Goal: Download file/media

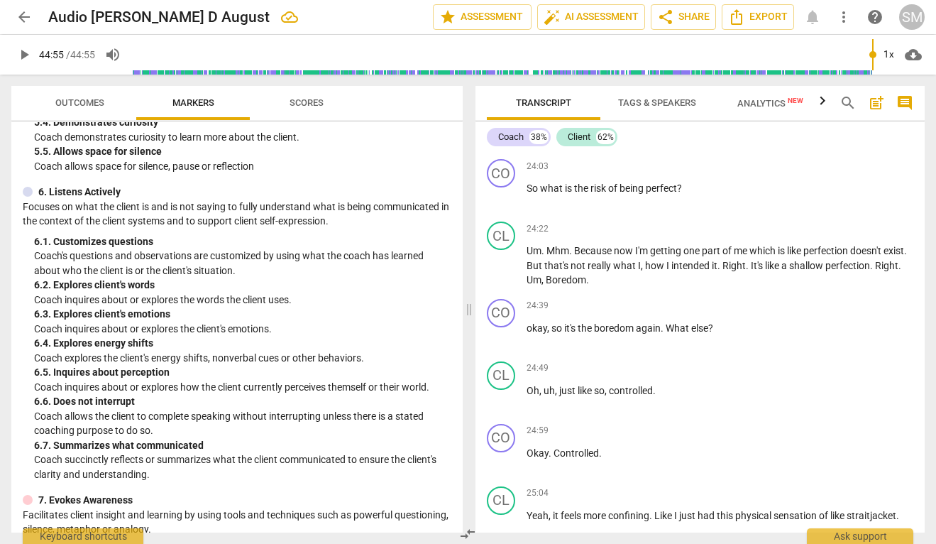
scroll to position [13639, 0]
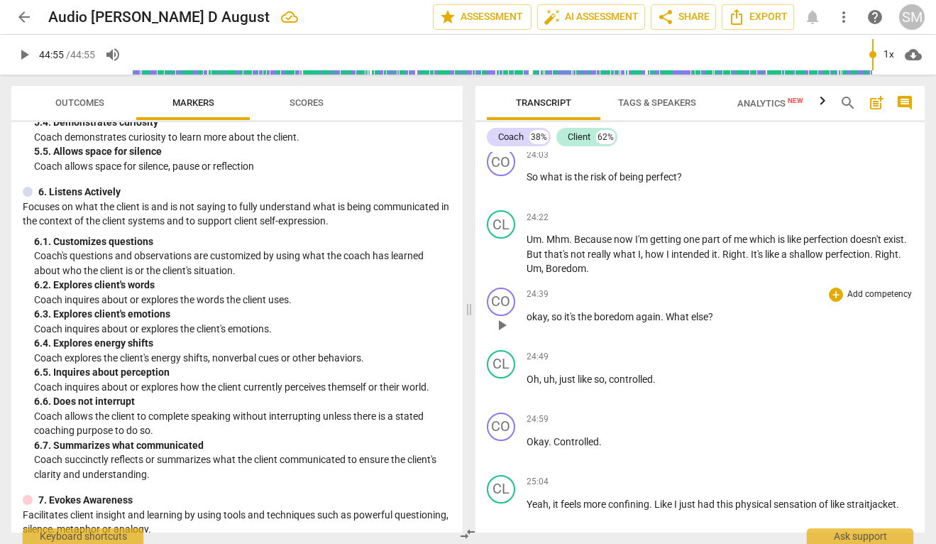
click at [533, 322] on span "okay" at bounding box center [537, 316] width 21 height 11
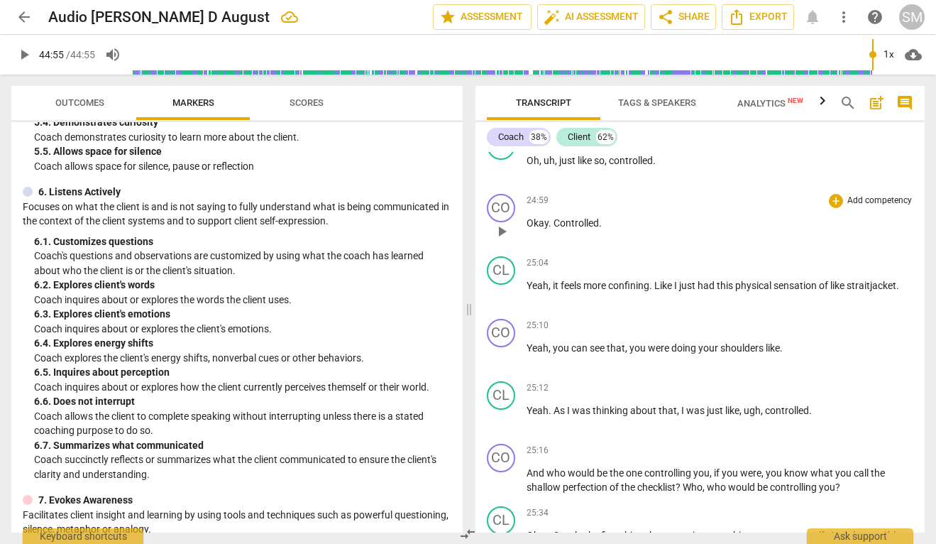
scroll to position [13866, 0]
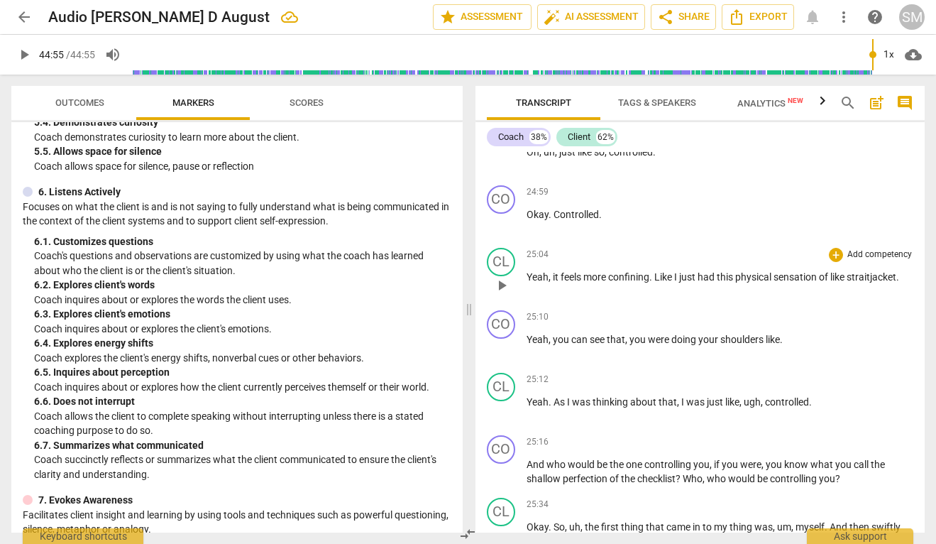
click at [852, 282] on span "straitjacket" at bounding box center [872, 276] width 50 height 11
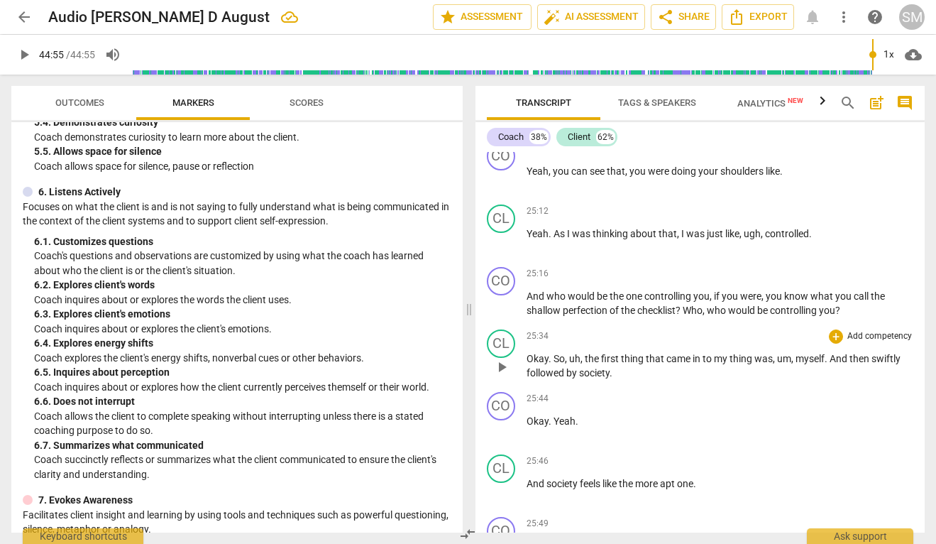
scroll to position [14041, 0]
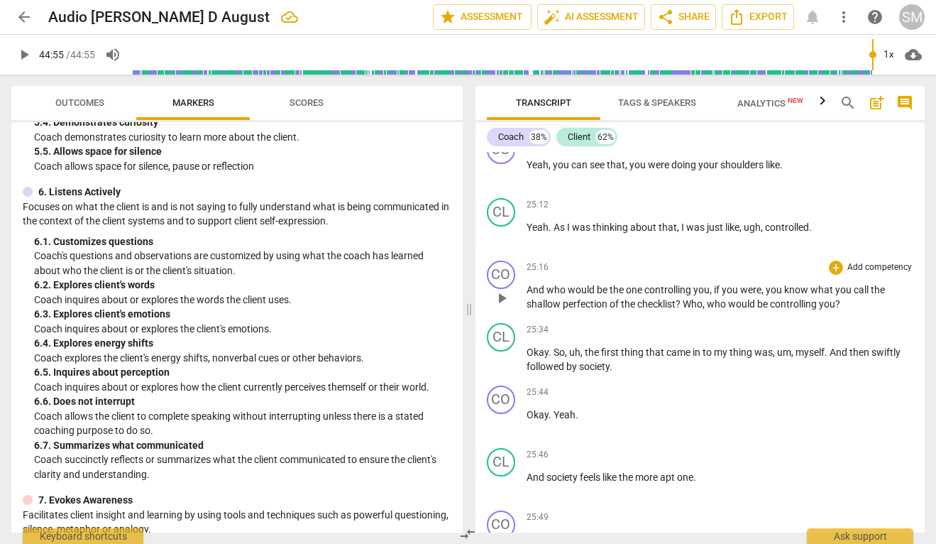
click at [712, 295] on span "," at bounding box center [712, 289] width 4 height 11
click at [809, 295] on span "know" at bounding box center [799, 289] width 26 height 11
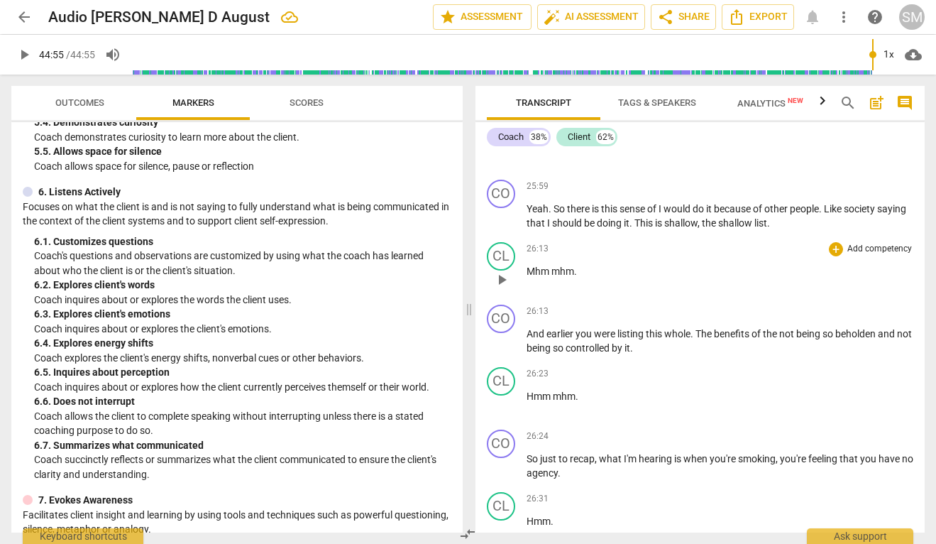
scroll to position [14623, 0]
click at [700, 338] on span "The" at bounding box center [704, 331] width 18 height 11
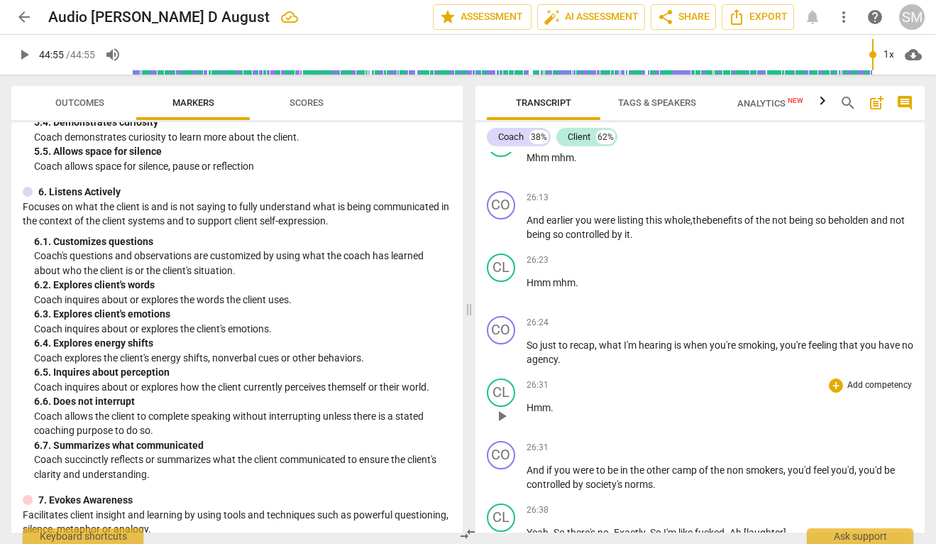
scroll to position [14739, 0]
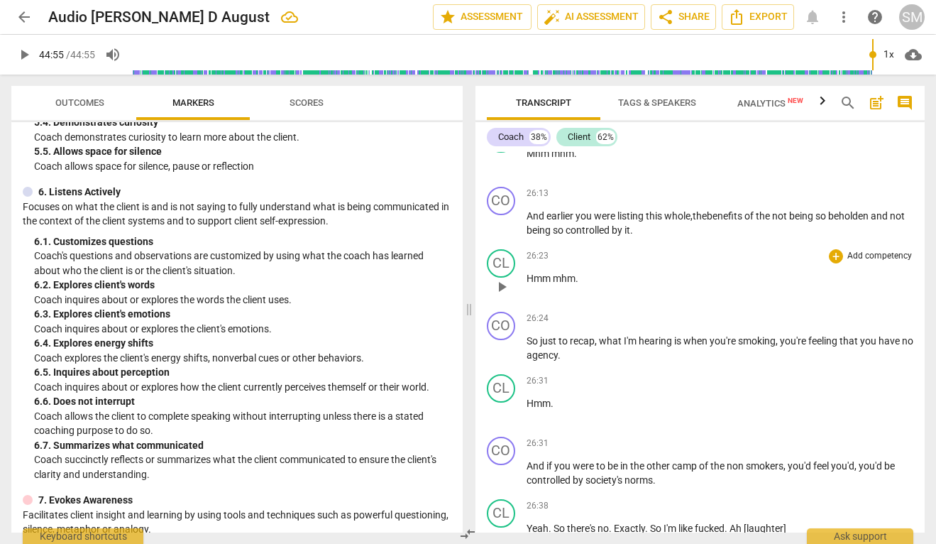
click at [565, 284] on span "mhm" at bounding box center [564, 277] width 23 height 11
click at [546, 159] on span "Mhm" at bounding box center [539, 153] width 25 height 11
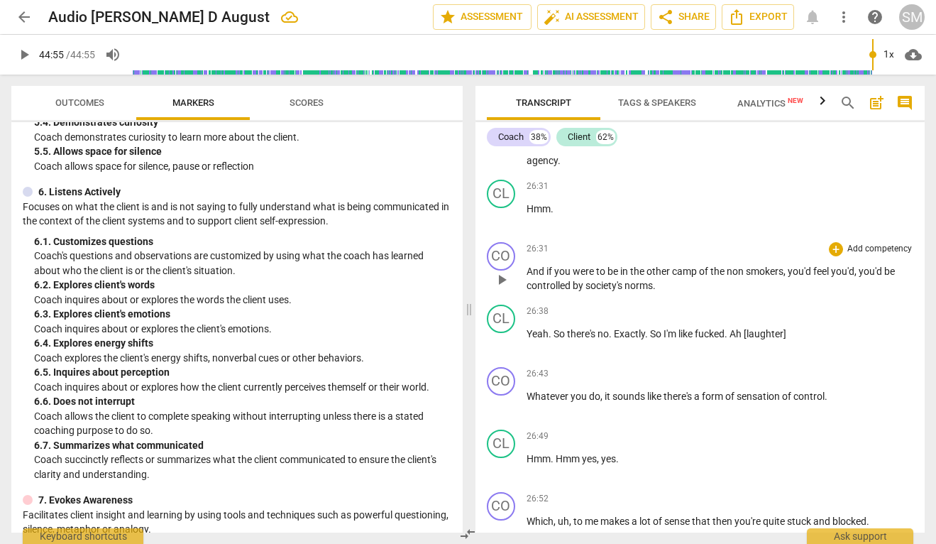
scroll to position [14937, 0]
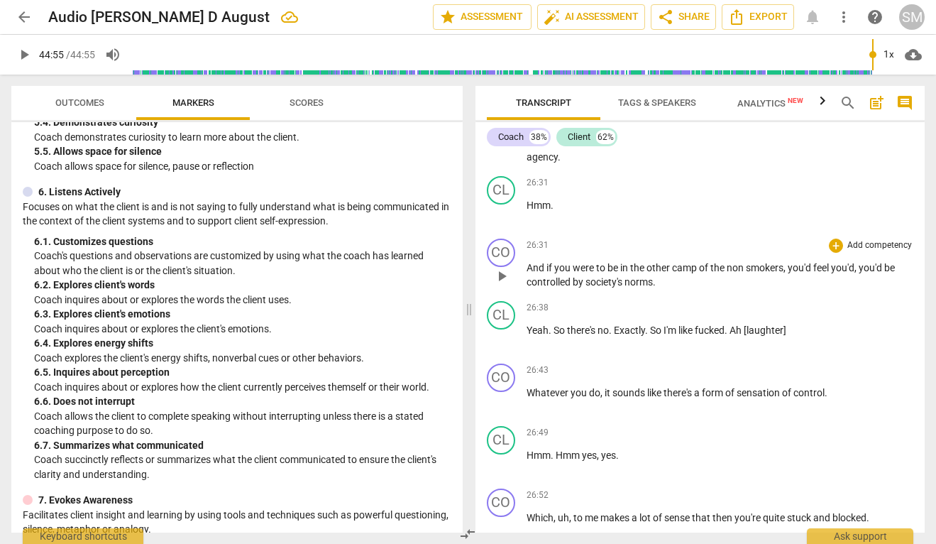
click at [623, 287] on span "society's" at bounding box center [604, 281] width 39 height 11
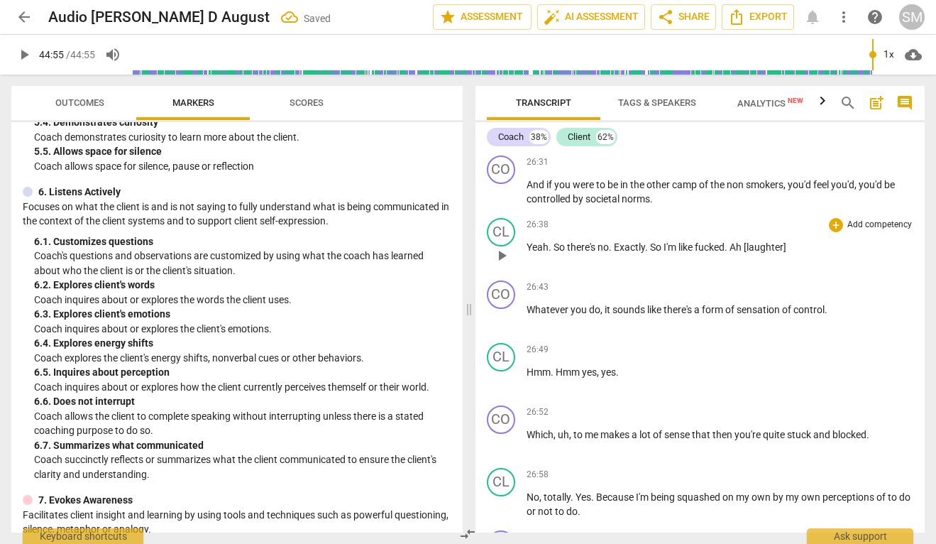
scroll to position [15022, 0]
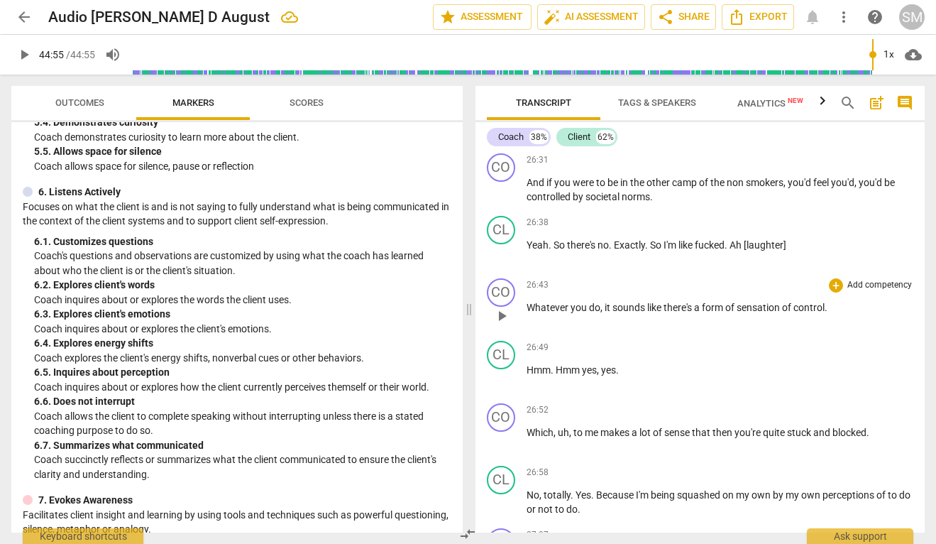
click at [736, 313] on span "of" at bounding box center [730, 307] width 11 height 11
click at [795, 313] on span "of" at bounding box center [789, 307] width 11 height 11
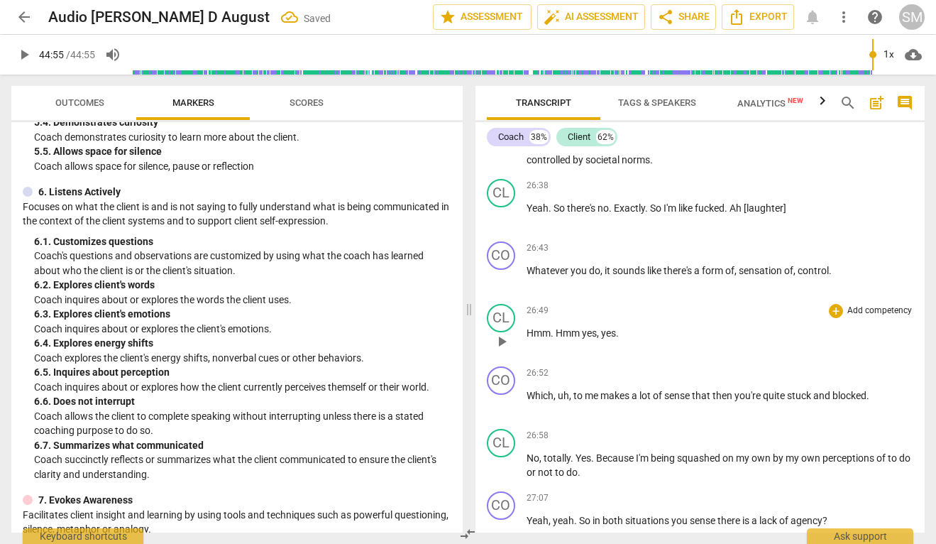
click at [579, 338] on span "Hmm" at bounding box center [569, 332] width 26 height 11
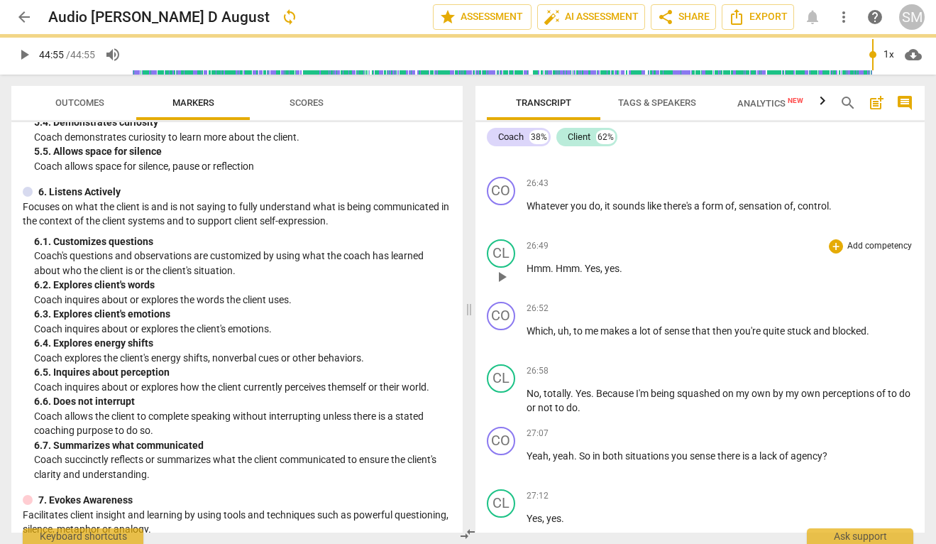
scroll to position [15138, 0]
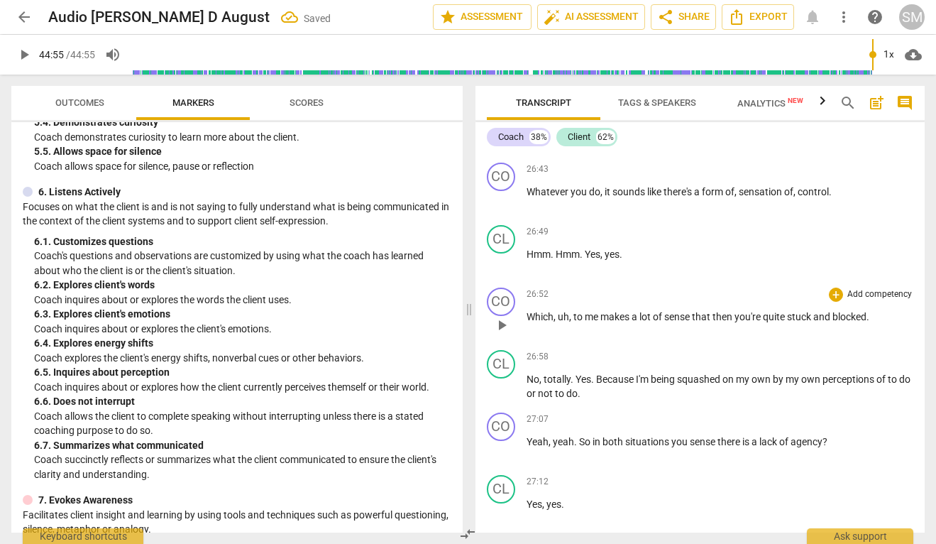
click at [602, 322] on span "makes" at bounding box center [615, 316] width 31 height 11
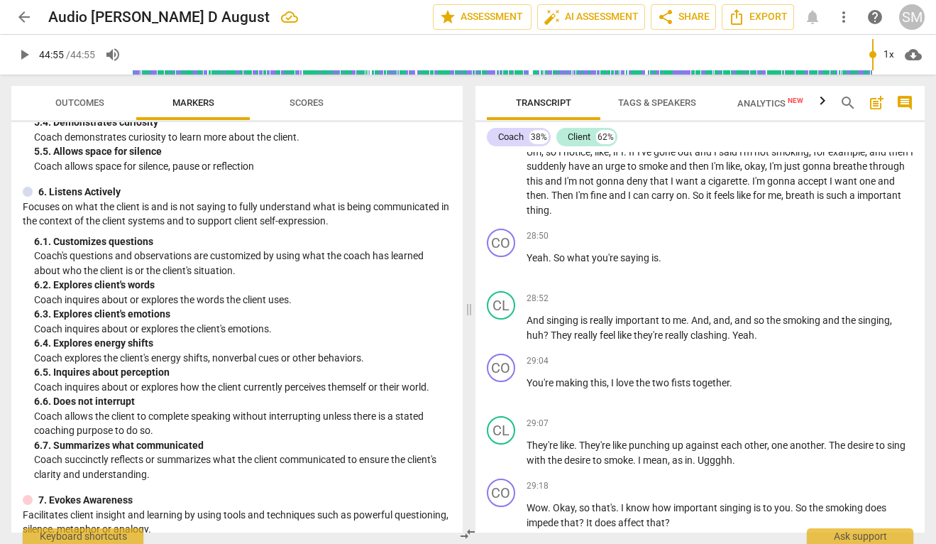
scroll to position [16055, 0]
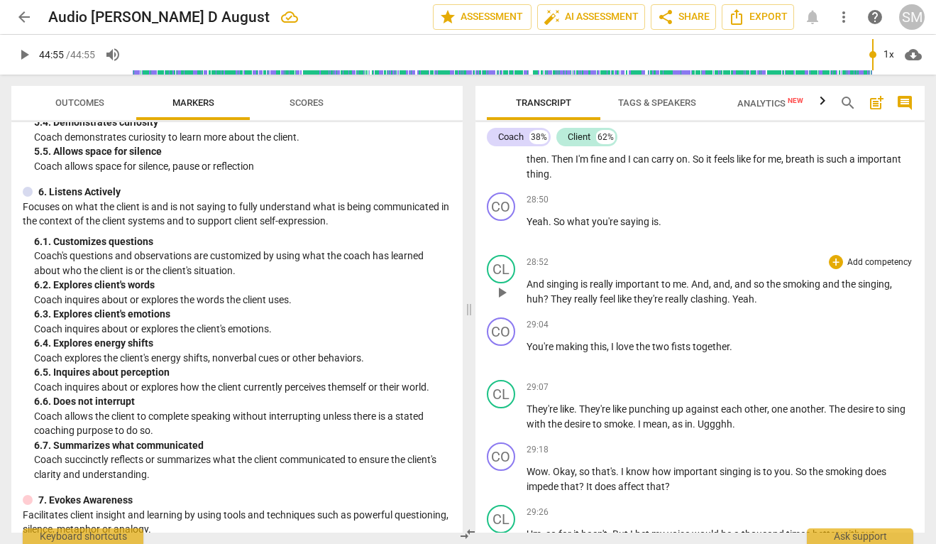
click at [506, 301] on span "play_arrow" at bounding box center [501, 292] width 17 height 17
click at [500, 301] on span "pause" at bounding box center [501, 292] width 17 height 17
type input "1739"
click at [546, 304] on span "?" at bounding box center [547, 298] width 7 height 11
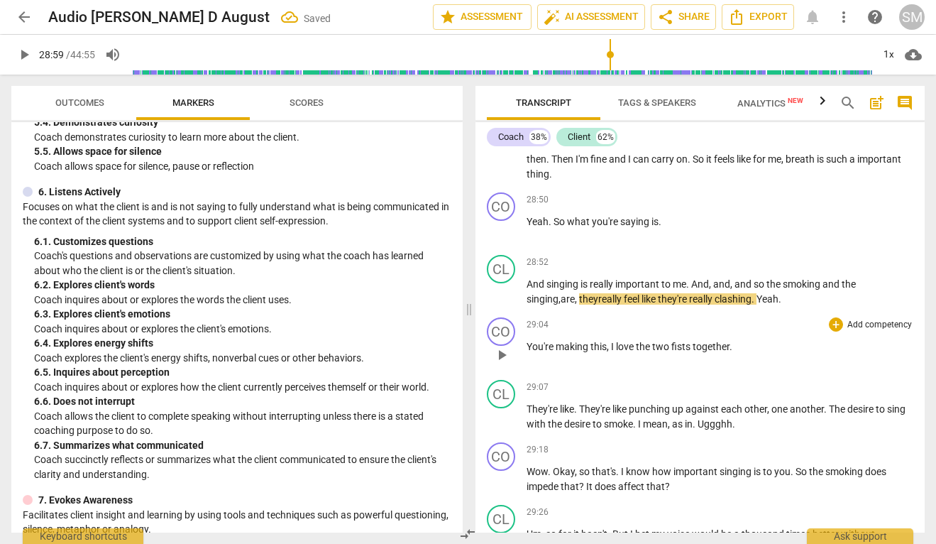
scroll to position [16079, 0]
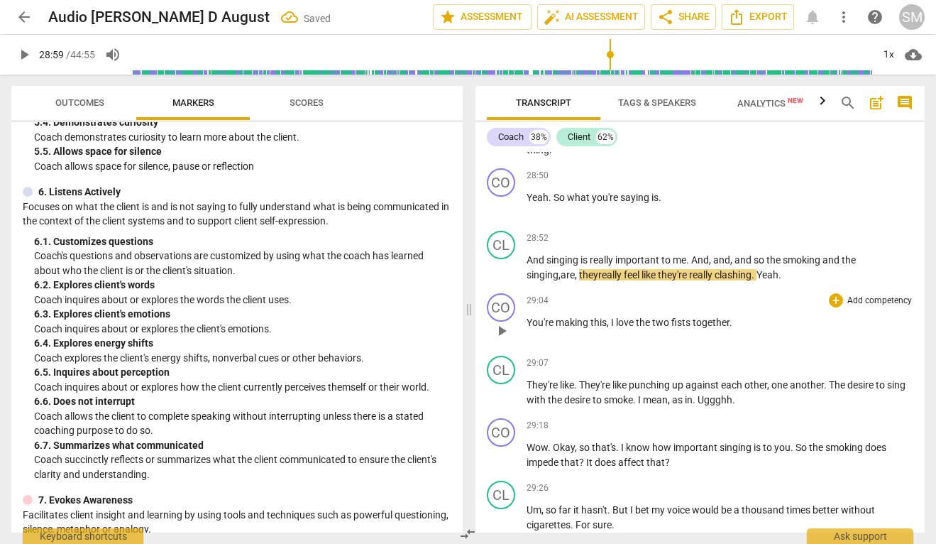
click at [505, 339] on span "play_arrow" at bounding box center [501, 330] width 17 height 17
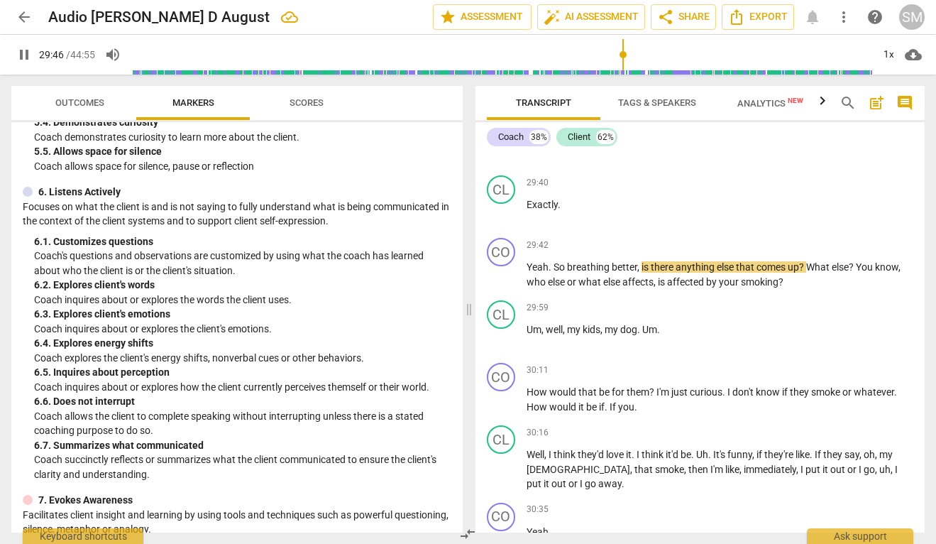
scroll to position [16517, 0]
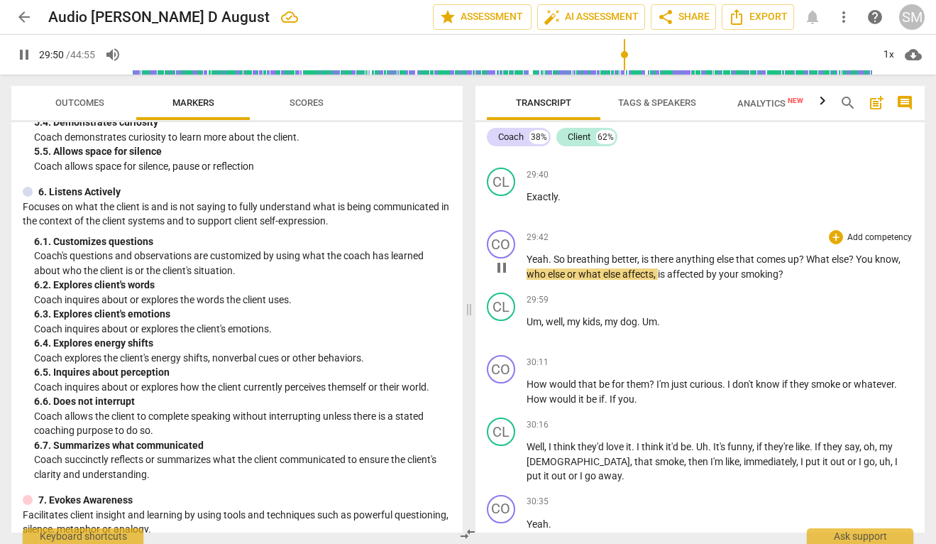
click at [860, 265] on span "You" at bounding box center [865, 258] width 19 height 11
type input "1792"
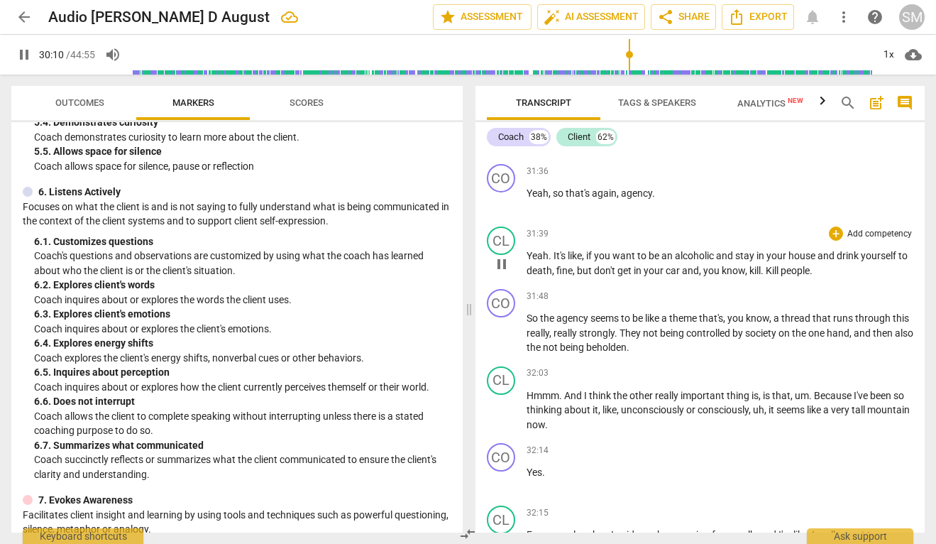
scroll to position [17252, 0]
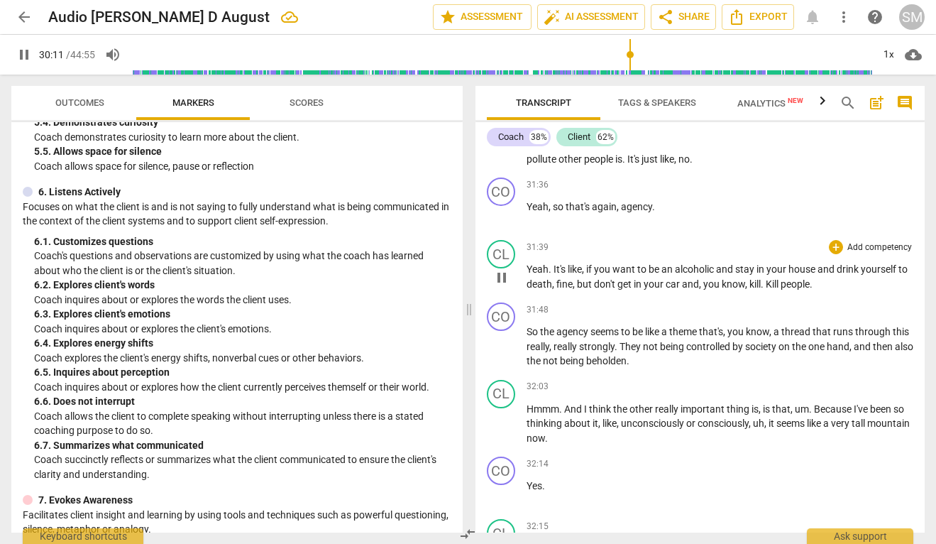
click at [766, 290] on span "." at bounding box center [763, 283] width 5 height 11
type input "1813"
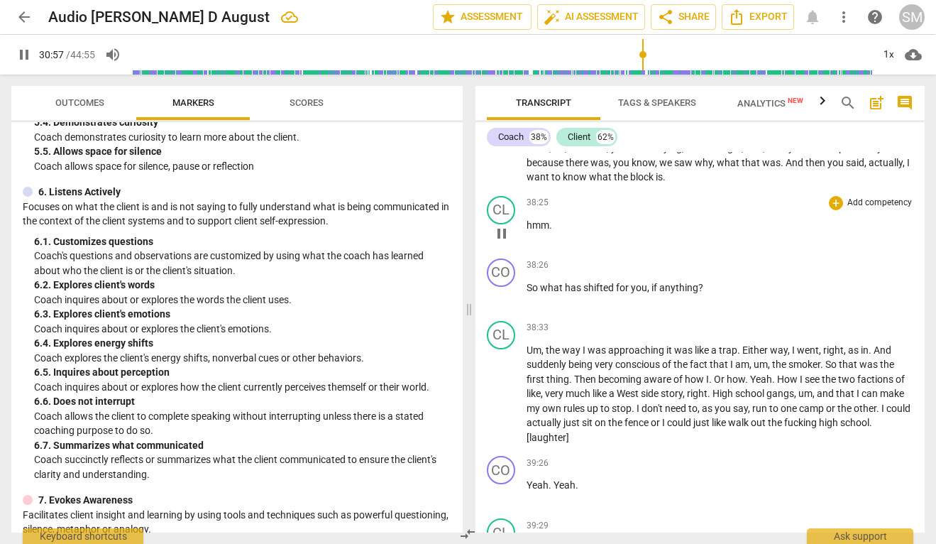
scroll to position [20789, 0]
click at [532, 229] on span "hmm" at bounding box center [538, 222] width 23 height 11
type input "1860"
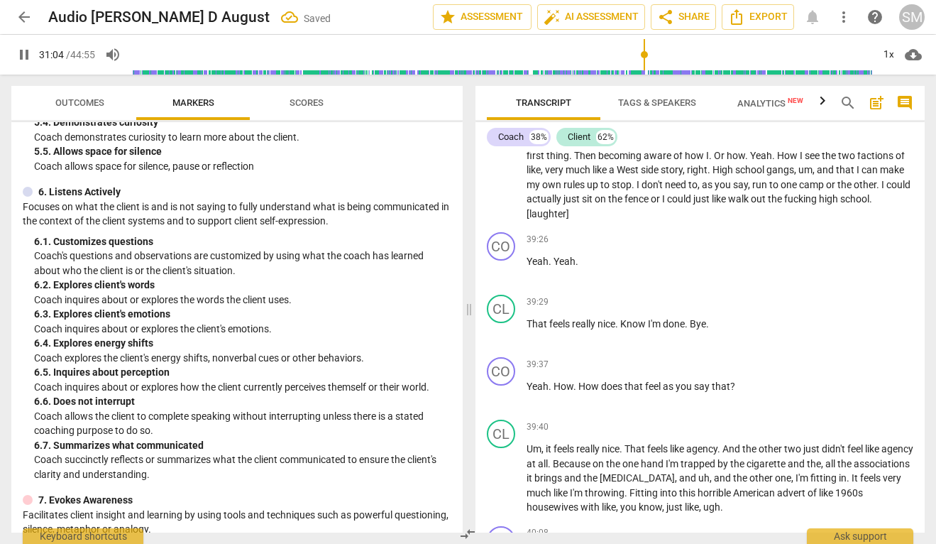
scroll to position [20909, 0]
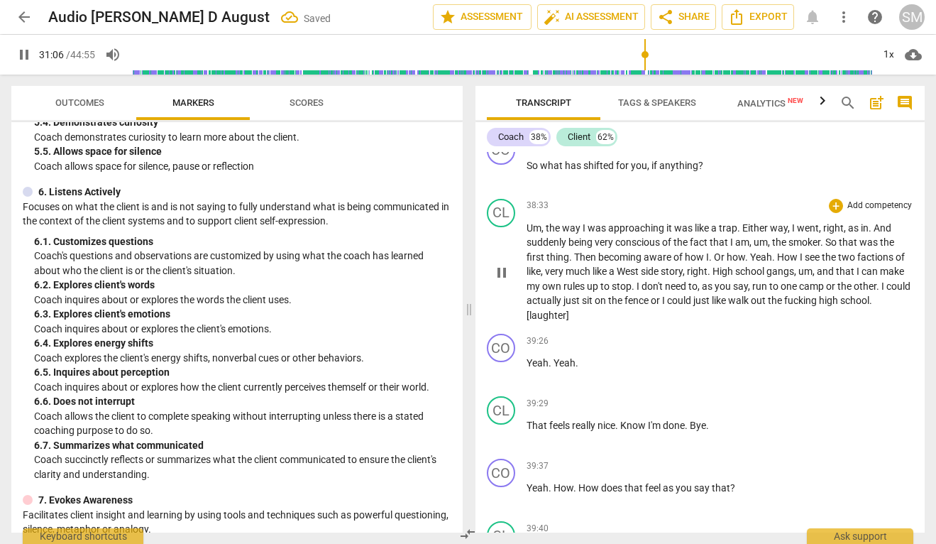
click at [504, 281] on span "pause" at bounding box center [501, 272] width 17 height 17
type input "1867"
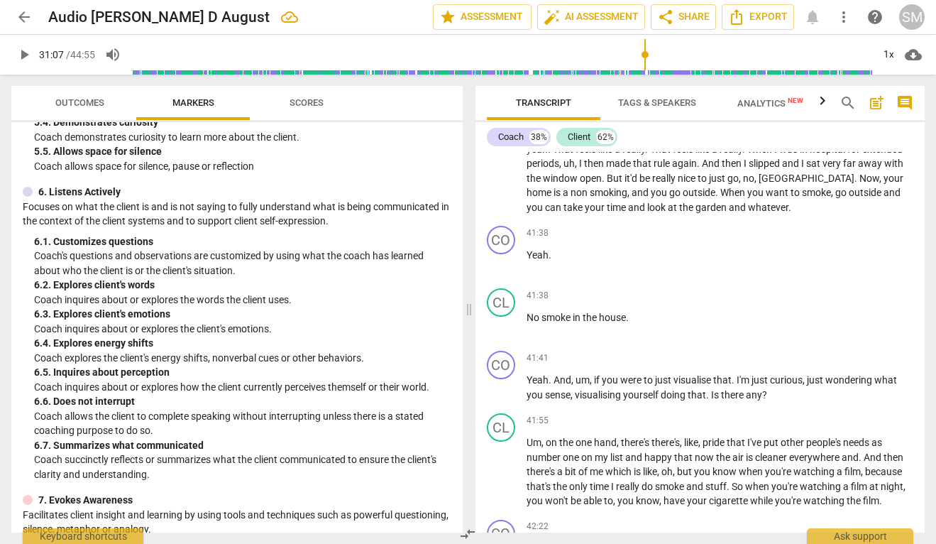
scroll to position [21921, 0]
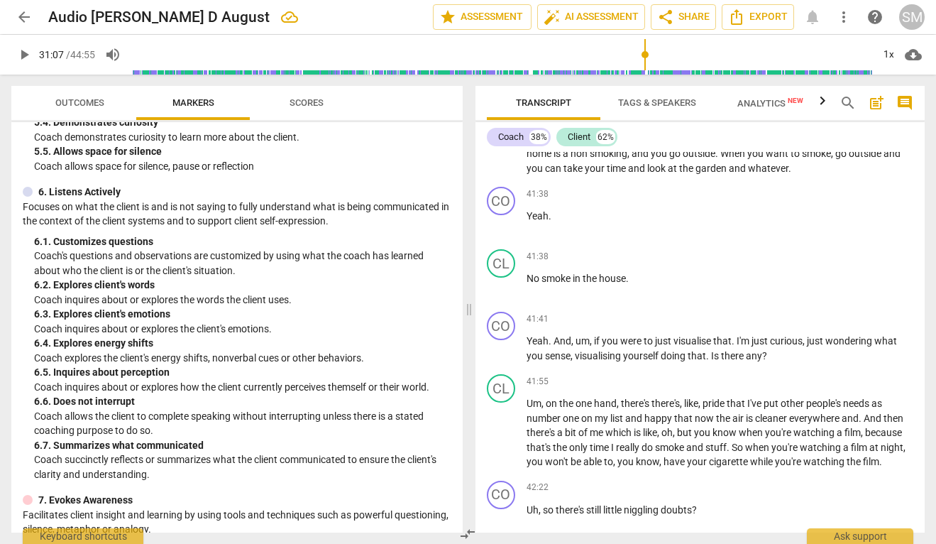
click at [532, 116] on span "yeah" at bounding box center [537, 109] width 21 height 11
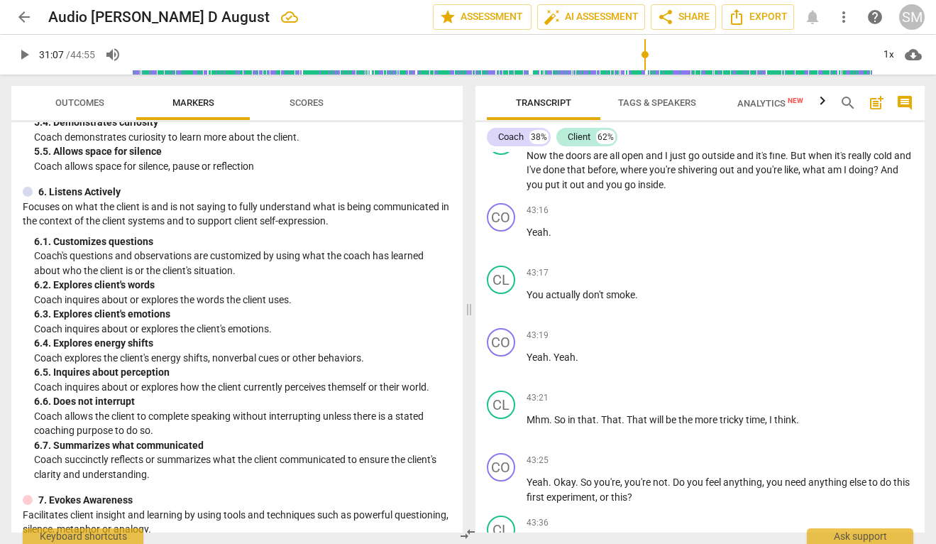
scroll to position [22711, 0]
click at [502, 181] on span "play_arrow" at bounding box center [501, 172] width 17 height 17
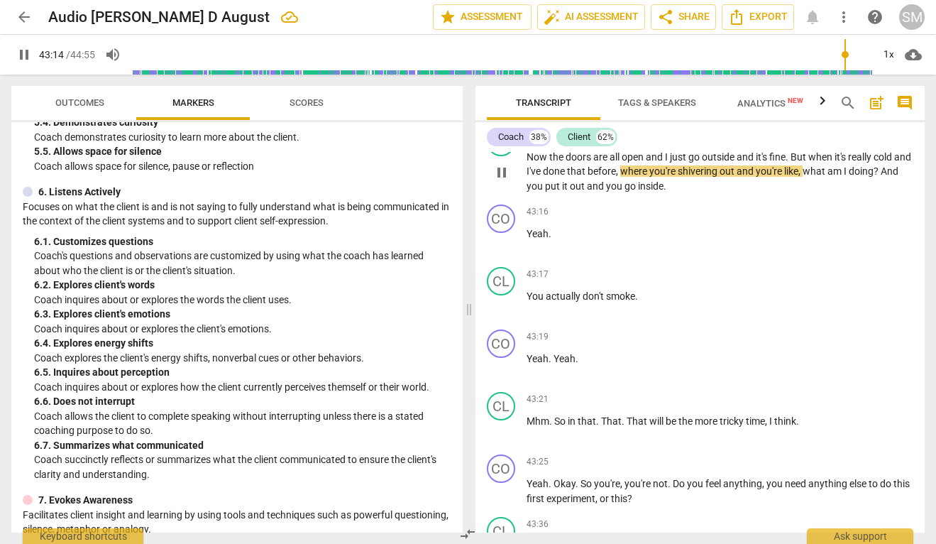
click at [894, 163] on span "and" at bounding box center [902, 156] width 17 height 11
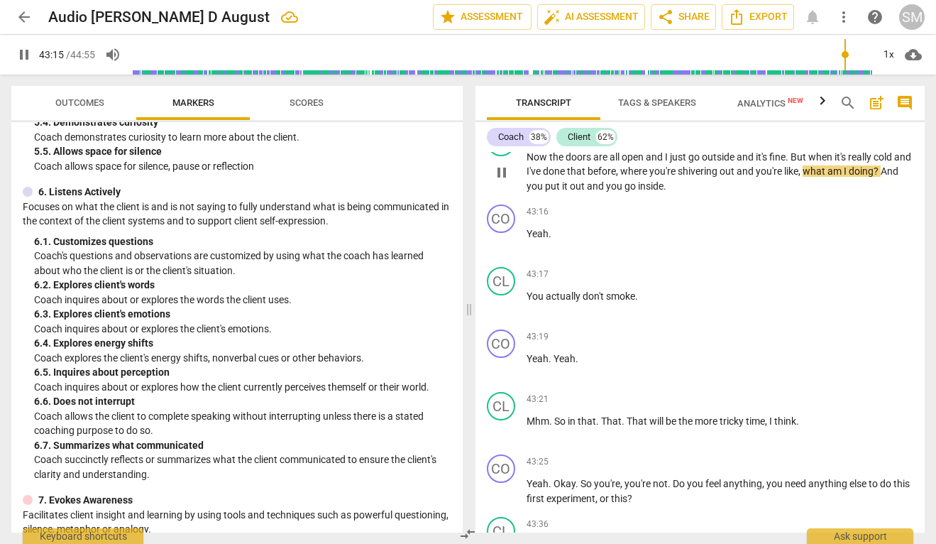
type input "2595"
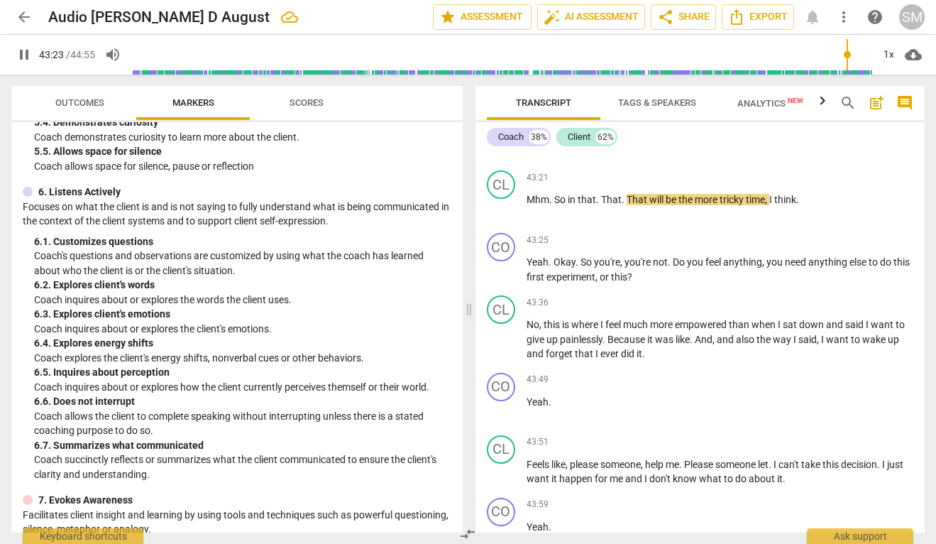
scroll to position [22940, 0]
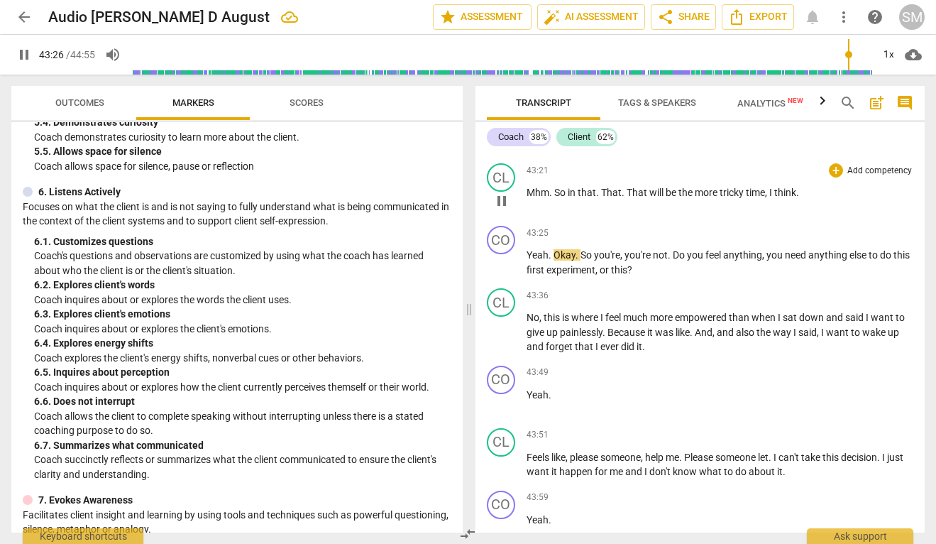
click at [627, 198] on span "That" at bounding box center [638, 192] width 23 height 11
type input "2608"
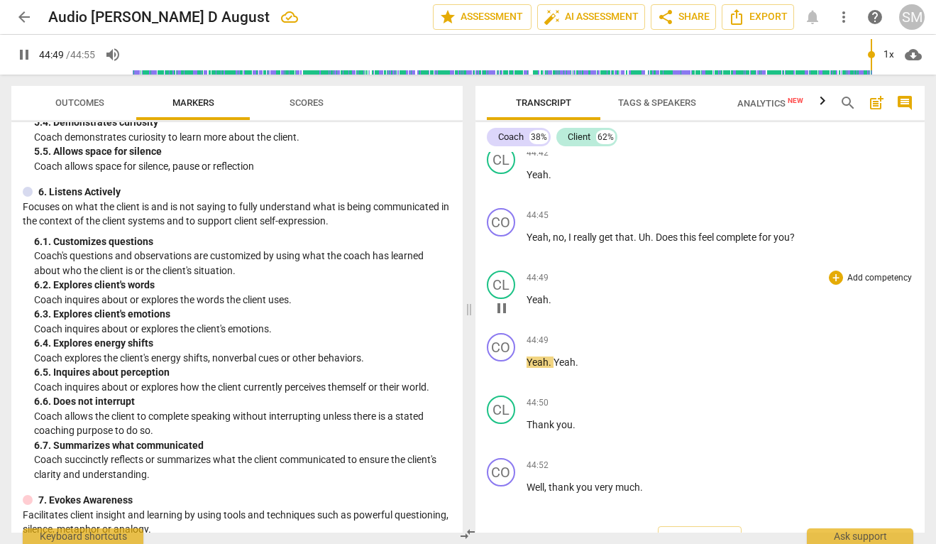
scroll to position [23954, 0]
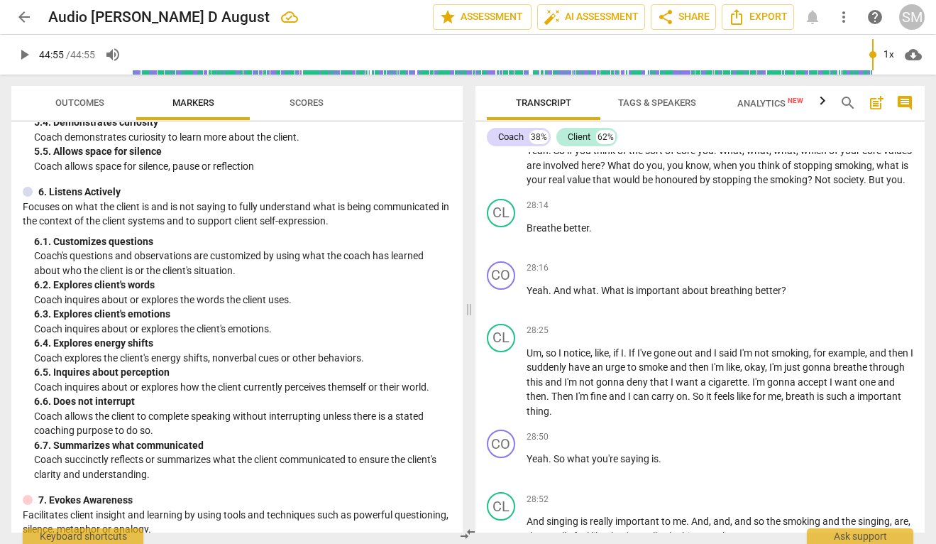
type input "2695"
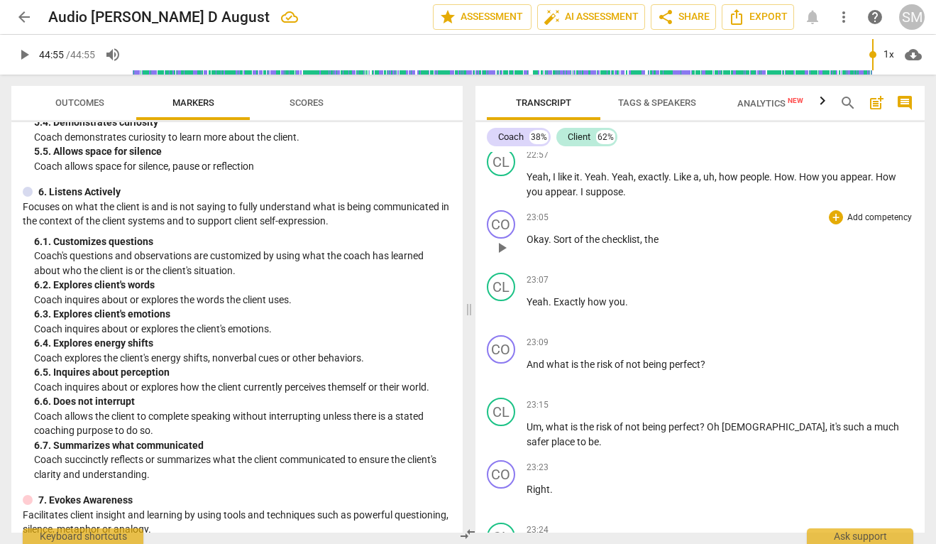
scroll to position [12870, 0]
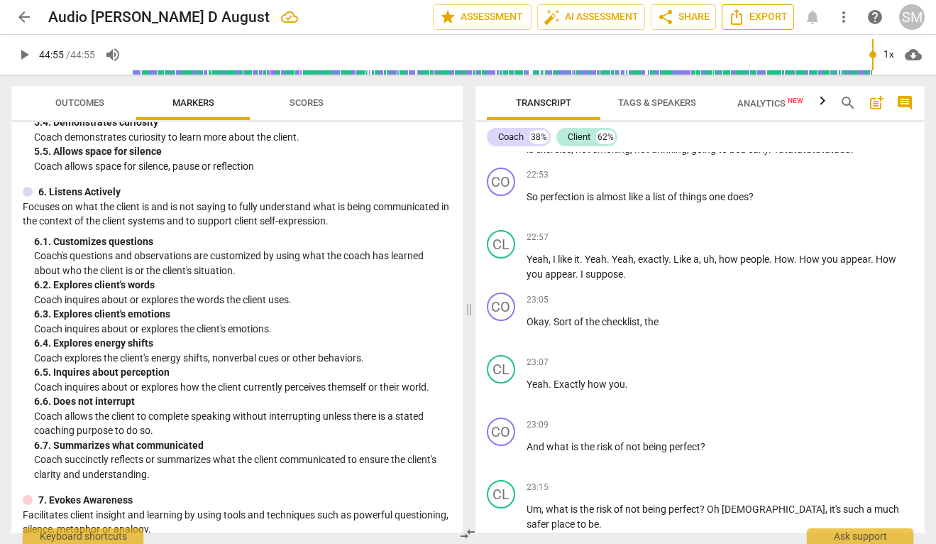
click at [774, 19] on span "Export" at bounding box center [758, 17] width 60 height 17
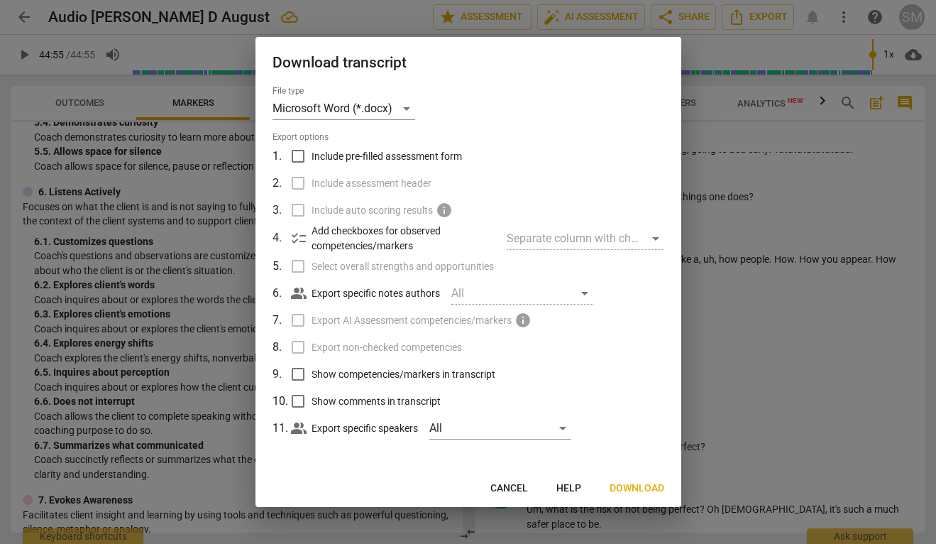
click at [636, 484] on span "Download" at bounding box center [637, 488] width 55 height 14
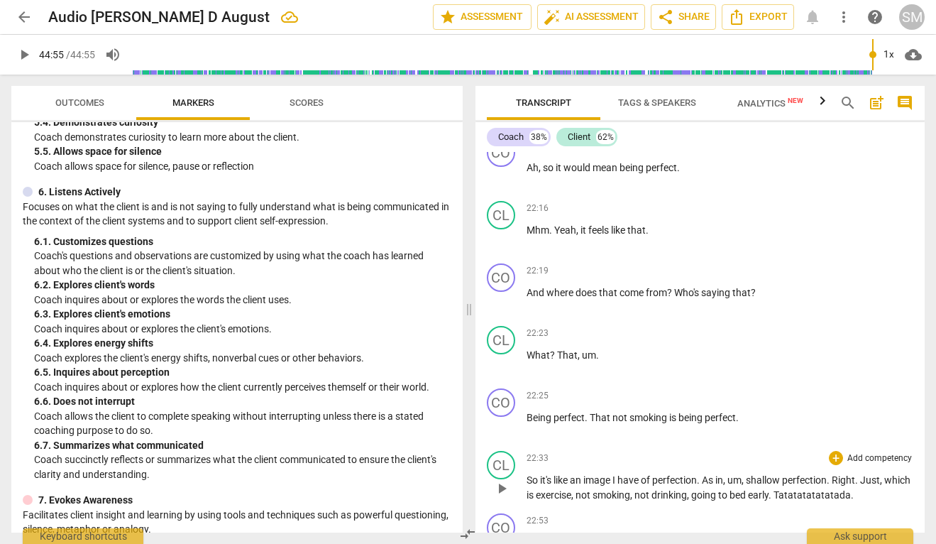
scroll to position [12452, 0]
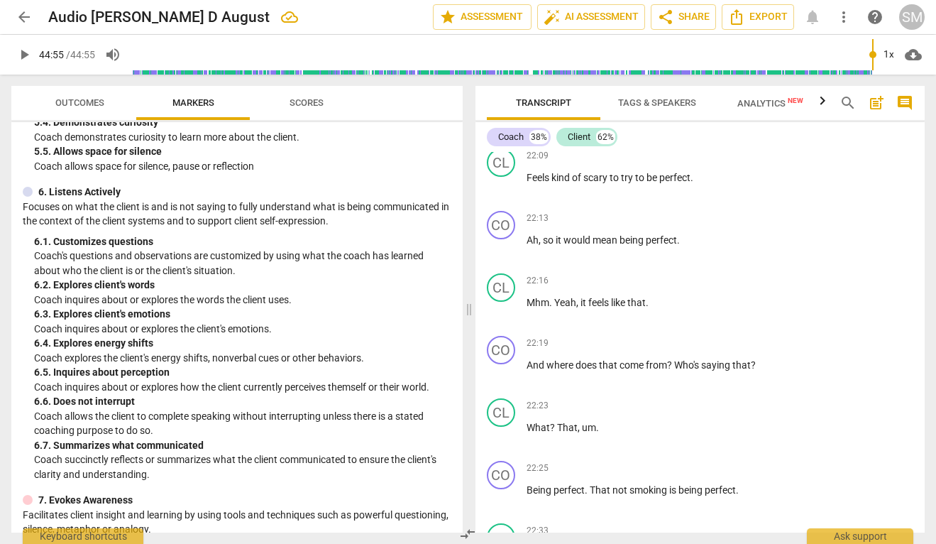
click at [745, 101] on span "Analytics New" at bounding box center [770, 103] width 66 height 11
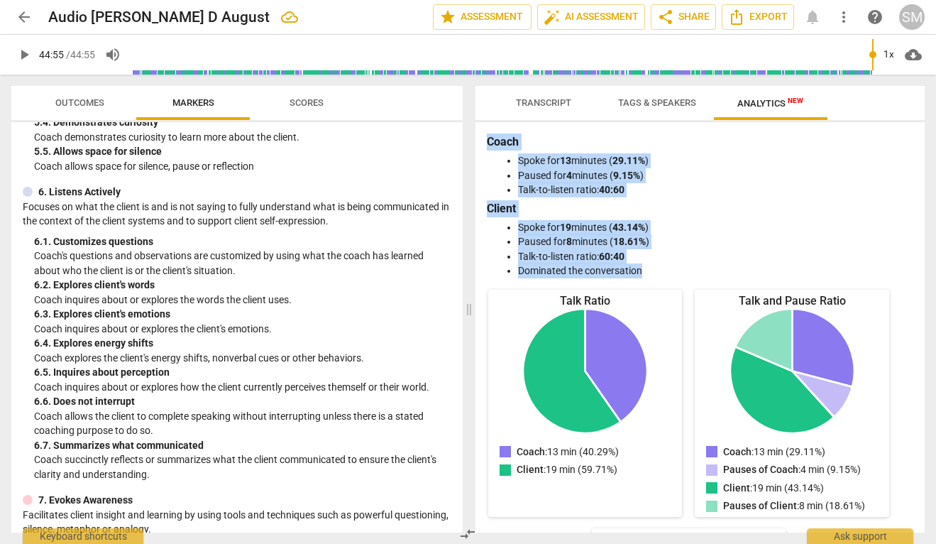
drag, startPoint x: 486, startPoint y: 141, endPoint x: 656, endPoint y: 270, distance: 213.7
click at [656, 270] on div "Coach Spoke for 13 minutes ( 29.11% ) Paused for 4 minutes ( 9.15% ) Talk-to-li…" at bounding box center [700, 205] width 427 height 145
copy div "Coach Spoke for 13 minutes ( 29.11% ) Paused for 4 minutes ( 9.15% ) Talk-to-li…"
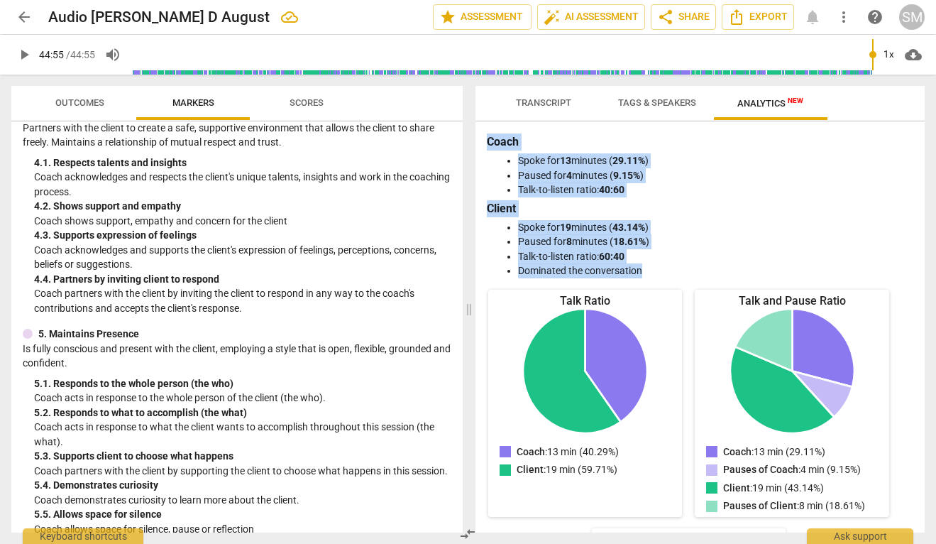
scroll to position [358, 0]
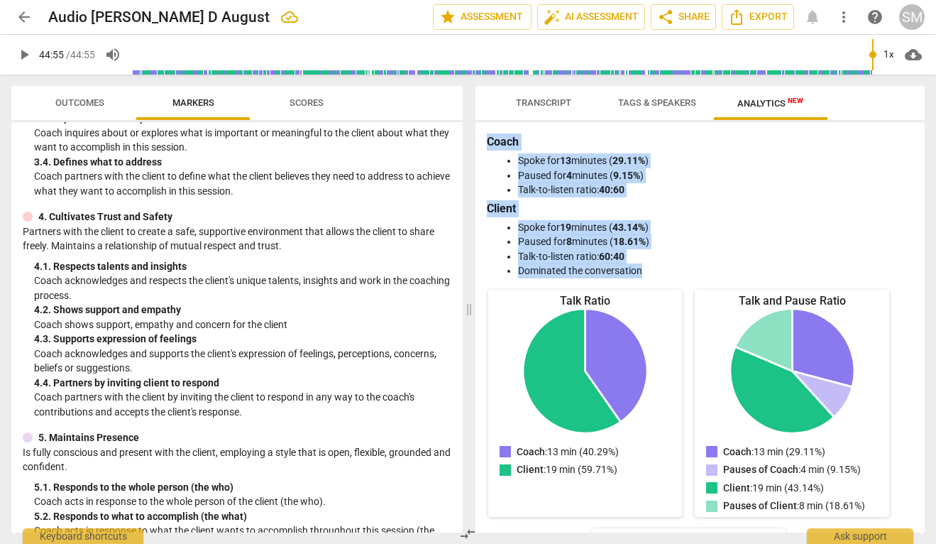
click at [542, 106] on span "Transcript" at bounding box center [543, 102] width 55 height 11
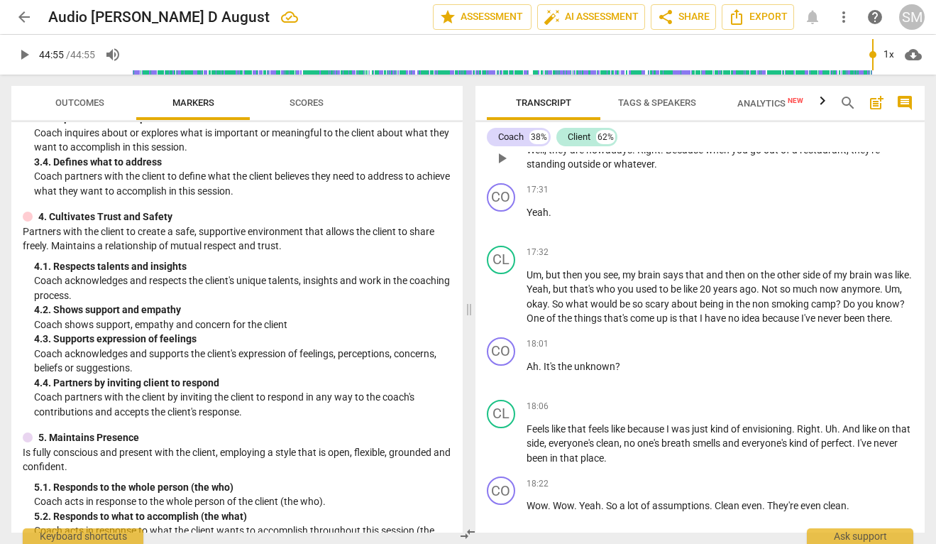
scroll to position [9861, 0]
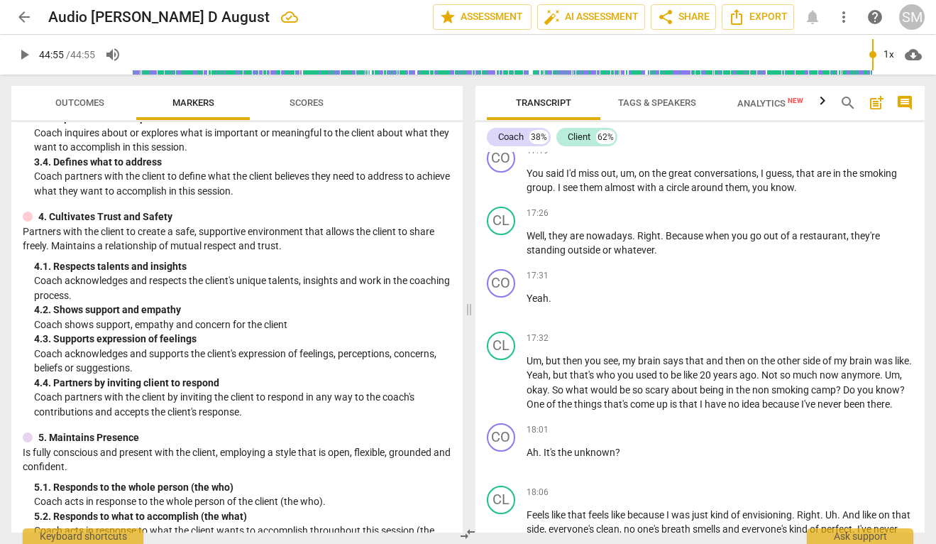
click at [25, 16] on span "arrow_back" at bounding box center [24, 17] width 17 height 17
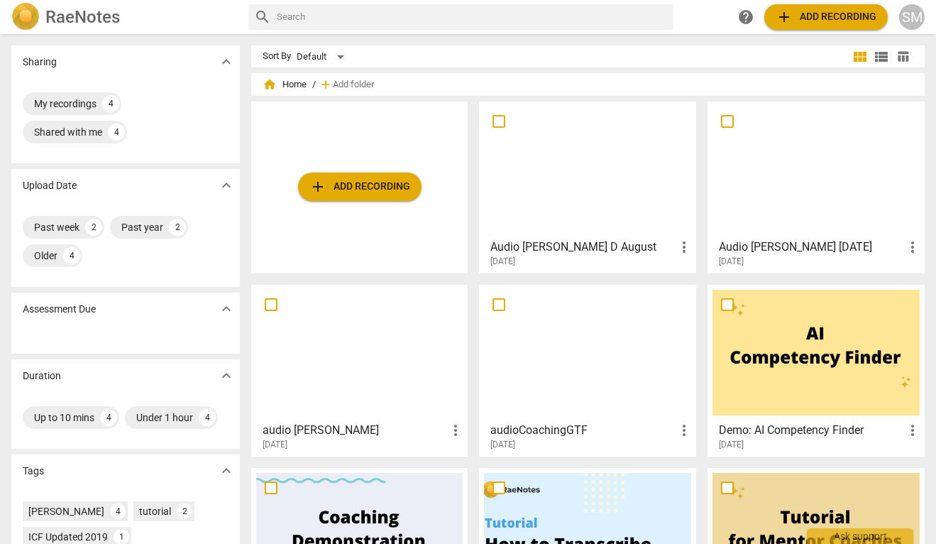
click at [573, 374] on div at bounding box center [587, 353] width 207 height 126
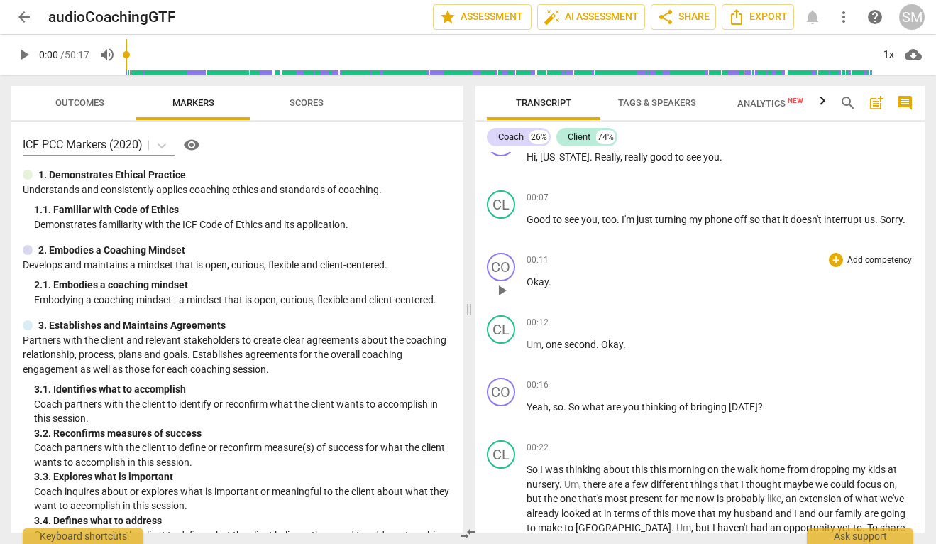
scroll to position [34, 0]
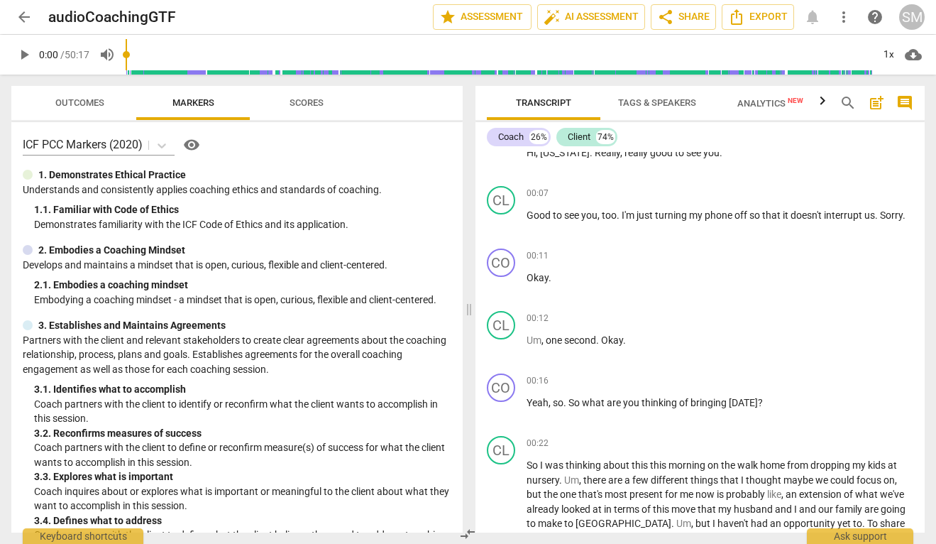
click at [753, 98] on span "Analytics New" at bounding box center [770, 103] width 66 height 11
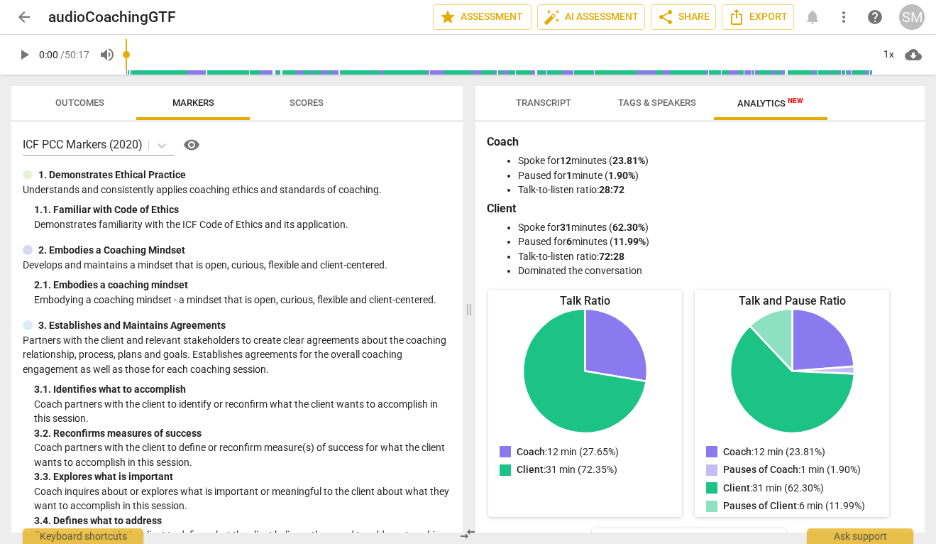
click at [551, 99] on span "Transcript" at bounding box center [543, 102] width 55 height 11
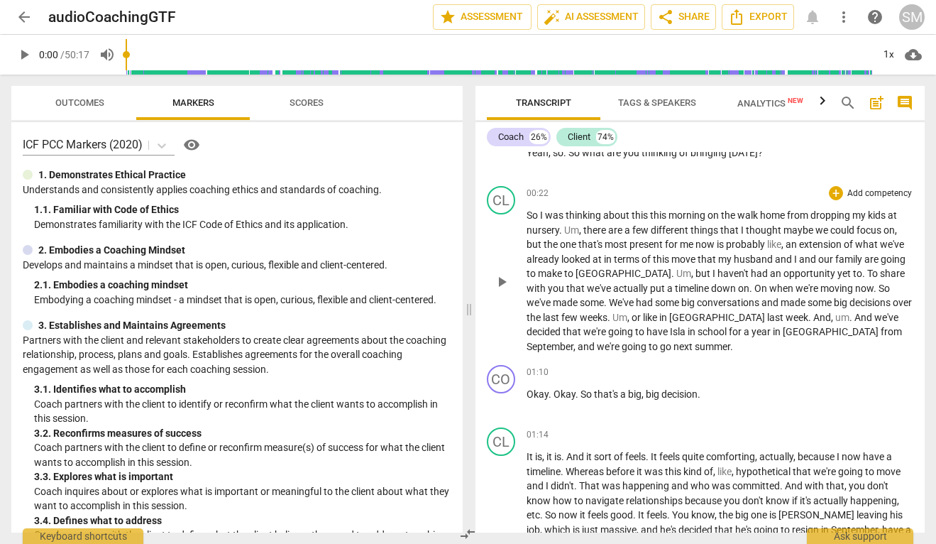
scroll to position [287, 0]
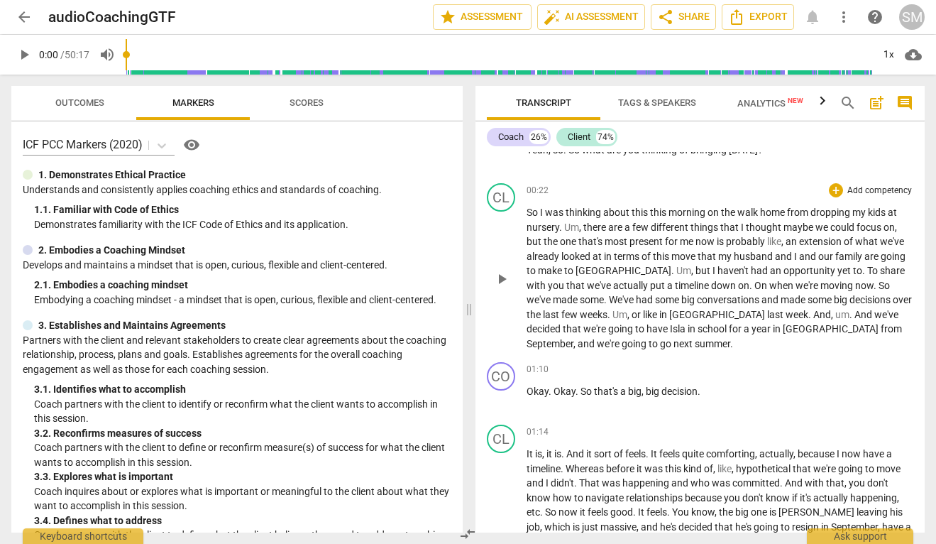
click at [749, 287] on span "." at bounding box center [751, 285] width 5 height 11
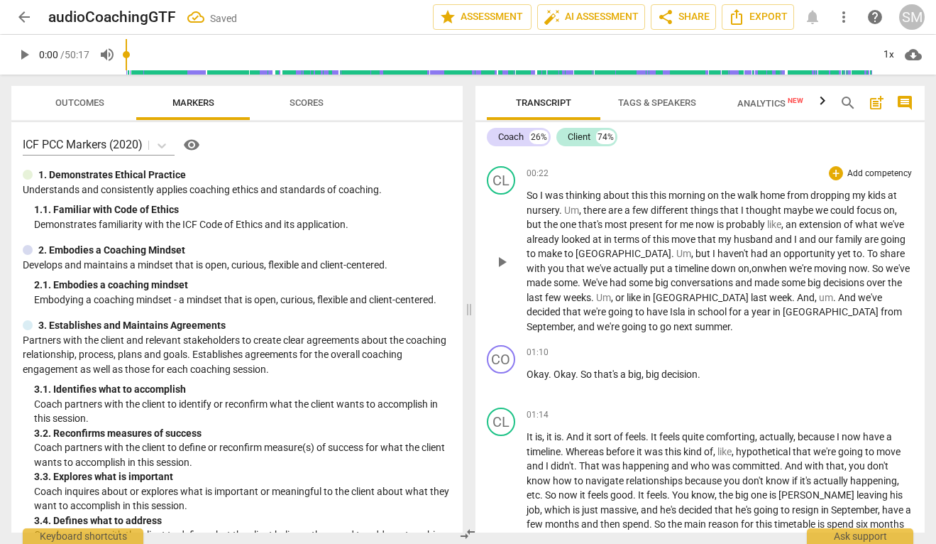
scroll to position [314, 0]
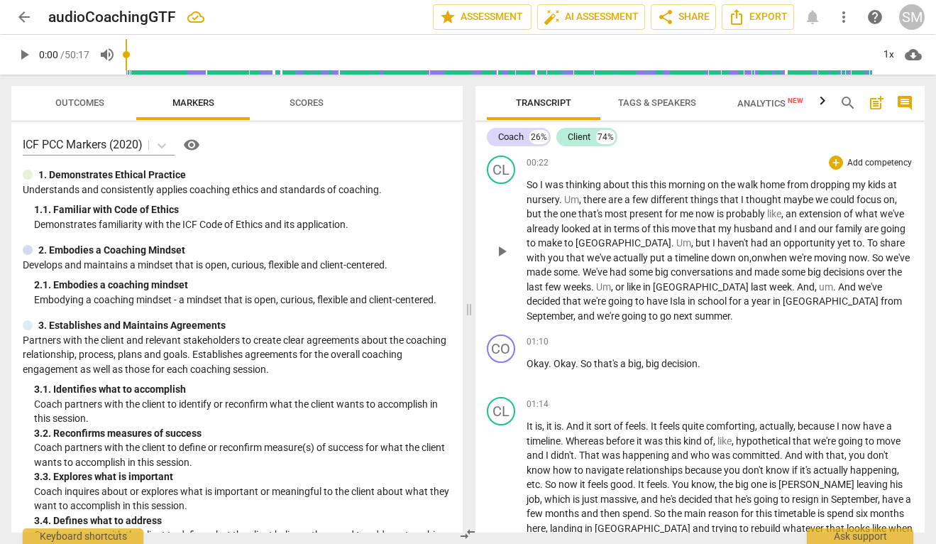
click at [819, 287] on span "um" at bounding box center [826, 286] width 14 height 11
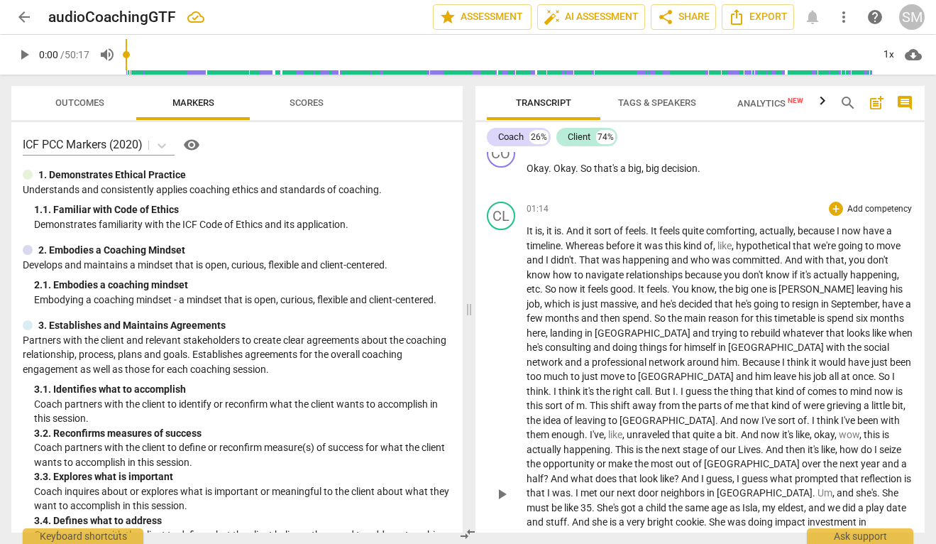
scroll to position [516, 0]
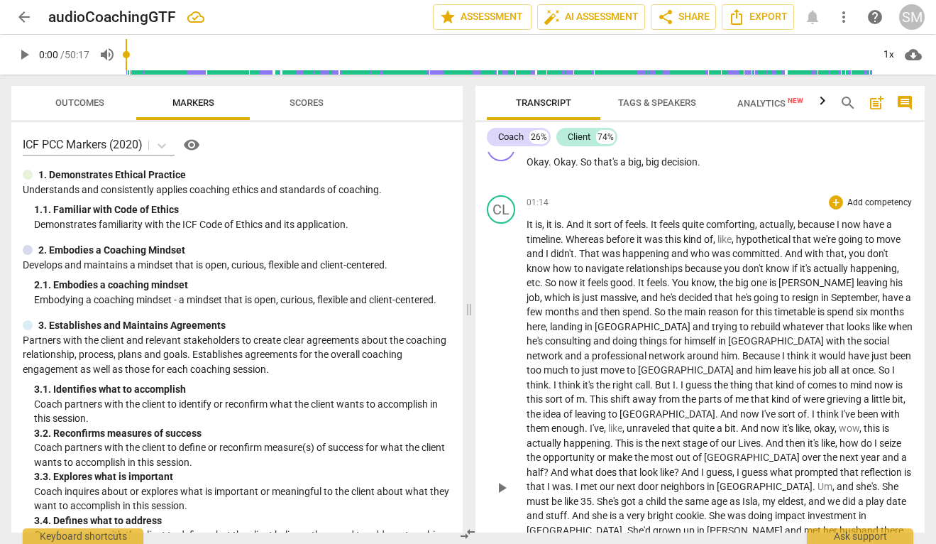
click at [527, 223] on span "It" at bounding box center [531, 224] width 9 height 11
click at [527, 226] on span "It" at bounding box center [531, 224] width 9 height 11
click at [501, 480] on span "play_arrow" at bounding box center [501, 487] width 17 height 17
click at [651, 228] on span "." at bounding box center [648, 224] width 5 height 11
type input "81"
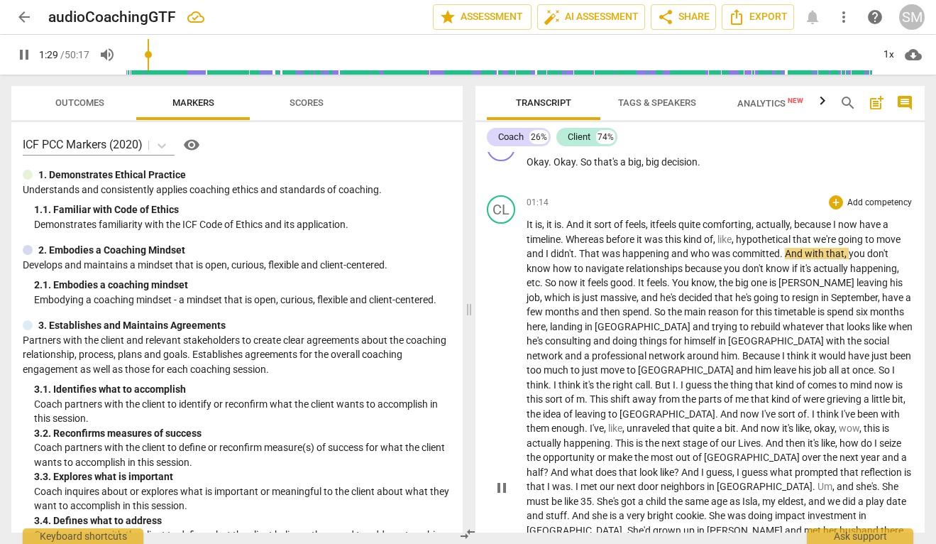
click at [499, 485] on span "pause" at bounding box center [501, 487] width 17 height 17
type input "91"
click at [579, 255] on span "That" at bounding box center [590, 253] width 23 height 11
click at [611, 255] on span "that" at bounding box center [609, 253] width 18 height 11
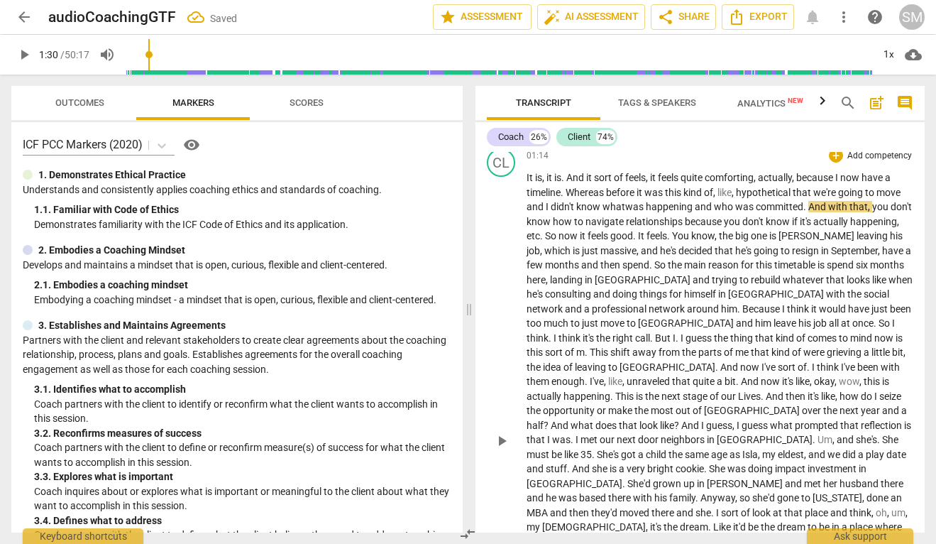
scroll to position [563, 0]
click at [504, 431] on span "play_arrow" at bounding box center [501, 439] width 17 height 17
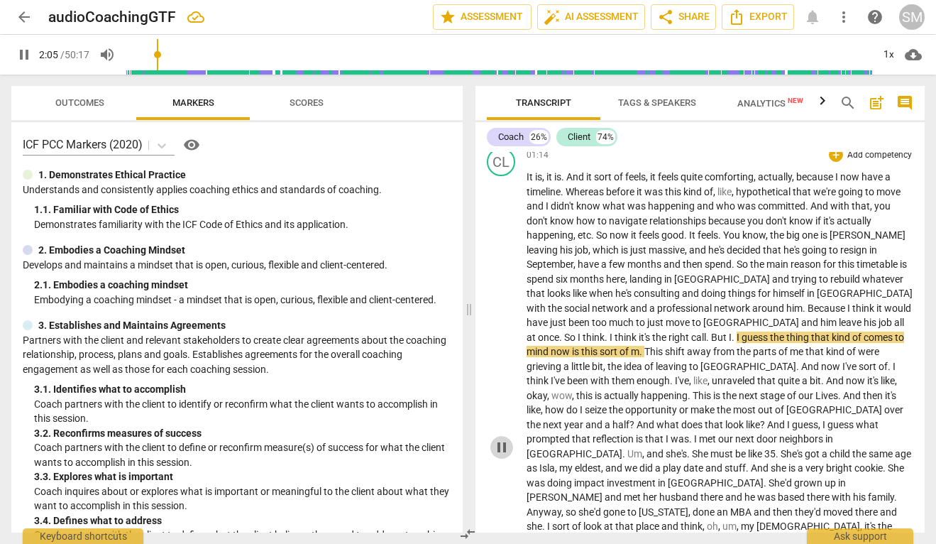
click at [496, 439] on span "pause" at bounding box center [501, 447] width 17 height 17
type input "126"
click at [578, 331] on span "So" at bounding box center [570, 336] width 13 height 11
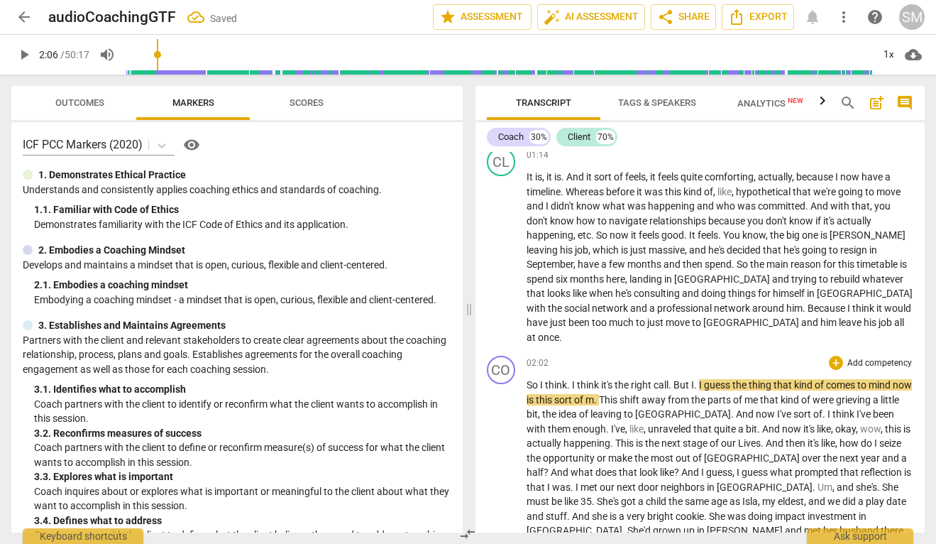
click at [527, 379] on span "So" at bounding box center [533, 384] width 13 height 11
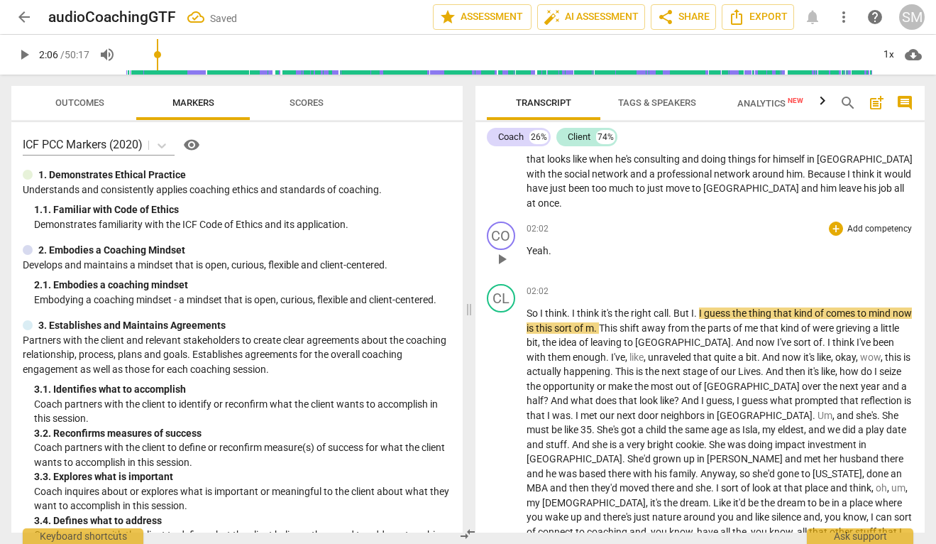
scroll to position [708, 0]
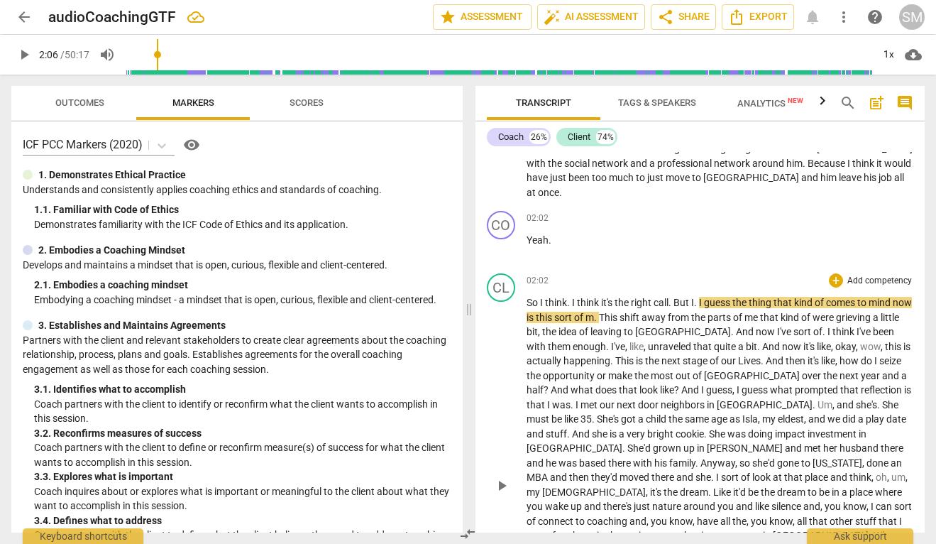
click at [697, 297] on span "." at bounding box center [696, 302] width 5 height 11
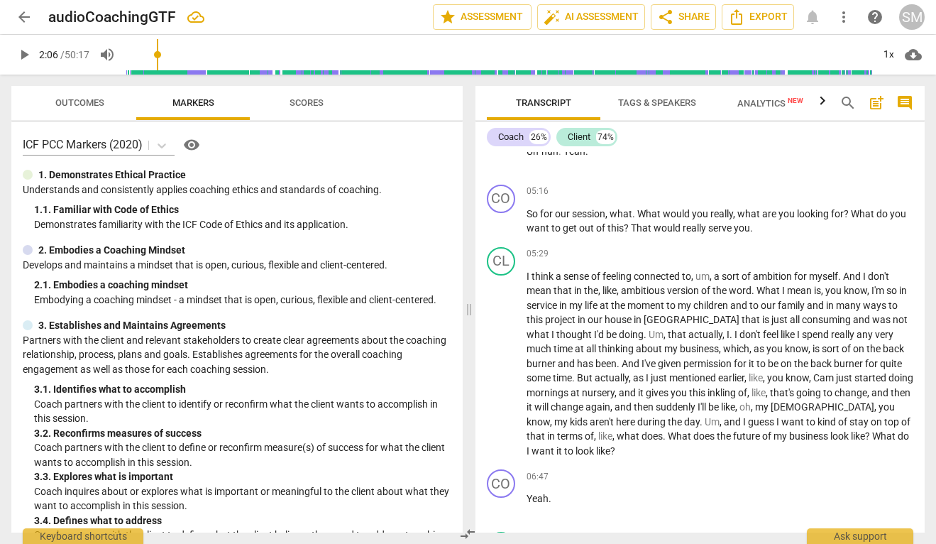
scroll to position [1696, 0]
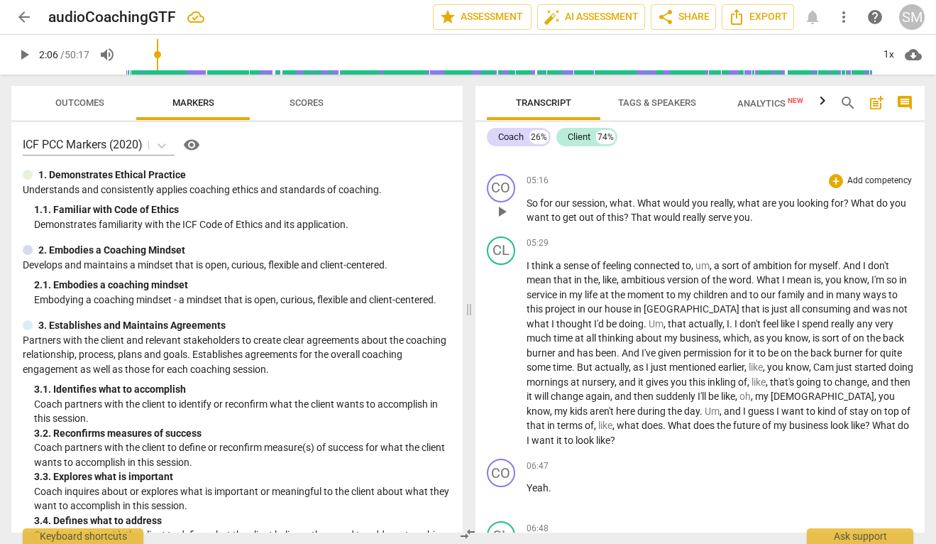
click at [632, 211] on span "That" at bounding box center [642, 216] width 23 height 11
click at [770, 196] on p "So for our session , what . What would you really , what are you looking for ? …" at bounding box center [720, 210] width 387 height 29
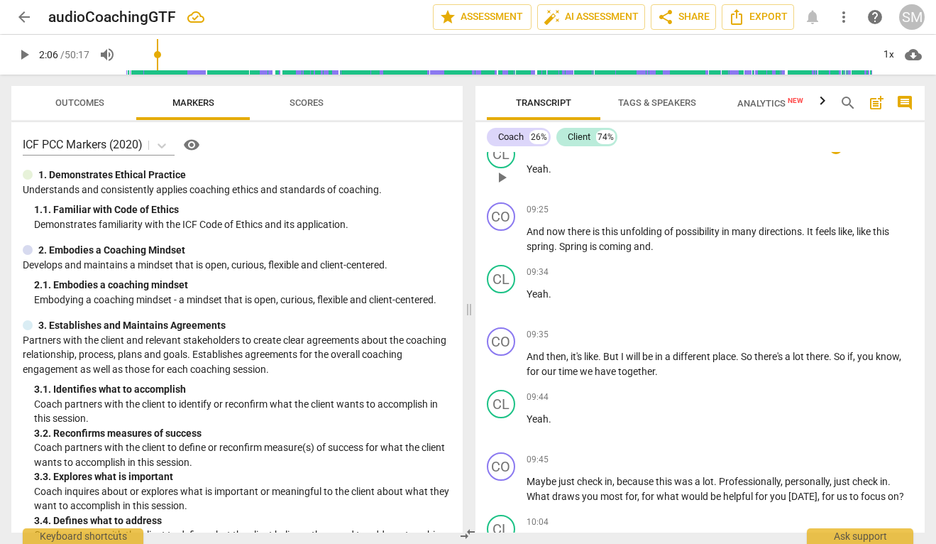
scroll to position [3023, 0]
click at [897, 473] on p "Maybe just check in , because this was a lot . Professionally , personally , ju…" at bounding box center [720, 487] width 387 height 29
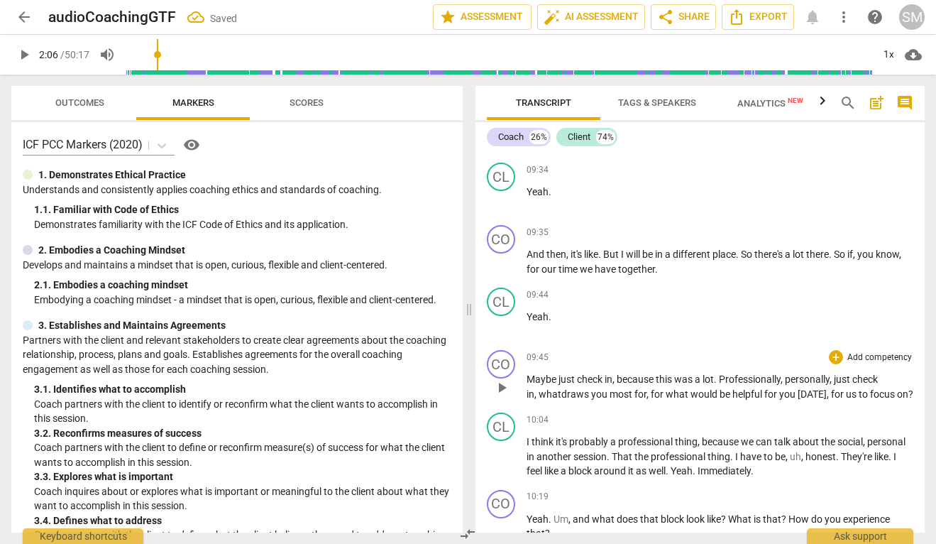
scroll to position [3142, 0]
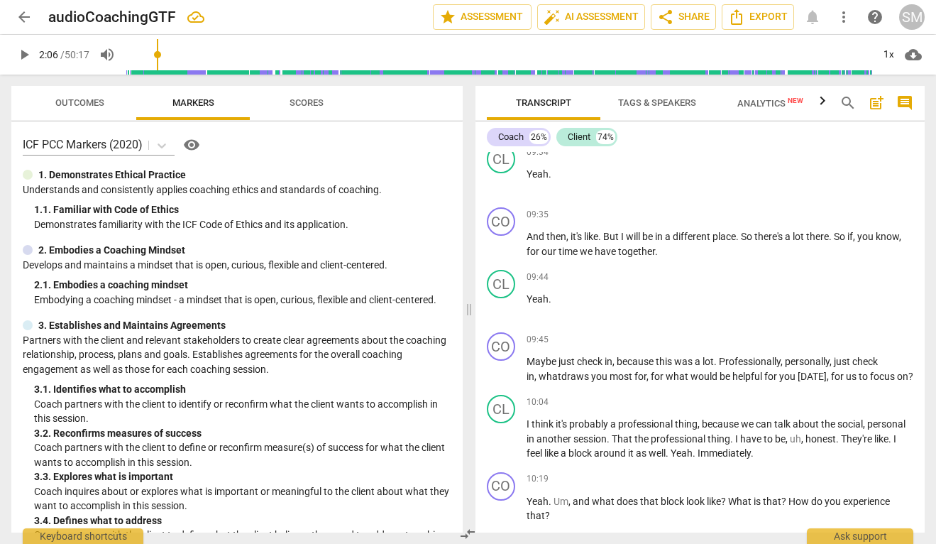
click at [824, 149] on div "Coach 26% Client 74% CO play_arrow pause 00:04 + Add competency keyboard_arrow_…" at bounding box center [700, 327] width 450 height 410
click at [768, 21] on span "Export" at bounding box center [758, 17] width 60 height 17
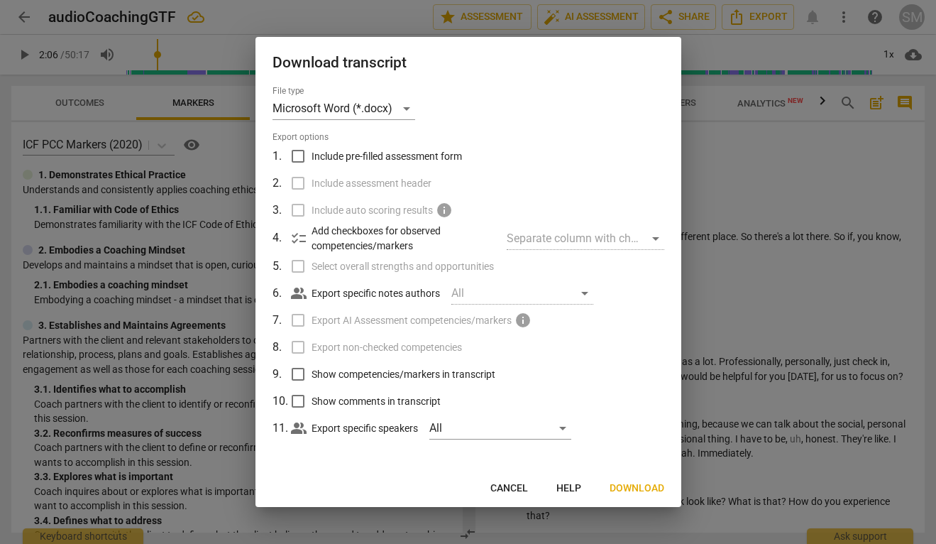
click at [641, 490] on span "Download" at bounding box center [637, 488] width 55 height 14
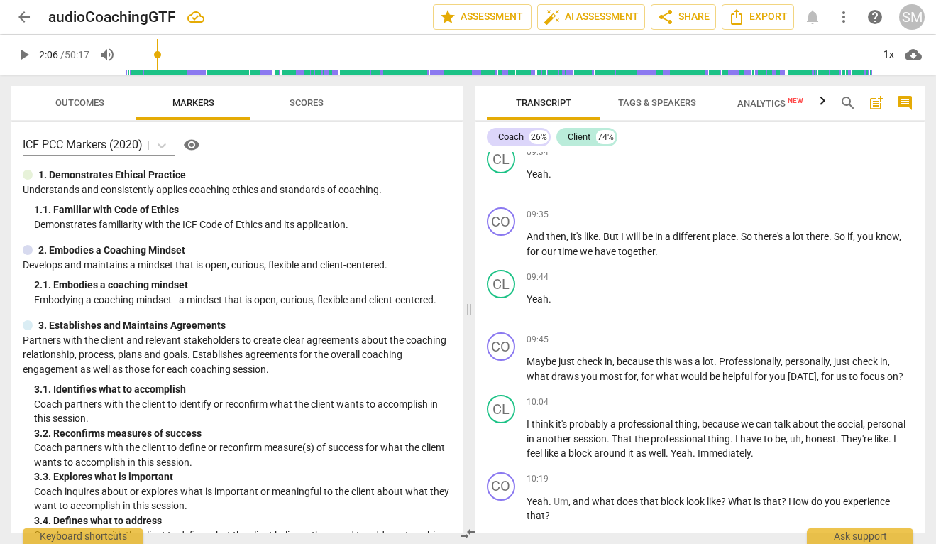
click at [742, 105] on span "Analytics New" at bounding box center [770, 103] width 66 height 11
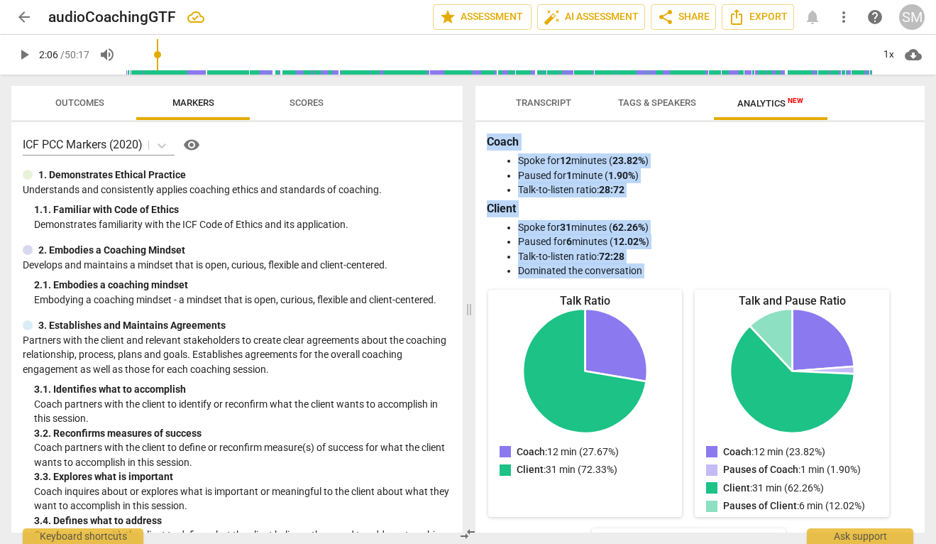
drag, startPoint x: 487, startPoint y: 143, endPoint x: 658, endPoint y: 280, distance: 219.1
click at [658, 280] on div "Coach Spoke for 12 minutes ( 23.82% ) Paused for 1 minute ( 1.90% ) Talk-to-lis…" at bounding box center [700, 327] width 450 height 410
copy div "Coach Spoke for 12 minutes ( 23.82% ) Paused for 1 minute ( 1.90% ) Talk-to-lis…"
click at [541, 105] on span "Transcript" at bounding box center [543, 102] width 55 height 11
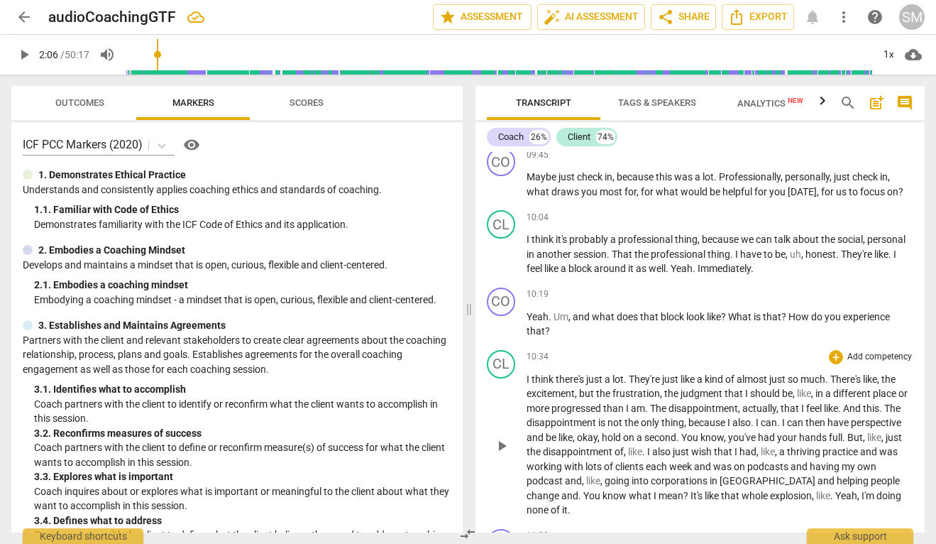
scroll to position [3345, 0]
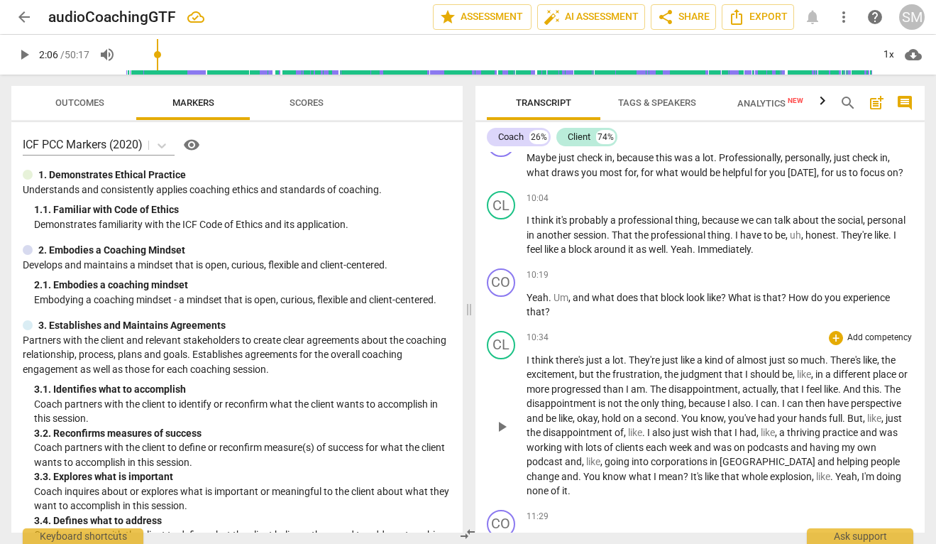
click at [661, 354] on span "They're" at bounding box center [645, 359] width 33 height 11
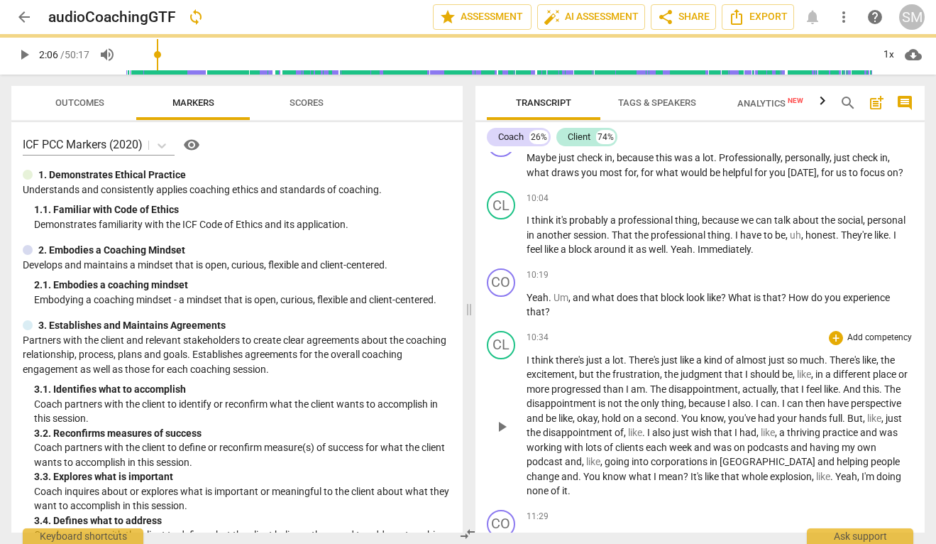
click at [497, 418] on span "play_arrow" at bounding box center [501, 426] width 17 height 17
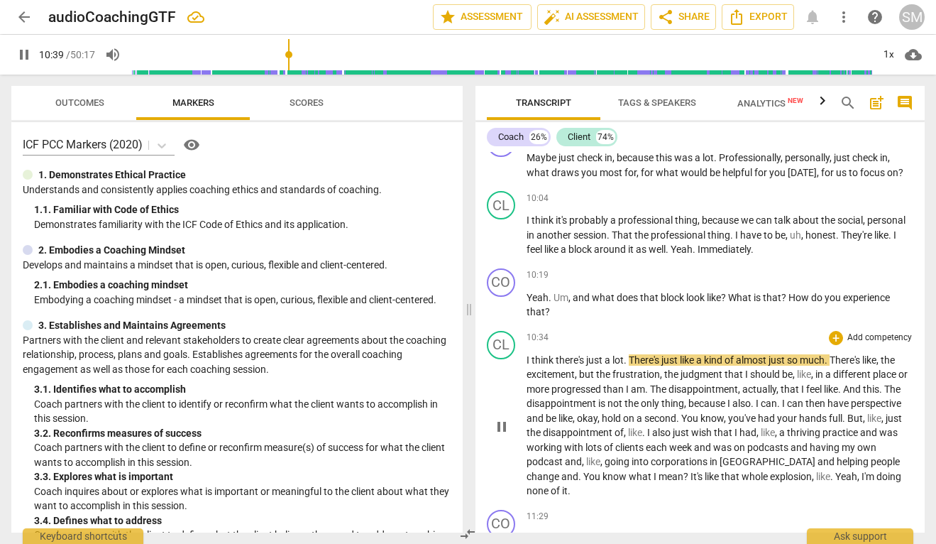
click at [501, 418] on span "pause" at bounding box center [501, 426] width 17 height 17
type input "640"
click at [628, 354] on span "." at bounding box center [626, 359] width 5 height 11
click at [502, 418] on span "play_arrow" at bounding box center [501, 426] width 17 height 17
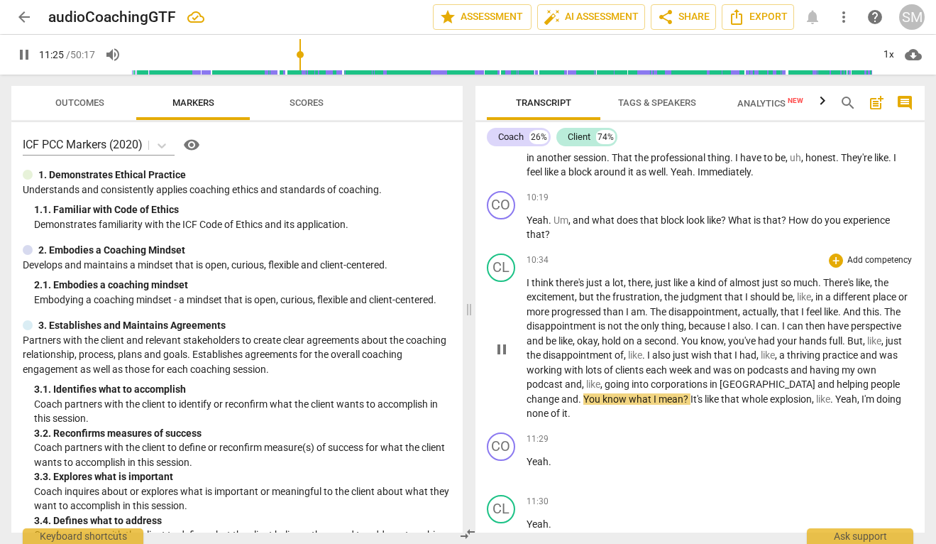
scroll to position [3428, 0]
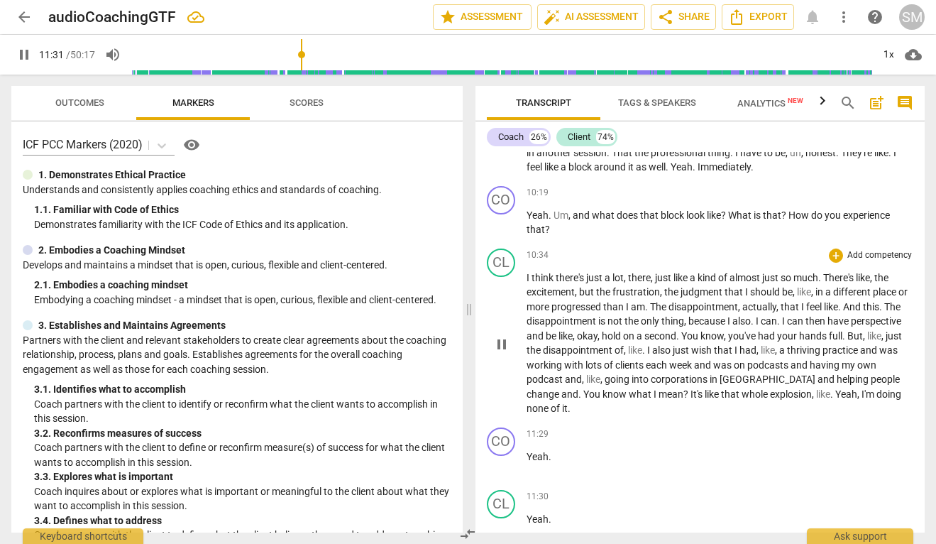
click at [495, 336] on span "pause" at bounding box center [501, 344] width 17 height 17
click at [839, 388] on span "Yeah" at bounding box center [846, 393] width 22 height 11
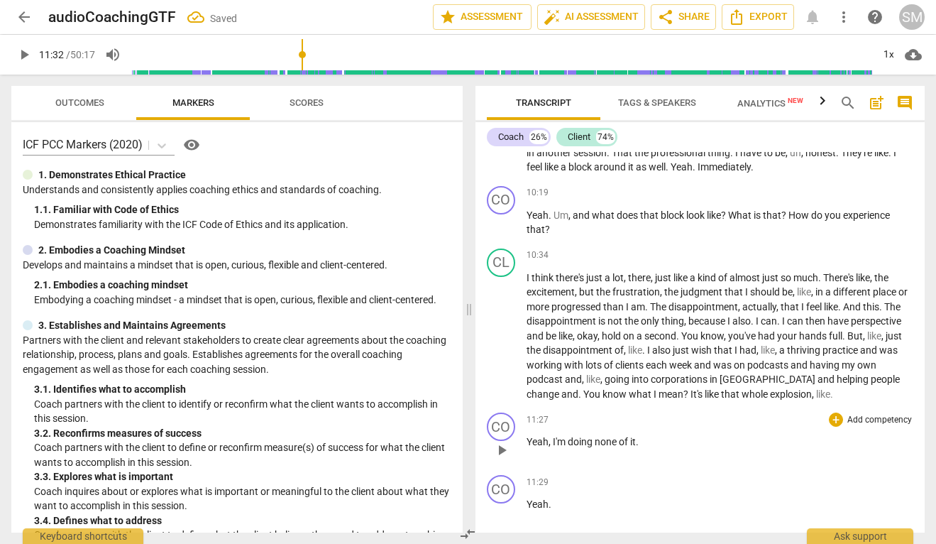
click at [553, 436] on span "I'm" at bounding box center [560, 441] width 15 height 11
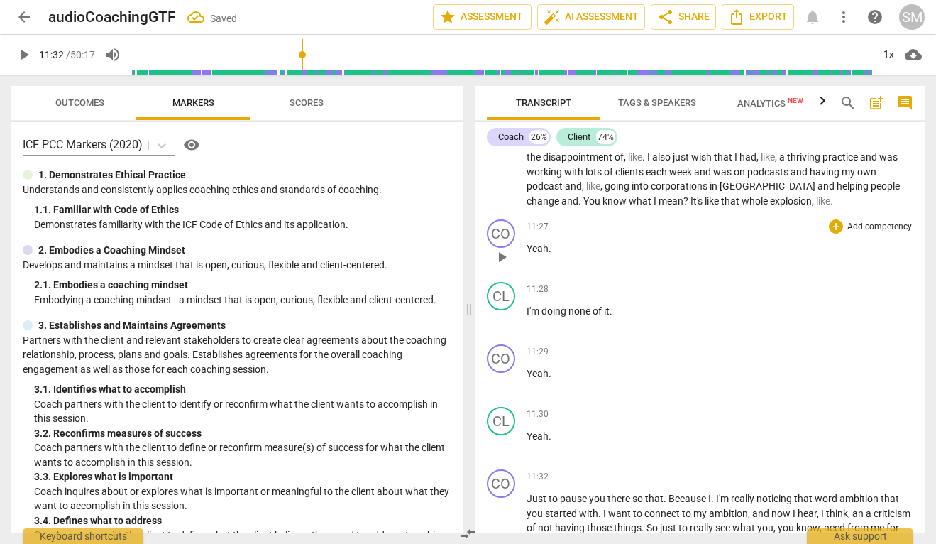
scroll to position [3623, 0]
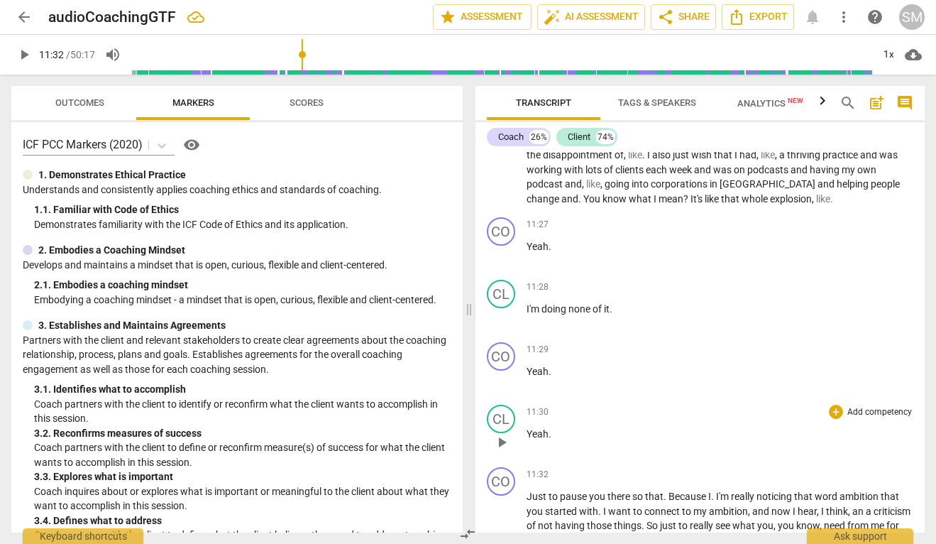
click at [504, 434] on span "play_arrow" at bounding box center [501, 442] width 17 height 17
click at [497, 434] on span "pause" at bounding box center [501, 442] width 17 height 17
type input "694"
click at [527, 428] on span "Yeah" at bounding box center [538, 433] width 22 height 11
drag, startPoint x: 526, startPoint y: 388, endPoint x: 563, endPoint y: 388, distance: 36.9
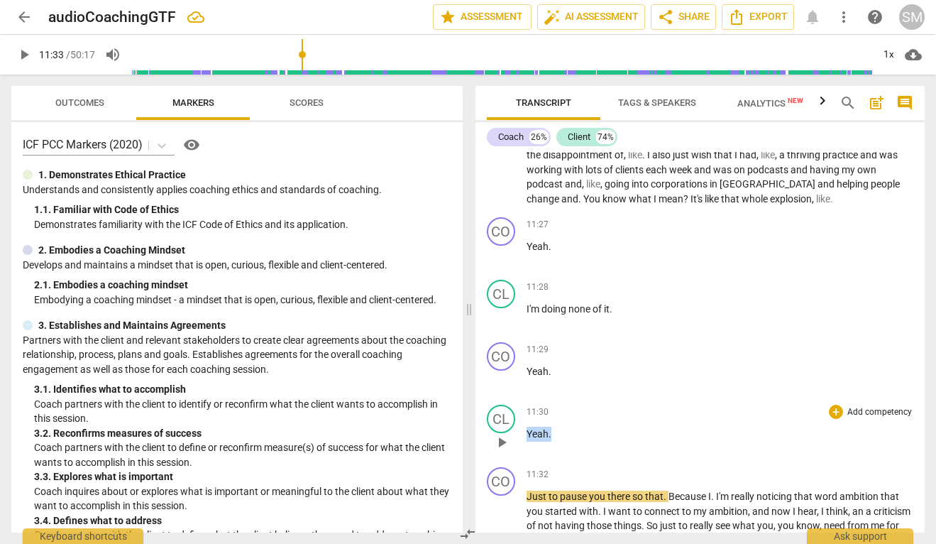
click at [563, 426] on p "Yeah ." at bounding box center [720, 433] width 387 height 15
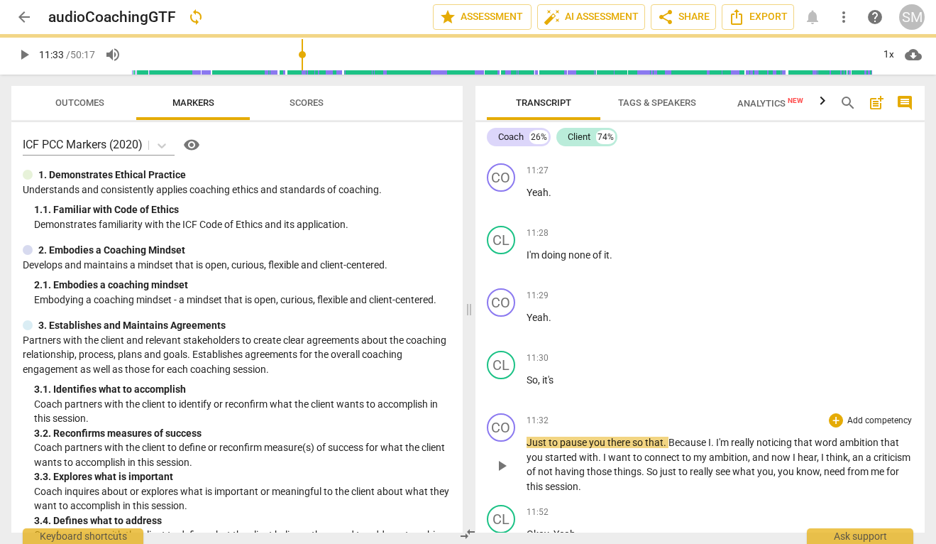
scroll to position [3709, 0]
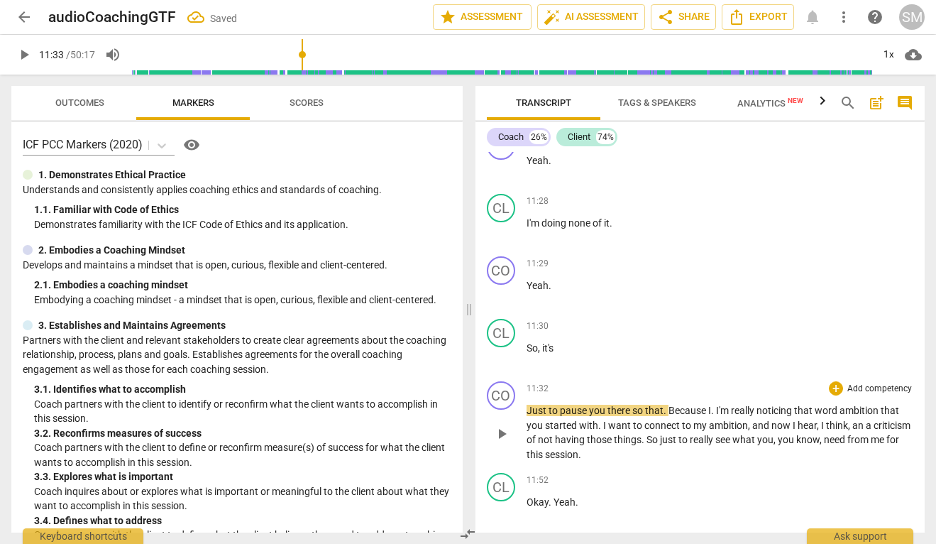
click at [629, 404] on span "there" at bounding box center [619, 409] width 25 height 11
click at [510, 425] on span "play_arrow" at bounding box center [501, 433] width 17 height 17
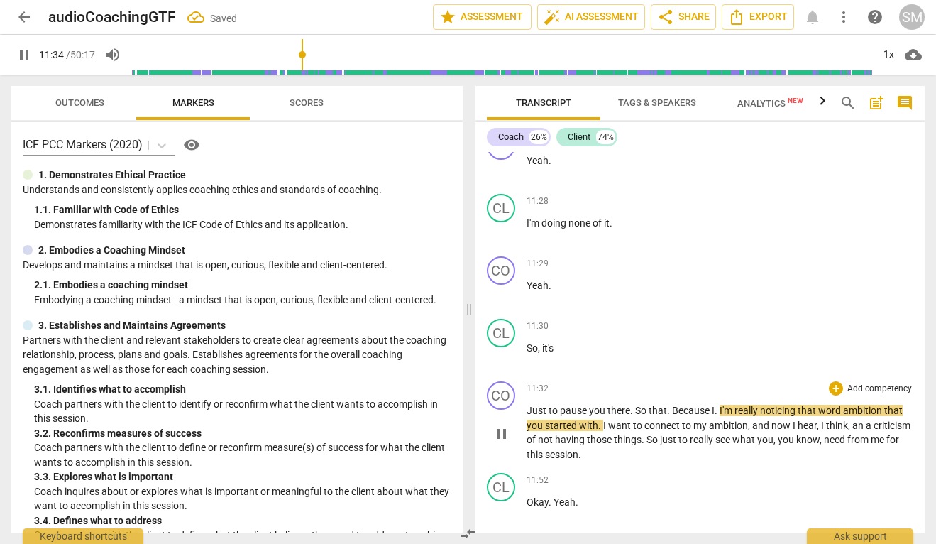
click at [510, 425] on span "pause" at bounding box center [501, 433] width 17 height 17
type input "695"
click at [636, 404] on span "So" at bounding box center [641, 409] width 13 height 11
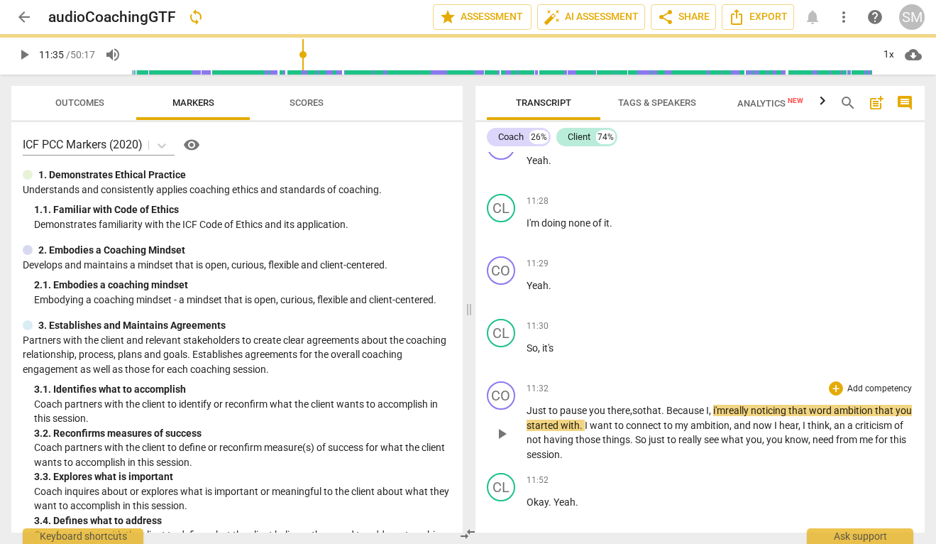
click at [502, 425] on span "play_arrow" at bounding box center [501, 433] width 17 height 17
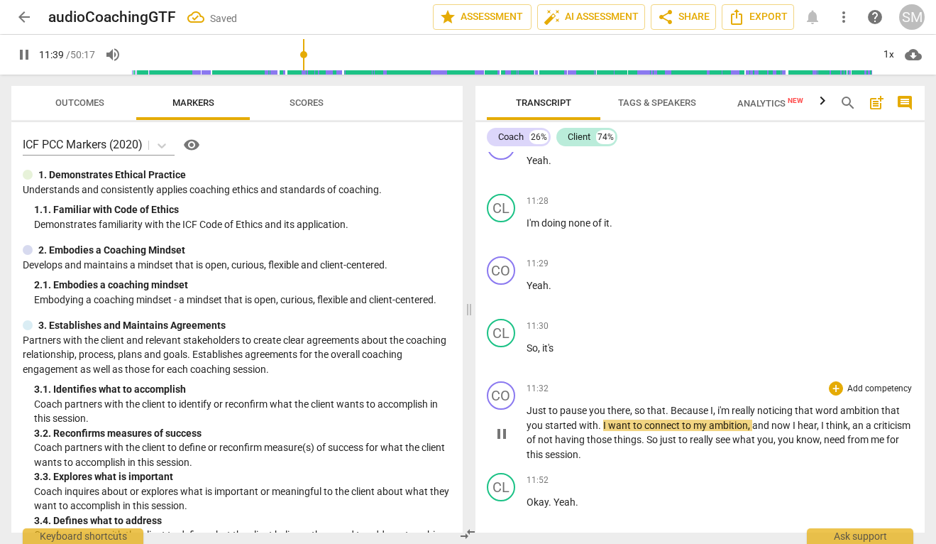
click at [502, 425] on span "pause" at bounding box center [501, 433] width 17 height 17
type input "700"
click at [720, 404] on span "i'm" at bounding box center [724, 409] width 14 height 11
click at [748, 419] on span "," at bounding box center [750, 424] width 4 height 11
click at [866, 419] on span "a" at bounding box center [867, 424] width 8 height 11
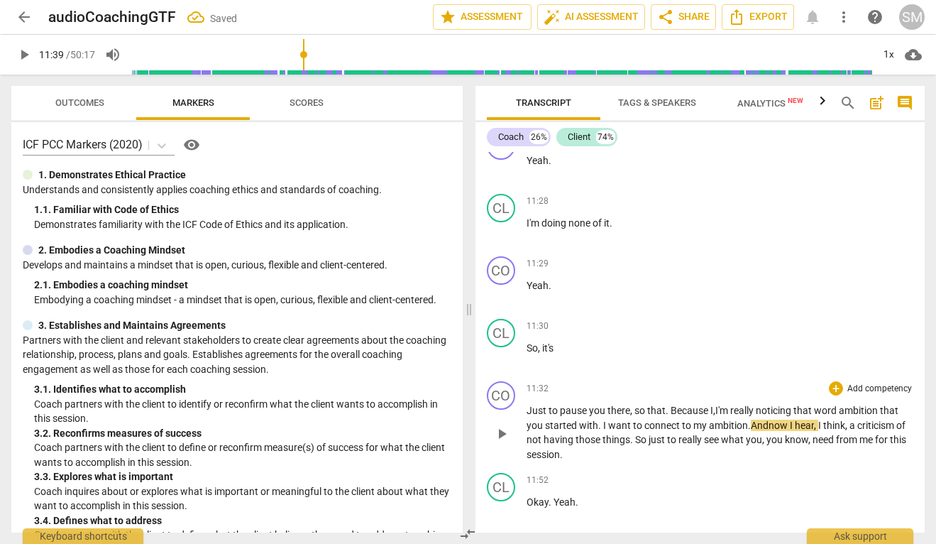
click at [499, 425] on span "play_arrow" at bounding box center [501, 433] width 17 height 17
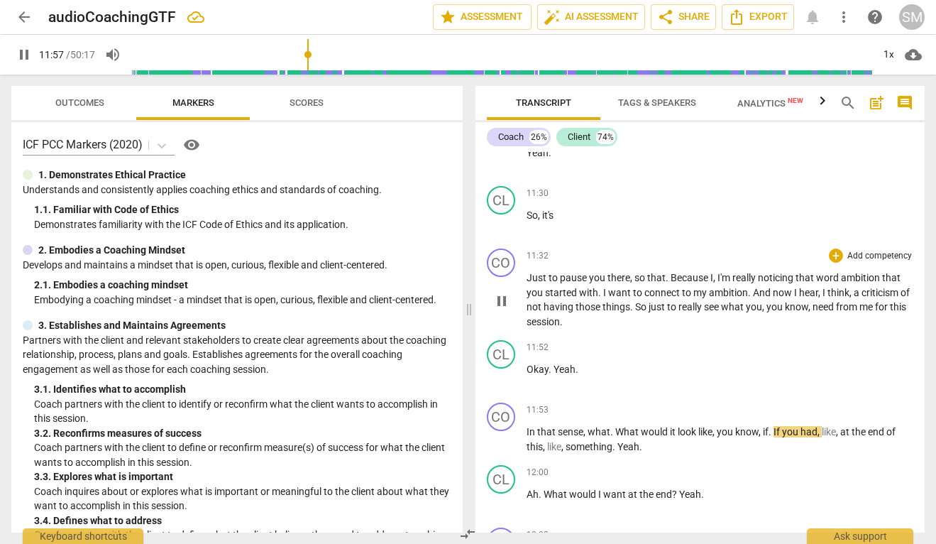
scroll to position [3869, 0]
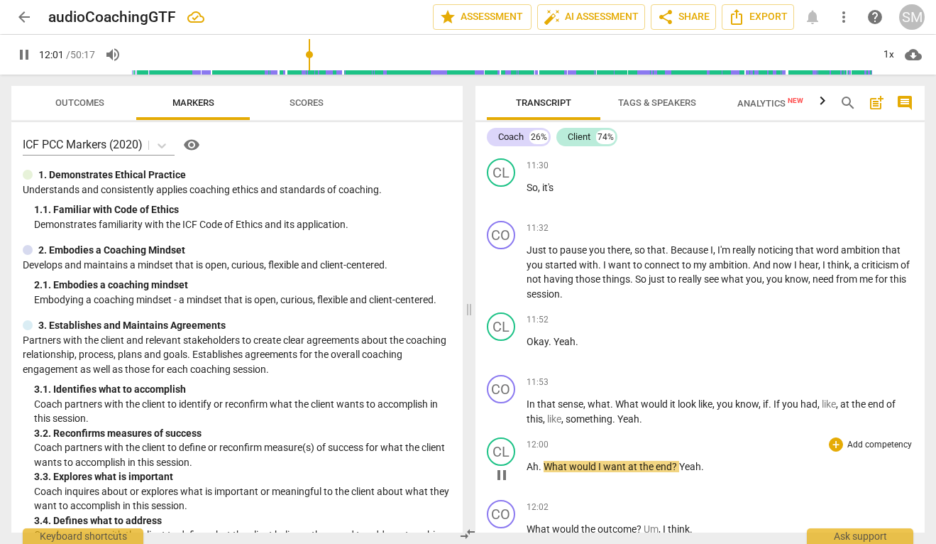
click at [497, 466] on span "pause" at bounding box center [501, 474] width 17 height 17
click at [620, 413] on span "Yeah" at bounding box center [628, 418] width 22 height 11
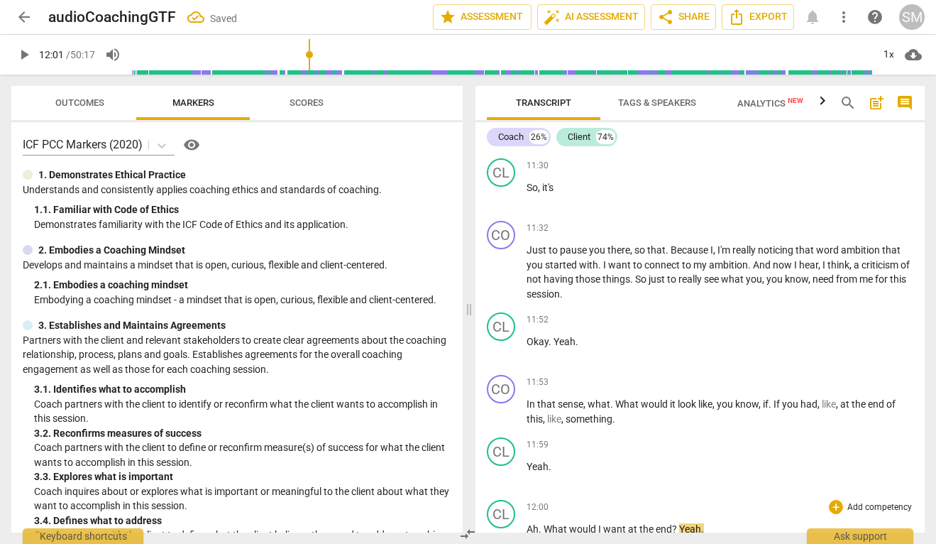
click at [527, 523] on span "Ah" at bounding box center [533, 528] width 12 height 11
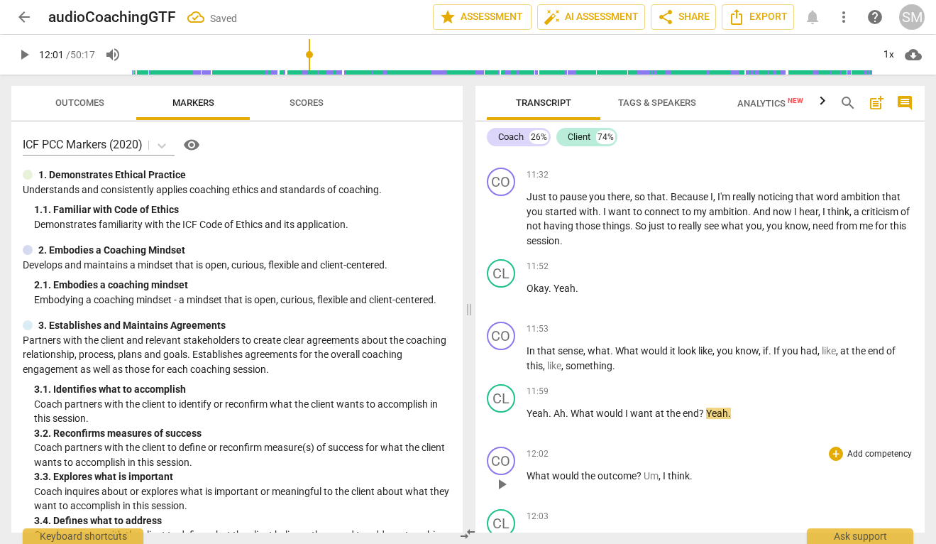
scroll to position [3926, 0]
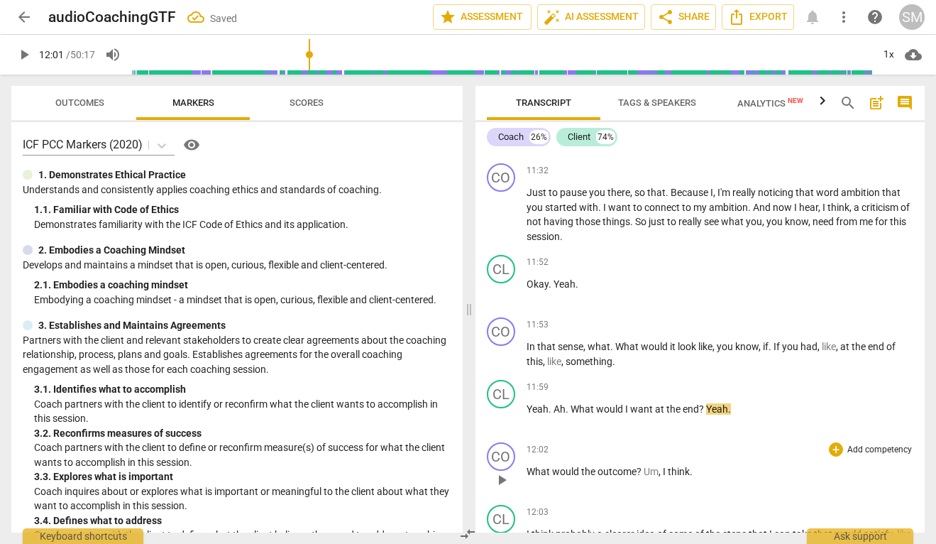
click at [499, 471] on span "play_arrow" at bounding box center [501, 479] width 17 height 17
click at [495, 471] on span "pause" at bounding box center [501, 479] width 17 height 17
click at [644, 466] on span "Um" at bounding box center [651, 471] width 15 height 11
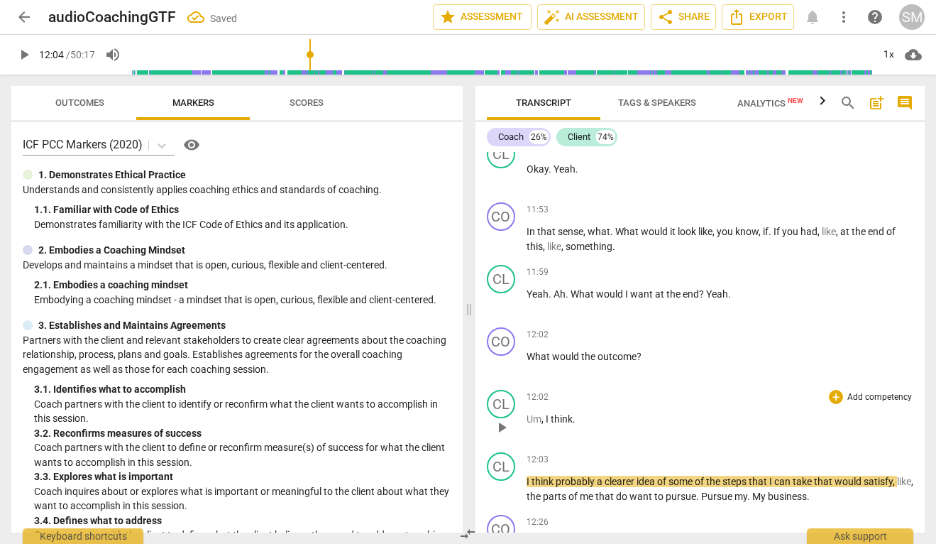
scroll to position [4062, 0]
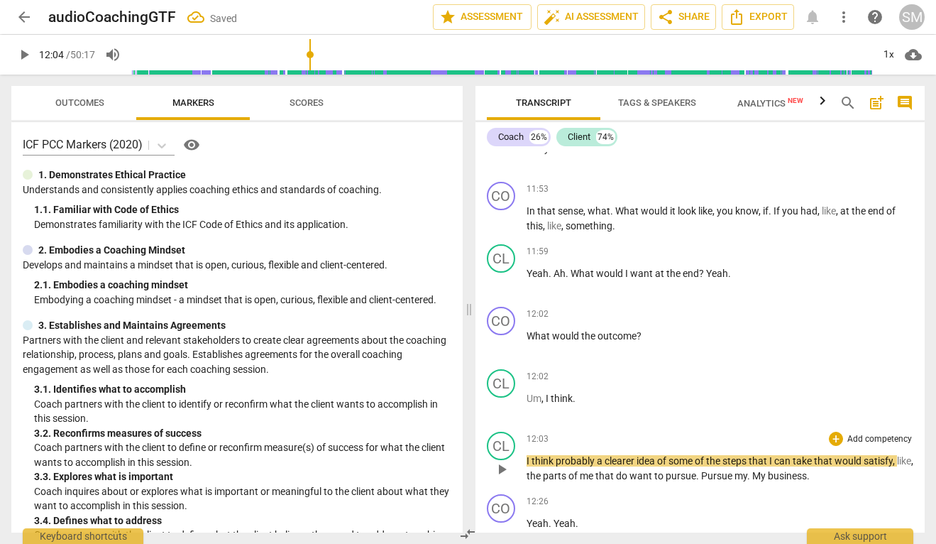
click at [527, 455] on span "I" at bounding box center [529, 460] width 5 height 11
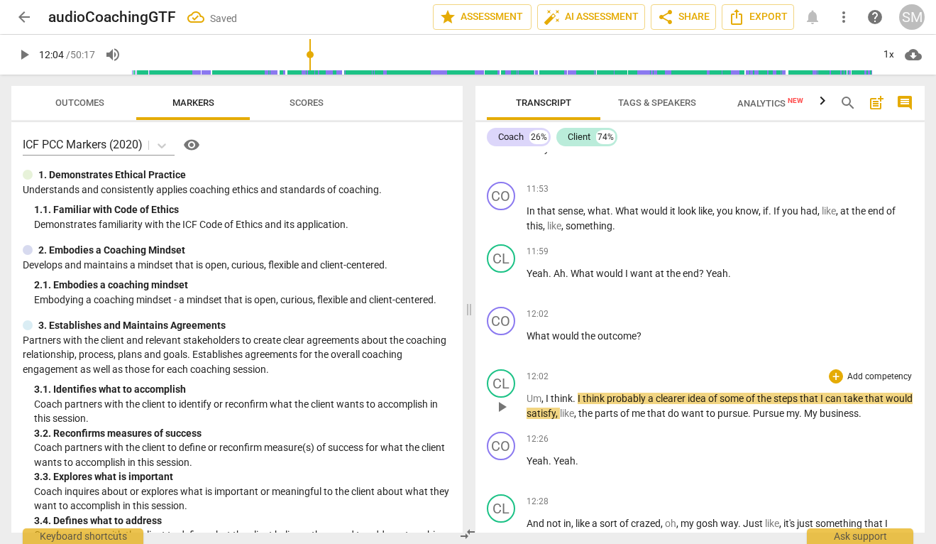
click at [507, 398] on span "play_arrow" at bounding box center [501, 406] width 17 height 17
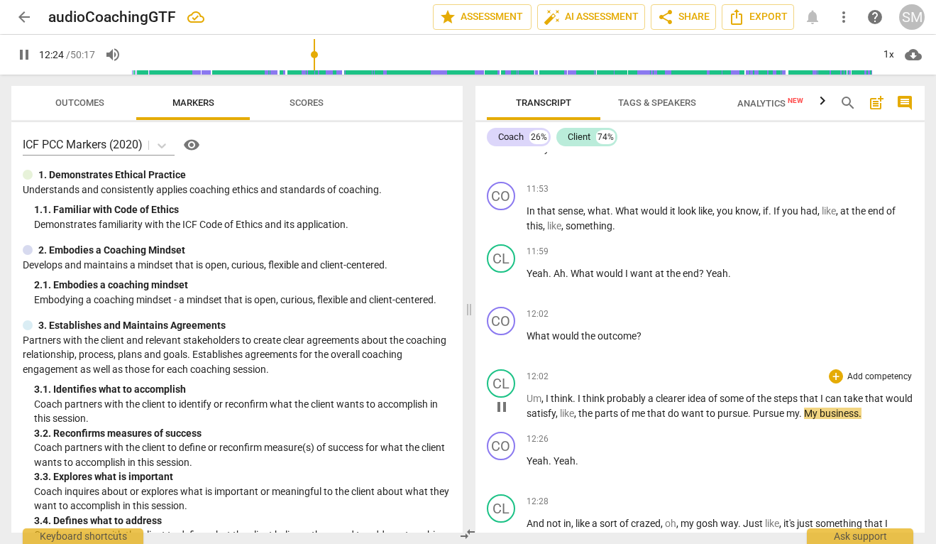
click at [501, 398] on span "pause" at bounding box center [501, 406] width 17 height 17
type input "745"
click at [783, 407] on span "Pursue" at bounding box center [769, 412] width 33 height 11
click at [814, 407] on span "My" at bounding box center [806, 412] width 16 height 11
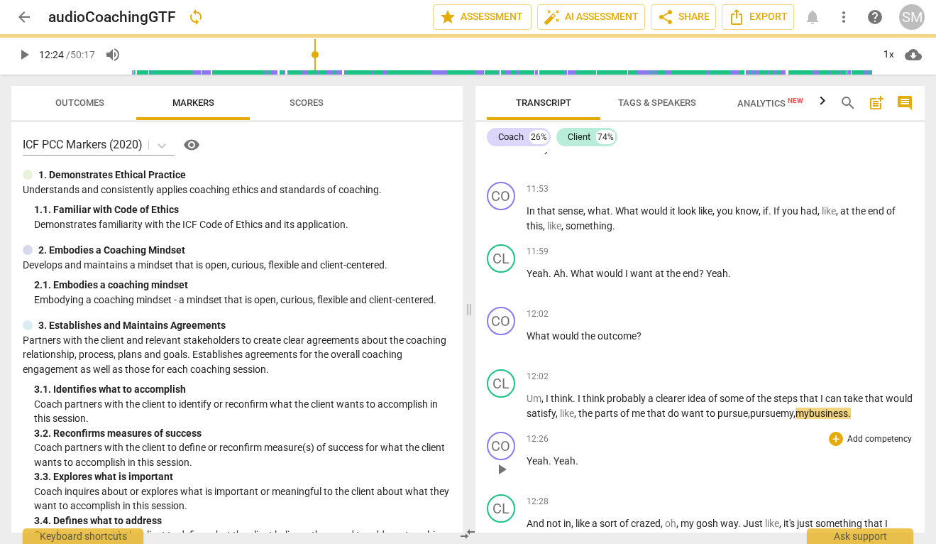
scroll to position [4101, 0]
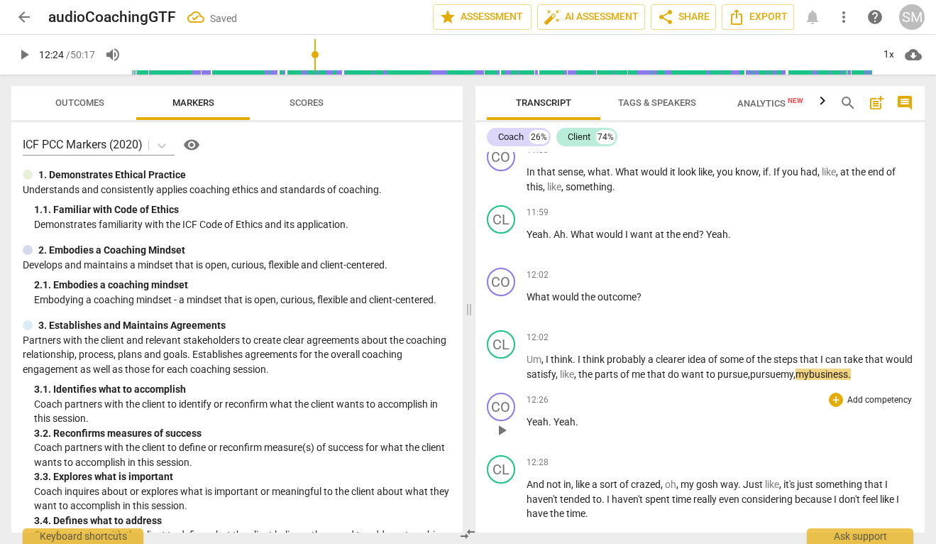
click at [502, 422] on span "play_arrow" at bounding box center [501, 430] width 17 height 17
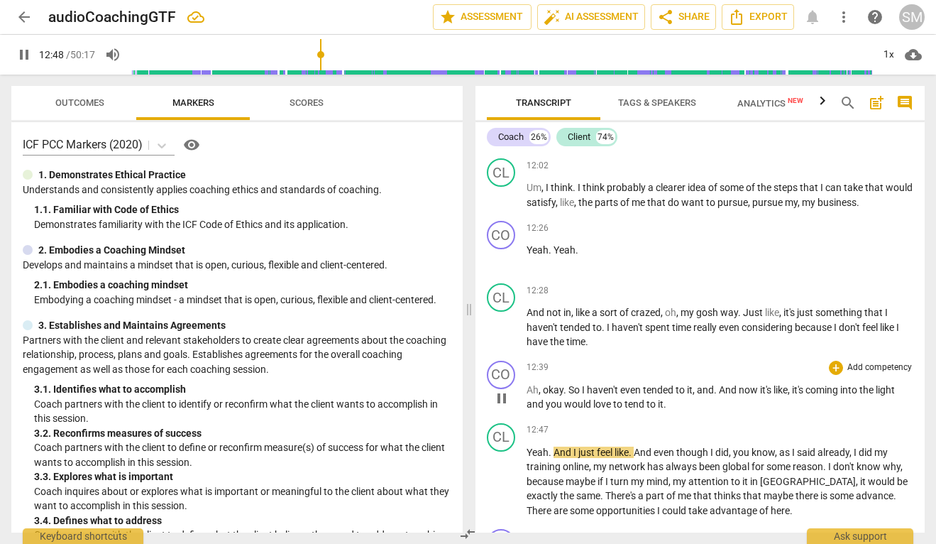
scroll to position [4345, 0]
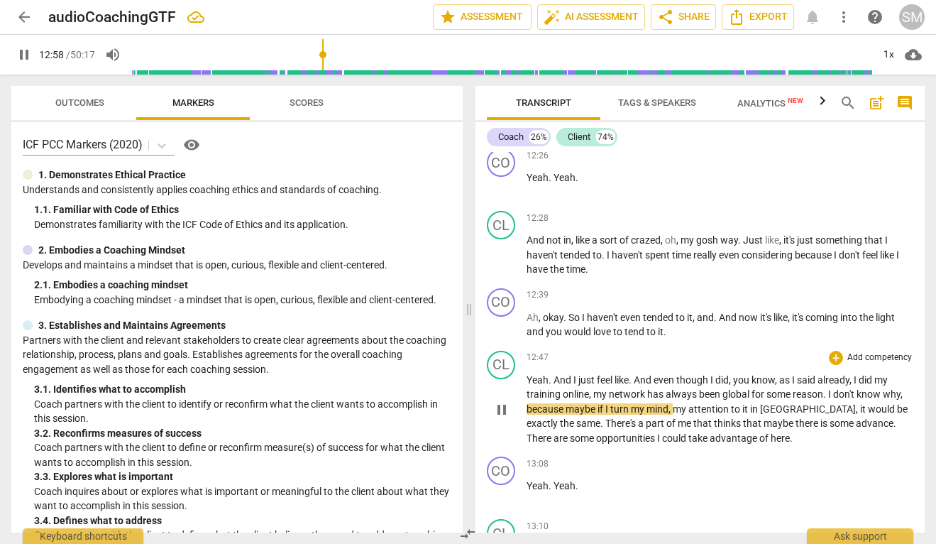
click at [749, 388] on span "global" at bounding box center [736, 393] width 29 height 11
type input "779"
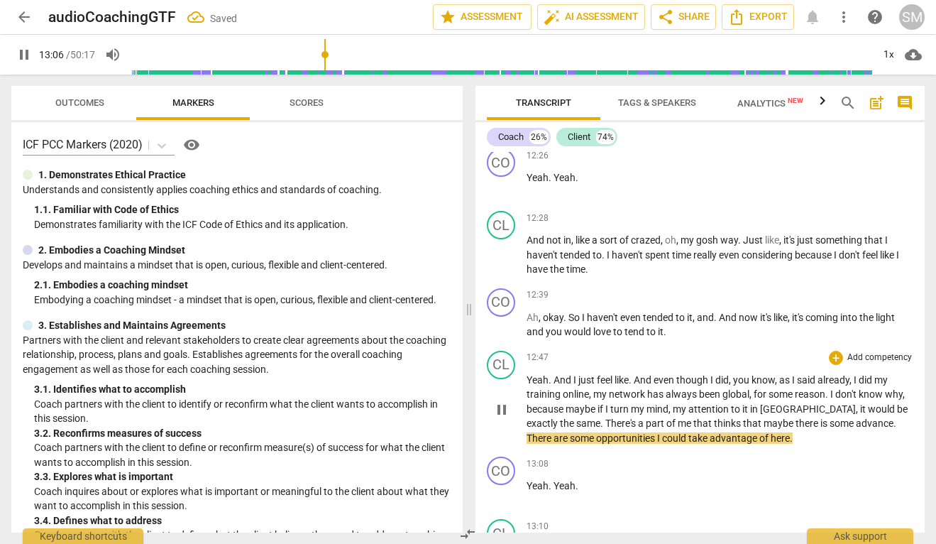
click at [600, 417] on span "." at bounding box center [602, 422] width 5 height 11
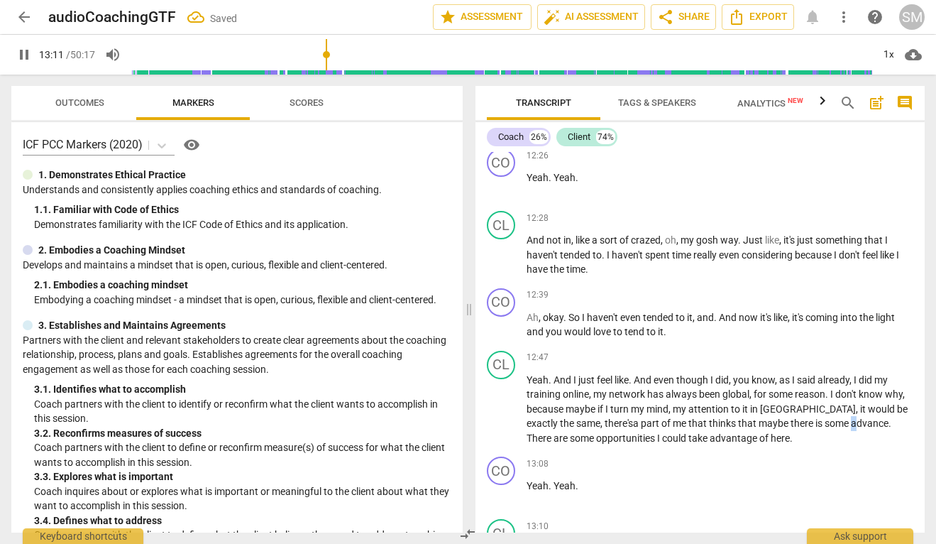
scroll to position [4754, 0]
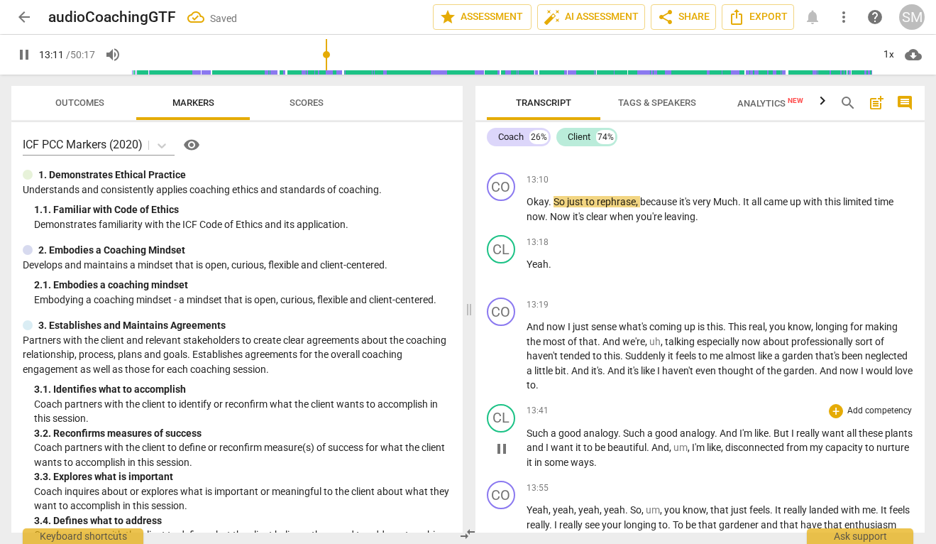
drag, startPoint x: 808, startPoint y: 379, endPoint x: 843, endPoint y: 381, distance: 35.5
click at [843, 381] on div "CO play_arrow pause 00:04 + Add competency keyboard_arrow_right Hi , Georgia . …" at bounding box center [700, 342] width 450 height 380
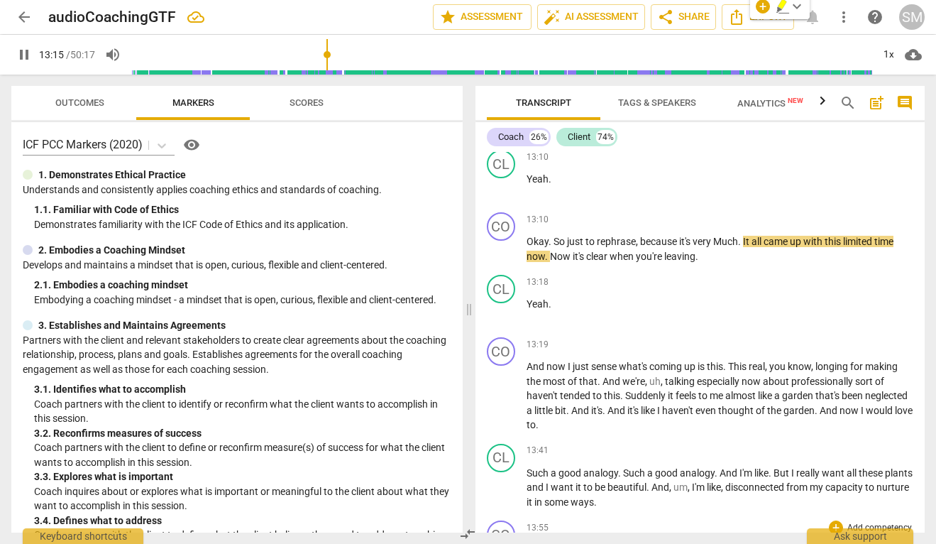
scroll to position [4713, 0]
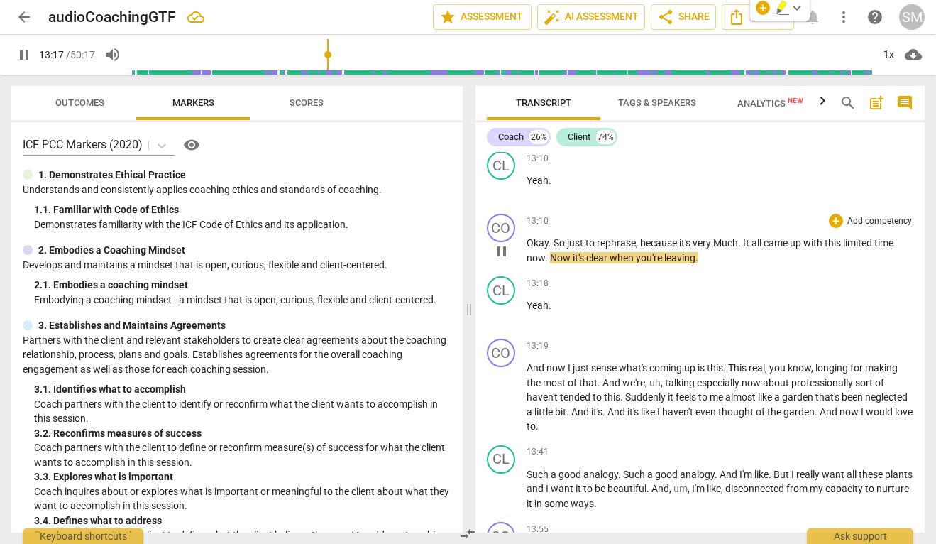
click at [504, 243] on span "pause" at bounding box center [501, 251] width 17 height 17
type input "798"
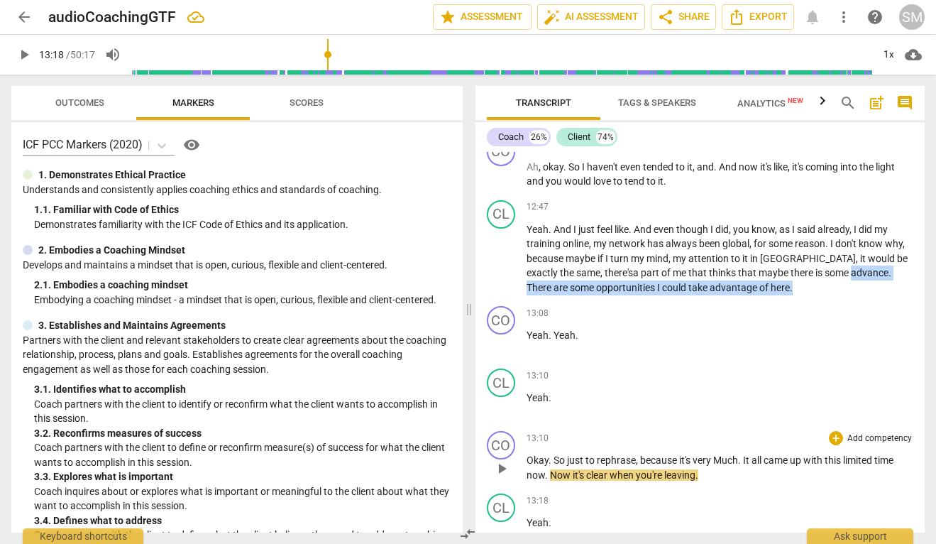
scroll to position [4493, 0]
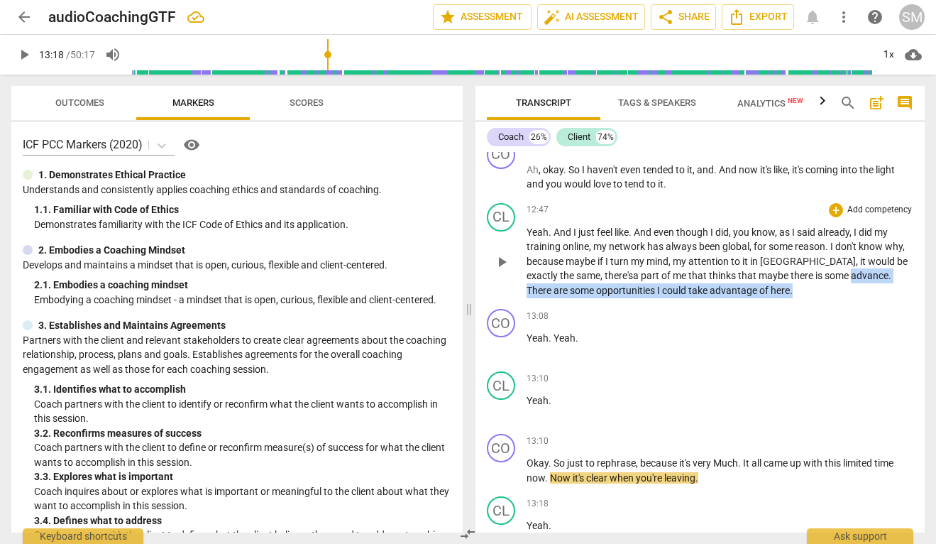
click at [851, 270] on span "advance" at bounding box center [870, 275] width 38 height 11
click at [891, 270] on span "." at bounding box center [892, 275] width 3 height 11
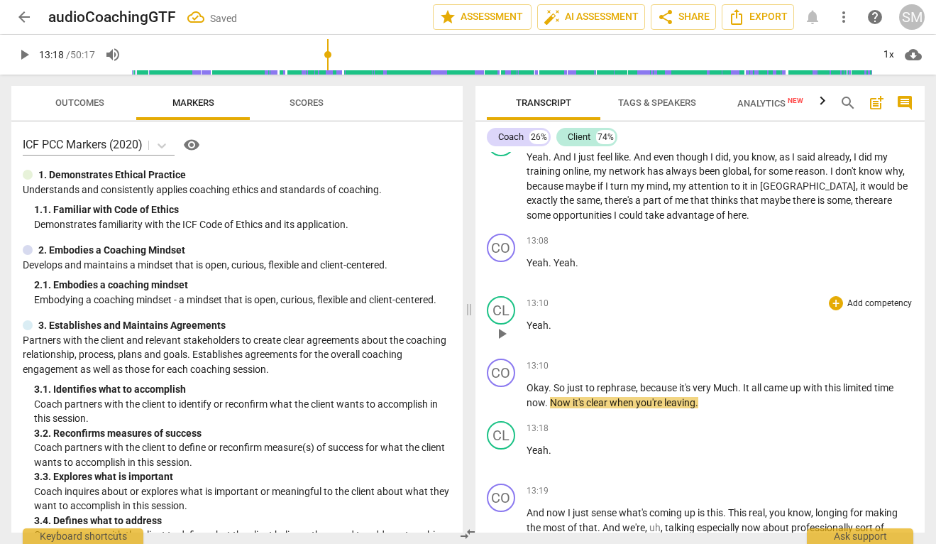
scroll to position [4588, 0]
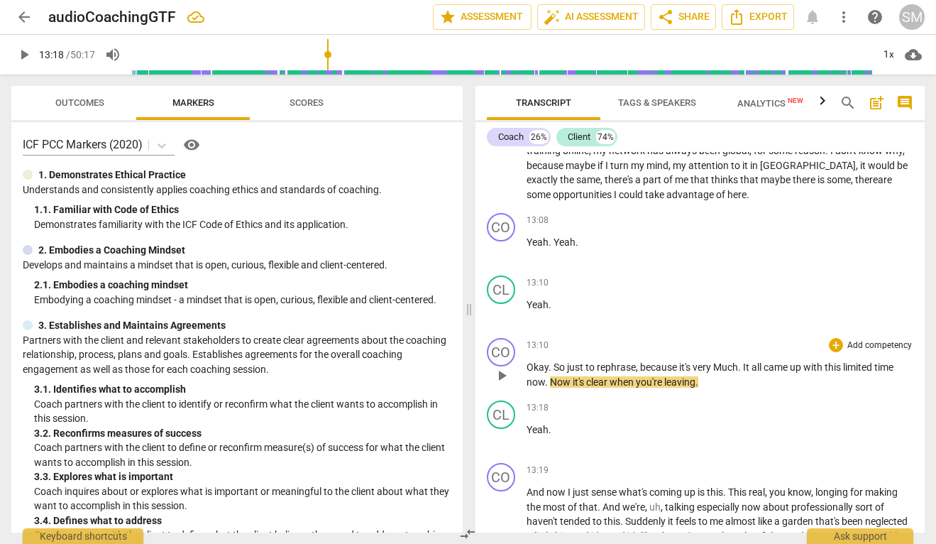
click at [721, 361] on span "Much" at bounding box center [725, 366] width 25 height 11
click at [741, 361] on span "." at bounding box center [738, 366] width 5 height 11
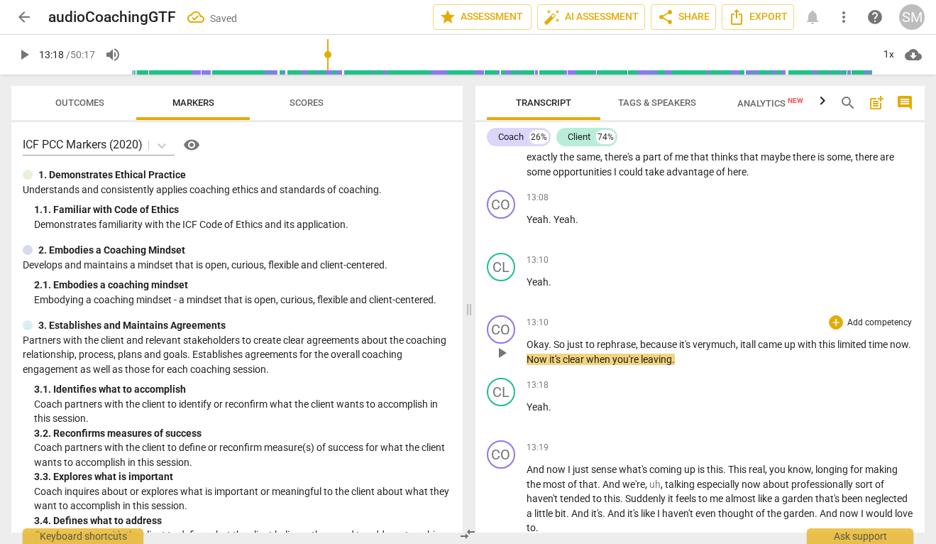
click at [908, 338] on span "." at bounding box center [909, 343] width 3 height 11
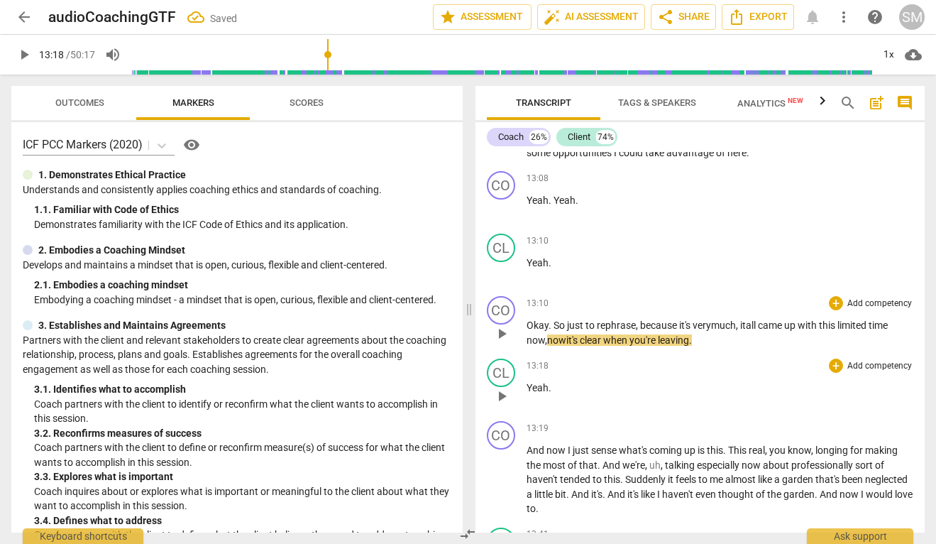
scroll to position [4646, 0]
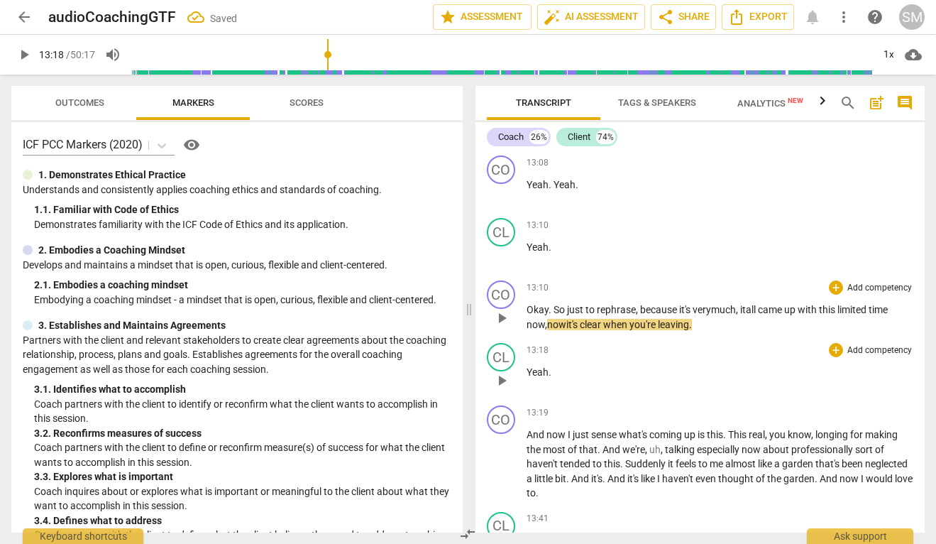
click at [505, 372] on span "play_arrow" at bounding box center [501, 380] width 17 height 17
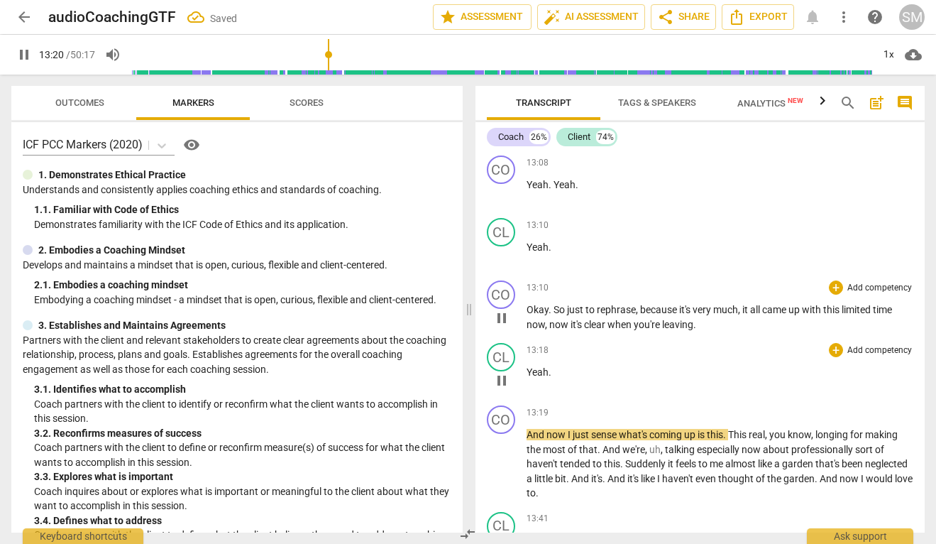
scroll to position [4698, 0]
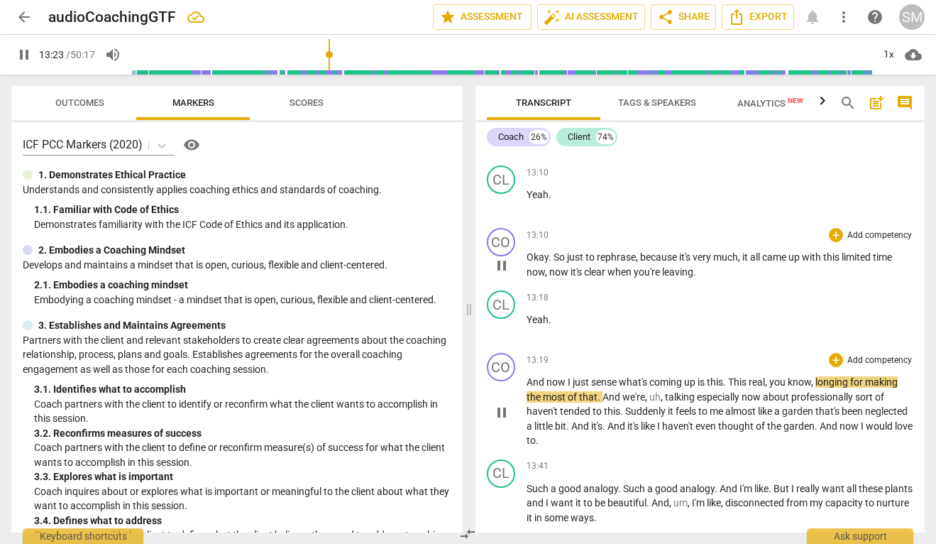
click at [505, 404] on span "pause" at bounding box center [501, 412] width 17 height 17
type input "804"
click at [732, 376] on span "This" at bounding box center [738, 381] width 21 height 11
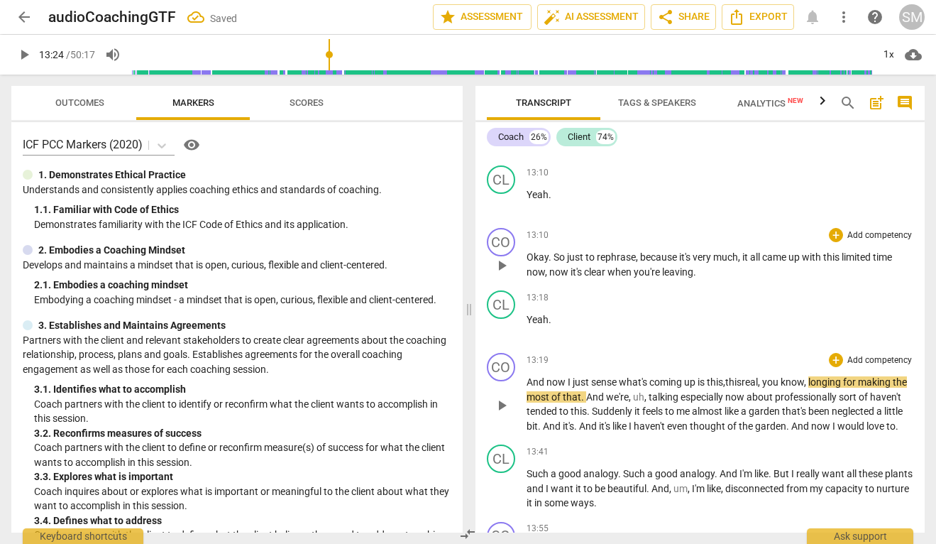
click at [504, 397] on span "play_arrow" at bounding box center [501, 405] width 17 height 17
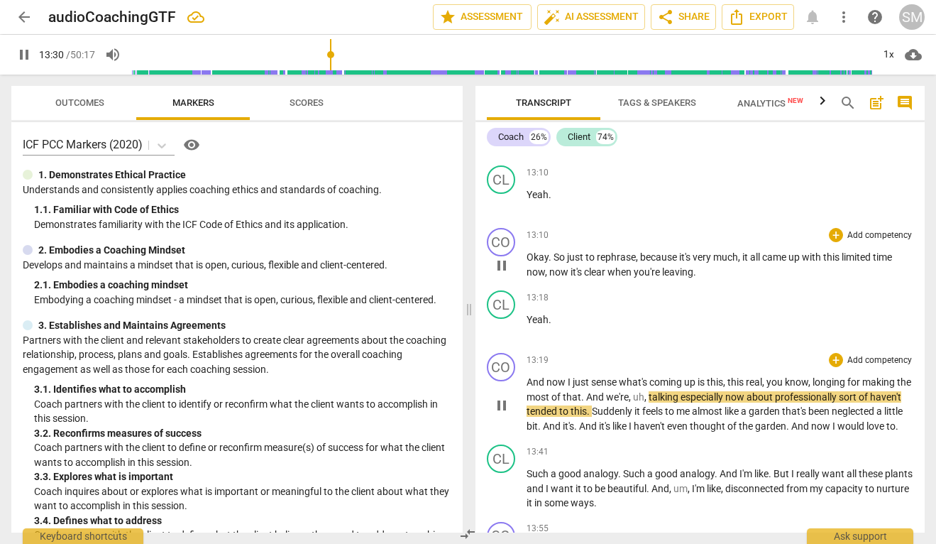
click at [504, 397] on span "pause" at bounding box center [501, 405] width 17 height 17
type input "811"
click at [839, 391] on span "professionally" at bounding box center [807, 396] width 64 height 11
click at [502, 397] on span "play_arrow" at bounding box center [501, 405] width 17 height 17
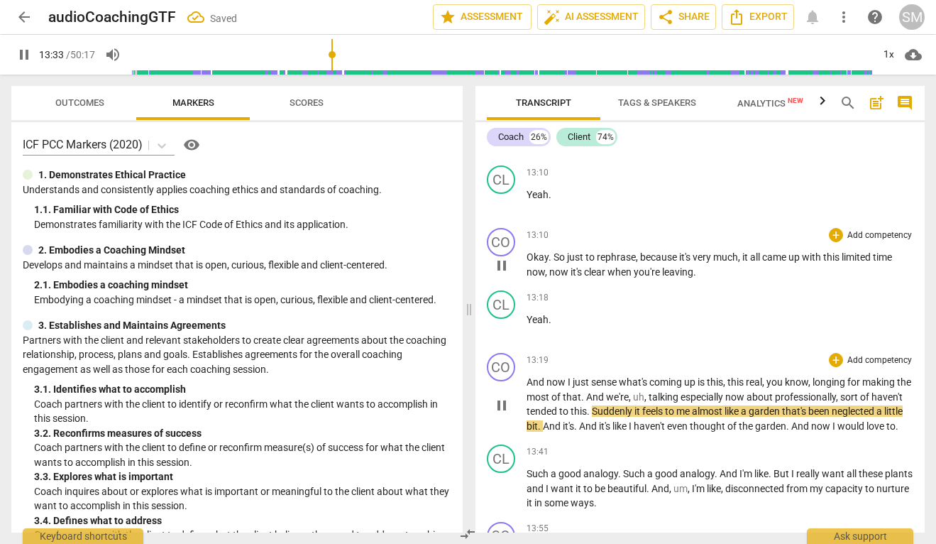
click at [871, 391] on span "haven't" at bounding box center [886, 396] width 31 height 11
type input "815"
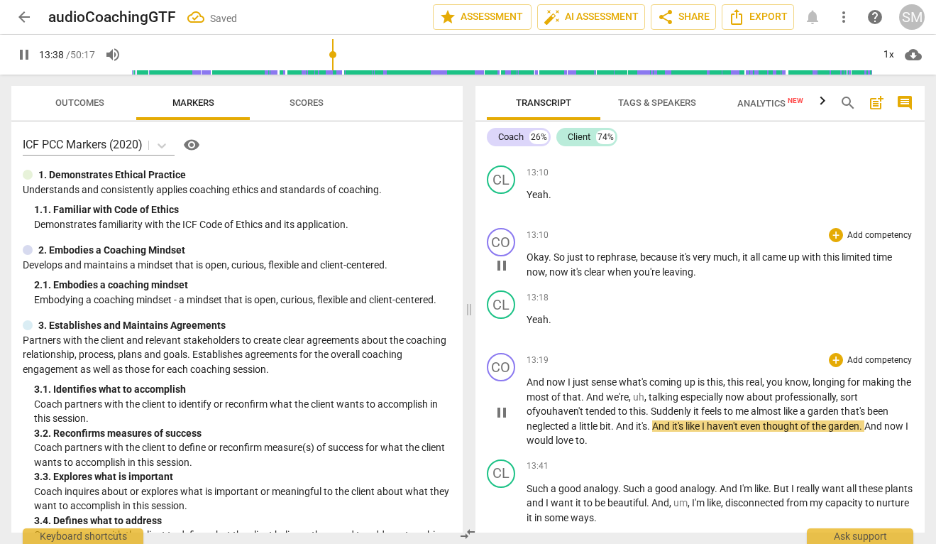
click at [693, 405] on span "Suddenly" at bounding box center [672, 410] width 43 height 11
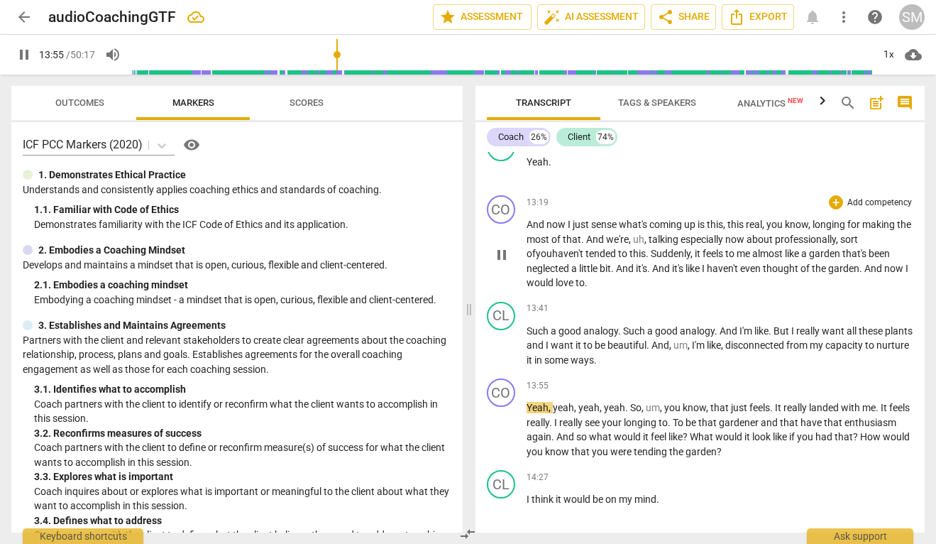
scroll to position [4873, 0]
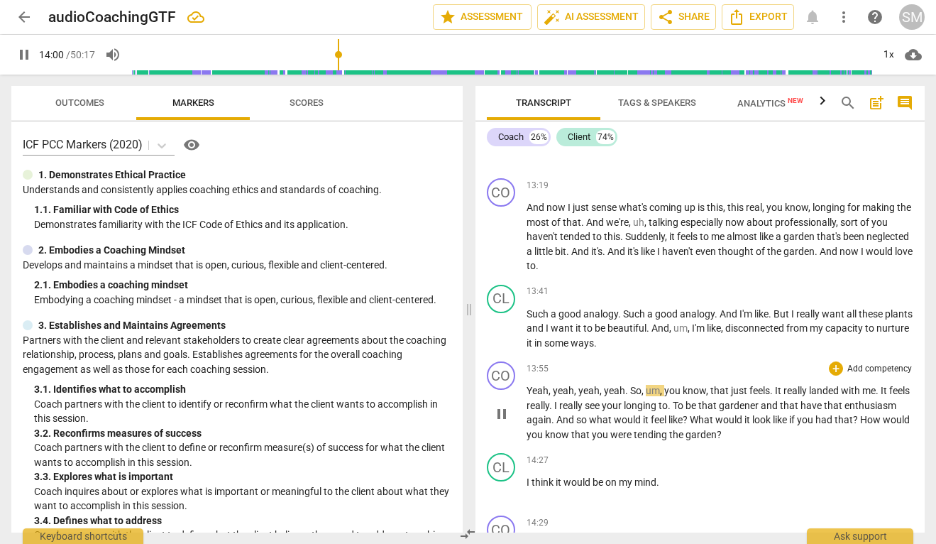
click at [625, 385] on span "." at bounding box center [627, 390] width 5 height 11
type input "841"
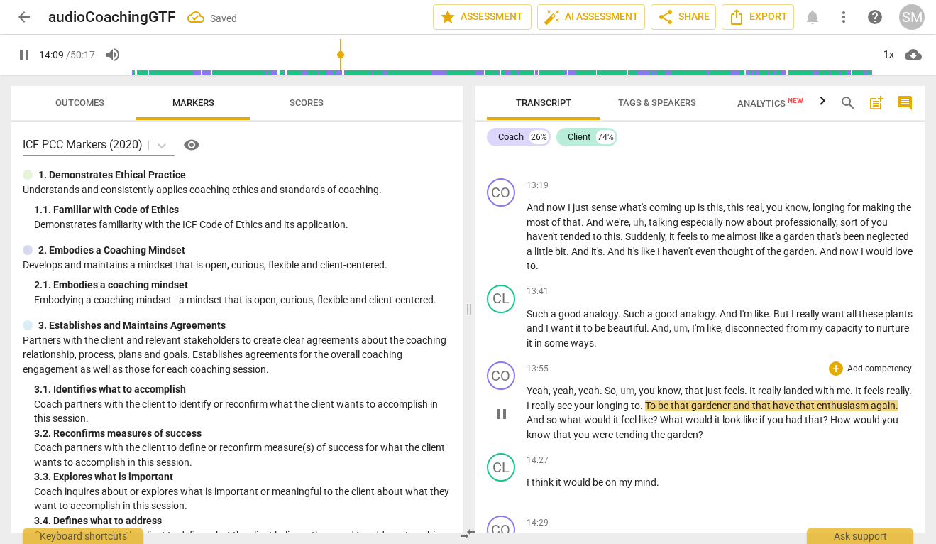
click at [502, 405] on span "pause" at bounding box center [501, 413] width 17 height 17
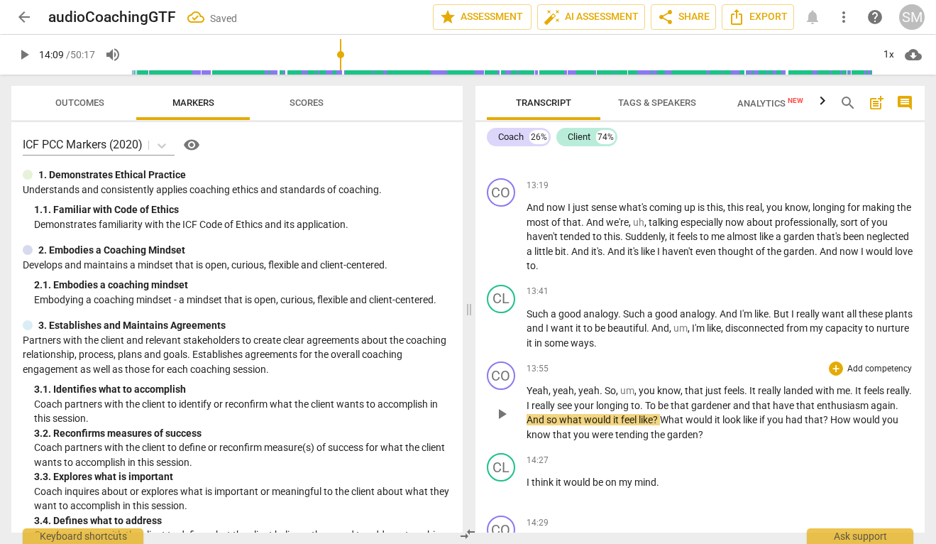
type input "850"
click at [909, 385] on span "." at bounding box center [910, 390] width 3 height 11
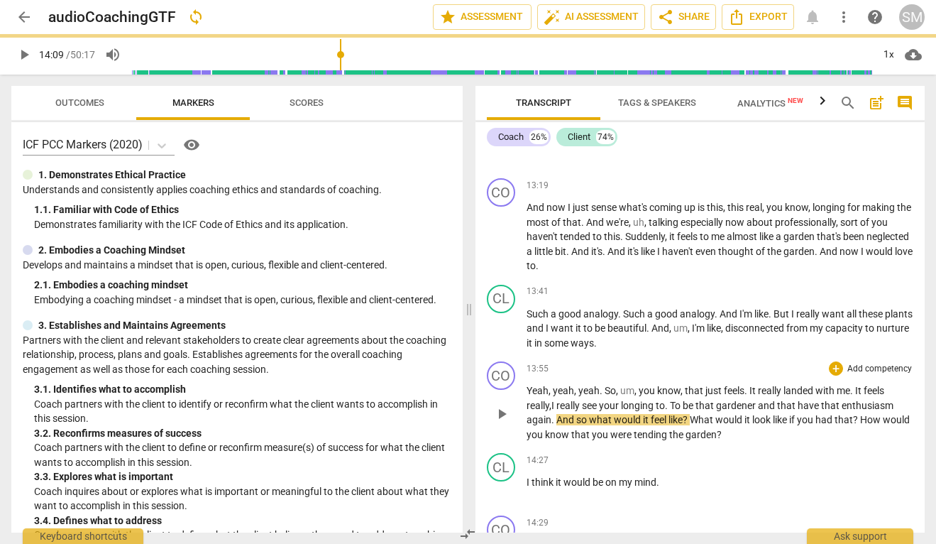
click at [683, 400] on span "To" at bounding box center [676, 405] width 13 height 11
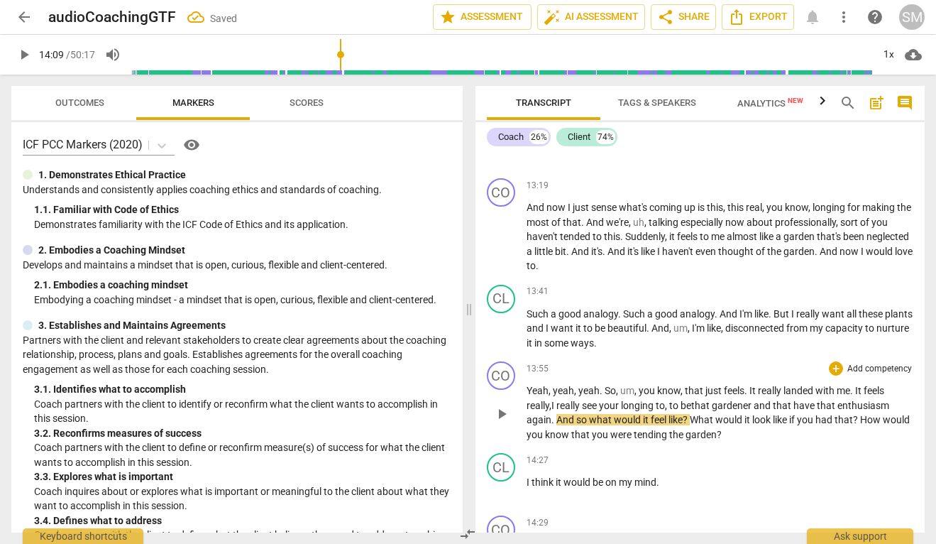
click at [504, 405] on span "play_arrow" at bounding box center [501, 413] width 17 height 17
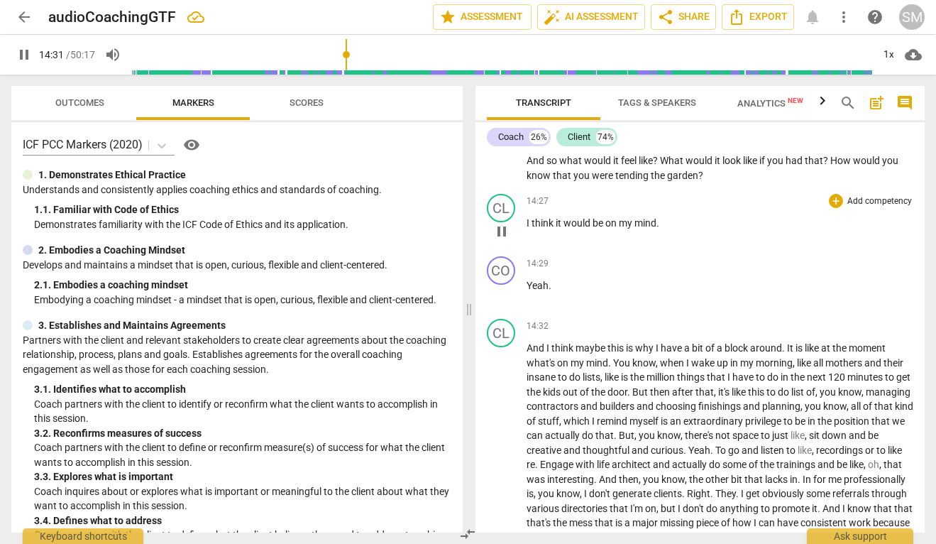
scroll to position [5133, 0]
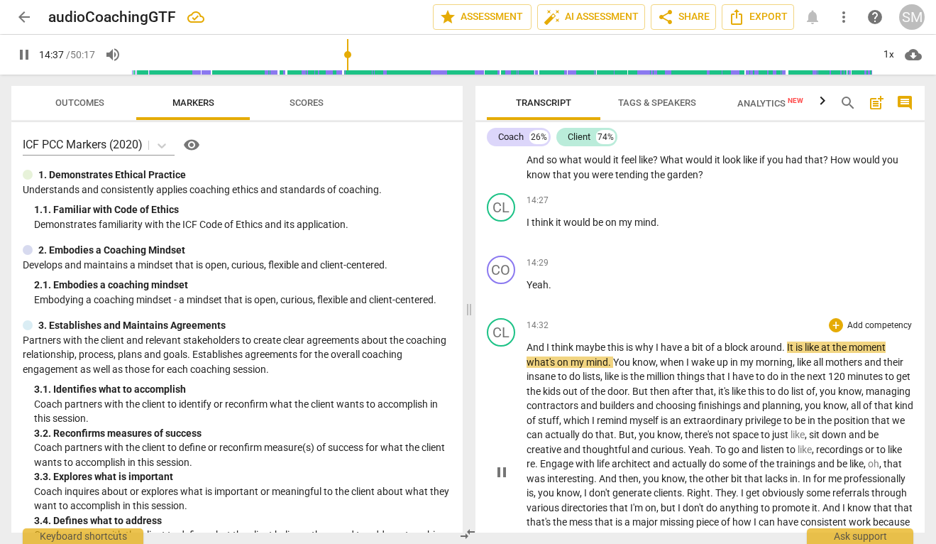
click at [497, 463] on span "pause" at bounding box center [501, 471] width 17 height 17
type input "878"
click at [783, 341] on span "." at bounding box center [784, 346] width 5 height 11
click at [612, 356] on span "." at bounding box center [610, 361] width 5 height 11
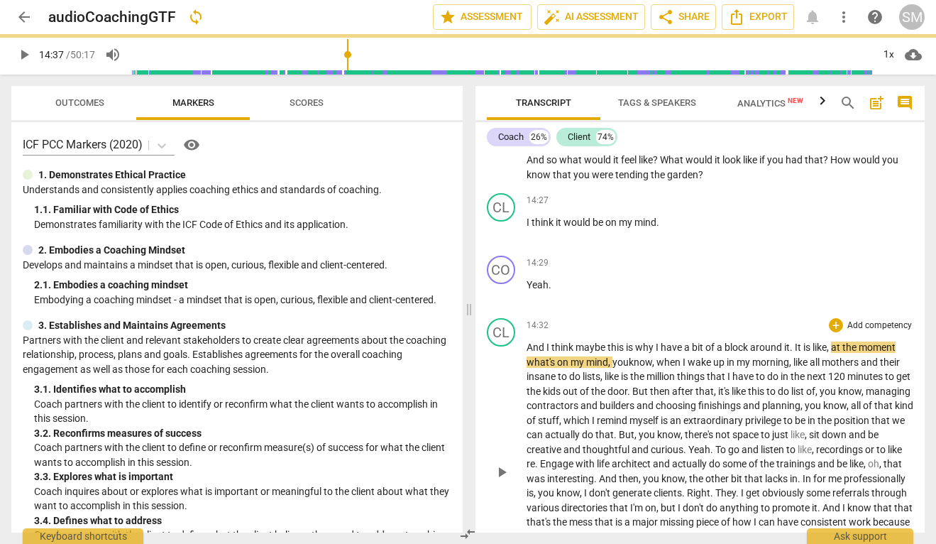
click at [500, 463] on span "play_arrow" at bounding box center [501, 471] width 17 height 17
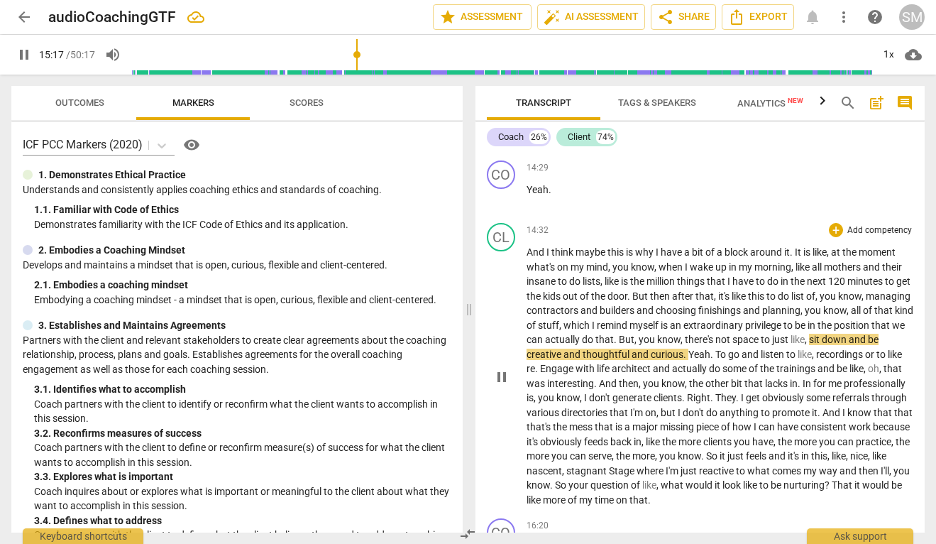
scroll to position [5229, 0]
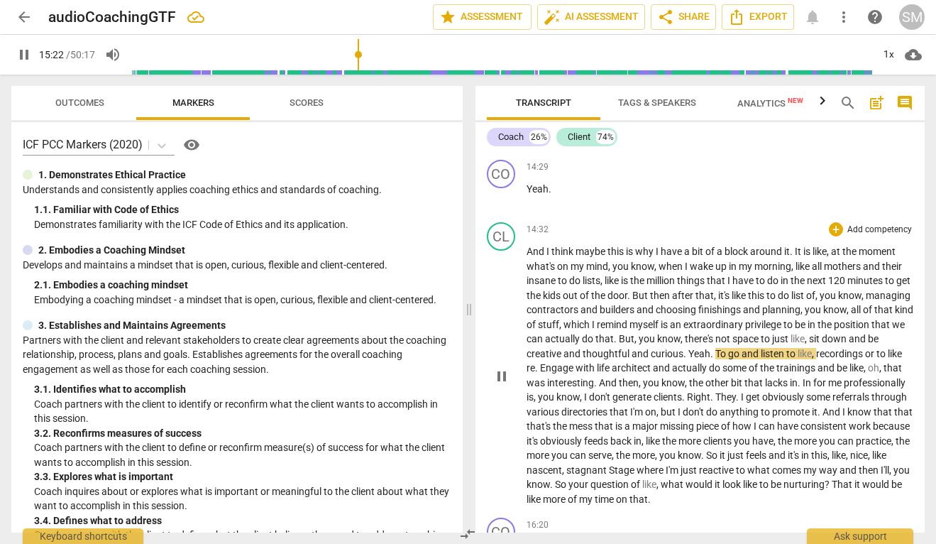
click at [710, 348] on span "Yeah" at bounding box center [699, 353] width 22 height 11
click at [506, 368] on span "pause" at bounding box center [501, 376] width 17 height 17
type input "924"
click at [710, 348] on span "Yeah" at bounding box center [699, 353] width 22 height 11
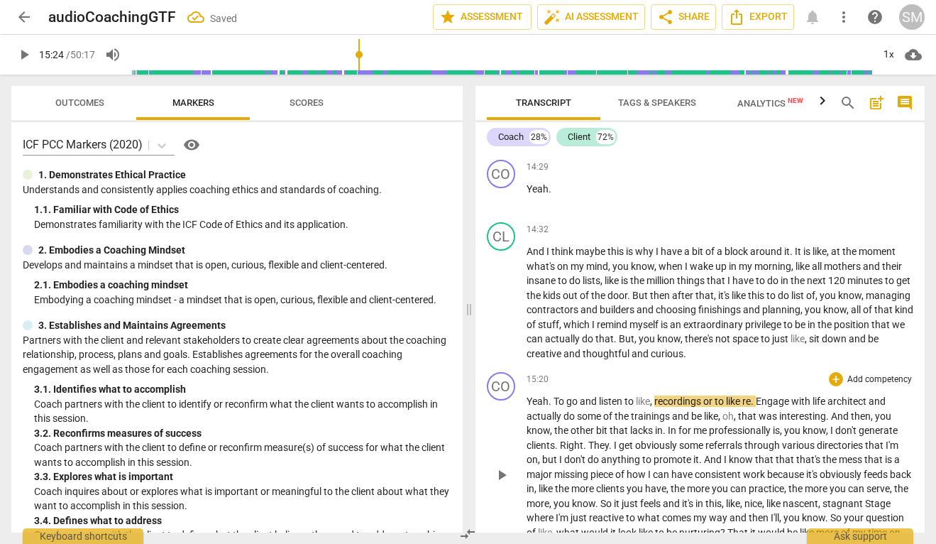
click at [554, 395] on span "To" at bounding box center [560, 400] width 13 height 11
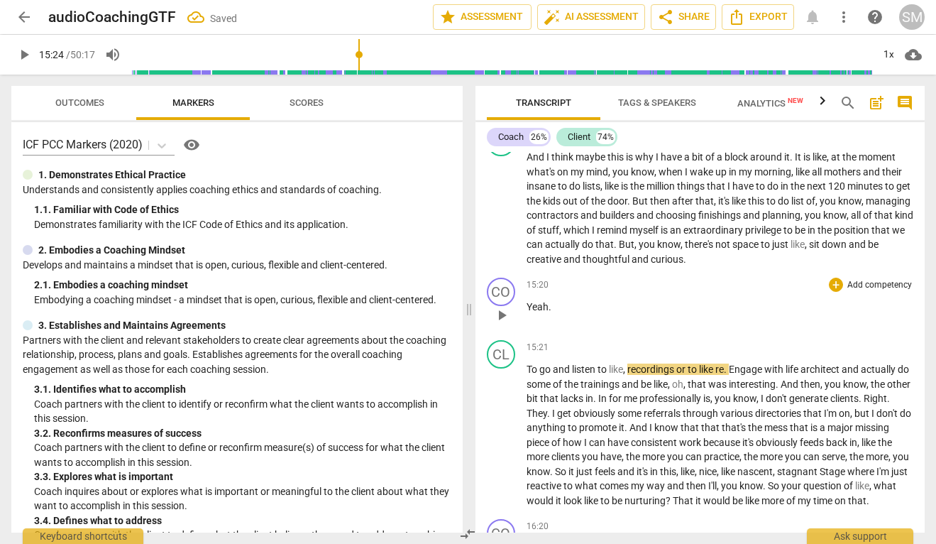
scroll to position [5341, 0]
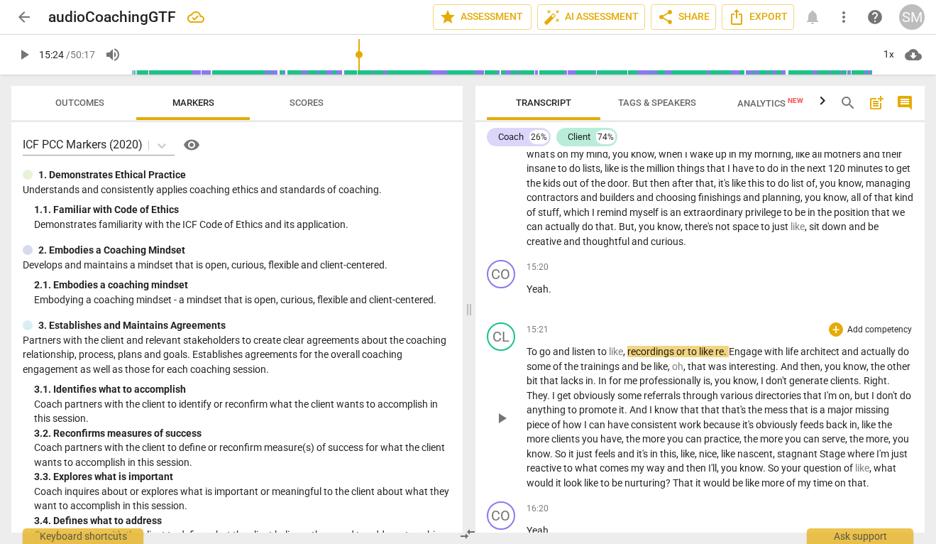
click at [733, 346] on span "Engage" at bounding box center [746, 351] width 35 height 11
click at [788, 346] on span "life" at bounding box center [788, 351] width 15 height 11
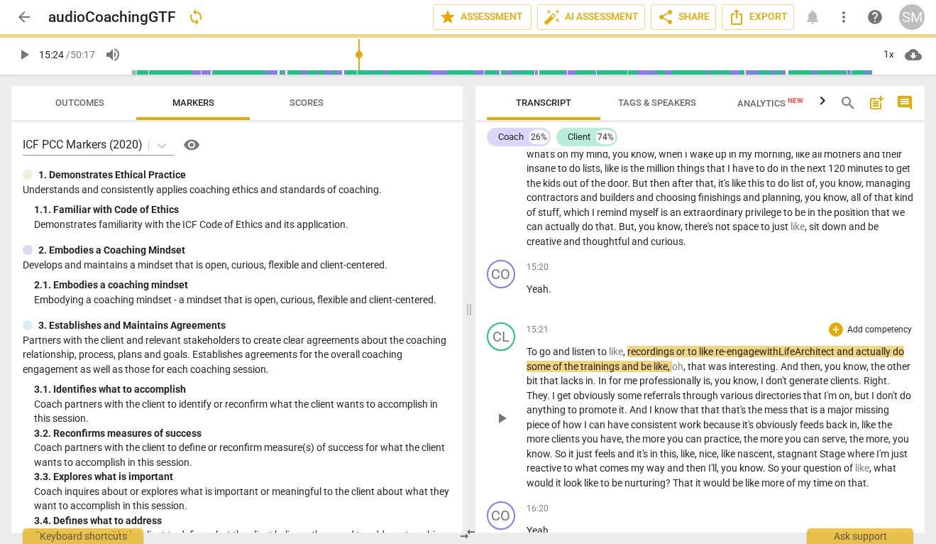
scroll to position [5360, 0]
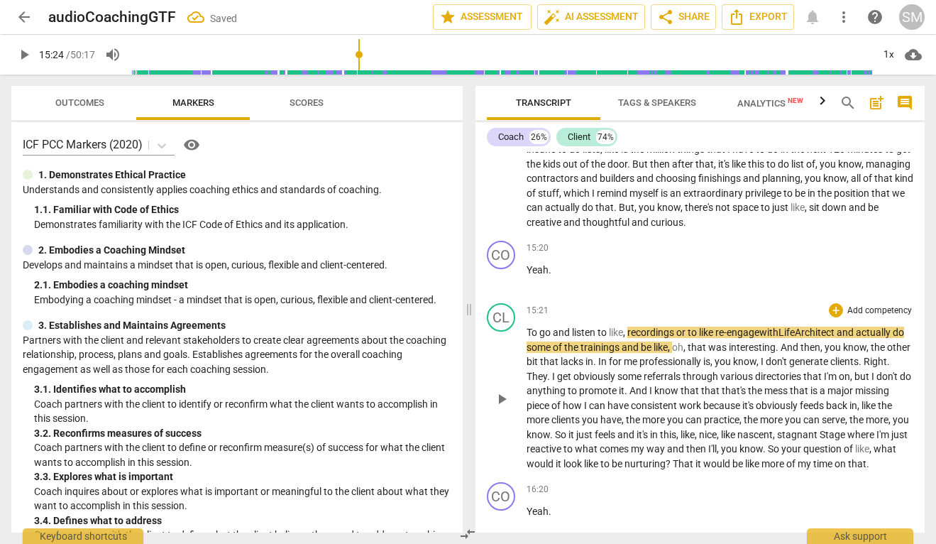
click at [501, 390] on span "play_arrow" at bounding box center [501, 398] width 17 height 17
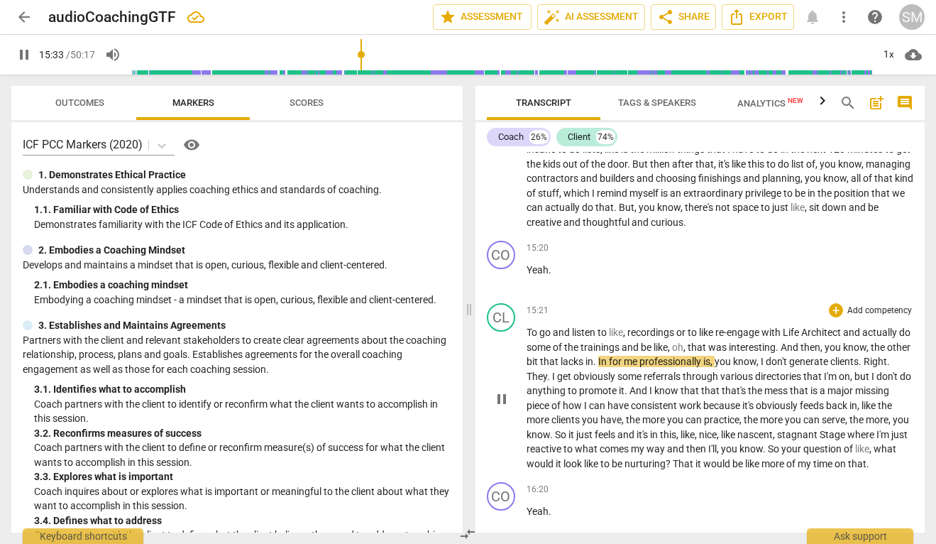
click at [609, 356] on span "In" at bounding box center [603, 361] width 11 height 11
type input "934"
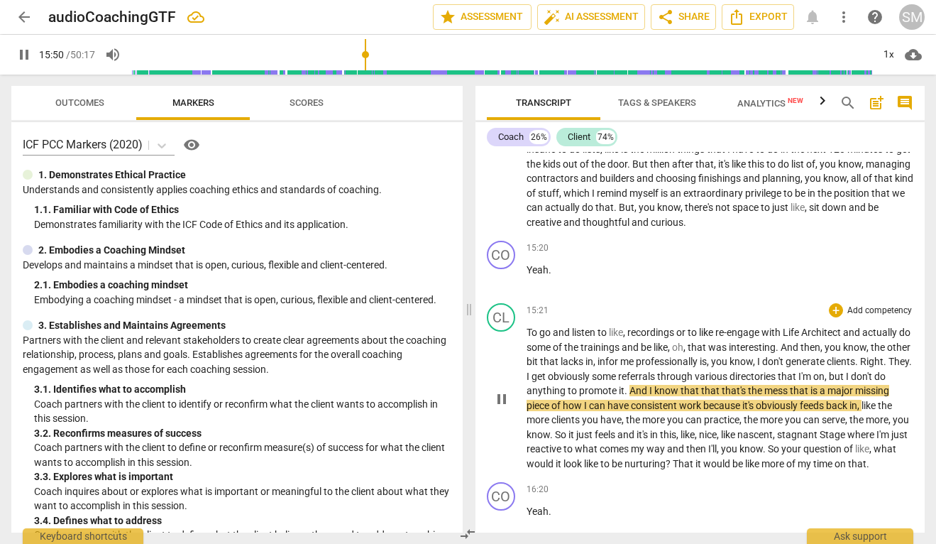
scroll to position [5386, 0]
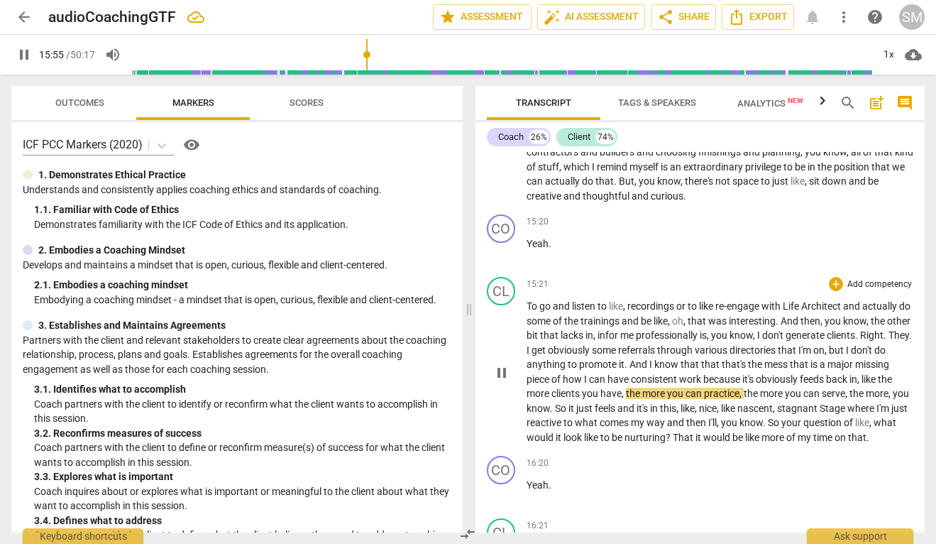
click at [756, 373] on span "it's" at bounding box center [748, 378] width 13 height 11
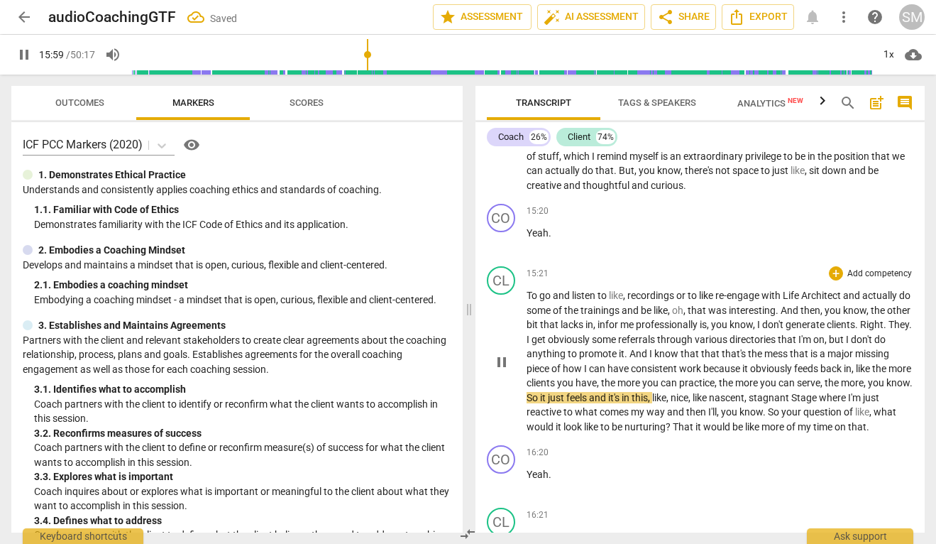
scroll to position [5401, 0]
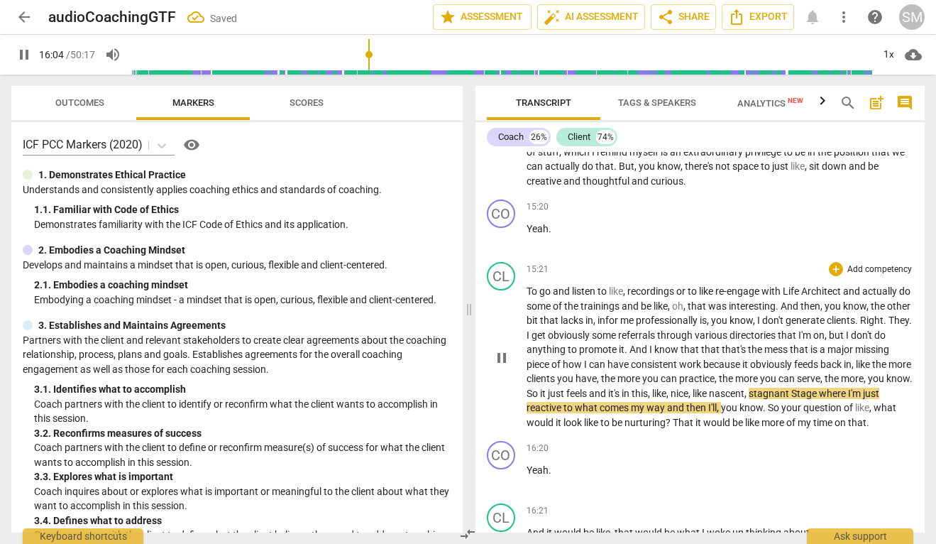
click at [693, 387] on span "," at bounding box center [690, 392] width 4 height 11
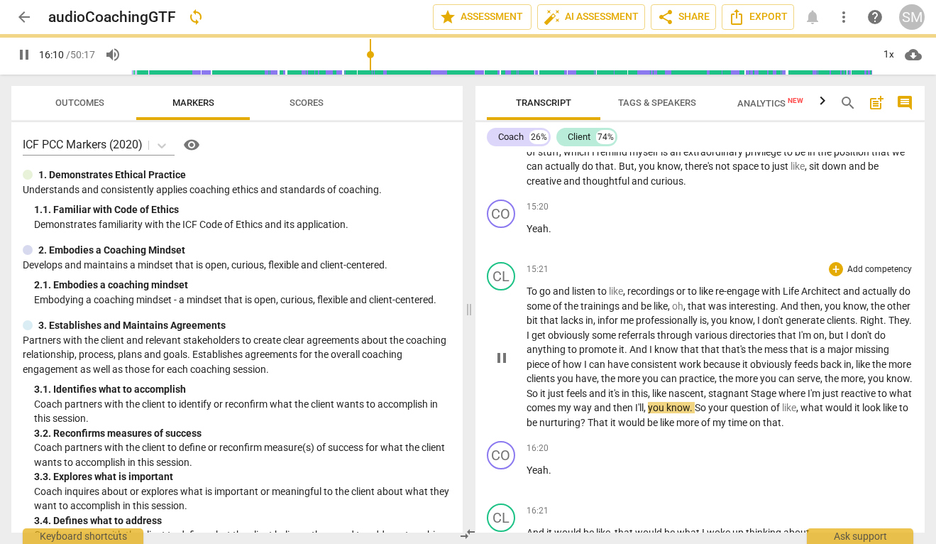
click at [778, 387] on span "Stage" at bounding box center [765, 392] width 28 height 11
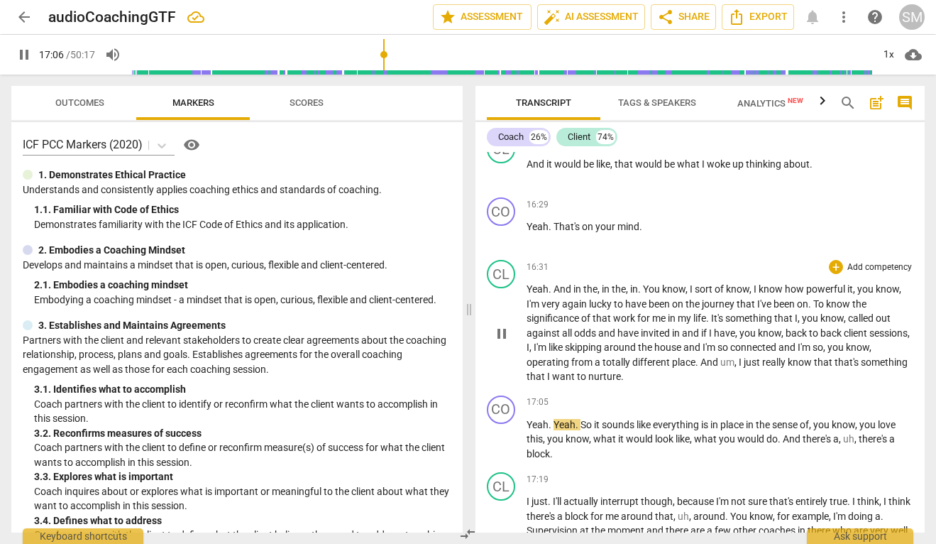
scroll to position [5771, 0]
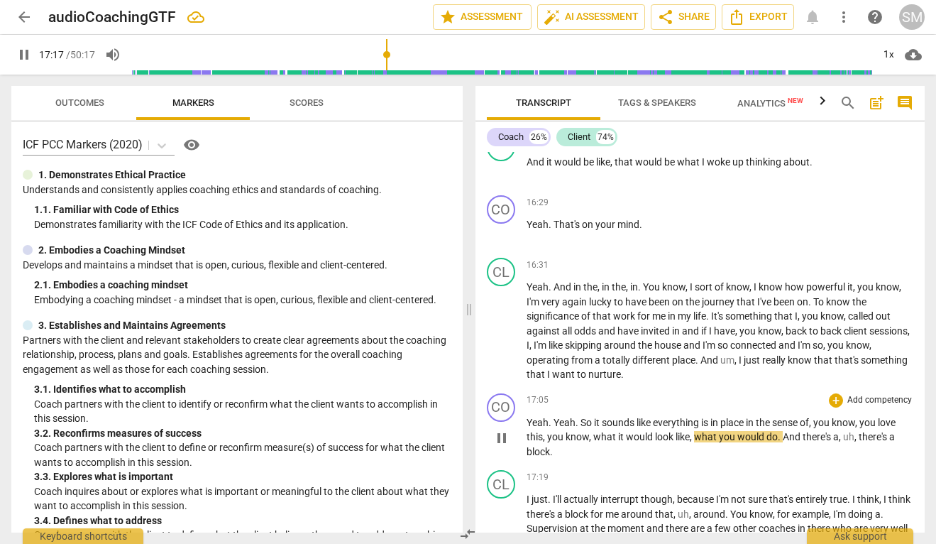
click at [863, 415] on p "Yeah . Yeah . So it sounds like everything is in place in the sense of , you kn…" at bounding box center [720, 437] width 387 height 44
type input "1038"
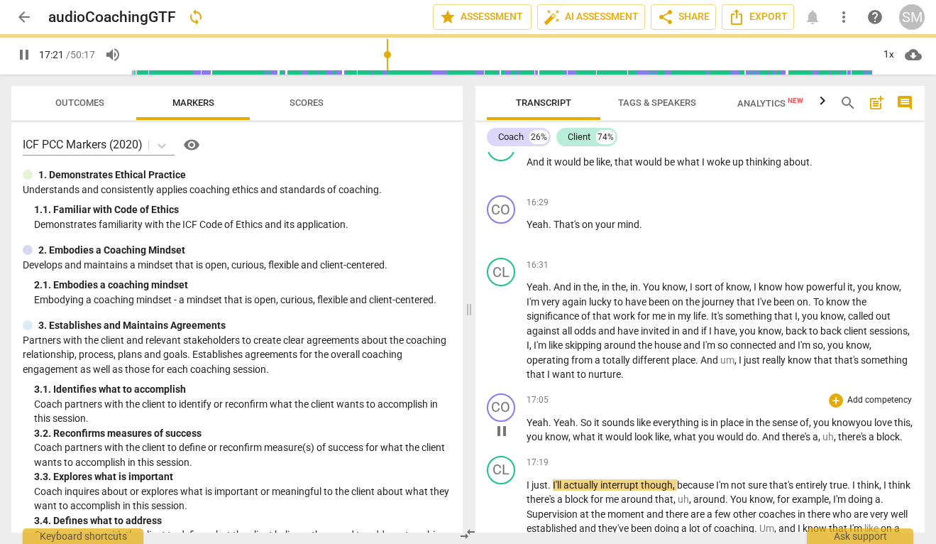
scroll to position [5812, 0]
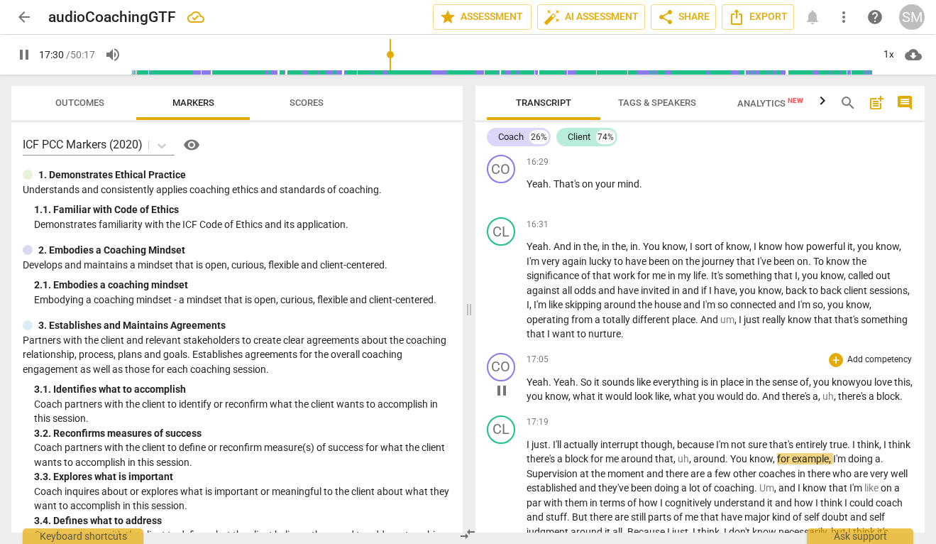
click at [503, 382] on span "pause" at bounding box center [501, 390] width 17 height 17
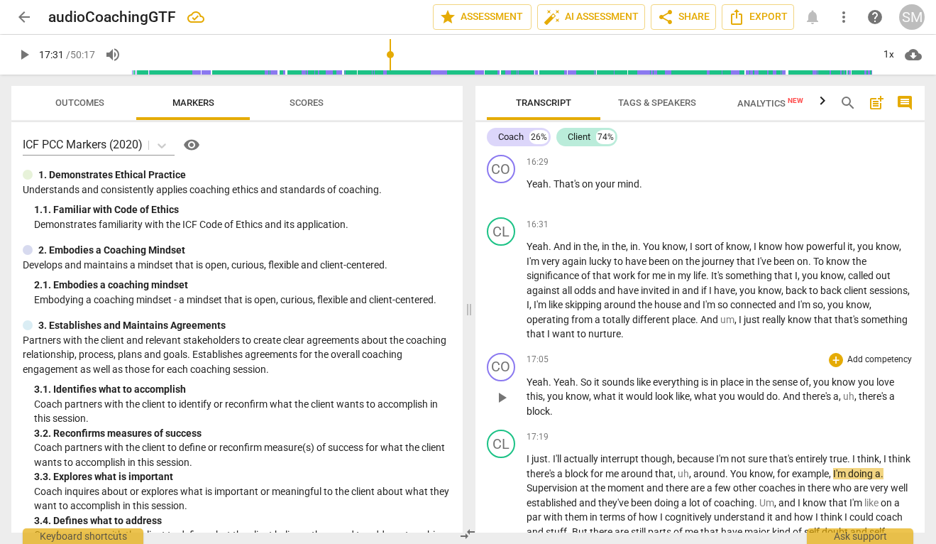
click at [502, 389] on span "play_arrow" at bounding box center [501, 397] width 17 height 17
click at [502, 389] on span "pause" at bounding box center [501, 397] width 17 height 17
type input "1041"
click at [590, 390] on span "," at bounding box center [591, 395] width 4 height 11
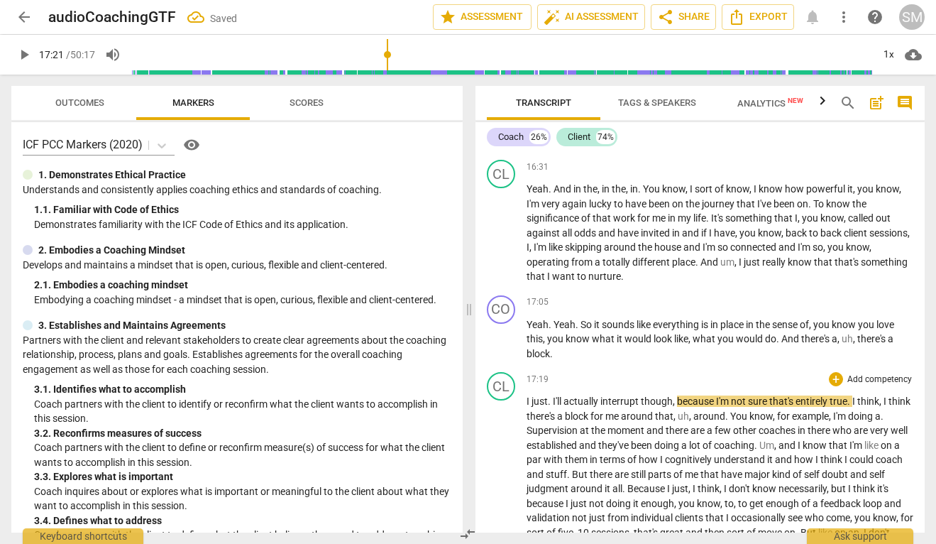
scroll to position [5895, 0]
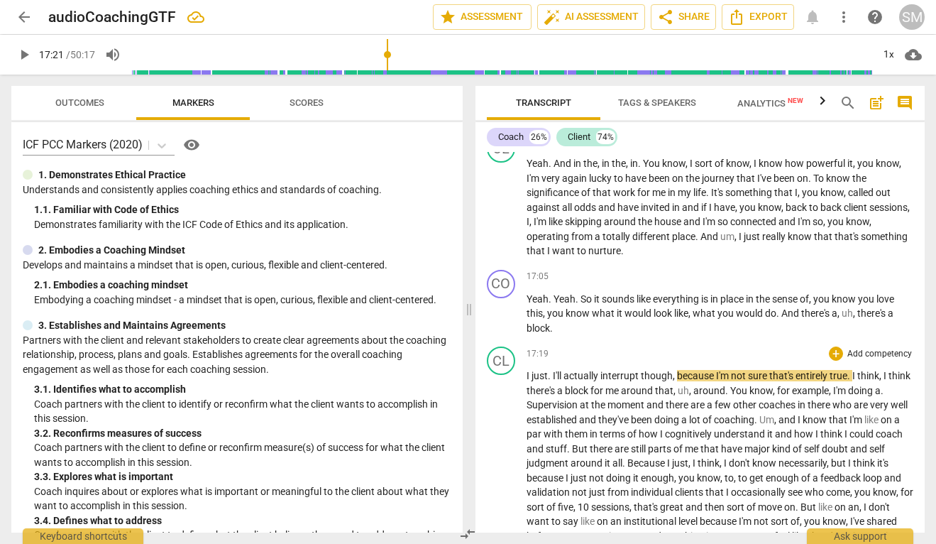
click at [529, 370] on span "I" at bounding box center [529, 375] width 5 height 11
click at [548, 370] on span "." at bounding box center [550, 375] width 5 height 11
click at [553, 370] on span "I'll" at bounding box center [558, 375] width 11 height 11
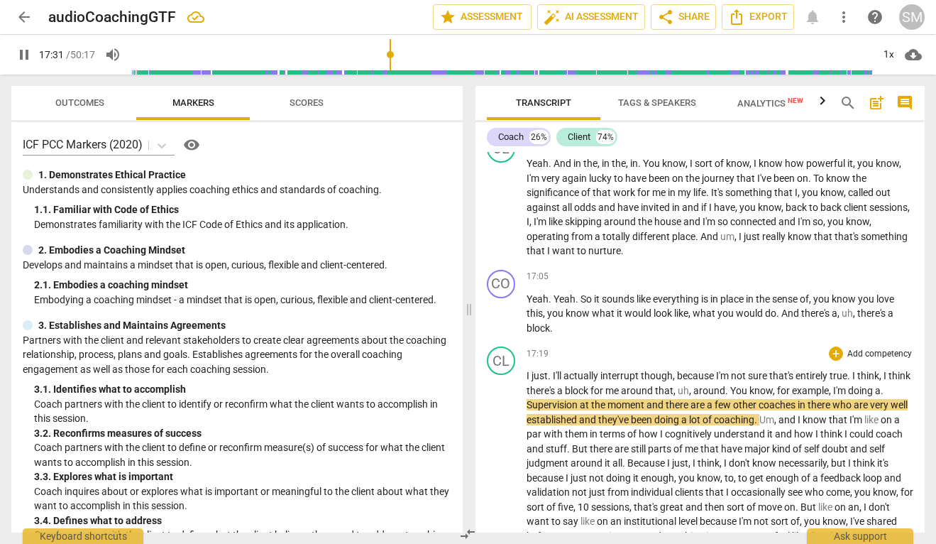
click at [541, 399] on span "Supervision" at bounding box center [553, 404] width 53 height 11
type input "1054"
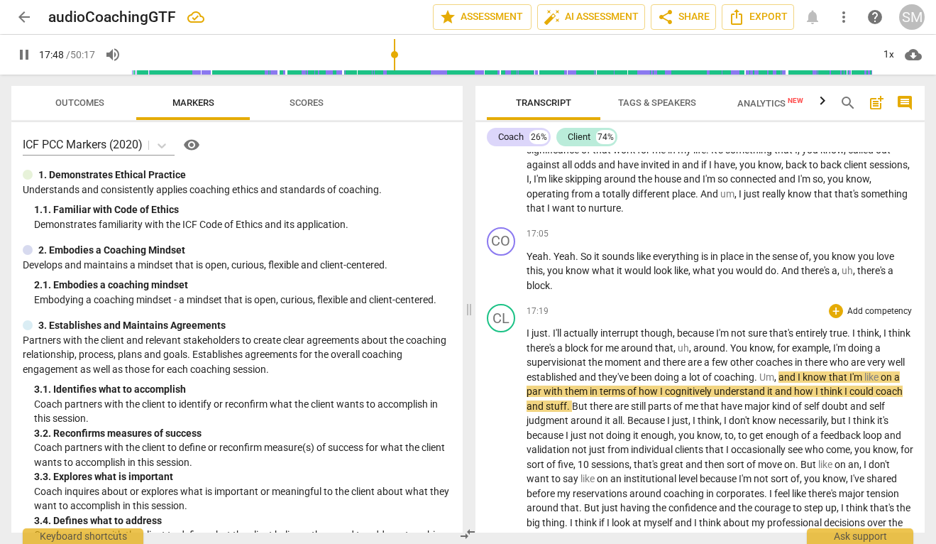
scroll to position [5964, 0]
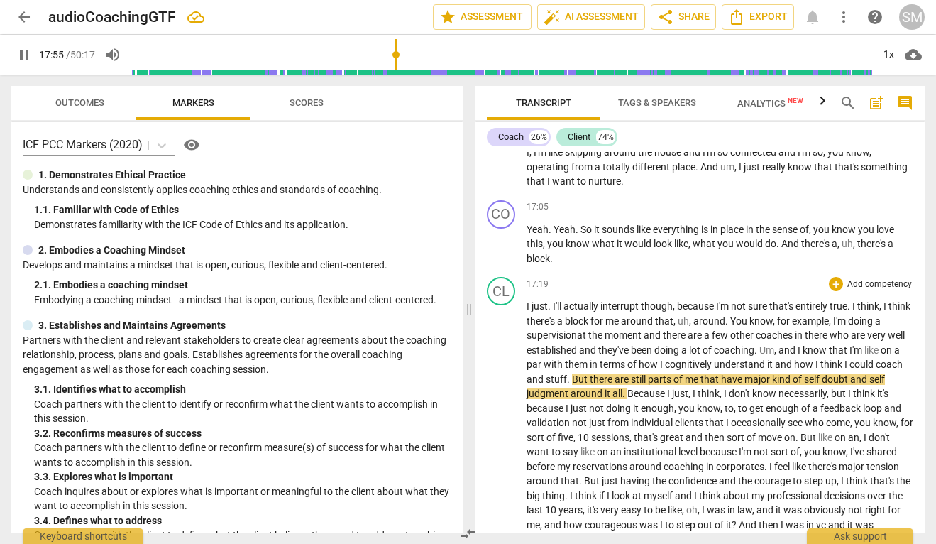
click at [590, 373] on span "But" at bounding box center [581, 378] width 18 height 11
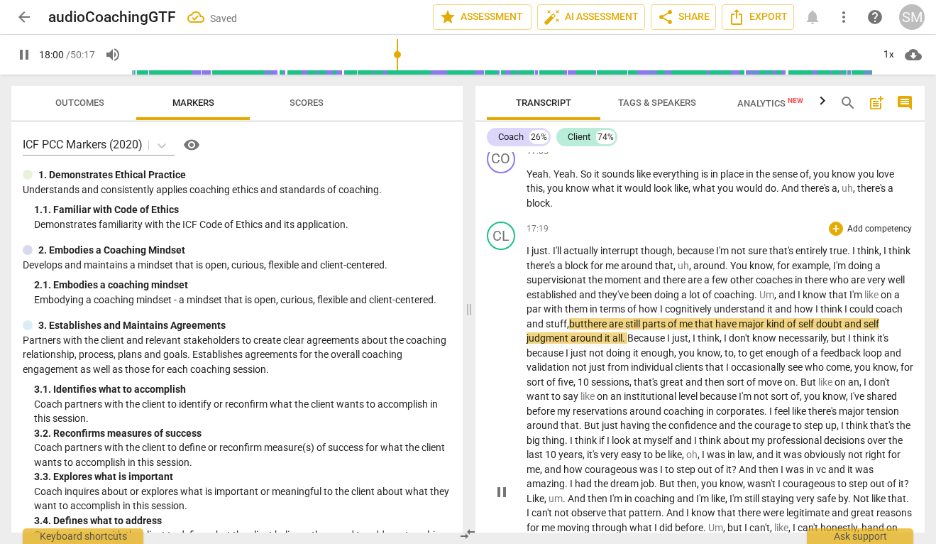
scroll to position [6021, 0]
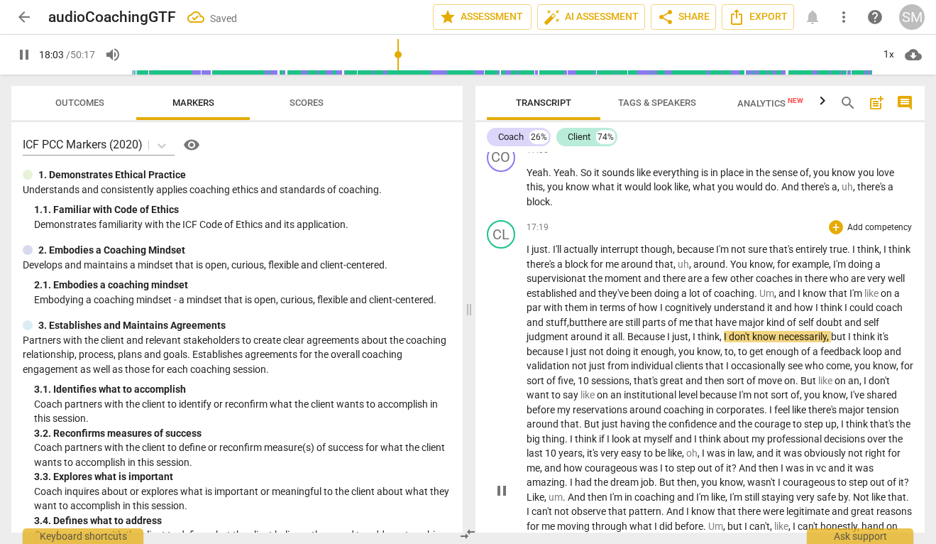
click at [649, 331] on span "Because" at bounding box center [647, 336] width 40 height 11
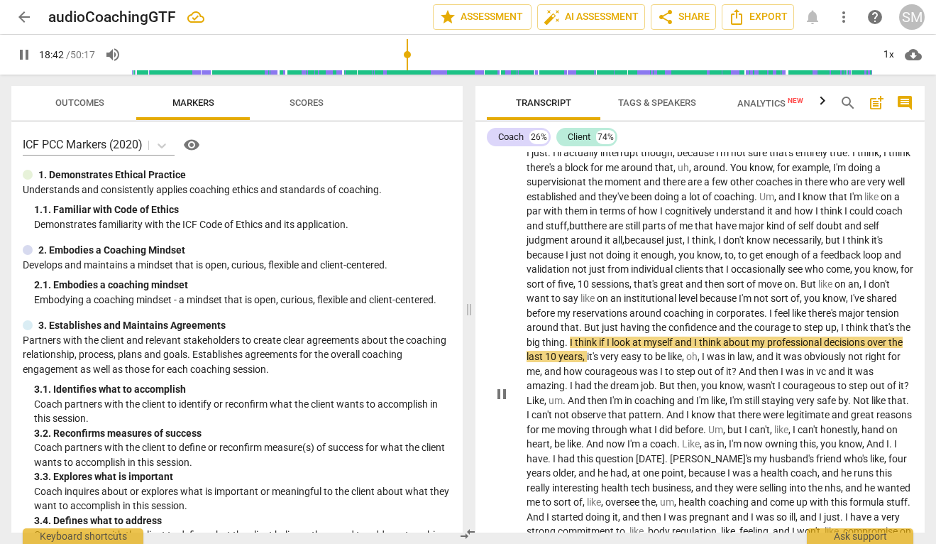
scroll to position [6145, 0]
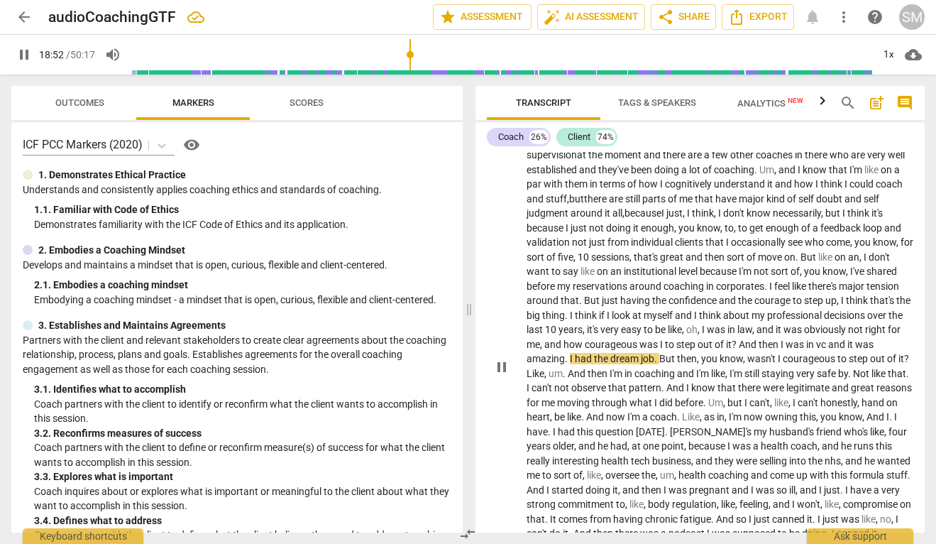
click at [816, 338] on span "vc" at bounding box center [822, 343] width 12 height 11
click at [906, 368] on span "." at bounding box center [907, 373] width 3 height 11
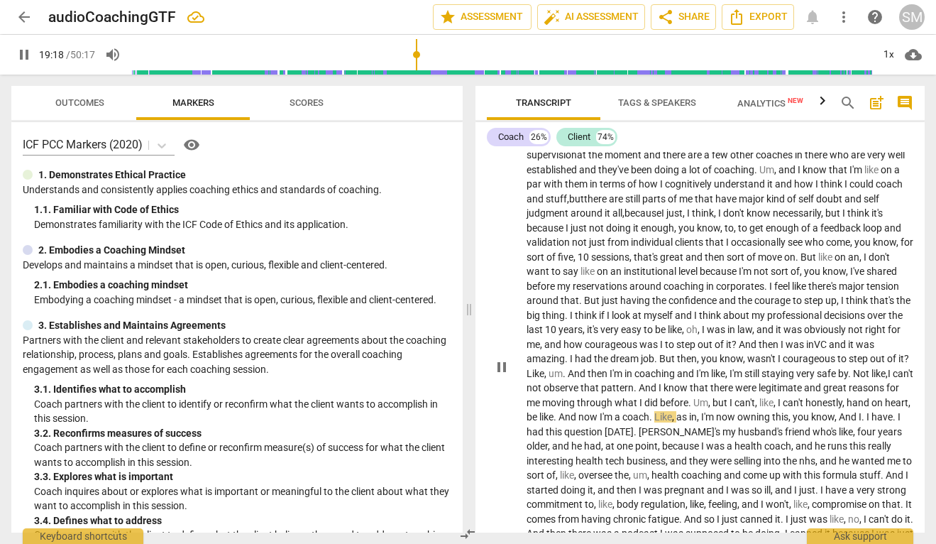
click at [558, 411] on span "." at bounding box center [556, 416] width 5 height 11
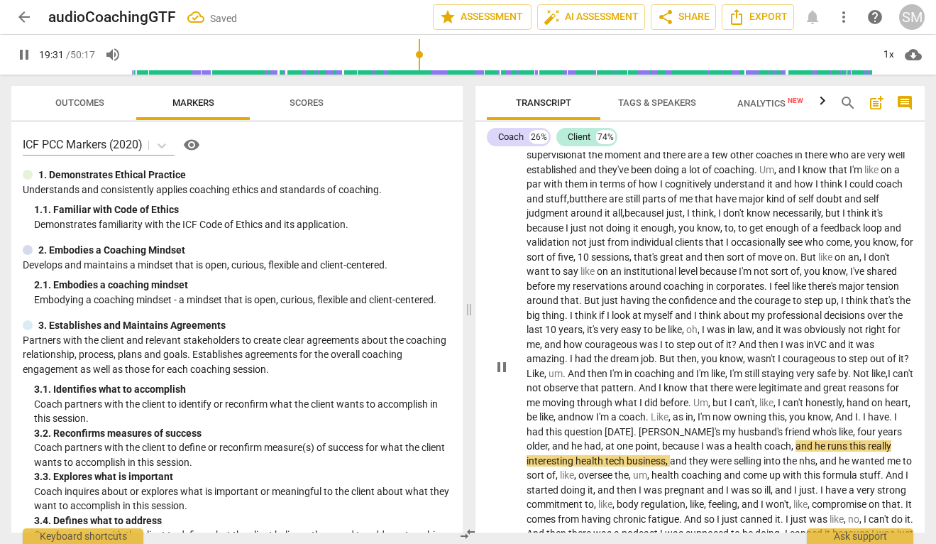
click at [894, 411] on span "I" at bounding box center [895, 416] width 3 height 11
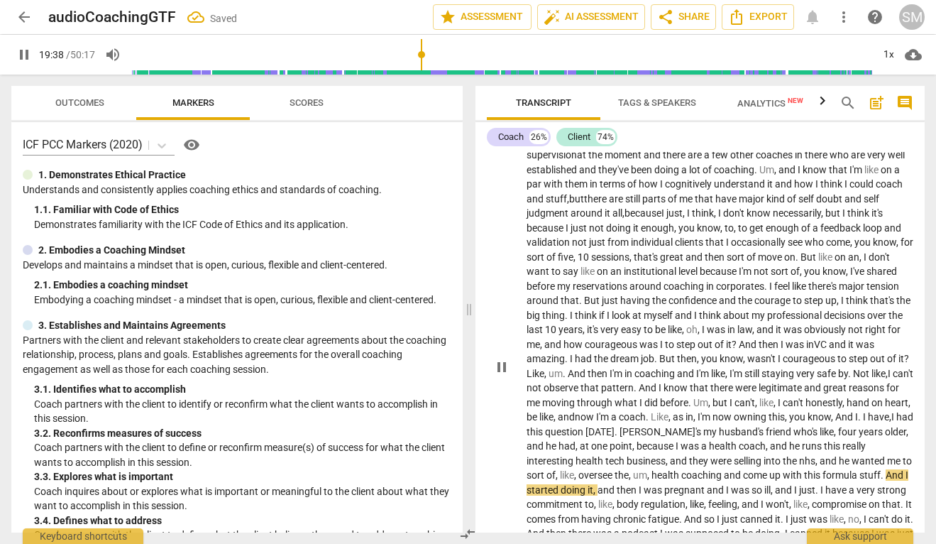
click at [505, 358] on span "pause" at bounding box center [501, 366] width 17 height 17
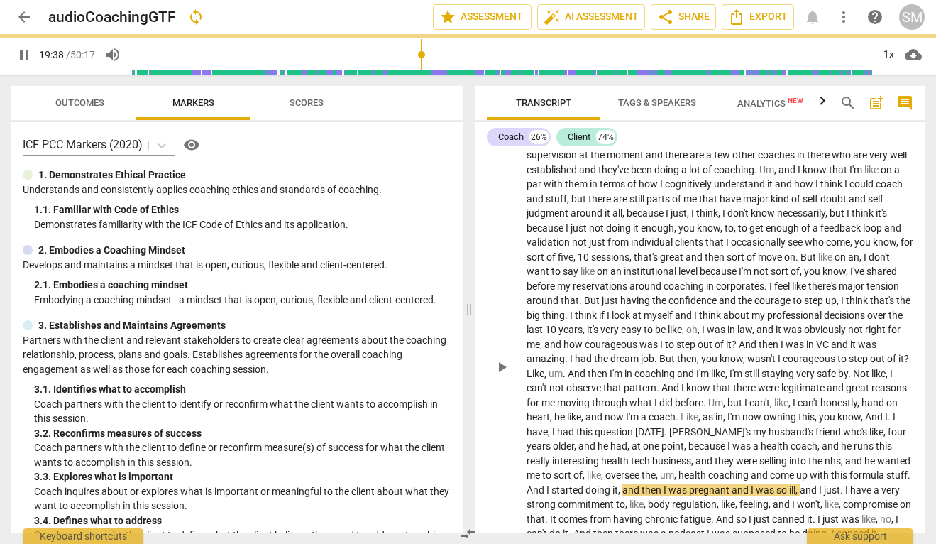
type input "1179"
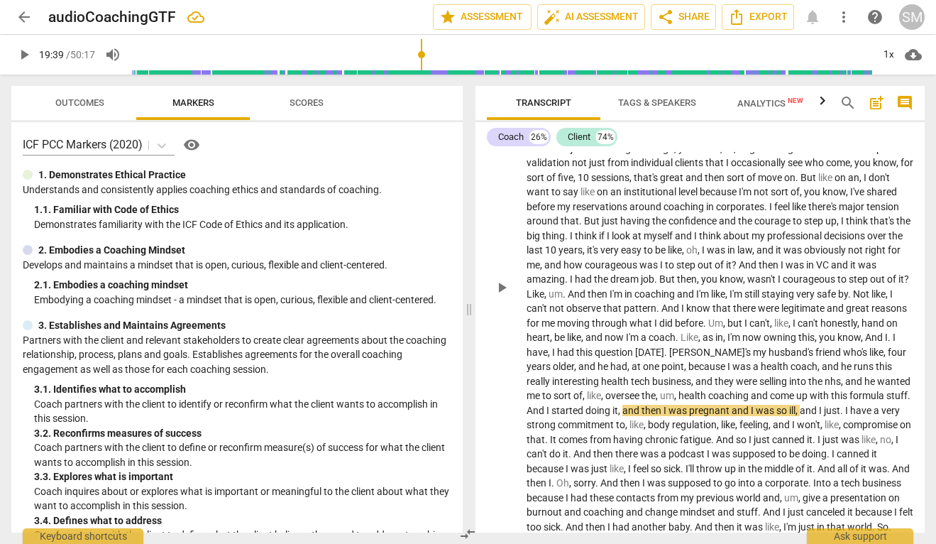
scroll to position [6226, 0]
click at [896, 336] on p "I just . I'll actually interrupt though , because I'm not sure that's entirely …" at bounding box center [720, 285] width 387 height 495
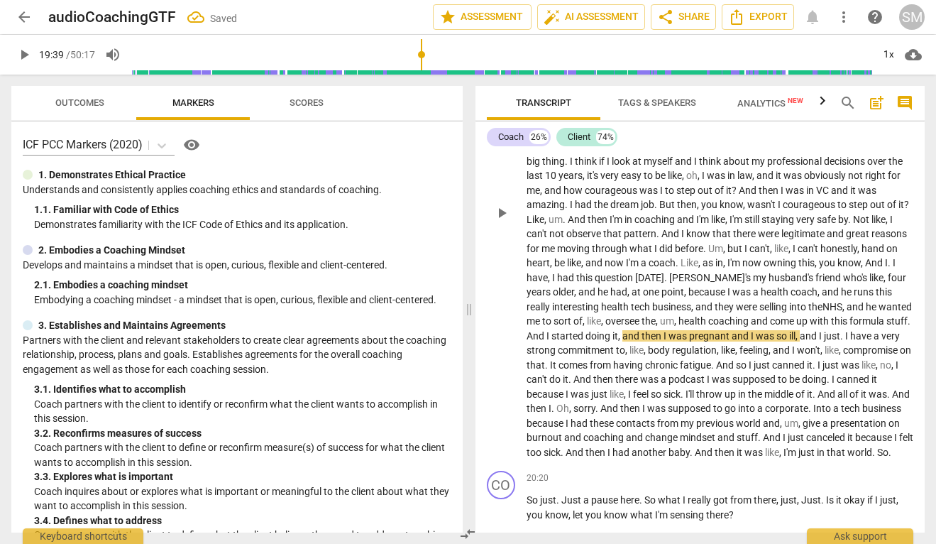
scroll to position [6299, 0]
click at [840, 329] on span "." at bounding box center [842, 334] width 5 height 11
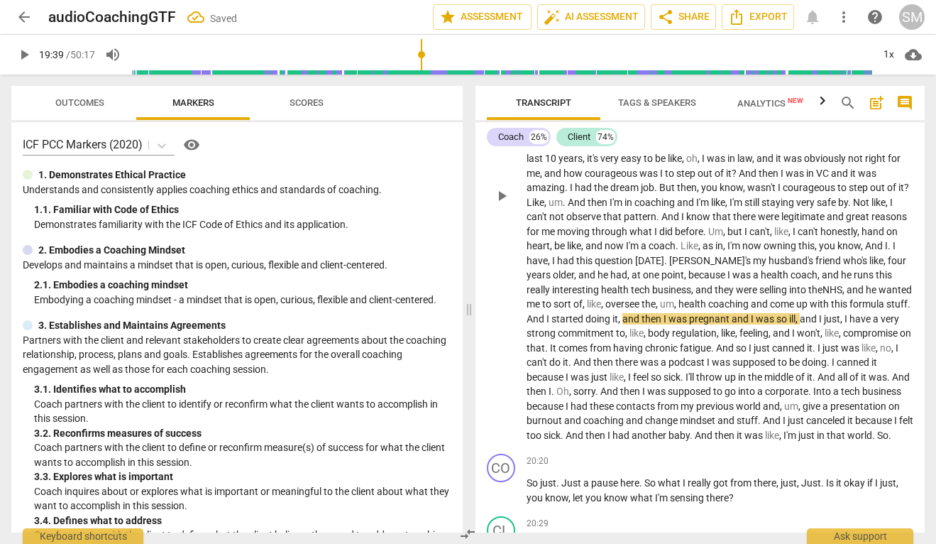
scroll to position [6319, 0]
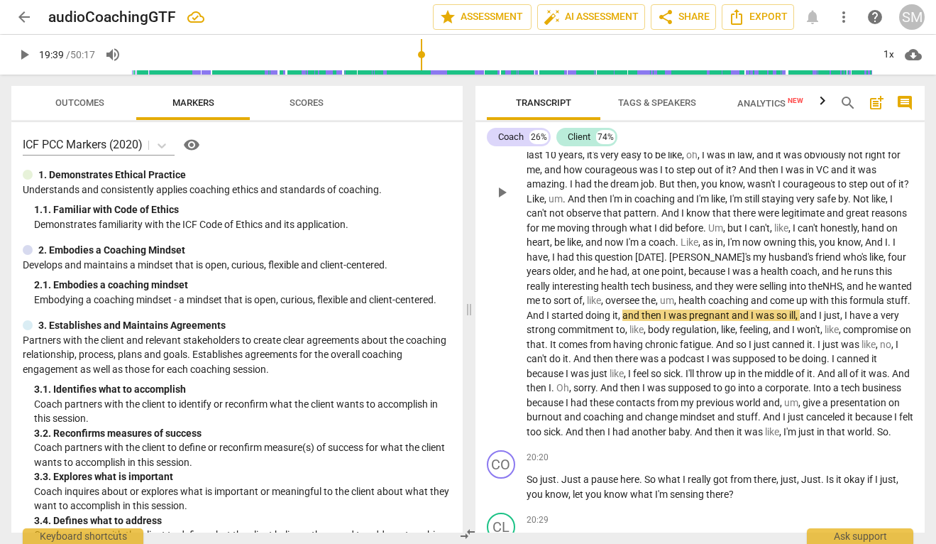
click at [802, 353] on span "doing" at bounding box center [814, 358] width 25 height 11
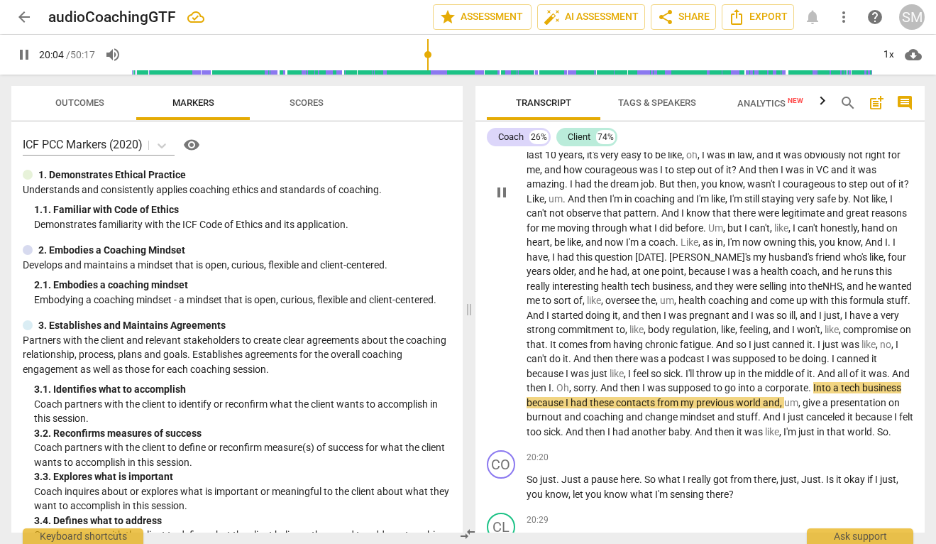
click at [505, 184] on span "pause" at bounding box center [501, 192] width 17 height 17
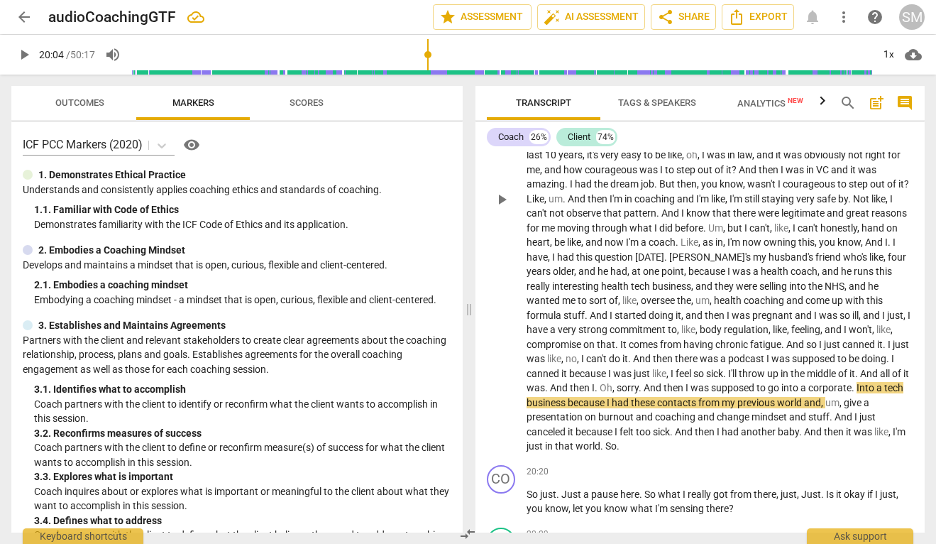
type input "1204"
click at [728, 368] on span "." at bounding box center [725, 373] width 5 height 11
click at [857, 382] on span "Into" at bounding box center [867, 387] width 20 height 11
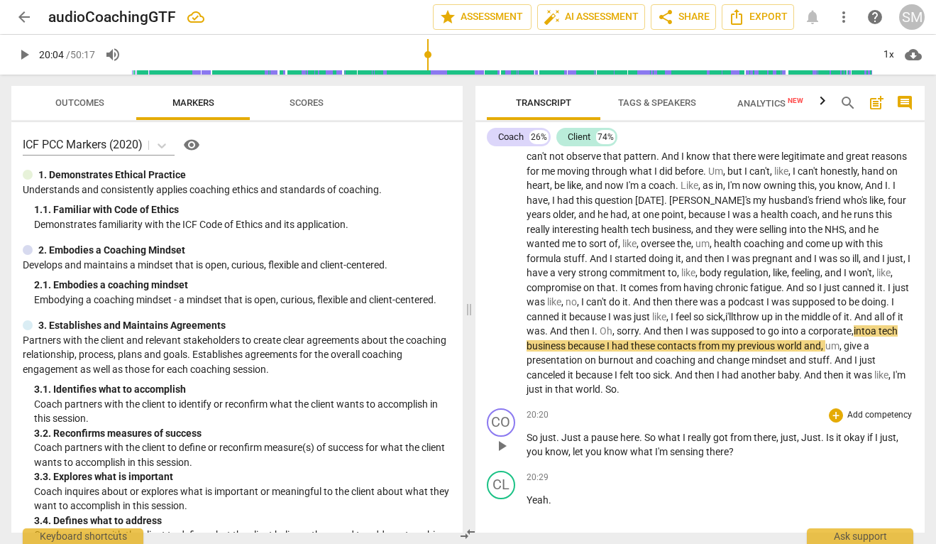
scroll to position [6385, 0]
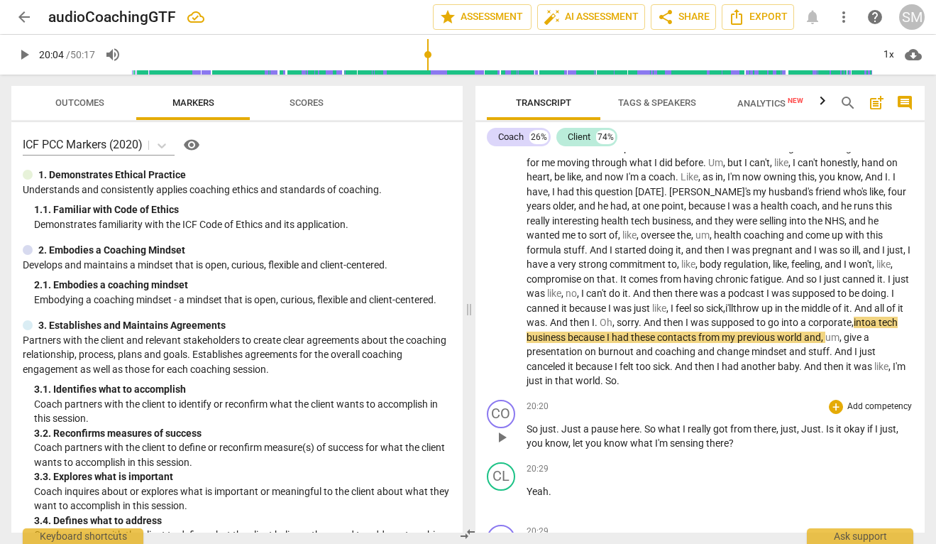
click at [500, 429] on span "play_arrow" at bounding box center [501, 437] width 17 height 17
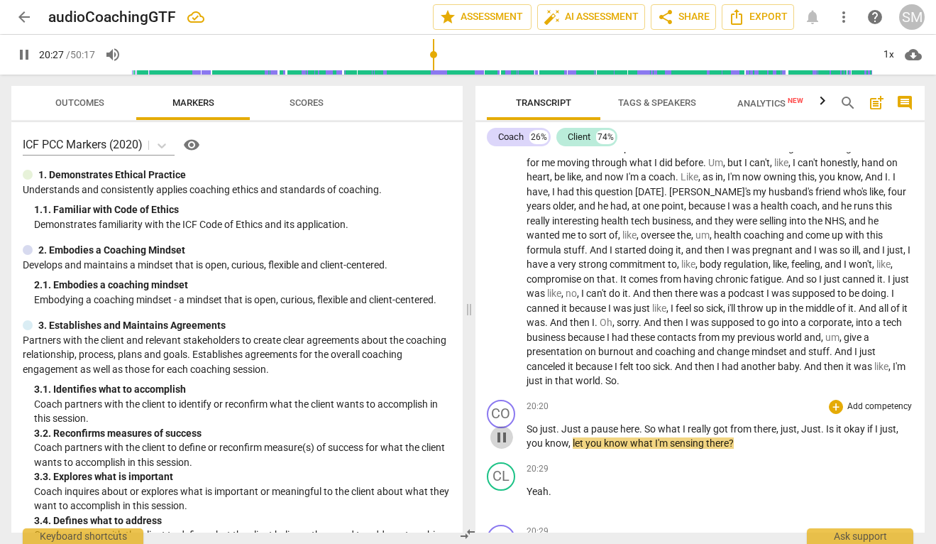
click at [500, 429] on span "pause" at bounding box center [501, 437] width 17 height 17
type input "1228"
click at [723, 423] on span "got" at bounding box center [721, 428] width 17 height 11
click at [827, 423] on span "Is" at bounding box center [830, 428] width 10 height 11
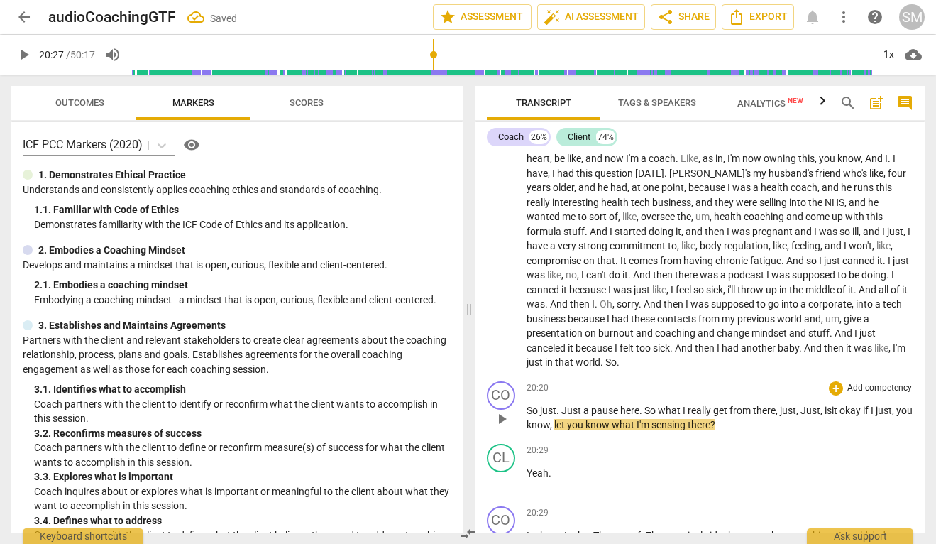
click at [505, 410] on span "play_arrow" at bounding box center [501, 418] width 17 height 17
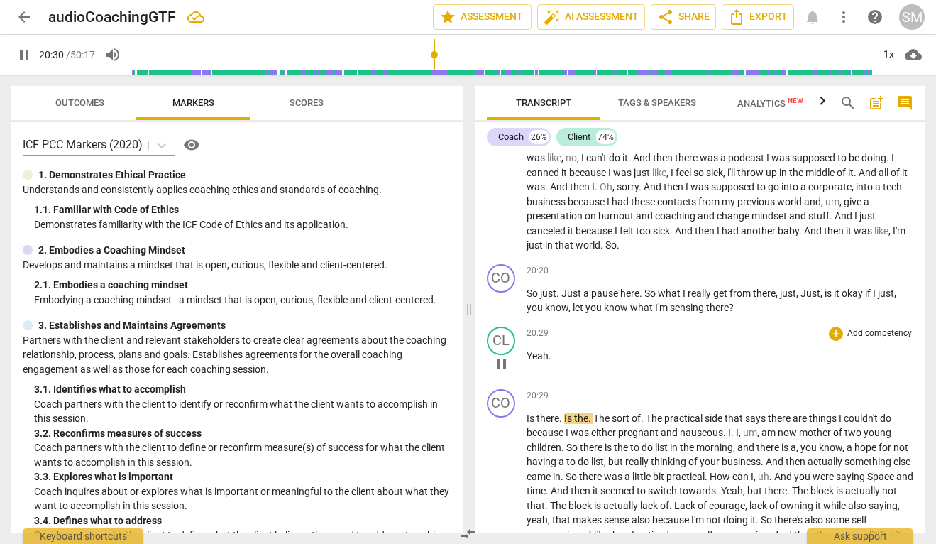
scroll to position [6530, 0]
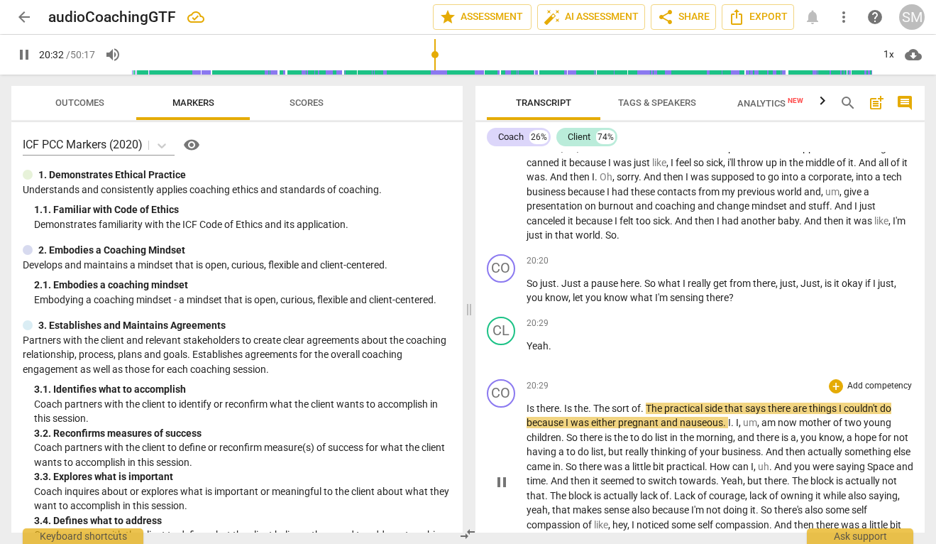
click at [506, 473] on span "pause" at bounding box center [501, 481] width 17 height 17
type input "1233"
click at [588, 402] on span "." at bounding box center [590, 407] width 5 height 11
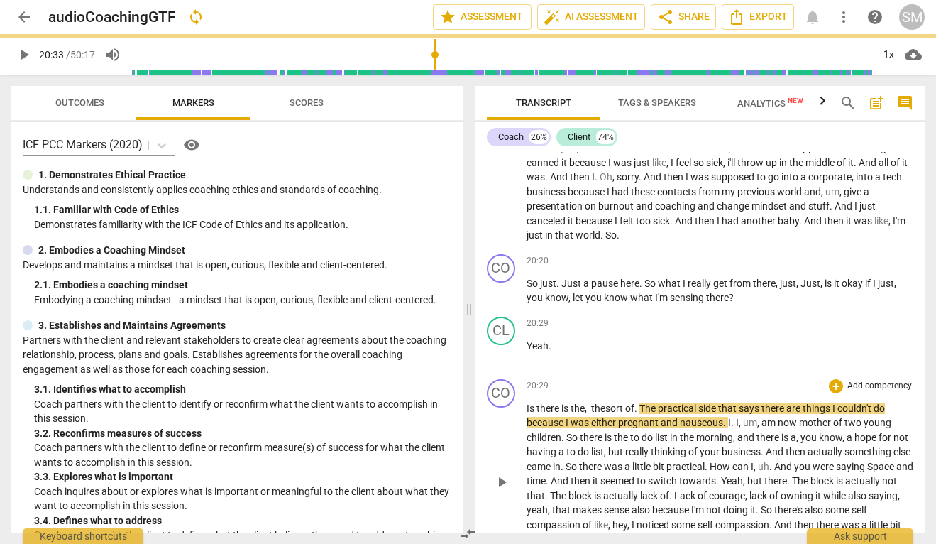
click at [663, 402] on span "practical" at bounding box center [678, 407] width 40 height 11
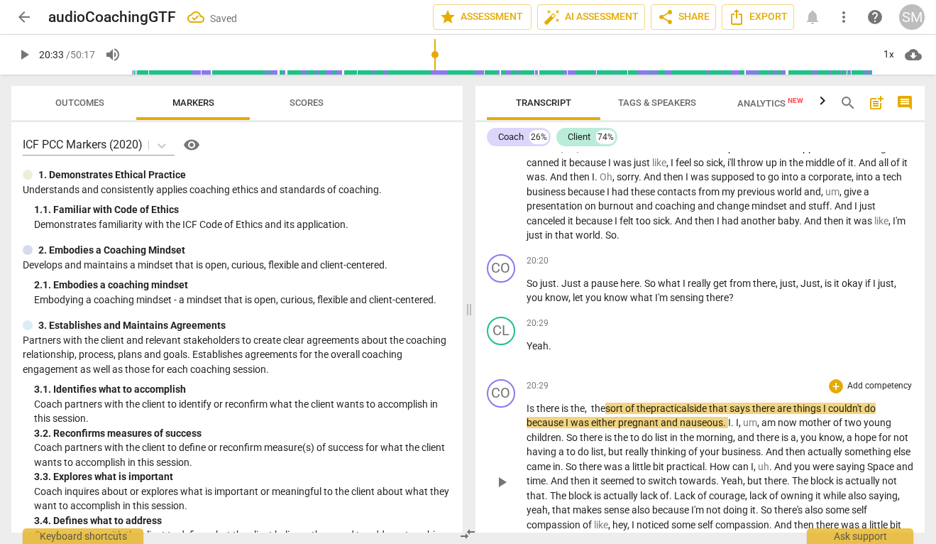
click at [503, 473] on span "play_arrow" at bounding box center [501, 481] width 17 height 17
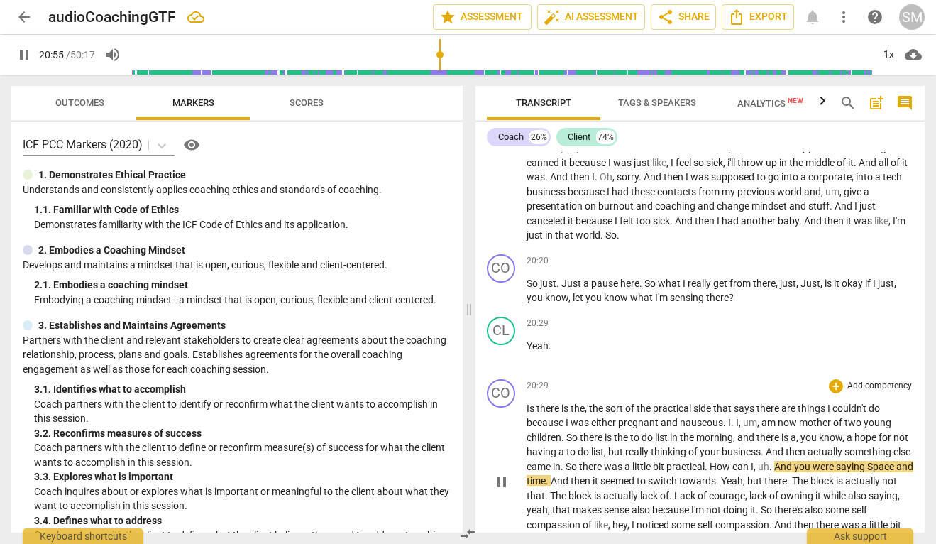
click at [503, 473] on span "pause" at bounding box center [501, 481] width 17 height 17
type input "1256"
click at [732, 461] on span "How" at bounding box center [721, 466] width 23 height 11
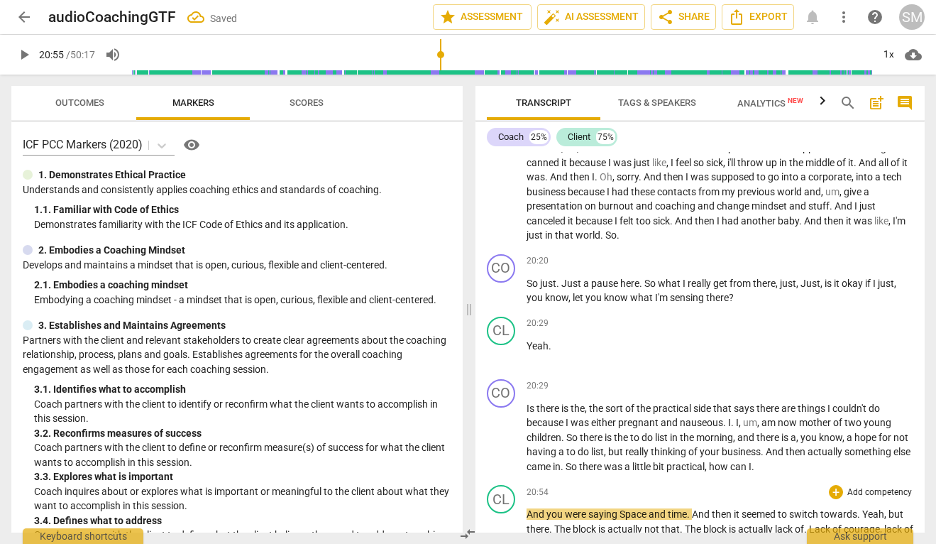
click at [525, 485] on div "CL play_arrow pause" at bounding box center [507, 539] width 40 height 109
click at [528, 508] on span "And" at bounding box center [537, 513] width 20 height 11
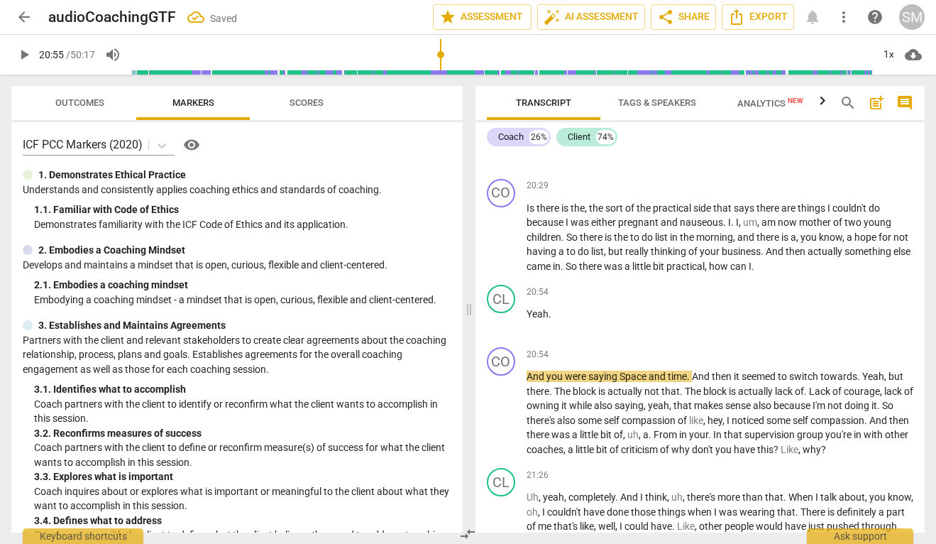
scroll to position [6738, 0]
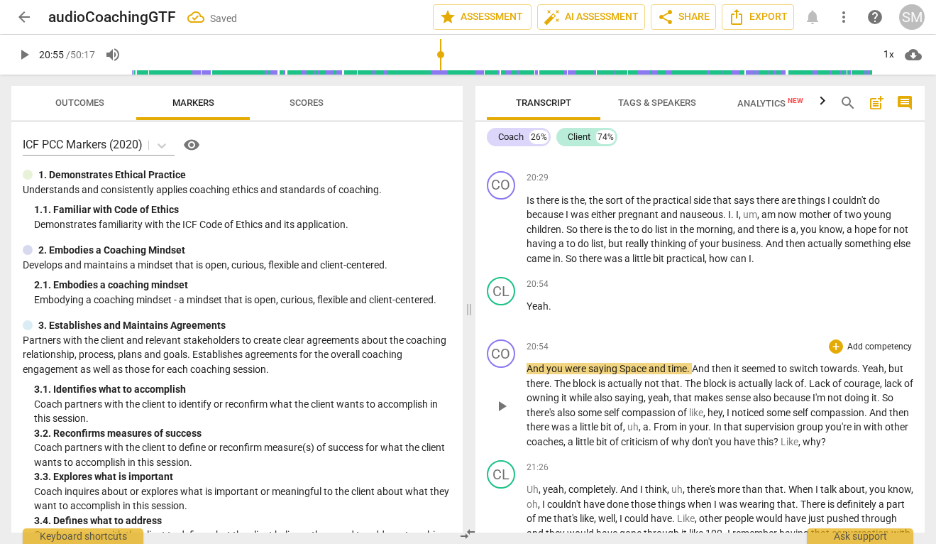
click at [624, 363] on span "Space" at bounding box center [634, 368] width 29 height 11
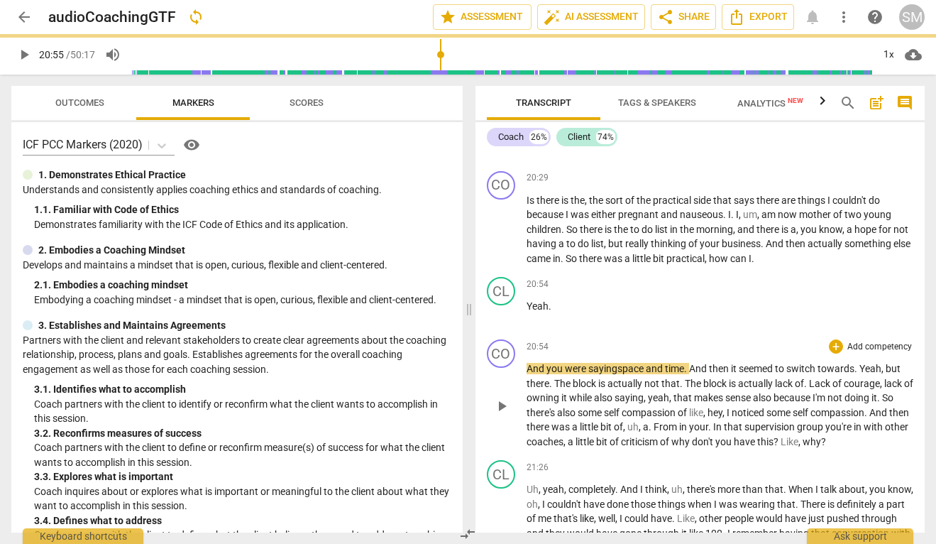
click at [500, 397] on span "play_arrow" at bounding box center [501, 405] width 17 height 17
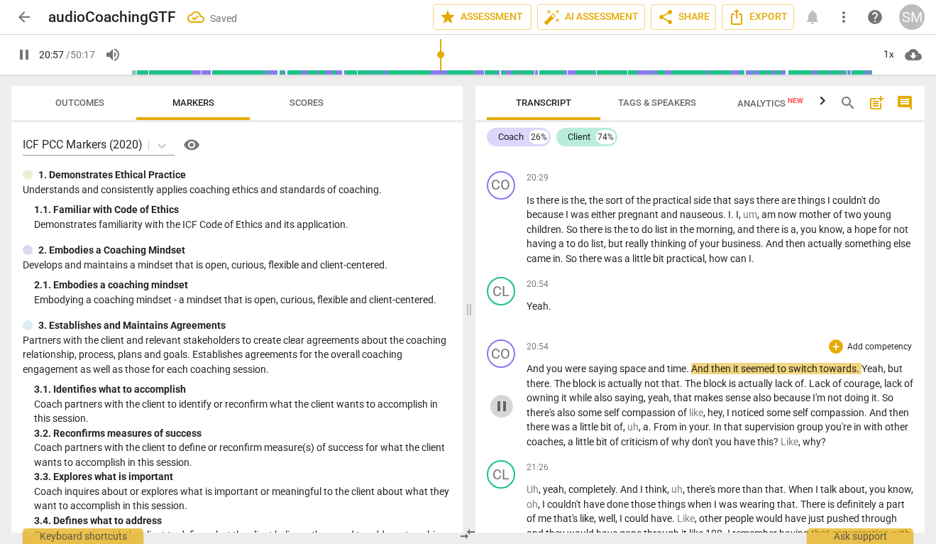
click at [500, 397] on span "pause" at bounding box center [501, 405] width 17 height 17
type input "1258"
click at [693, 363] on span "And" at bounding box center [701, 368] width 20 height 11
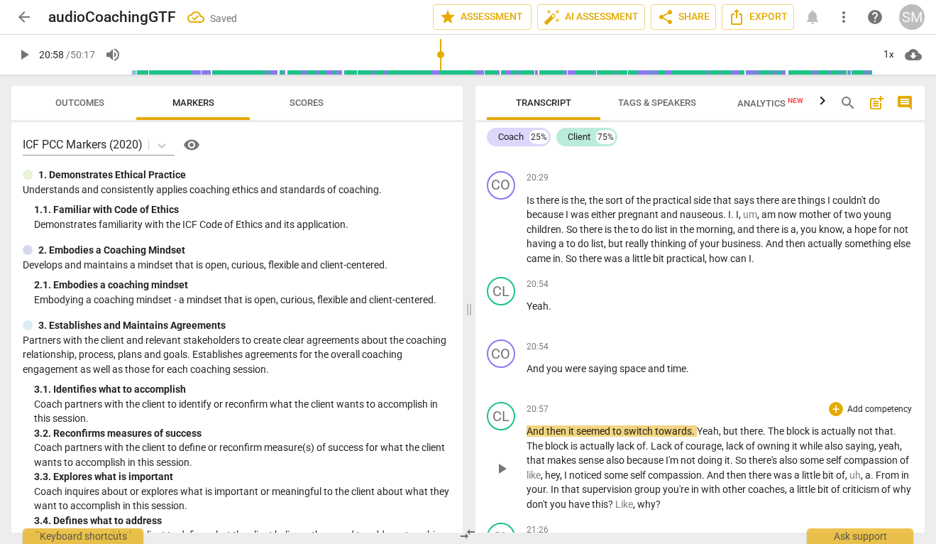
click at [528, 425] on span "And" at bounding box center [537, 430] width 20 height 11
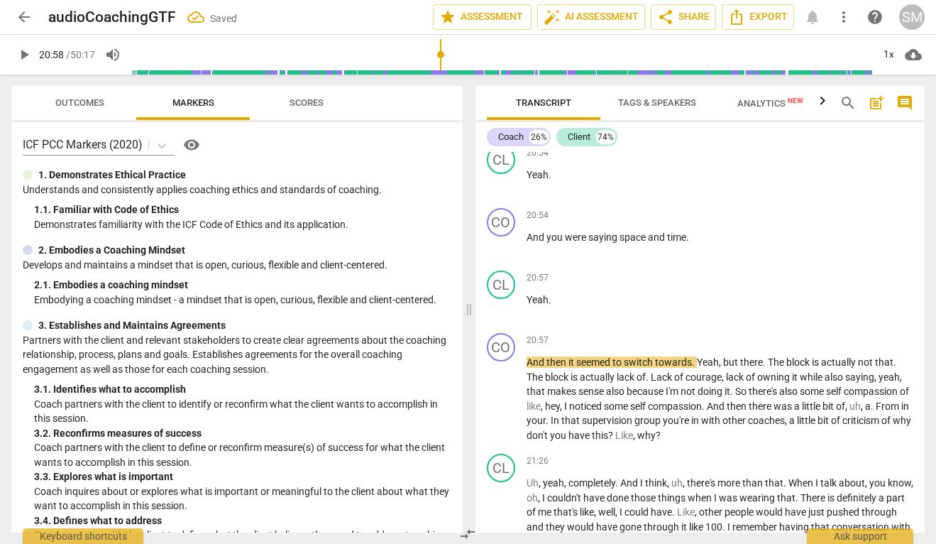
scroll to position [6873, 0]
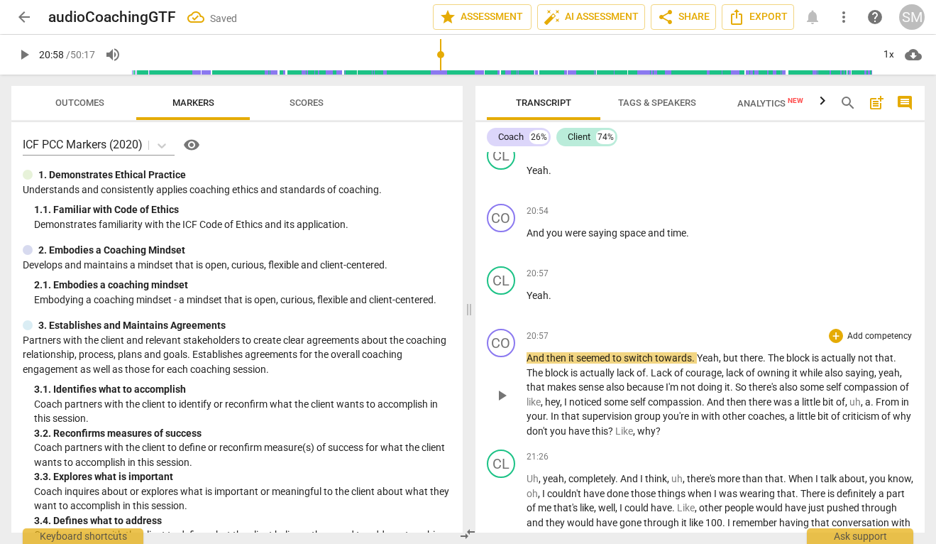
click at [505, 387] on span "play_arrow" at bounding box center [501, 395] width 17 height 17
click at [501, 387] on span "pause" at bounding box center [501, 395] width 17 height 17
type input "1267"
click at [697, 352] on span "." at bounding box center [694, 357] width 5 height 11
click at [769, 352] on span "The" at bounding box center [777, 357] width 18 height 11
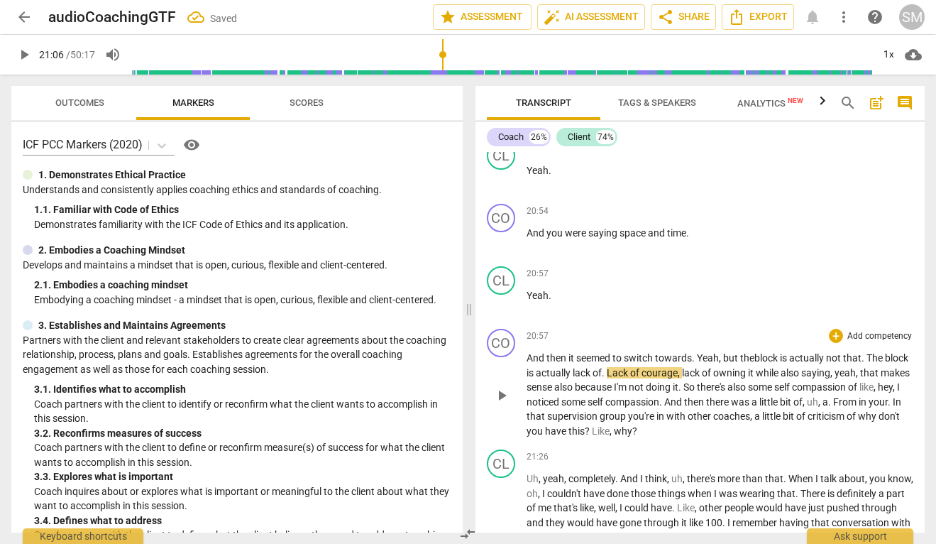
click at [630, 367] on span "Lack" at bounding box center [618, 372] width 23 height 11
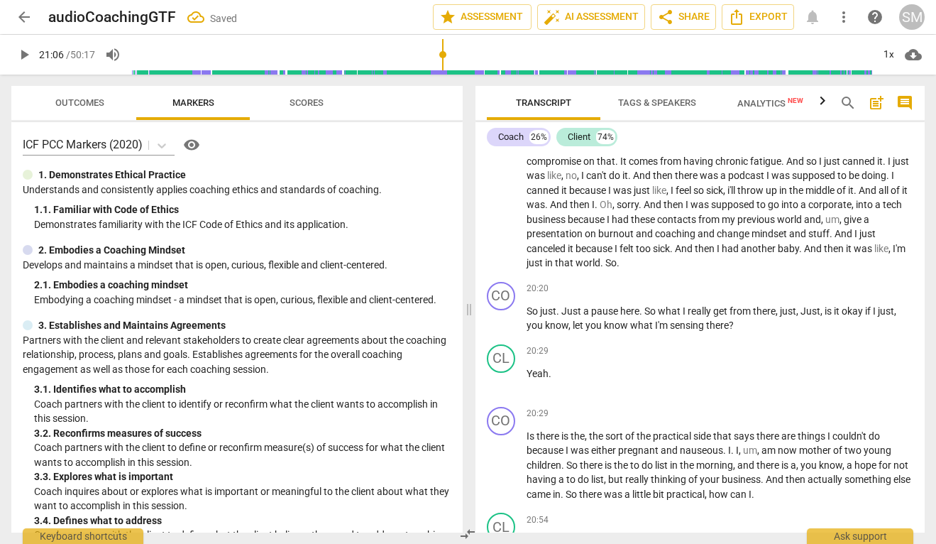
scroll to position [6501, 0]
click at [588, 307] on span "a" at bounding box center [587, 312] width 8 height 11
click at [563, 305] on p "So just . Just to pause here . So what I really get from there , just , Just , …" at bounding box center [720, 319] width 387 height 29
click at [807, 307] on span "Just" at bounding box center [808, 312] width 20 height 11
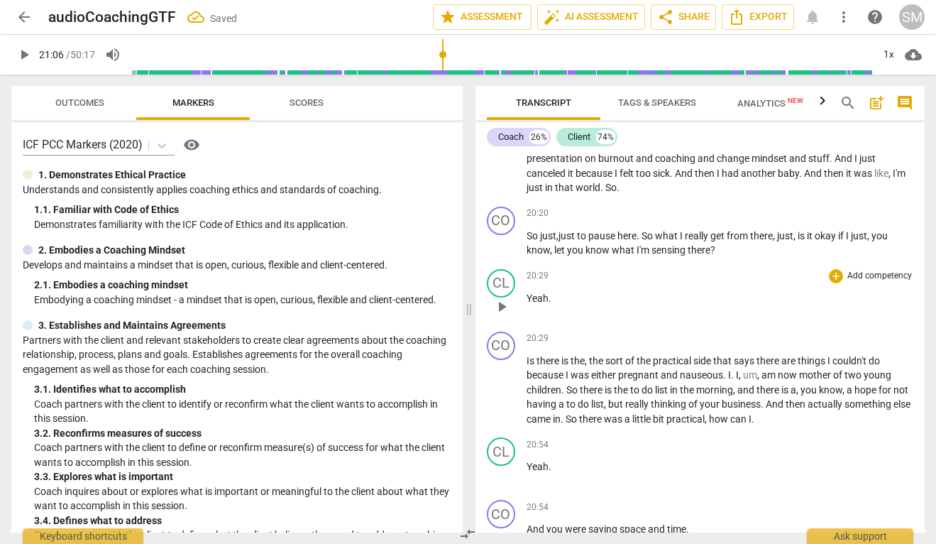
scroll to position [6583, 0]
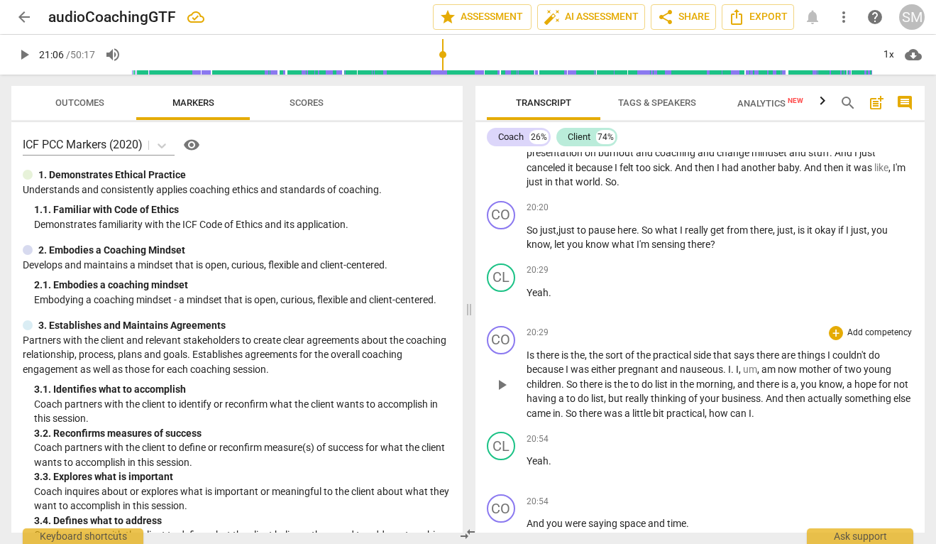
click at [537, 349] on span "there" at bounding box center [548, 354] width 25 height 11
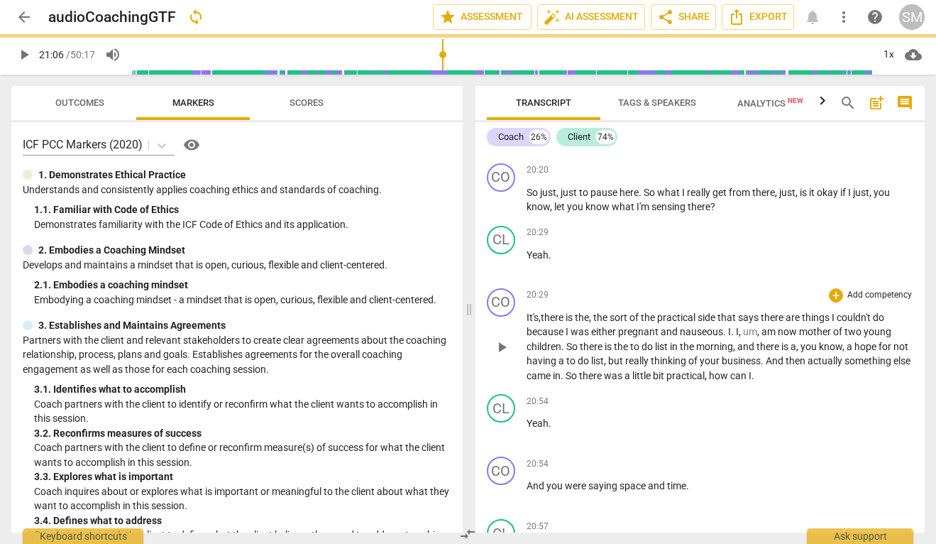
scroll to position [6622, 0]
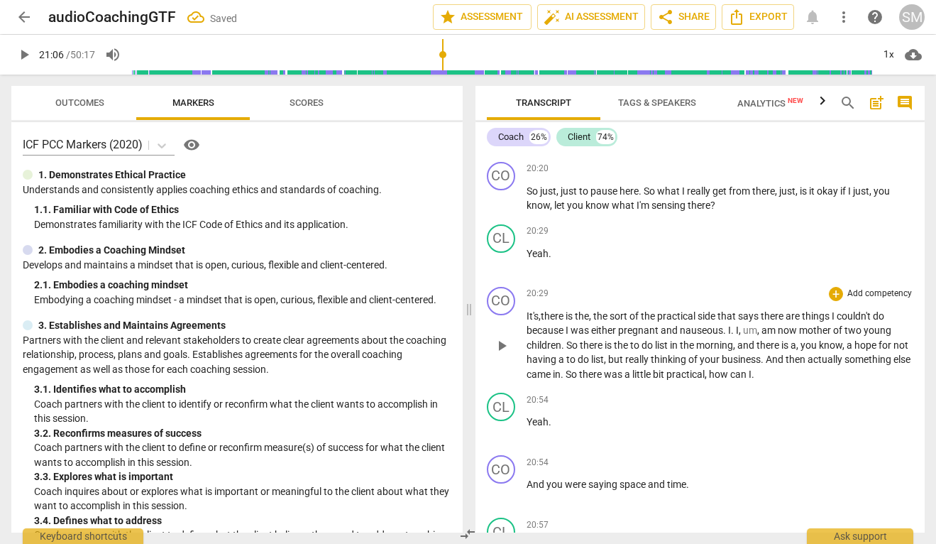
click at [759, 324] on span "," at bounding box center [759, 329] width 4 height 11
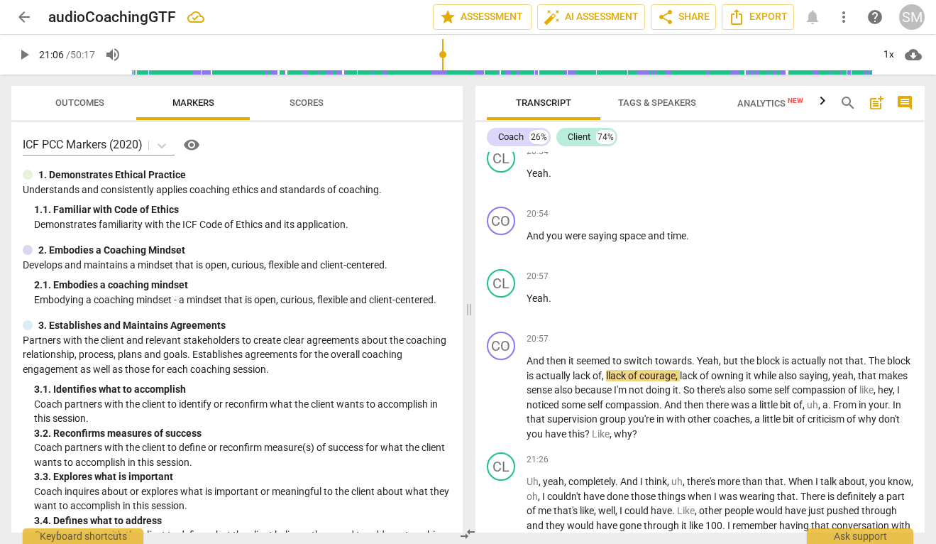
scroll to position [6873, 0]
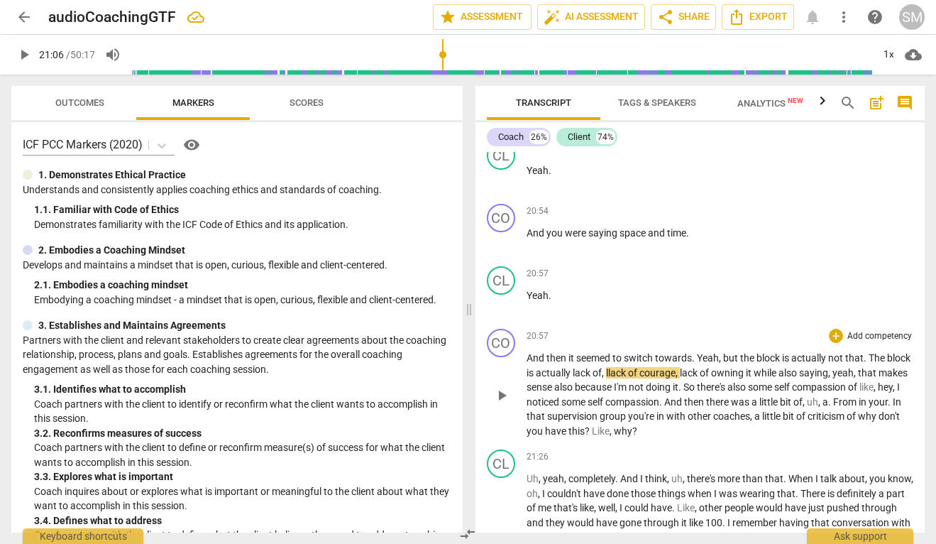
click at [628, 367] on span "llack" at bounding box center [617, 372] width 22 height 11
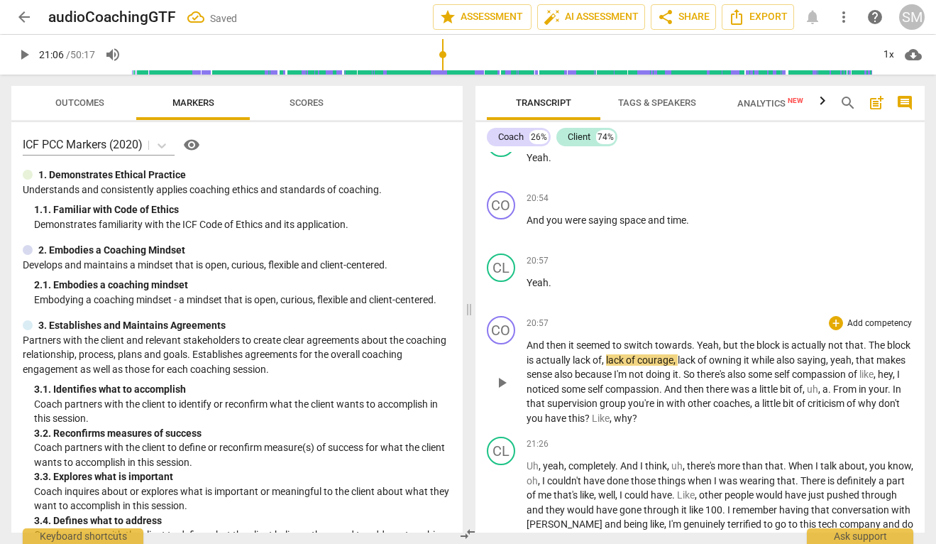
scroll to position [6891, 0]
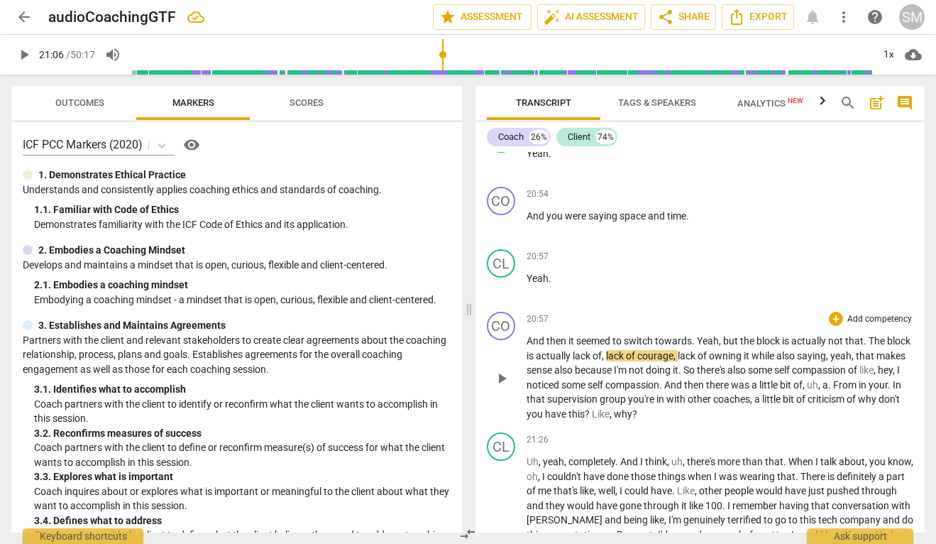
click at [507, 370] on span "play_arrow" at bounding box center [501, 378] width 17 height 17
click at [503, 370] on span "pause" at bounding box center [501, 378] width 17 height 17
type input "1287"
click at [893, 364] on span "," at bounding box center [895, 369] width 4 height 11
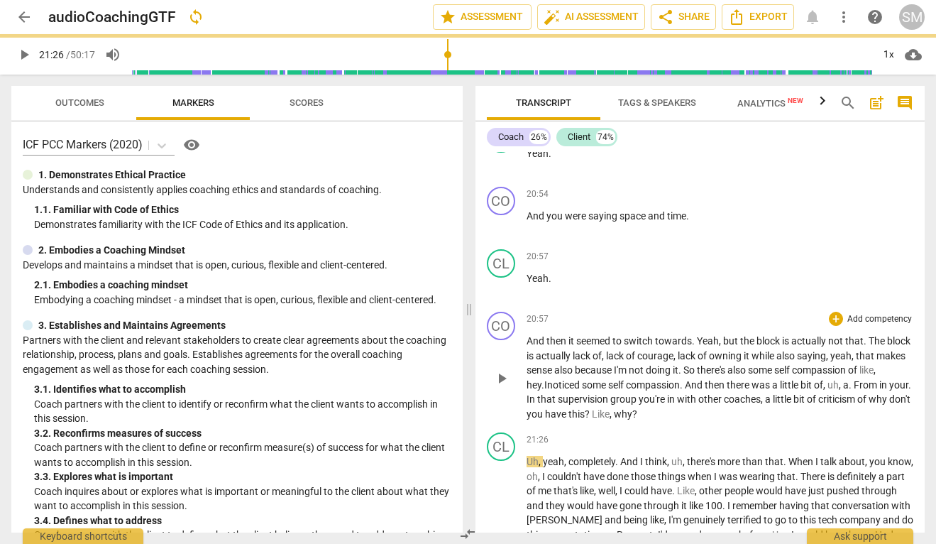
scroll to position [6910, 0]
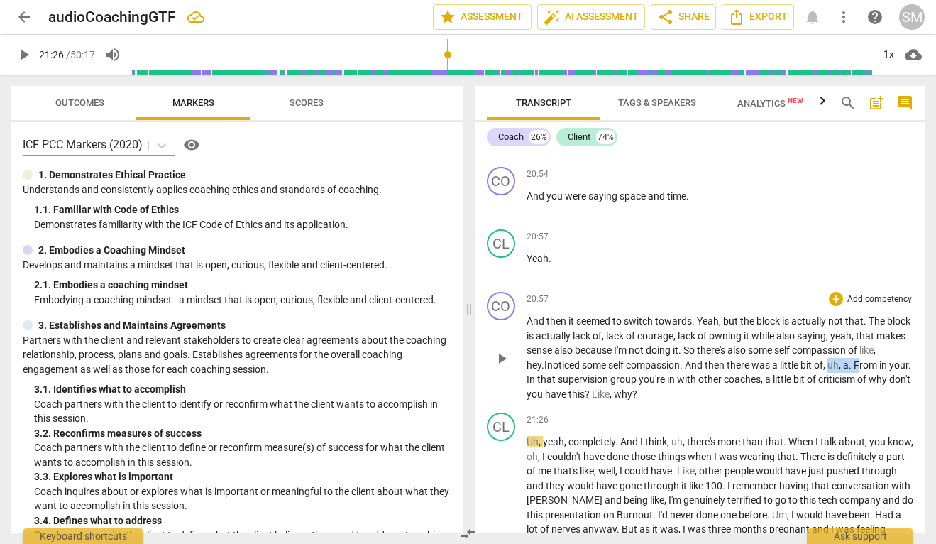
drag, startPoint x: 857, startPoint y: 320, endPoint x: 884, endPoint y: 320, distance: 27.7
click at [884, 320] on p "And then it seemed to switch towards . Yeah , but the block is actually not tha…" at bounding box center [720, 357] width 387 height 87
click at [885, 359] on span "In" at bounding box center [889, 364] width 9 height 11
drag, startPoint x: 549, startPoint y: 338, endPoint x: 558, endPoint y: 338, distance: 9.2
click at [885, 359] on span "In" at bounding box center [889, 364] width 9 height 11
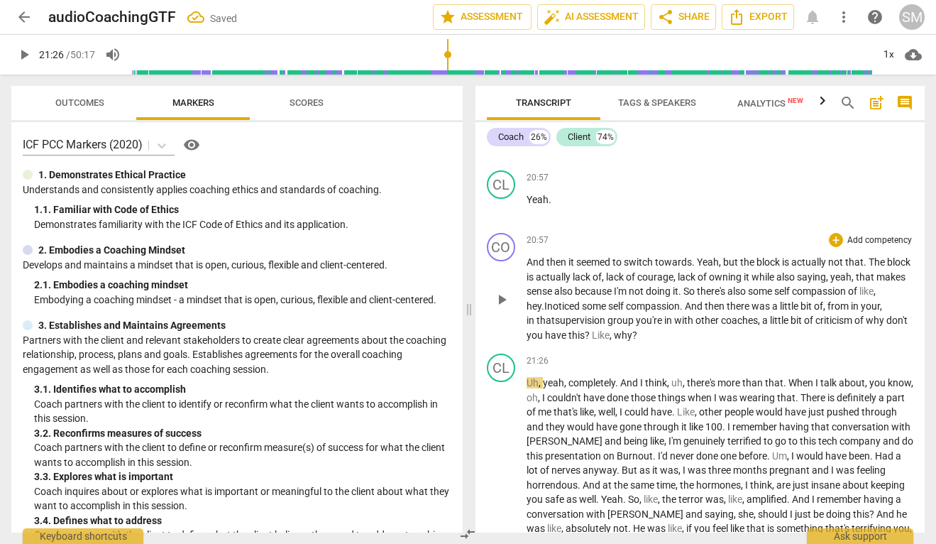
scroll to position [6970, 0]
click at [610, 329] on span "Like" at bounding box center [601, 334] width 18 height 11
click at [502, 290] on span "play_arrow" at bounding box center [501, 298] width 17 height 17
click at [579, 314] on span "supervision" at bounding box center [553, 319] width 53 height 11
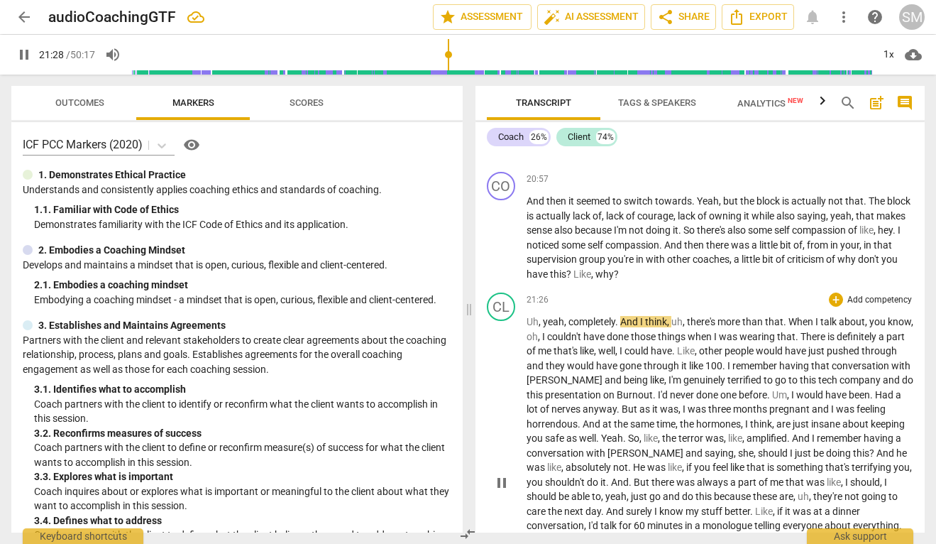
scroll to position [7031, 0]
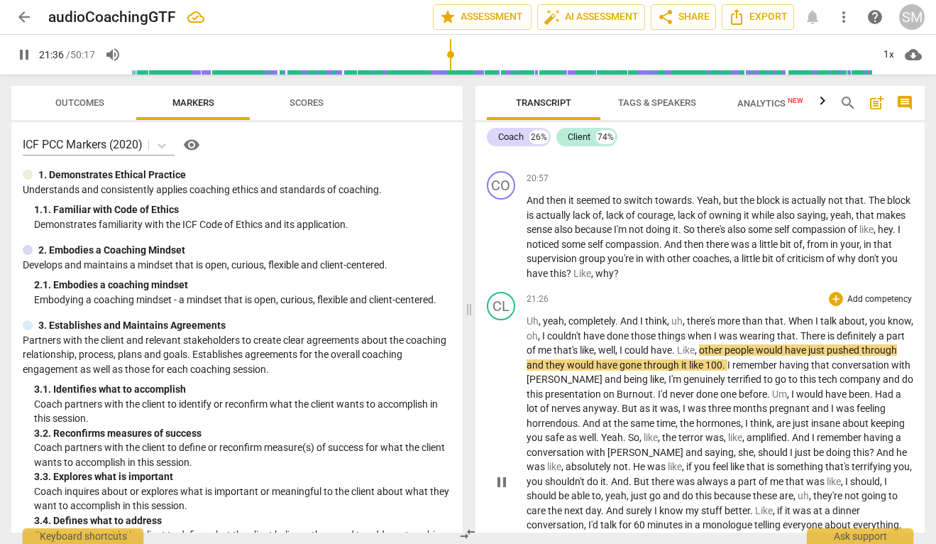
click at [502, 473] on span "pause" at bounding box center [501, 481] width 17 height 17
type input "1297"
drag, startPoint x: 769, startPoint y: 293, endPoint x: 801, endPoint y: 293, distance: 32.6
click at [777, 330] on span "wearing" at bounding box center [758, 335] width 38 height 11
click at [688, 330] on span "things" at bounding box center [673, 335] width 30 height 11
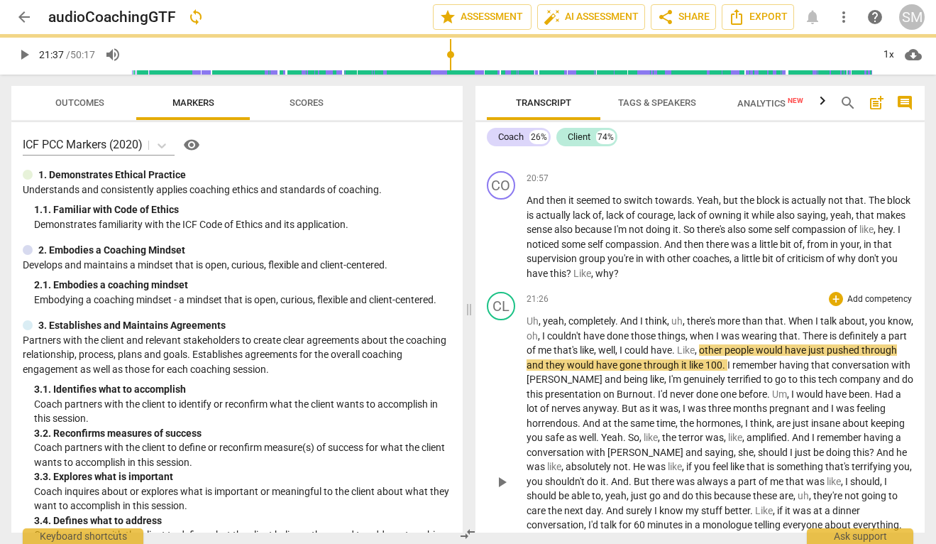
click at [830, 330] on span "There" at bounding box center [816, 335] width 27 height 11
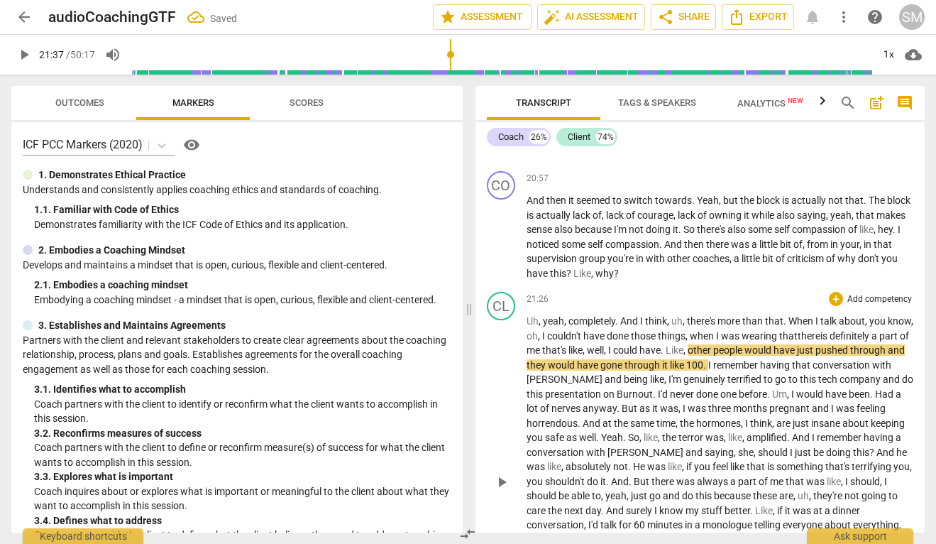
click at [504, 473] on span "play_arrow" at bounding box center [501, 481] width 17 height 17
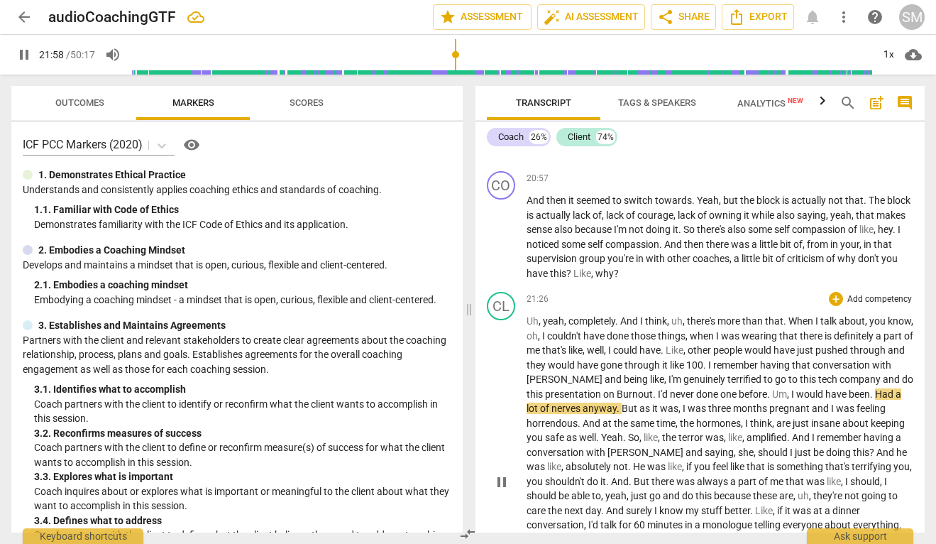
click at [875, 388] on span "Had" at bounding box center [885, 393] width 21 height 11
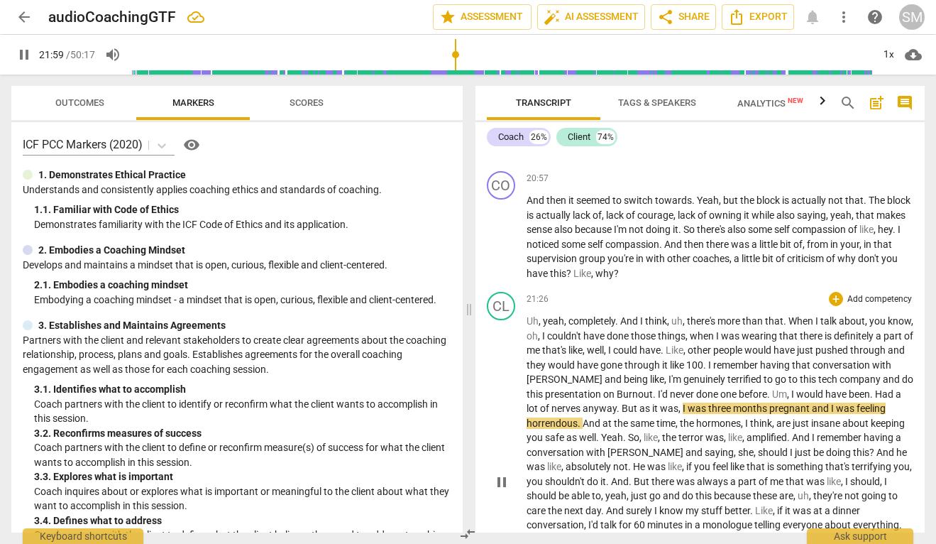
type input "1319"
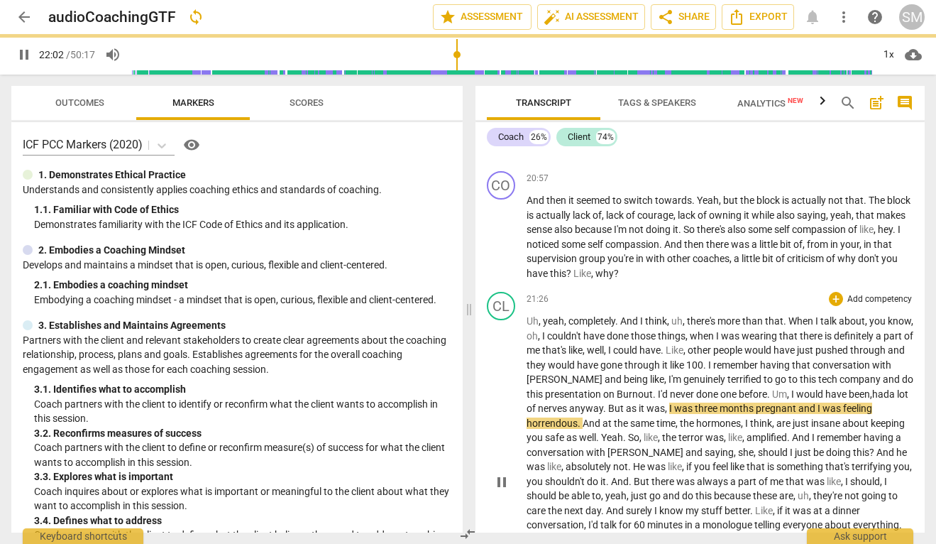
scroll to position [7081, 0]
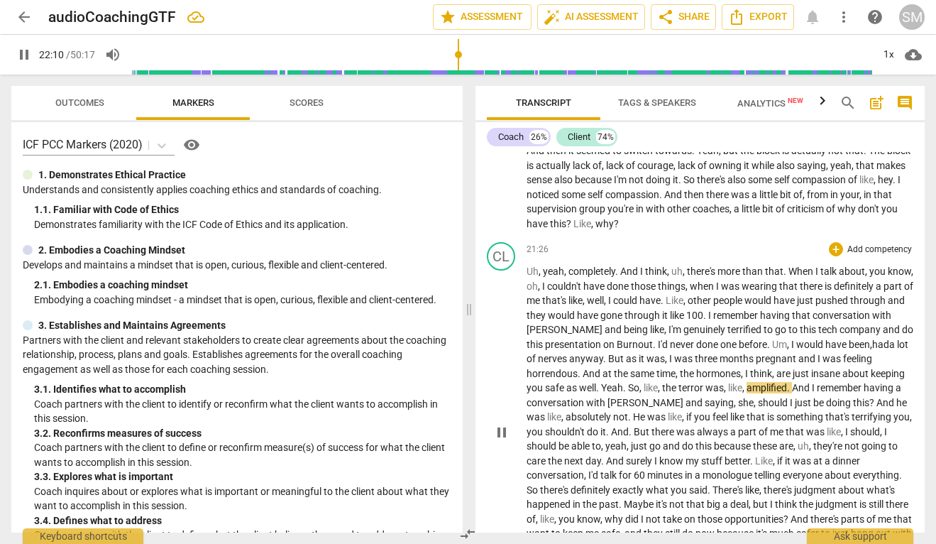
click at [500, 424] on span "pause" at bounding box center [501, 432] width 17 height 17
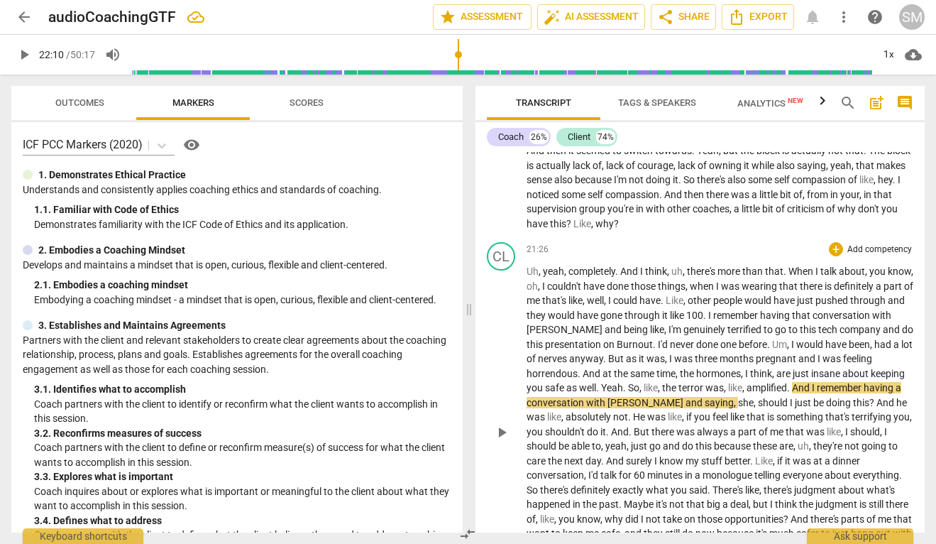
click at [623, 382] on span "Yeah" at bounding box center [612, 387] width 22 height 11
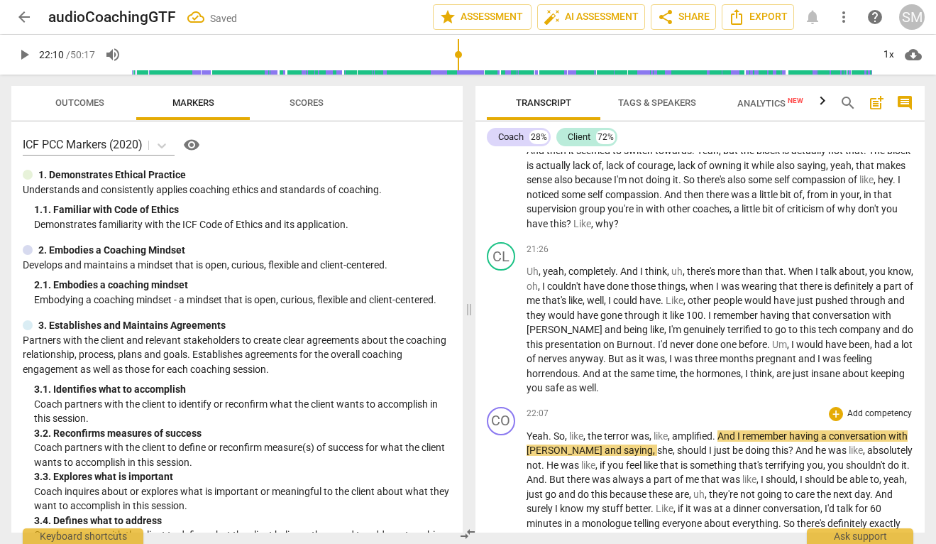
click at [554, 430] on span "So" at bounding box center [559, 435] width 11 height 11
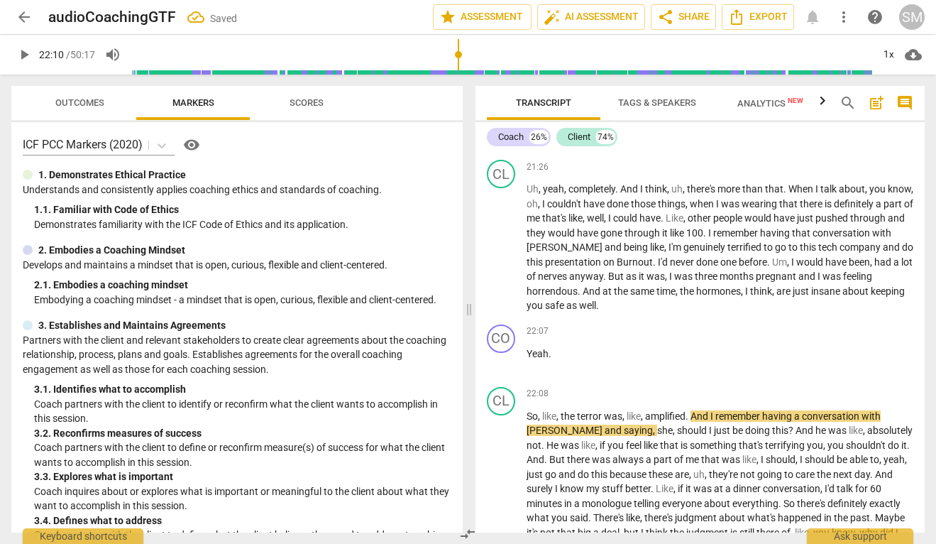
scroll to position [7176, 0]
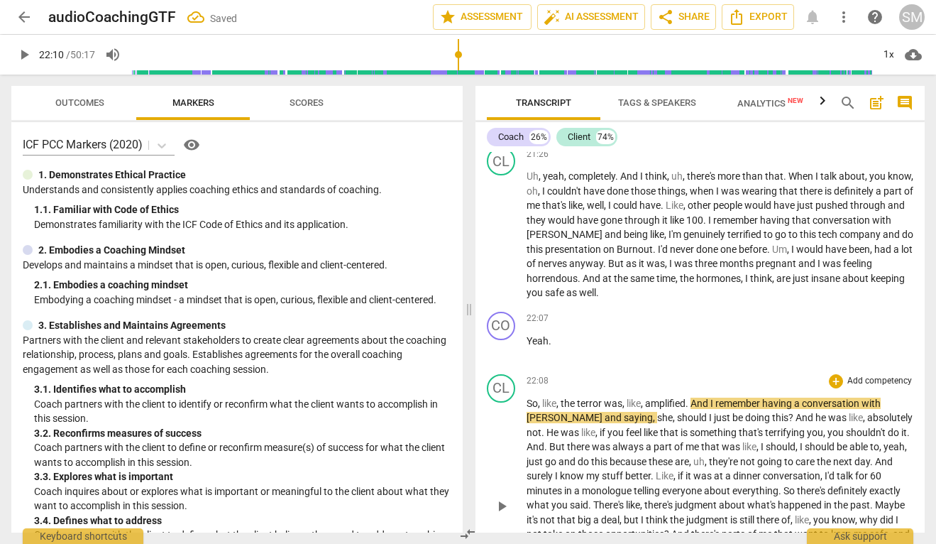
click at [504, 497] on span "play_arrow" at bounding box center [501, 505] width 17 height 17
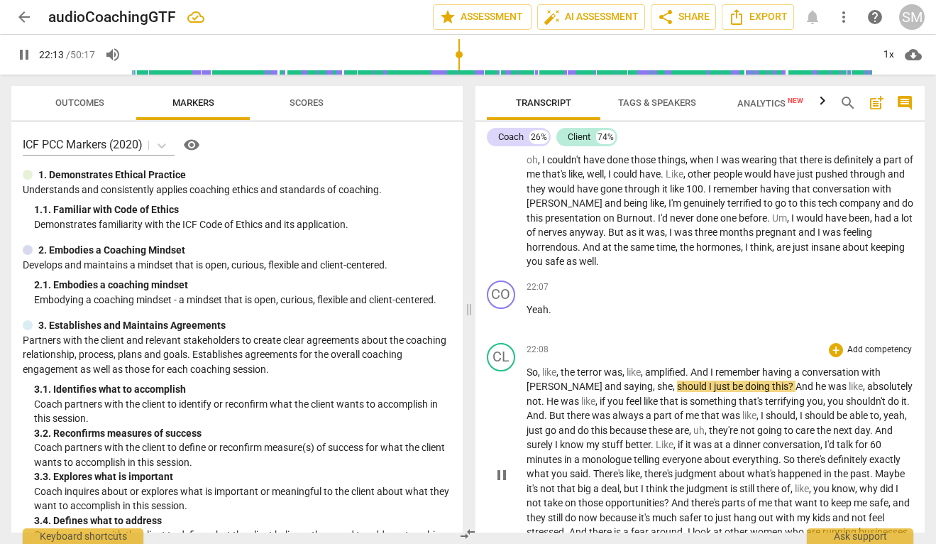
scroll to position [7215, 0]
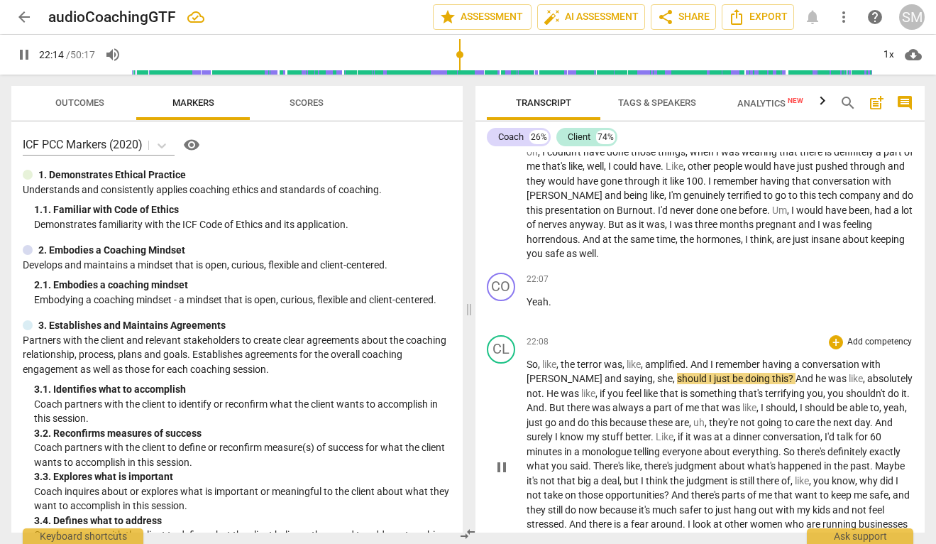
click at [502, 458] on span "pause" at bounding box center [501, 466] width 17 height 17
type input "1335"
click at [677, 373] on span "should" at bounding box center [693, 378] width 32 height 11
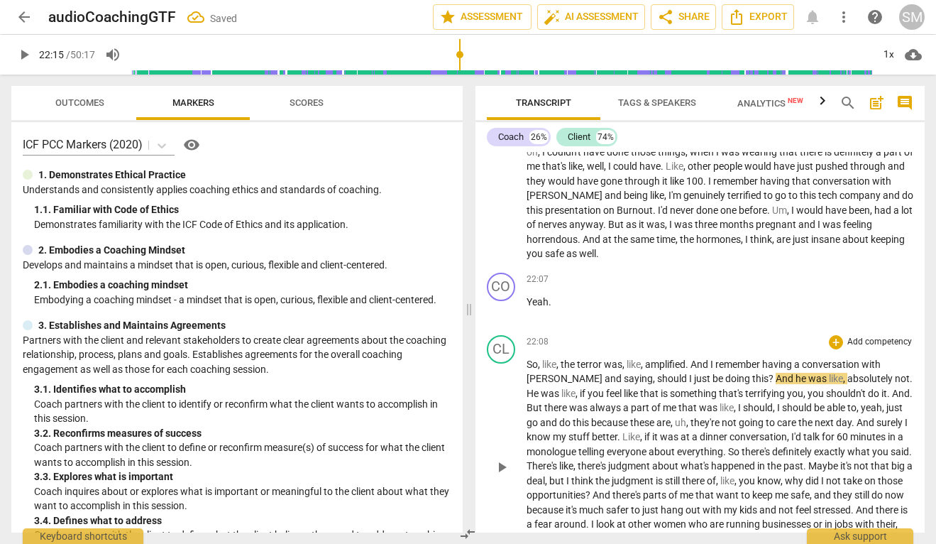
click at [512, 458] on span "play_arrow" at bounding box center [501, 466] width 23 height 17
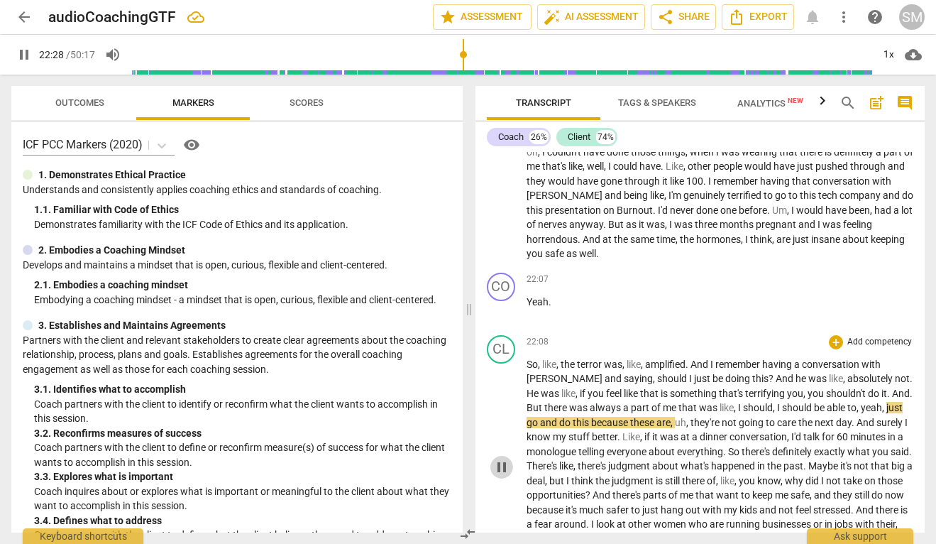
click at [505, 458] on span "pause" at bounding box center [501, 466] width 17 height 17
type input "1349"
click at [882, 402] on span "," at bounding box center [884, 407] width 4 height 11
click at [503, 458] on span "play_arrow" at bounding box center [501, 466] width 17 height 17
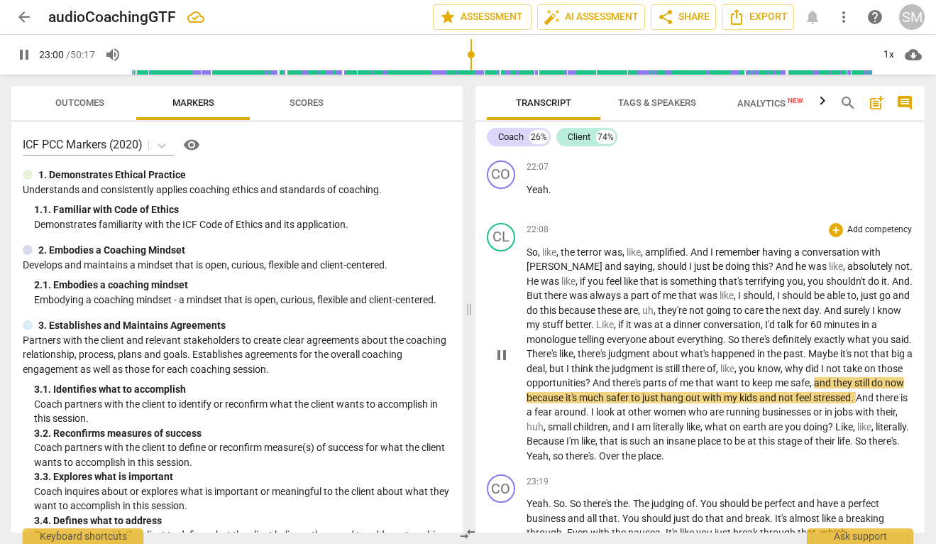
scroll to position [7328, 0]
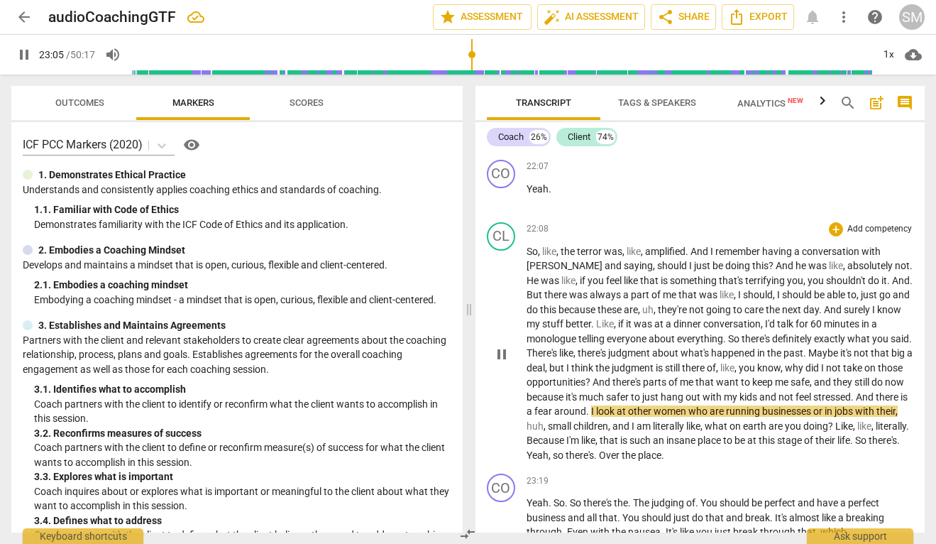
click at [591, 405] on span "." at bounding box center [588, 410] width 5 height 11
type input "1386"
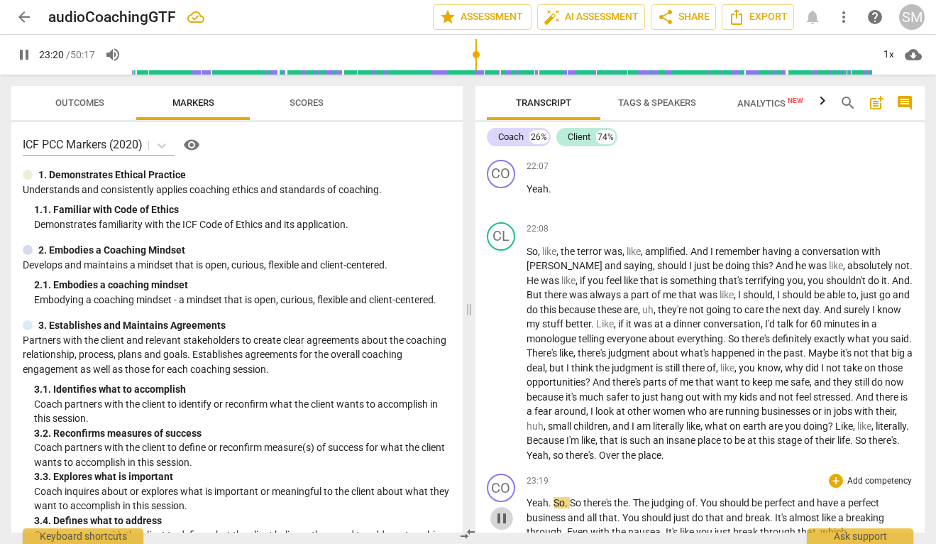
click at [501, 507] on button "pause" at bounding box center [501, 518] width 23 height 23
type input "1401"
drag, startPoint x: 701, startPoint y: 410, endPoint x: 746, endPoint y: 410, distance: 44.7
click at [746, 410] on p "So , like , the terror was , like , amplified . And I remember having a convers…" at bounding box center [720, 353] width 387 height 219
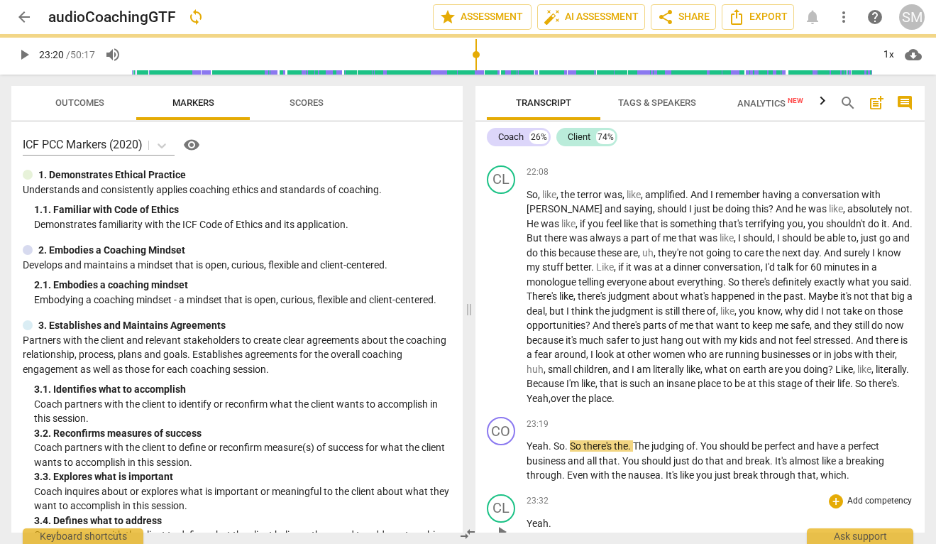
scroll to position [7386, 0]
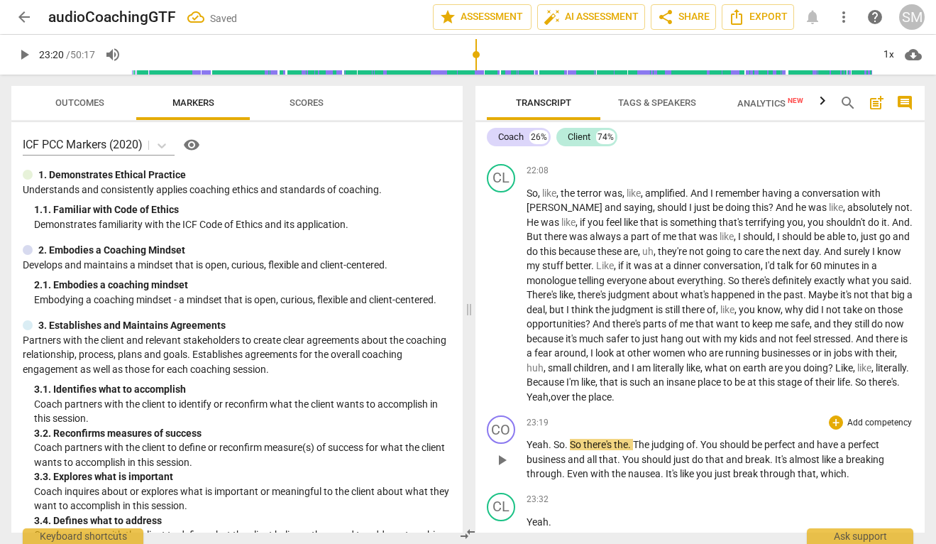
click at [501, 451] on span "play_arrow" at bounding box center [501, 459] width 17 height 17
click at [634, 439] on span "The" at bounding box center [642, 444] width 18 height 11
type input "1405"
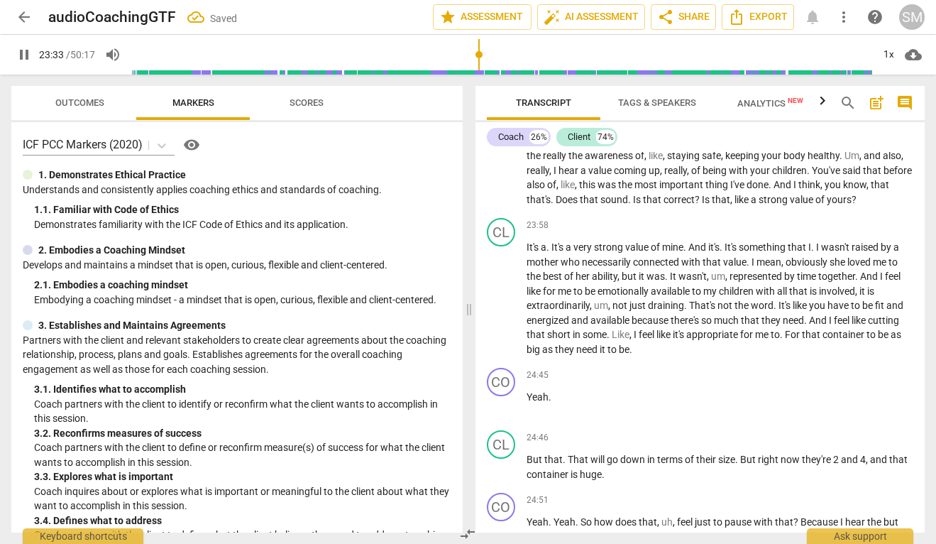
scroll to position [7835, 0]
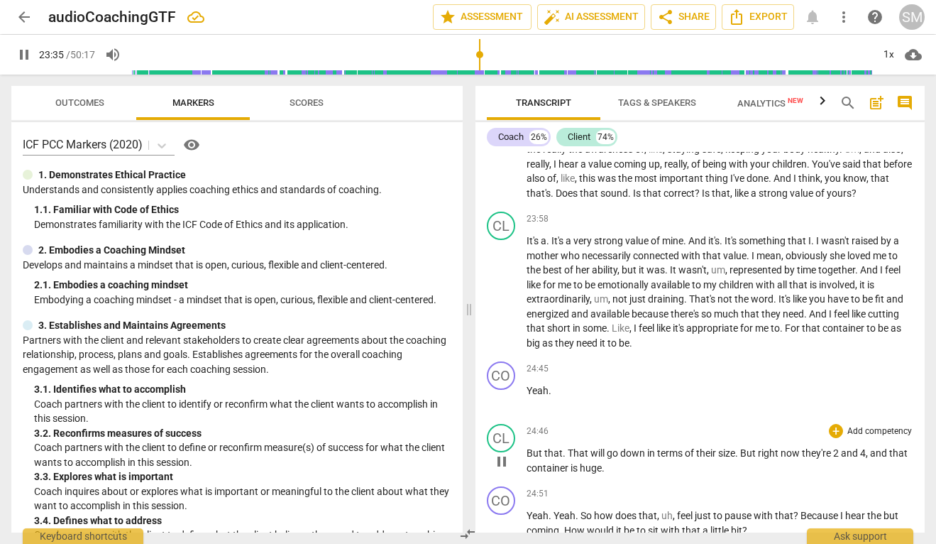
click at [496, 453] on span "pause" at bounding box center [501, 461] width 17 height 17
type input "1416"
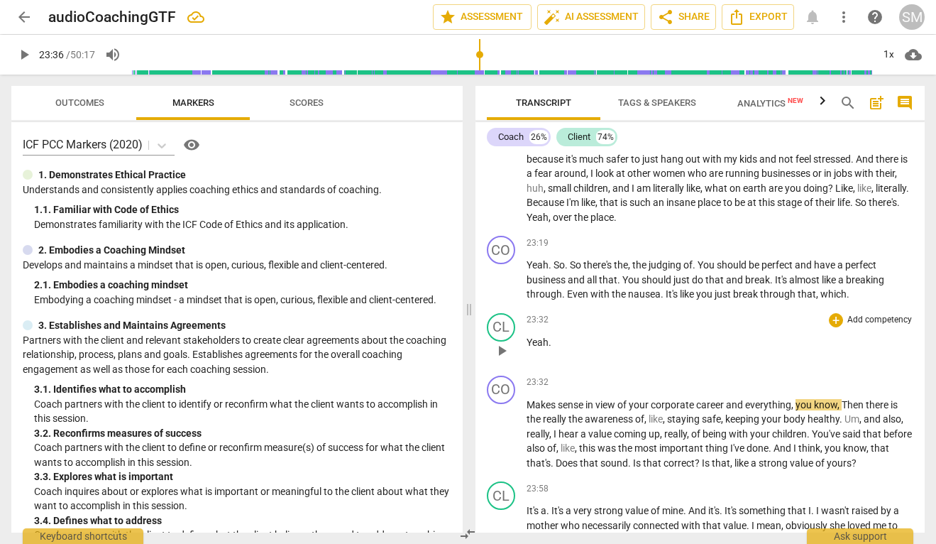
scroll to position [7565, 0]
click at [700, 260] on span "You" at bounding box center [707, 265] width 19 height 11
click at [748, 275] on span "It's" at bounding box center [741, 280] width 14 height 11
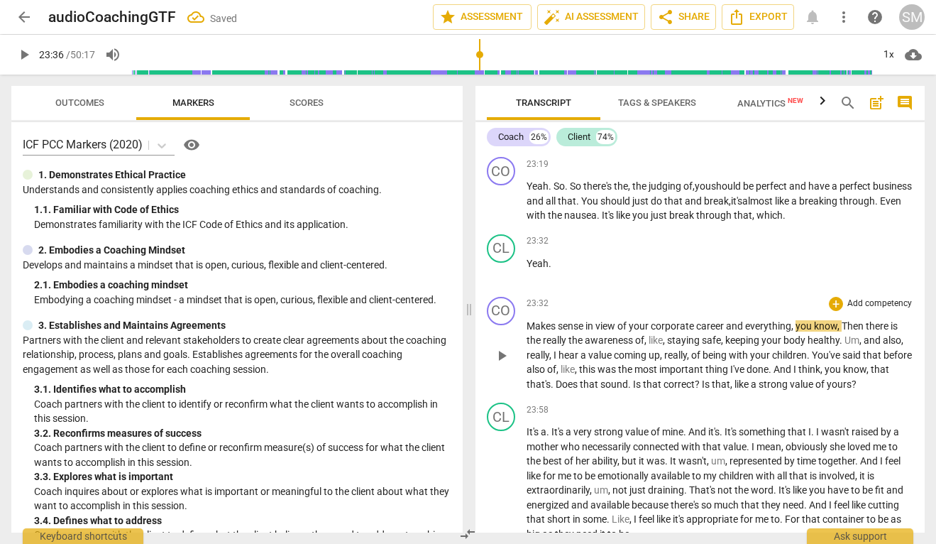
scroll to position [7645, 0]
click at [502, 346] on span "play_arrow" at bounding box center [501, 354] width 17 height 17
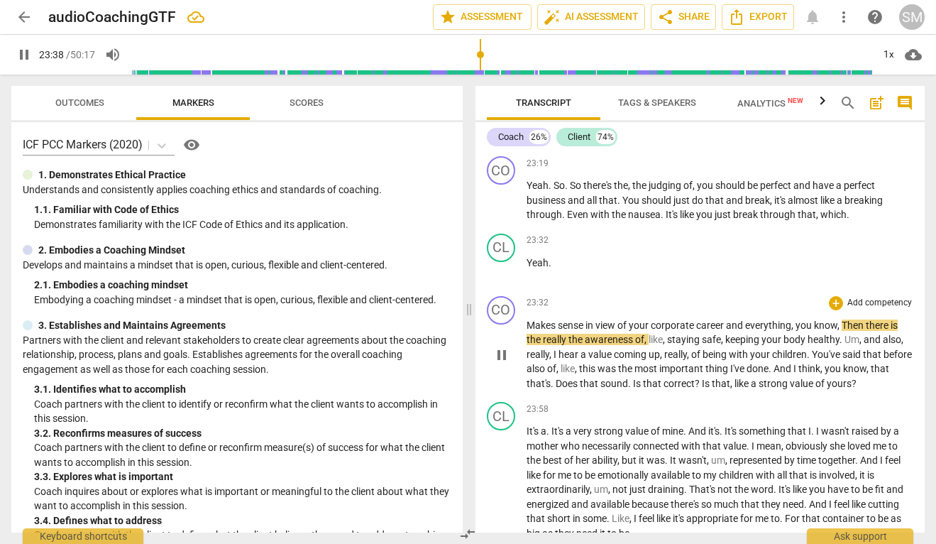
click at [502, 346] on span "pause" at bounding box center [501, 354] width 17 height 17
type input "1419"
click at [844, 319] on span "Then" at bounding box center [854, 324] width 24 height 11
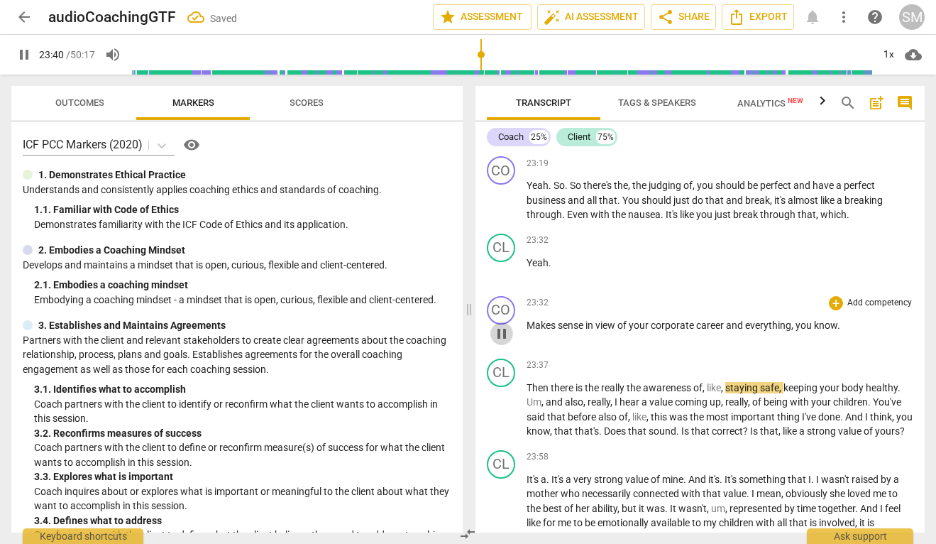
click at [499, 325] on span "pause" at bounding box center [501, 333] width 17 height 17
type input "1421"
click at [529, 382] on span "Then" at bounding box center [539, 387] width 24 height 11
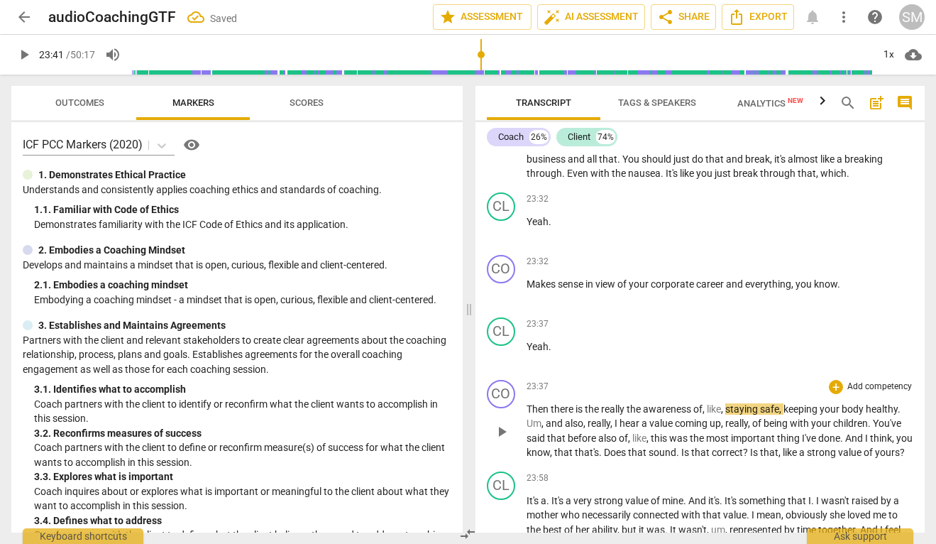
scroll to position [7688, 0]
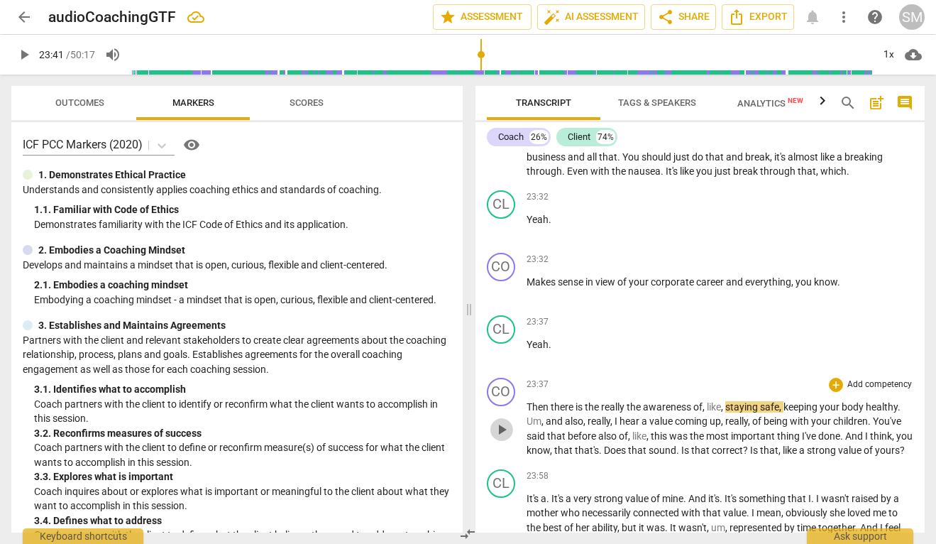
click at [508, 421] on span "play_arrow" at bounding box center [501, 429] width 17 height 17
click at [622, 444] on span "Does" at bounding box center [616, 449] width 24 height 11
type input "1439"
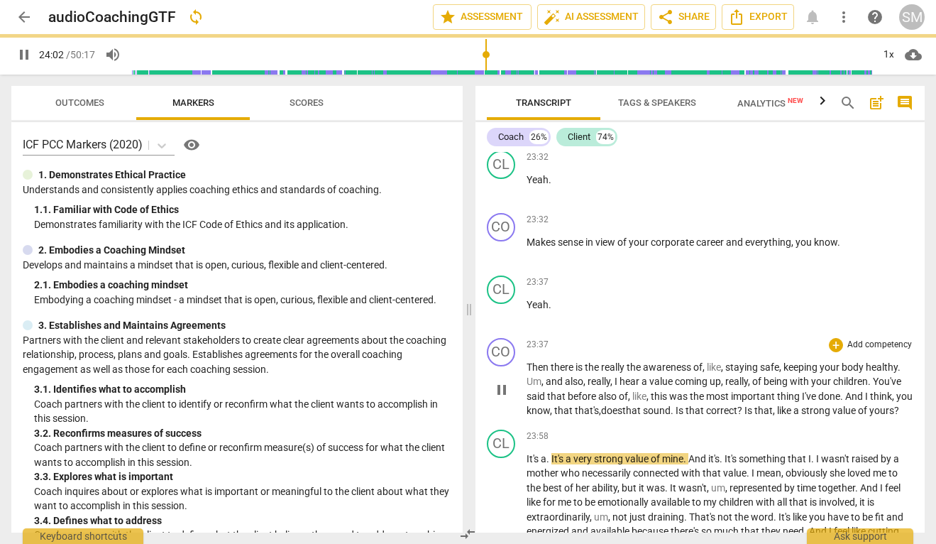
scroll to position [7729, 0]
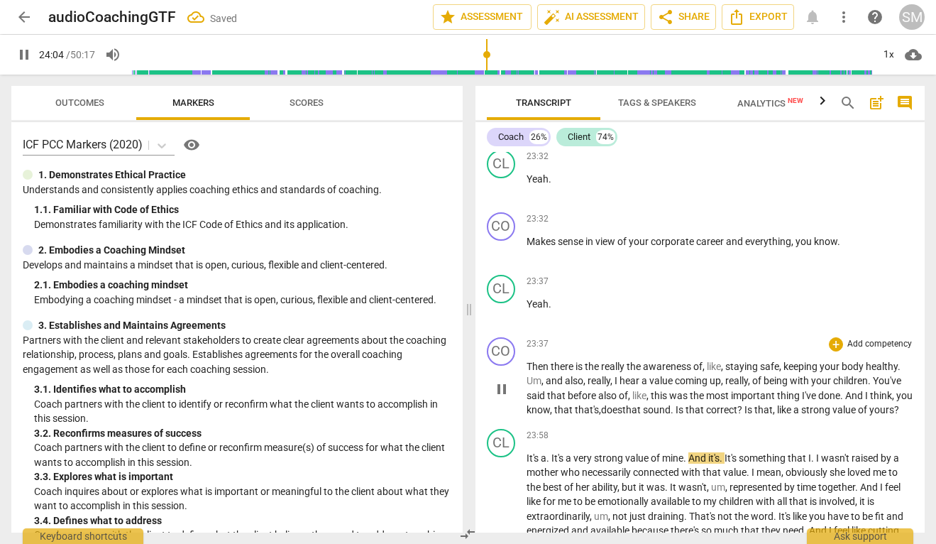
click at [793, 404] on span "like" at bounding box center [785, 409] width 16 height 11
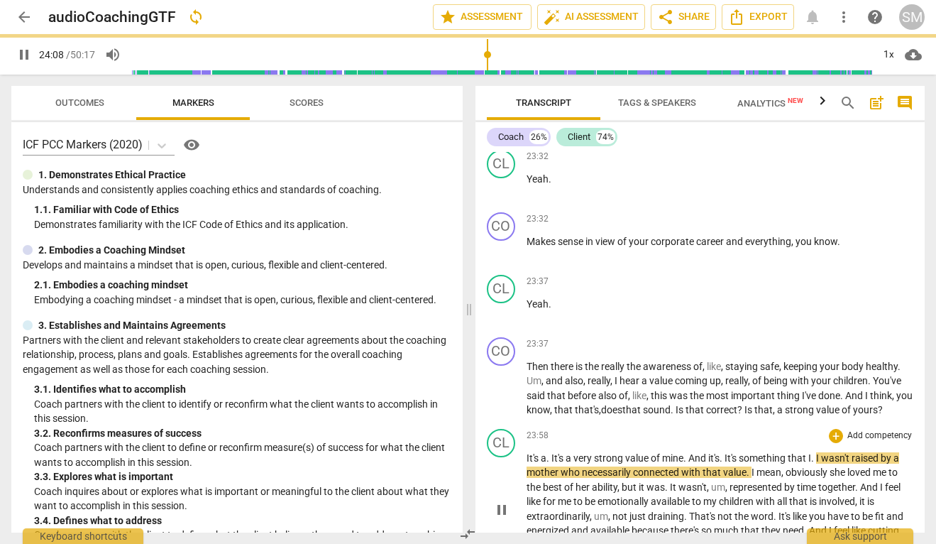
scroll to position [7811, 0]
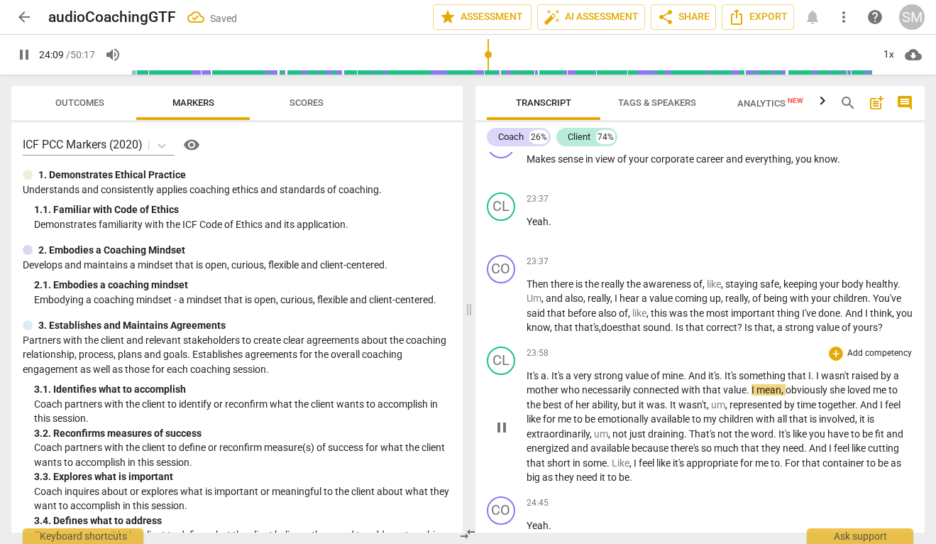
click at [554, 370] on span "It's" at bounding box center [558, 375] width 14 height 11
type input "1451"
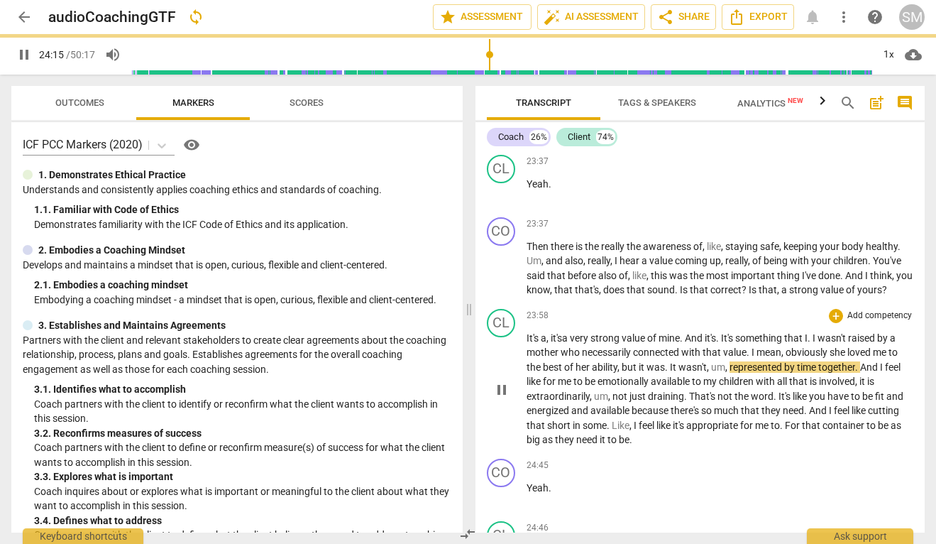
scroll to position [7850, 0]
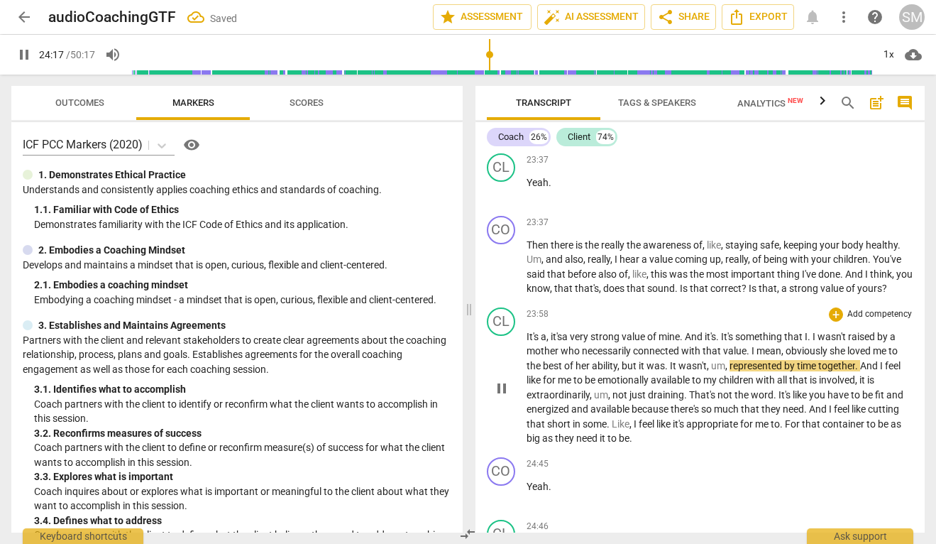
click at [721, 331] on span "." at bounding box center [718, 336] width 5 height 11
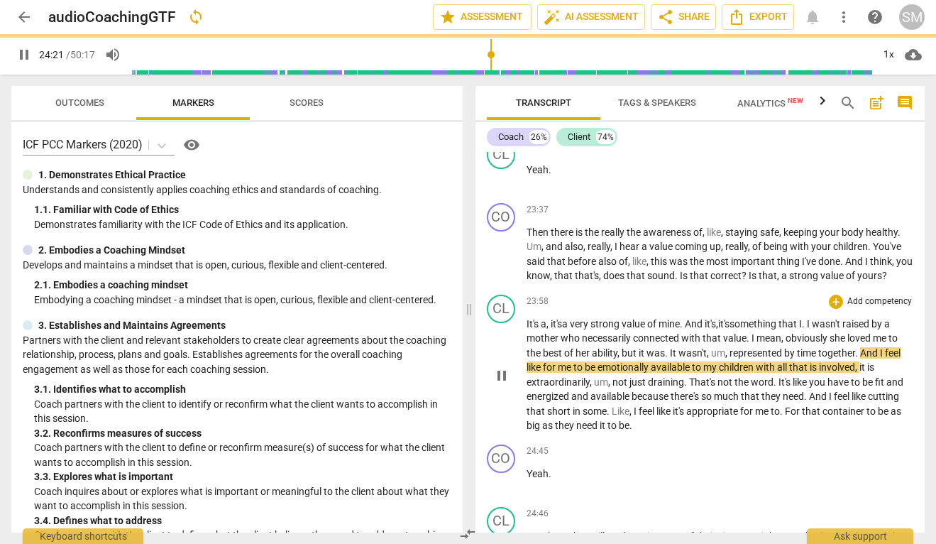
scroll to position [7865, 0]
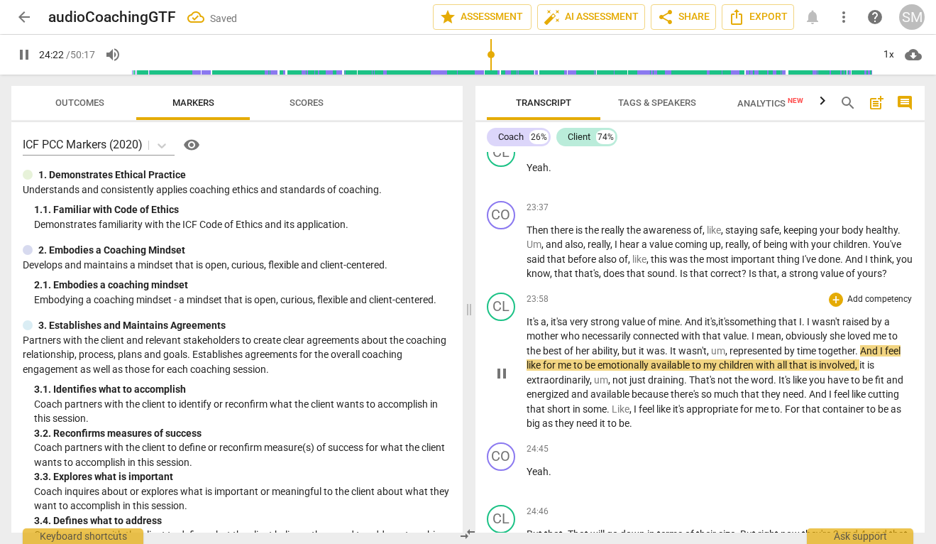
click at [807, 316] on span "." at bounding box center [804, 321] width 5 height 11
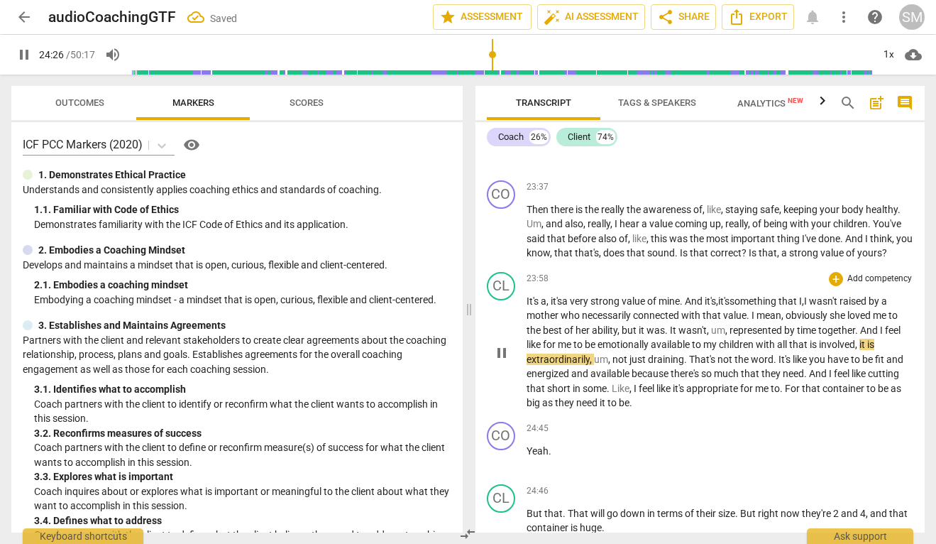
scroll to position [7887, 0]
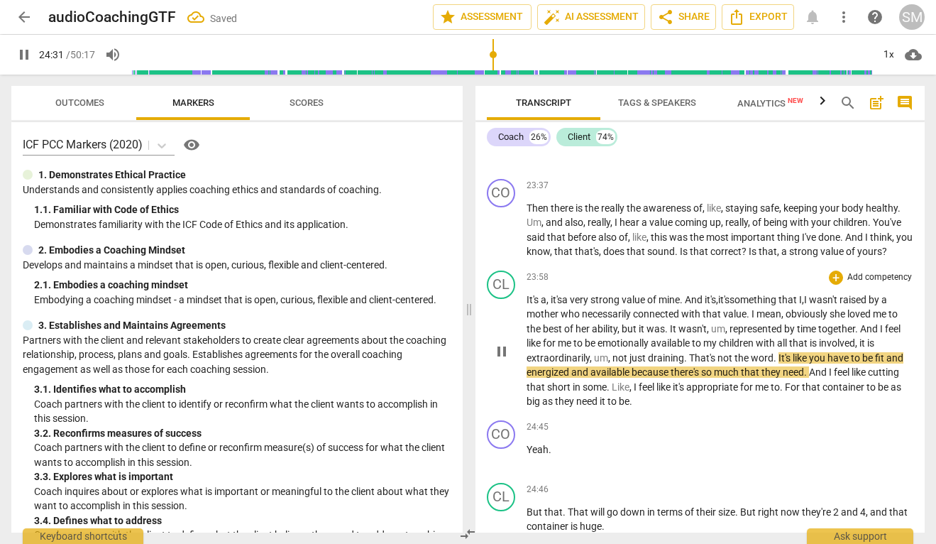
click at [668, 323] on span "." at bounding box center [667, 328] width 5 height 11
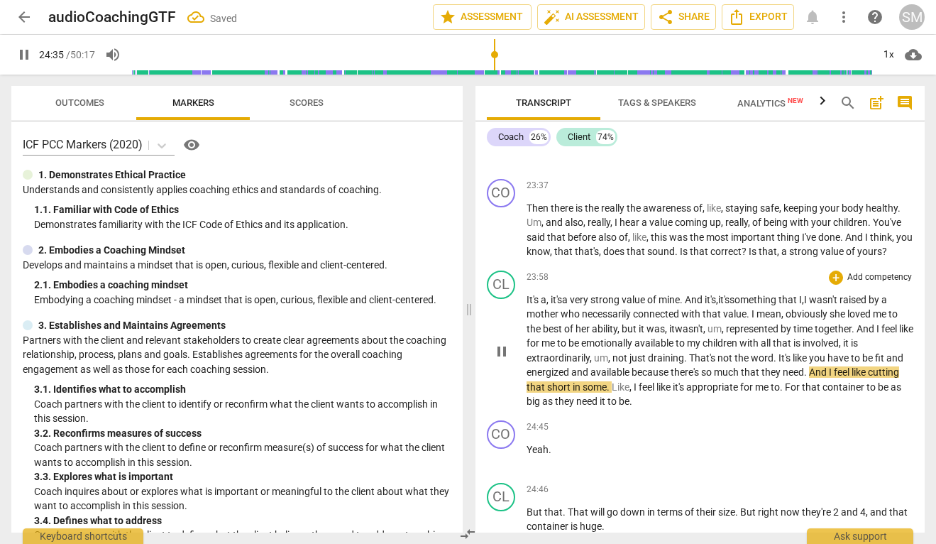
click at [726, 323] on span "," at bounding box center [724, 328] width 4 height 11
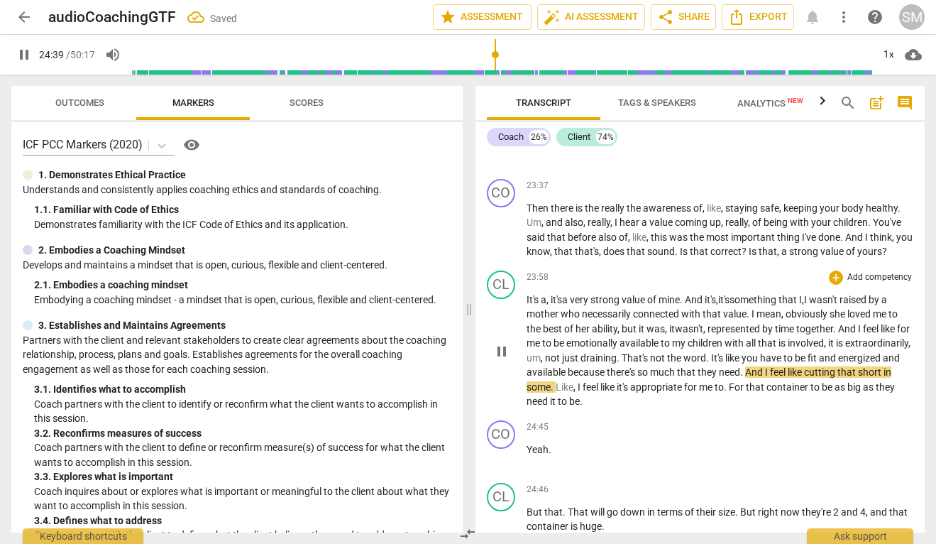
scroll to position [7912, 0]
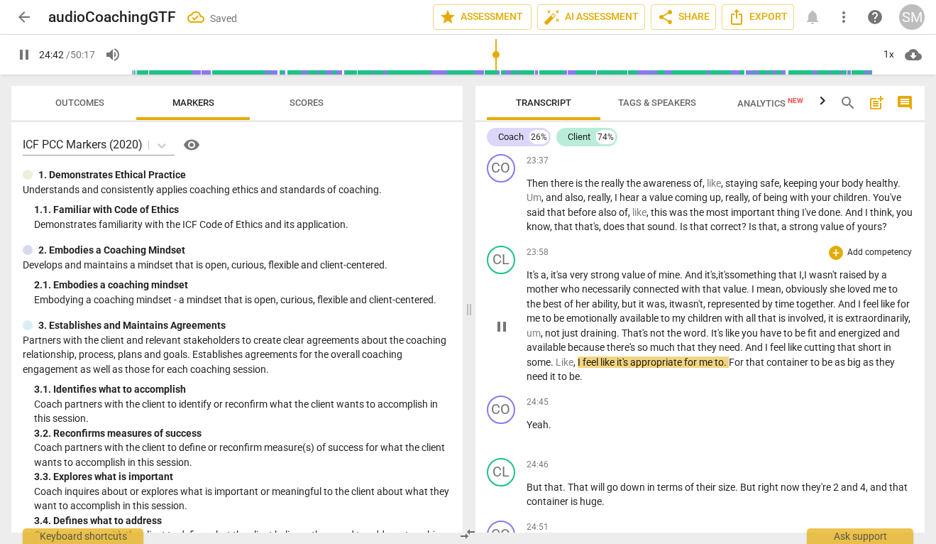
click at [541, 327] on span "um" at bounding box center [534, 332] width 14 height 11
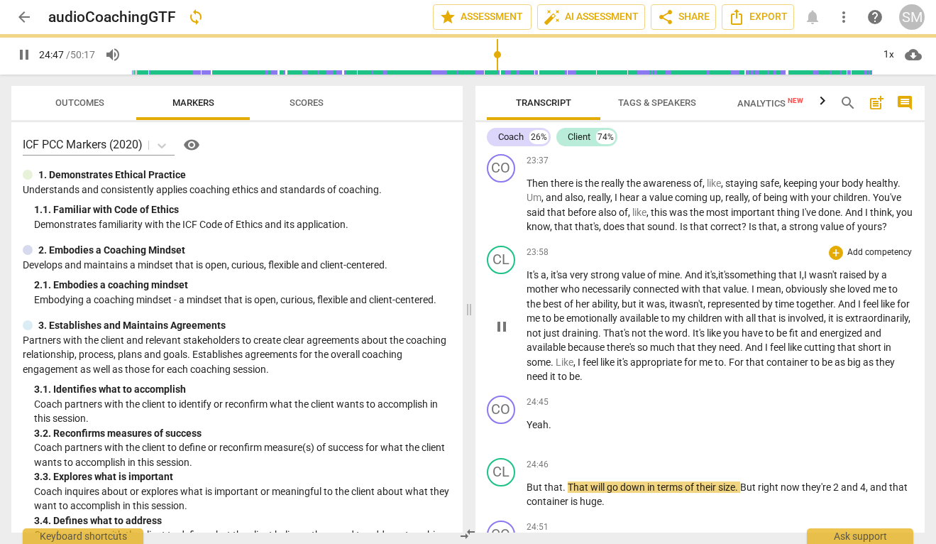
click at [505, 318] on span "pause" at bounding box center [501, 326] width 17 height 17
type input "1488"
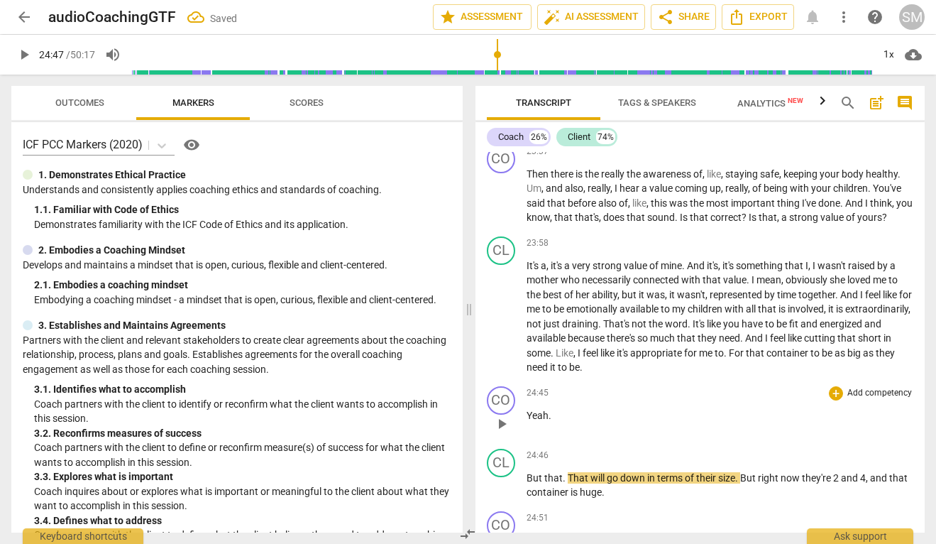
scroll to position [7924, 0]
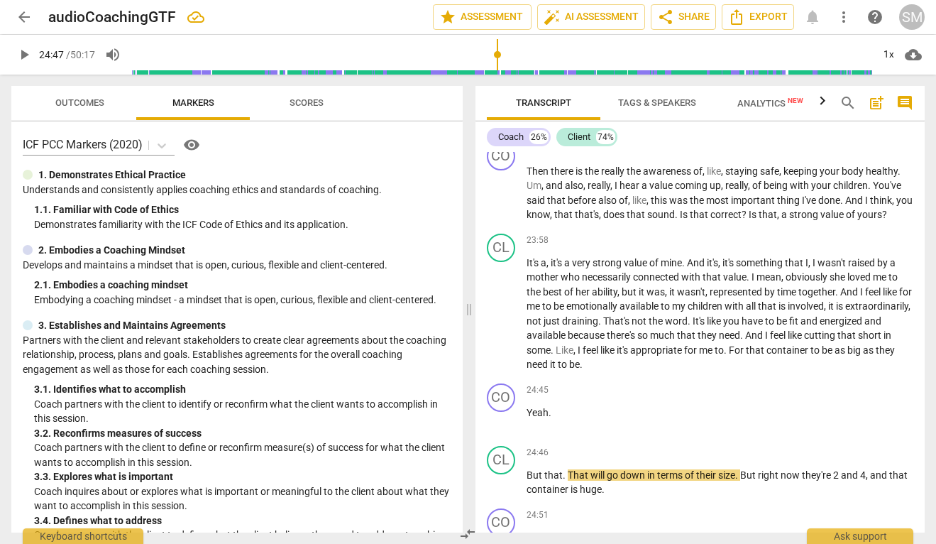
click at [637, 312] on p "It's a , it's a very strong value of mine . And it's , it's something that I , …" at bounding box center [720, 313] width 387 height 116
click at [721, 344] on span "For" at bounding box center [712, 349] width 17 height 11
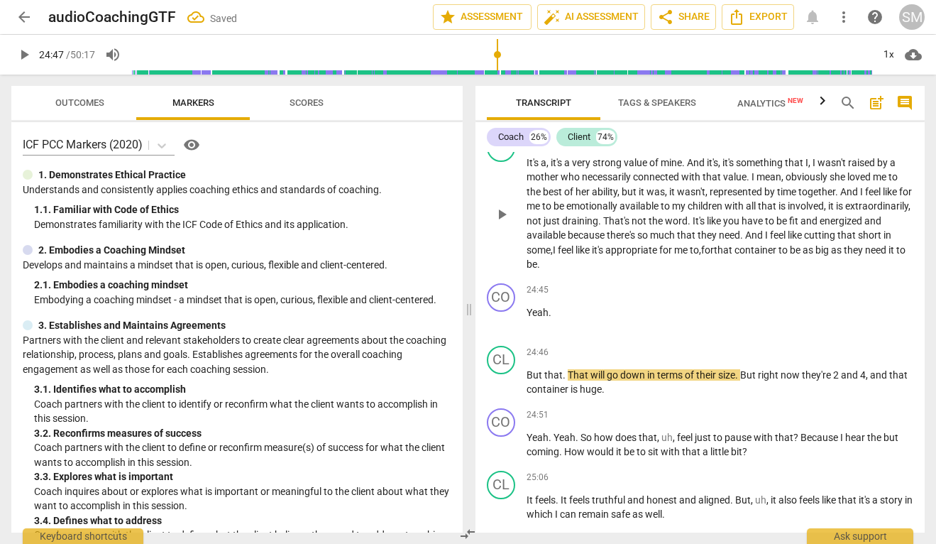
scroll to position [8025, 0]
click at [568, 368] on span "That" at bounding box center [579, 373] width 23 height 11
click at [497, 374] on span "play_arrow" at bounding box center [501, 382] width 17 height 17
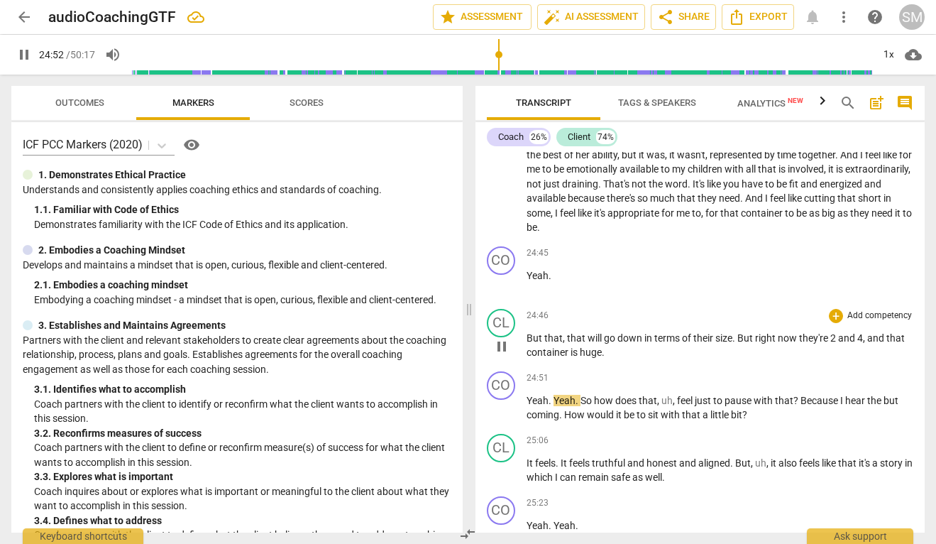
scroll to position [8071, 0]
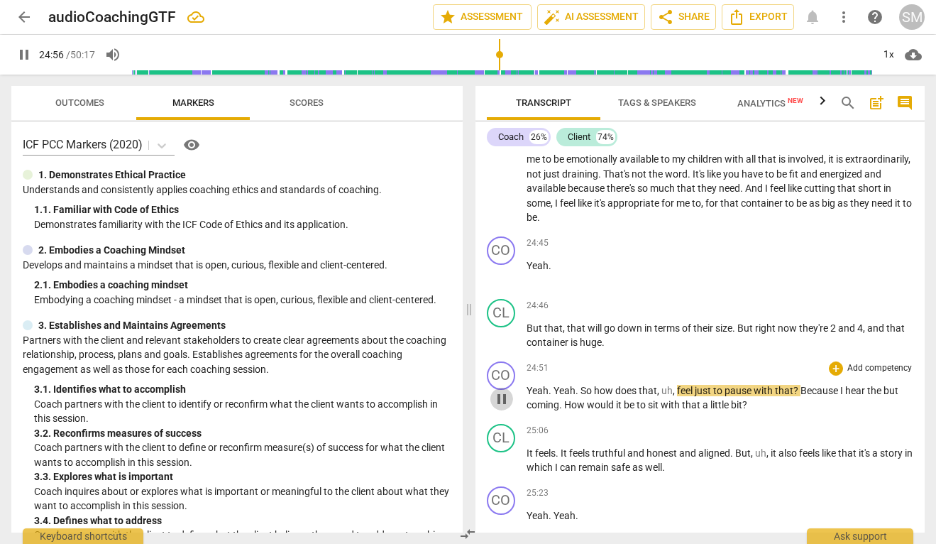
click at [504, 390] on span "pause" at bounding box center [501, 398] width 17 height 17
click at [505, 390] on span "play_arrow" at bounding box center [501, 398] width 17 height 17
click at [502, 453] on span "pause" at bounding box center [501, 461] width 17 height 17
type input "1503"
click at [527, 447] on span "It" at bounding box center [531, 452] width 9 height 11
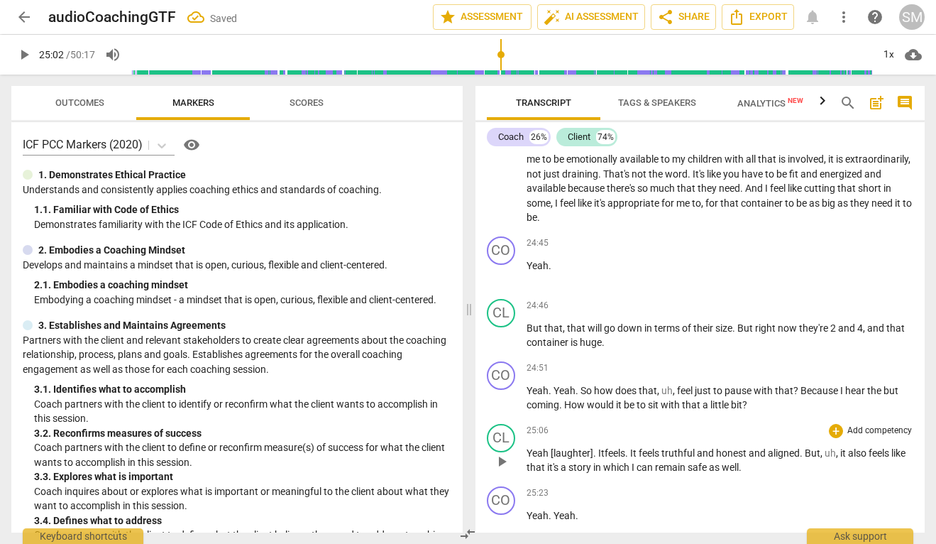
click at [500, 453] on span "play_arrow" at bounding box center [501, 461] width 17 height 17
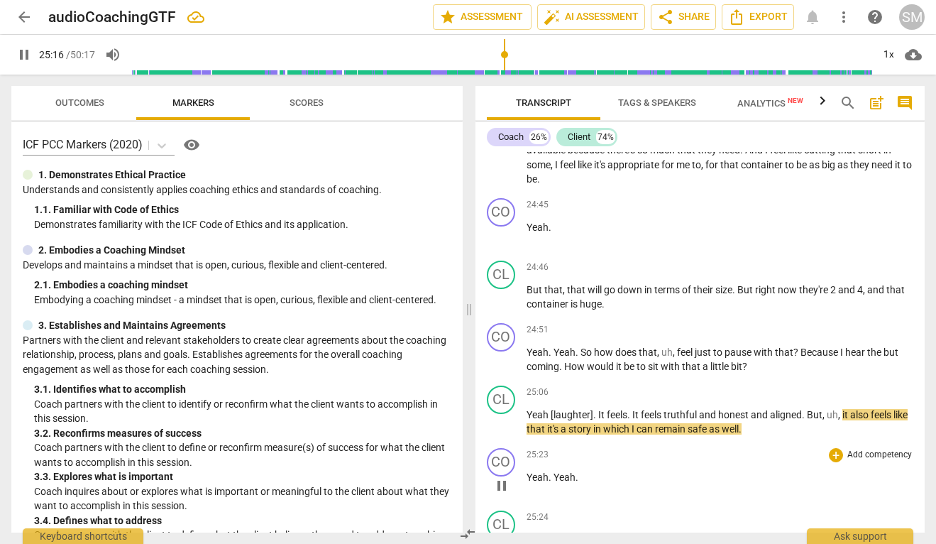
scroll to position [8111, 0]
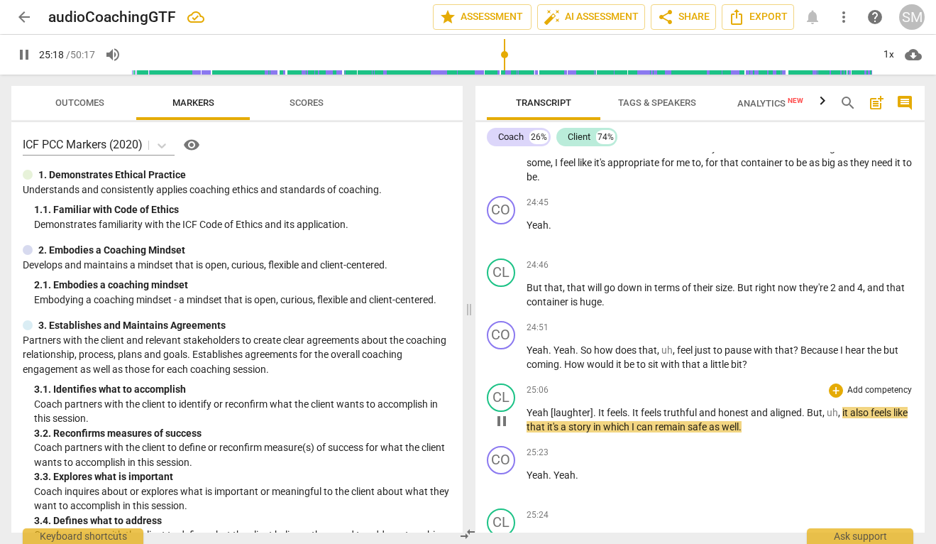
click at [502, 412] on span "pause" at bounding box center [501, 420] width 17 height 17
type input "1519"
drag, startPoint x: 825, startPoint y: 370, endPoint x: 844, endPoint y: 370, distance: 19.2
click at [844, 405] on p "Yeah [laughter] . It feels . It feels truthful and honest and aligned . But , u…" at bounding box center [720, 419] width 387 height 29
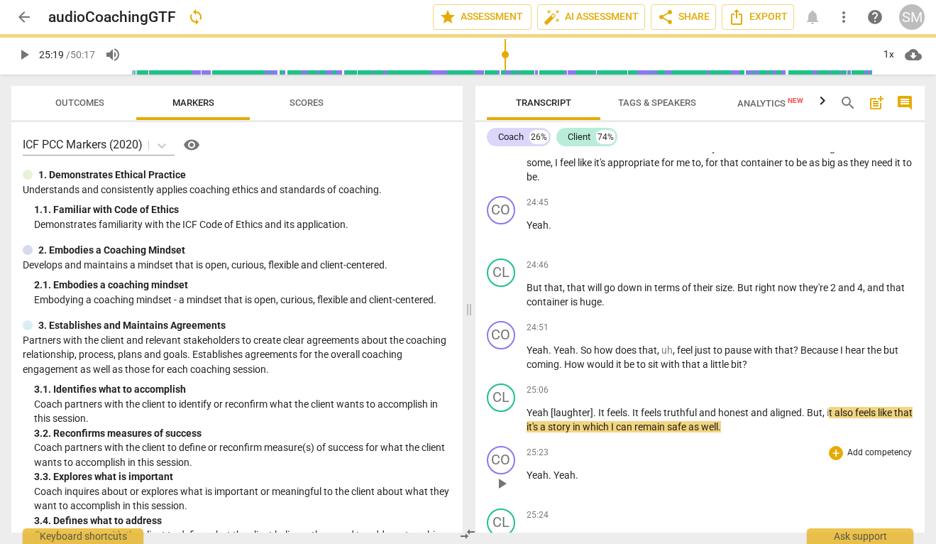
scroll to position [8141, 0]
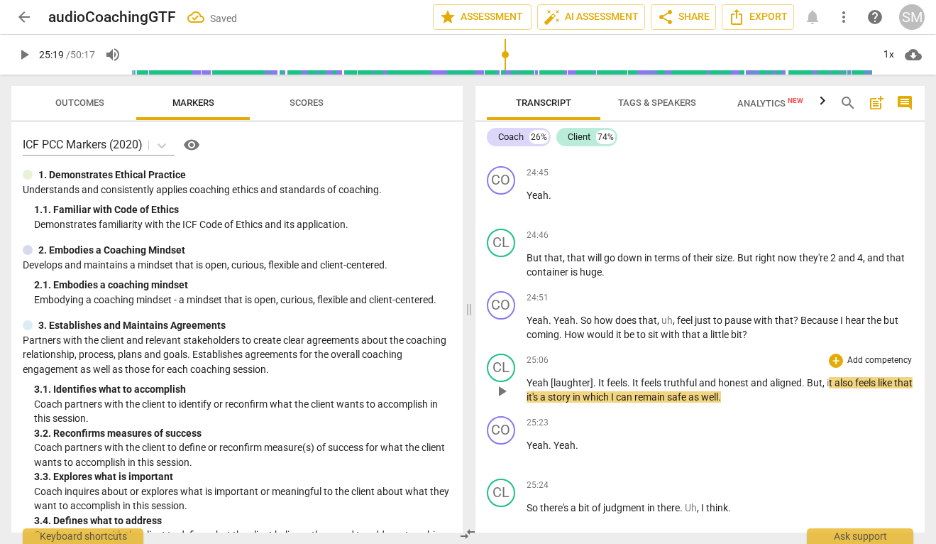
click at [503, 382] on span "play_arrow" at bounding box center [501, 390] width 17 height 17
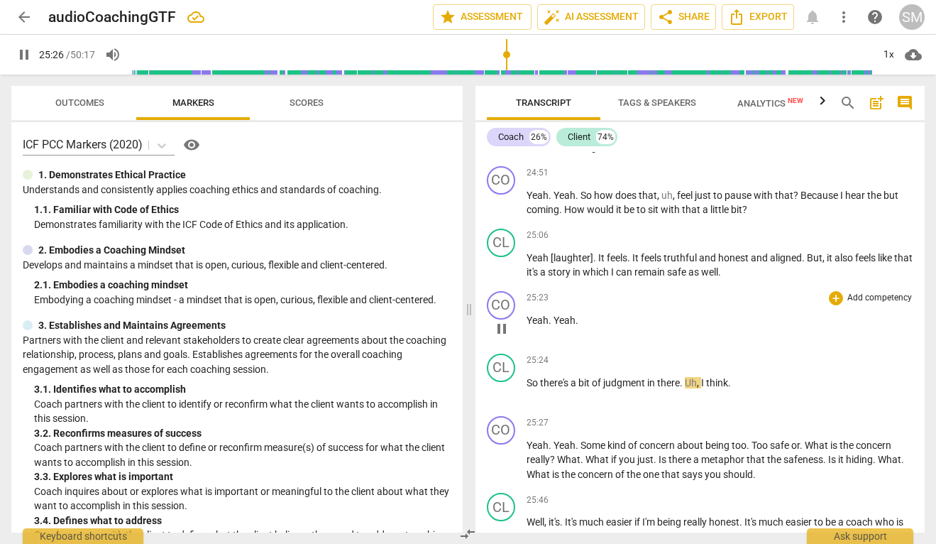
scroll to position [8296, 0]
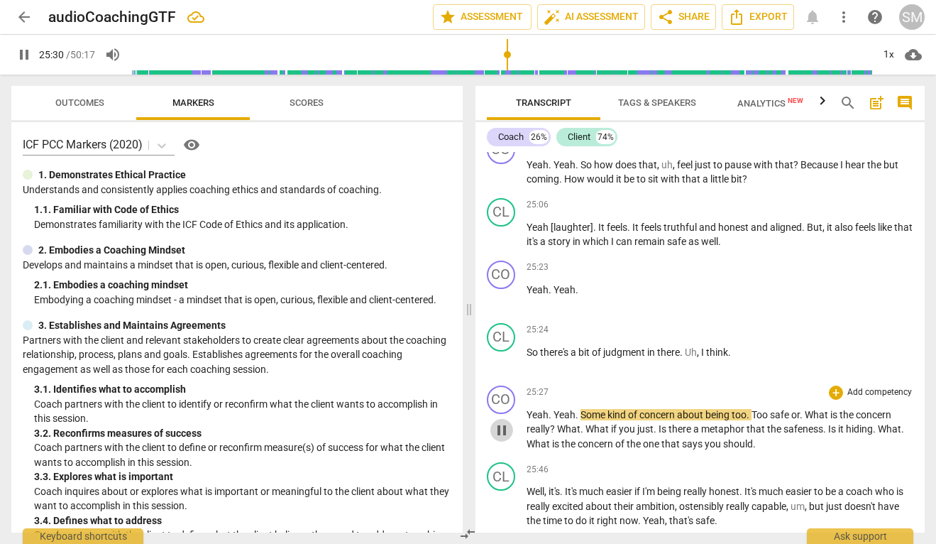
click at [496, 422] on span "pause" at bounding box center [501, 430] width 17 height 17
type input "1530"
click at [751, 409] on span "." at bounding box center [749, 414] width 5 height 11
click at [769, 409] on span "Too" at bounding box center [760, 414] width 18 height 11
click at [807, 409] on span "What" at bounding box center [794, 414] width 26 height 11
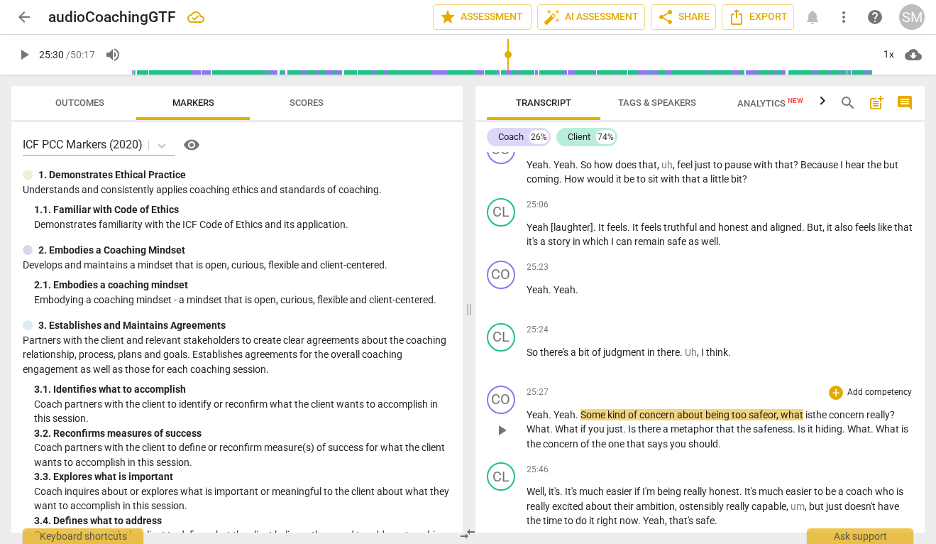
click at [508, 422] on span "play_arrow" at bounding box center [501, 430] width 17 height 17
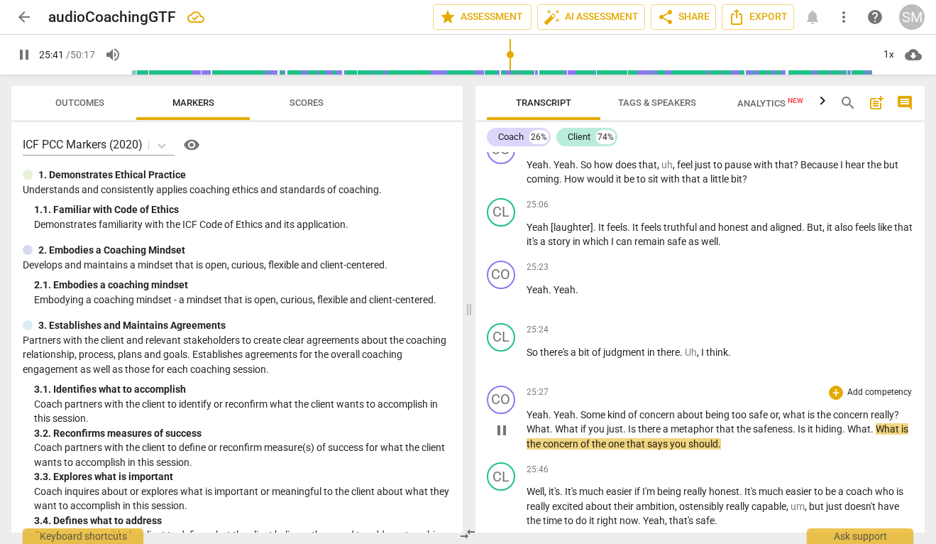
click at [495, 422] on span "pause" at bounding box center [501, 430] width 17 height 17
type input "1542"
click at [627, 423] on span "." at bounding box center [625, 428] width 5 height 11
click at [794, 423] on span "." at bounding box center [791, 428] width 5 height 11
click at [846, 407] on p "Yeah . Yeah . Some kind of concern about being too safe or , what is the concer…" at bounding box center [720, 429] width 387 height 44
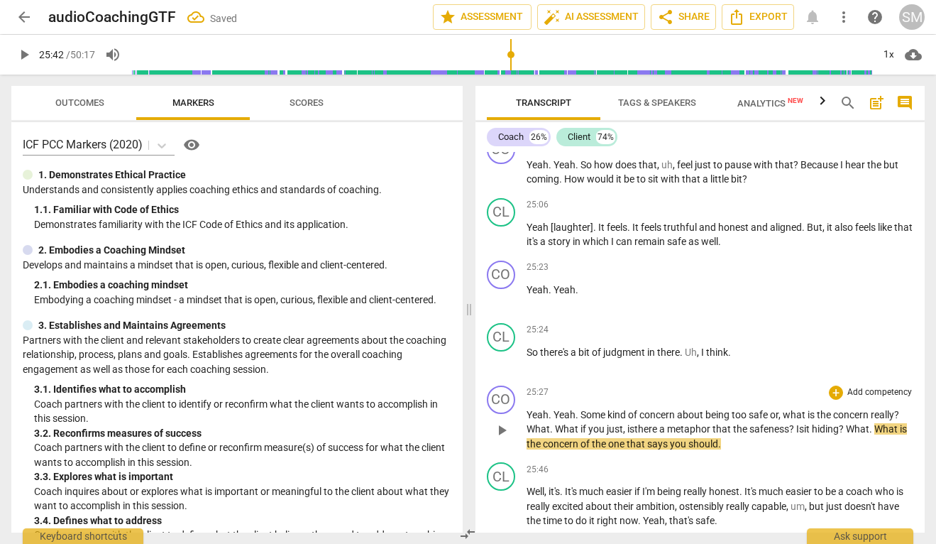
click at [505, 422] on span "play_arrow" at bounding box center [501, 430] width 17 height 17
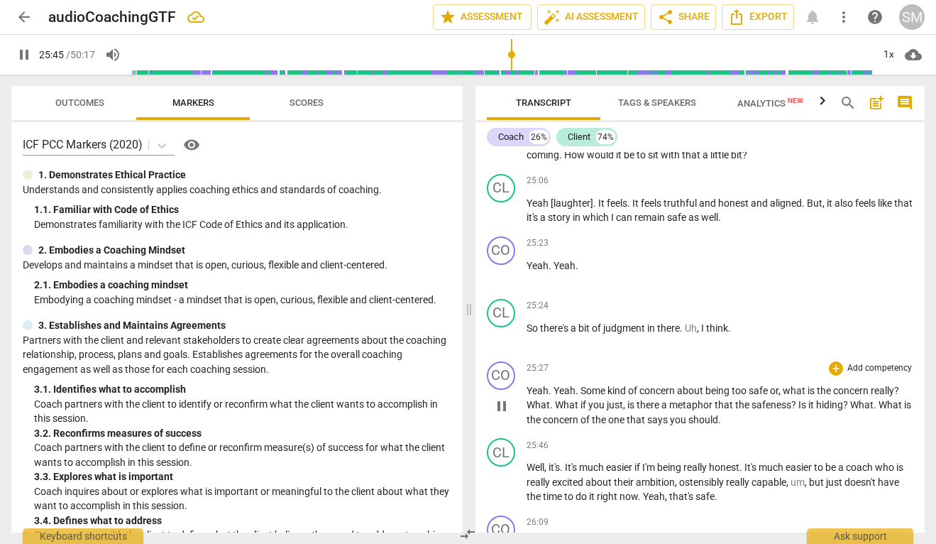
scroll to position [8334, 0]
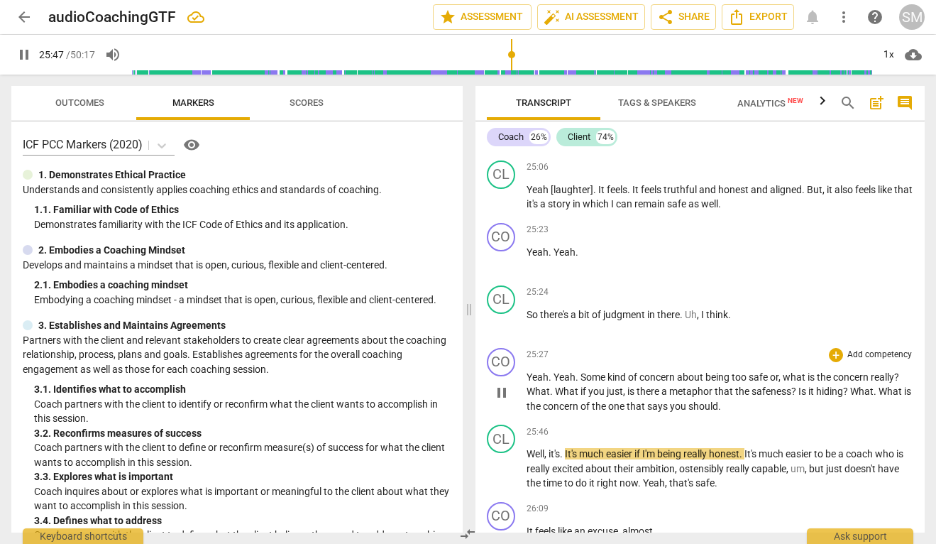
click at [670, 400] on span "says" at bounding box center [658, 405] width 23 height 11
type input "1549"
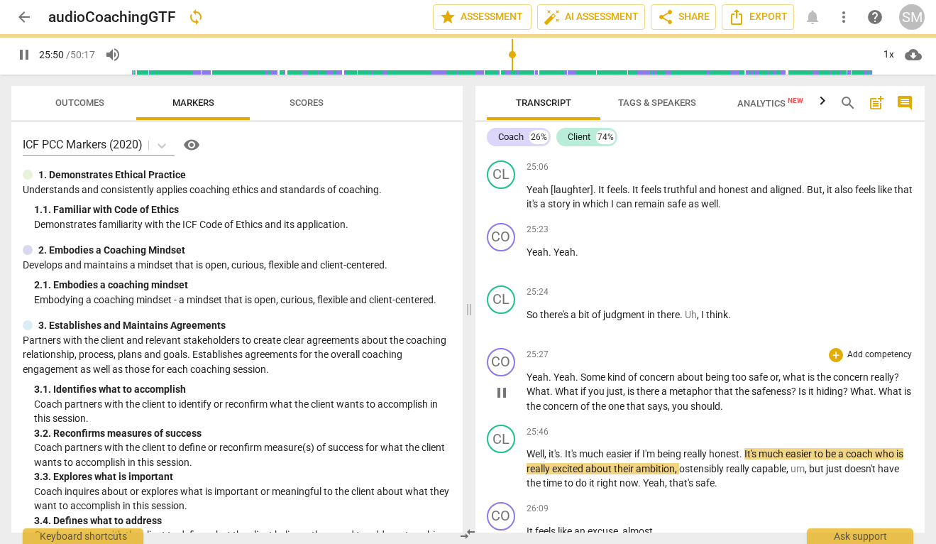
scroll to position [8369, 0]
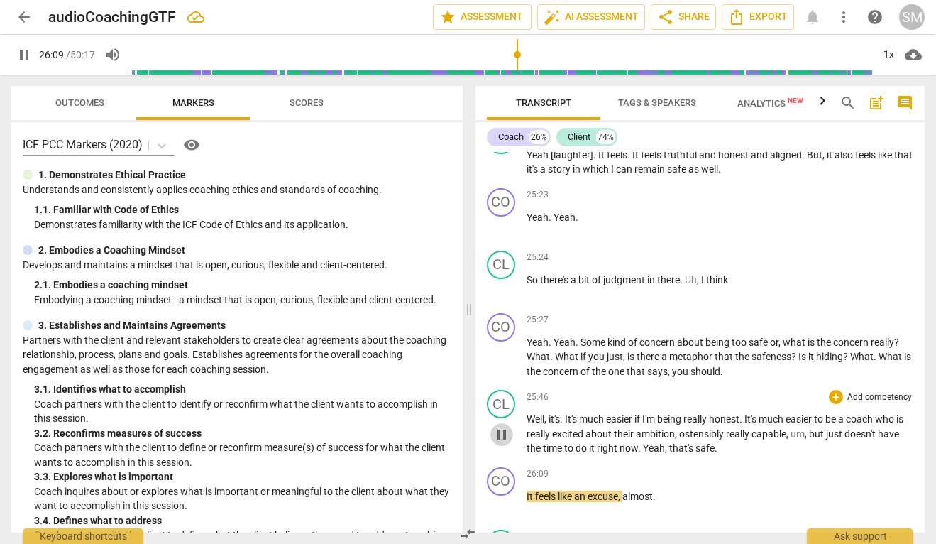
click at [506, 426] on span "pause" at bounding box center [501, 434] width 17 height 17
type input "1570"
click at [669, 442] on span "," at bounding box center [667, 447] width 4 height 11
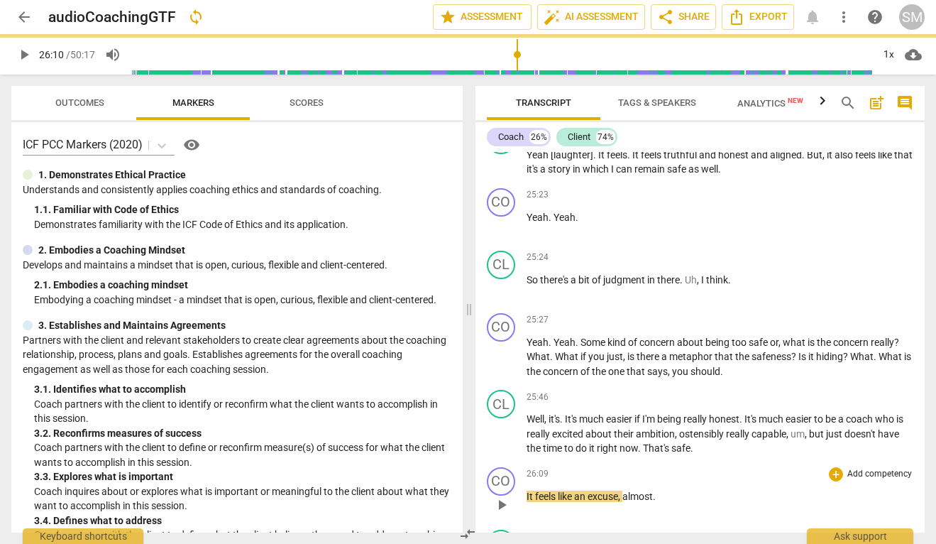
click at [668, 489] on p "It feels like an excuse , almost ." at bounding box center [720, 496] width 387 height 15
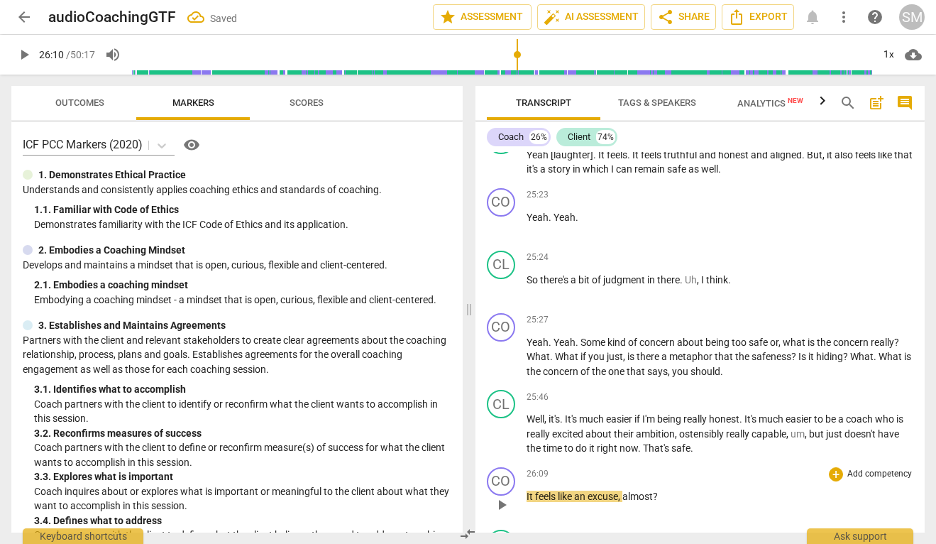
click at [502, 496] on span "play_arrow" at bounding box center [501, 504] width 17 height 17
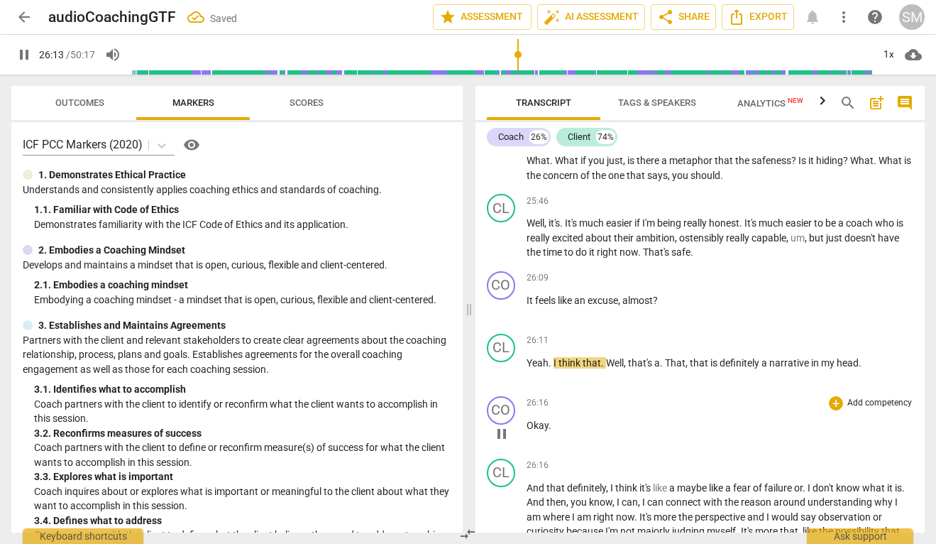
scroll to position [8567, 0]
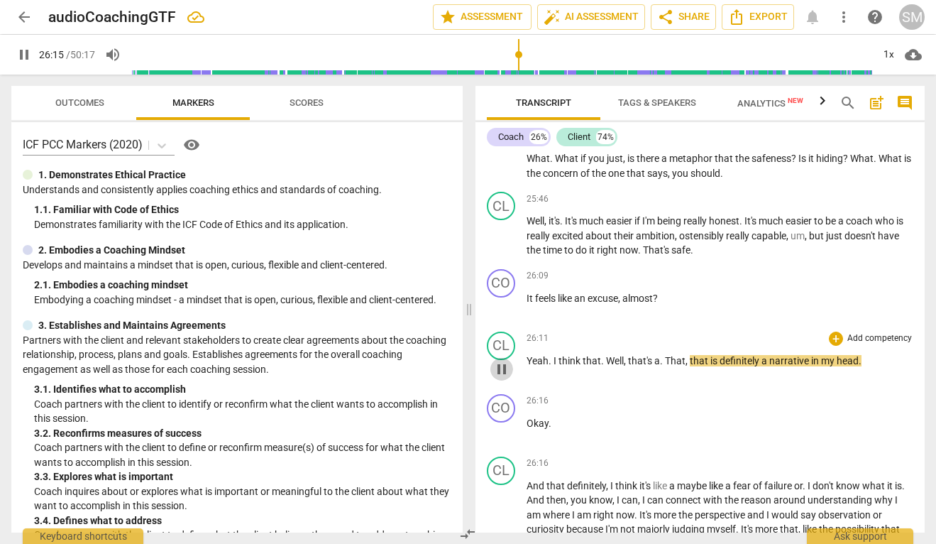
click at [505, 360] on span "pause" at bounding box center [501, 368] width 17 height 17
type input "1576"
click at [662, 355] on span "." at bounding box center [662, 360] width 5 height 11
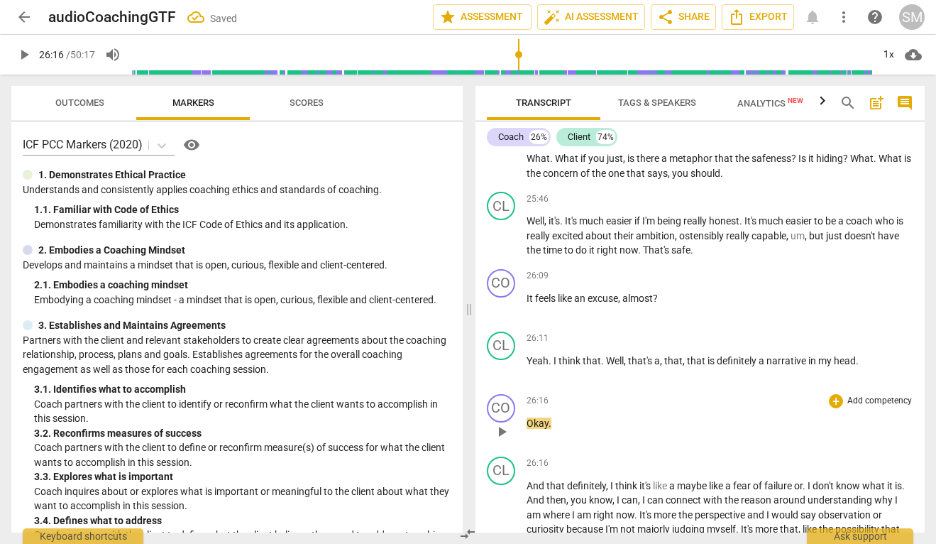
click at [497, 423] on span "play_arrow" at bounding box center [501, 431] width 17 height 17
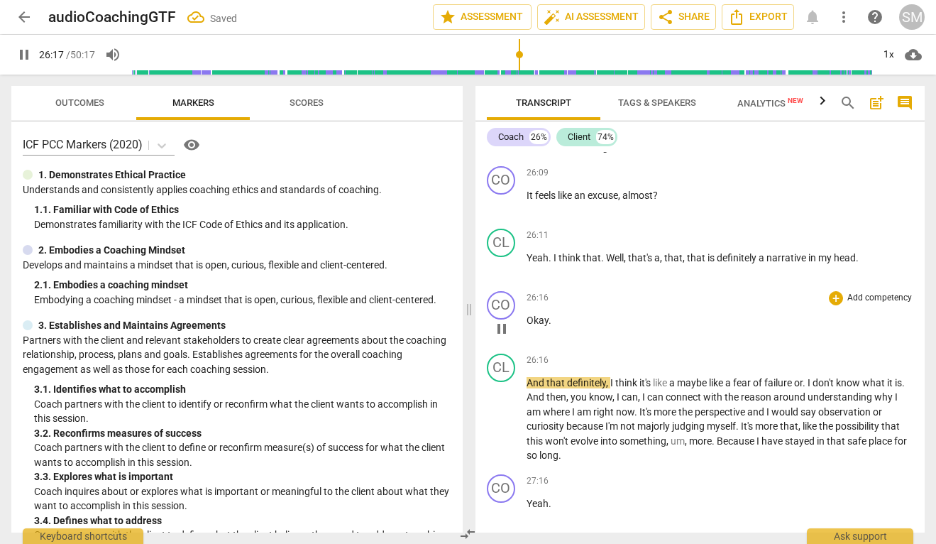
scroll to position [8672, 0]
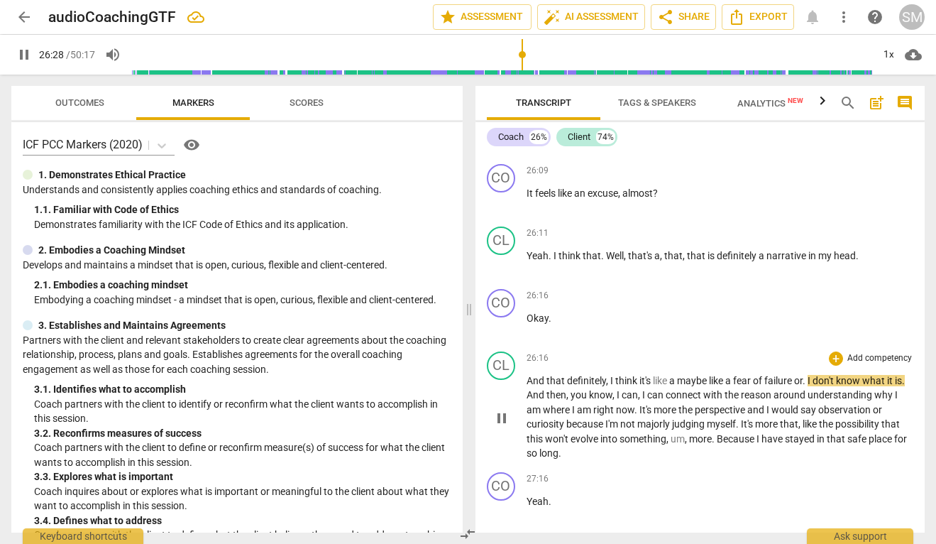
click at [808, 375] on span "." at bounding box center [805, 380] width 5 height 11
type input "1590"
click at [540, 389] on span "And" at bounding box center [537, 394] width 20 height 11
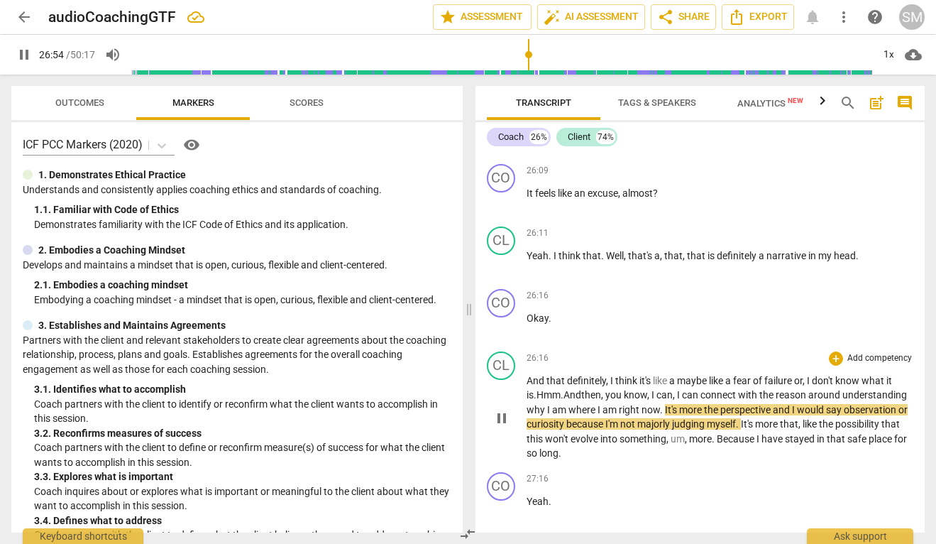
click at [773, 404] on span "perspective" at bounding box center [746, 409] width 53 height 11
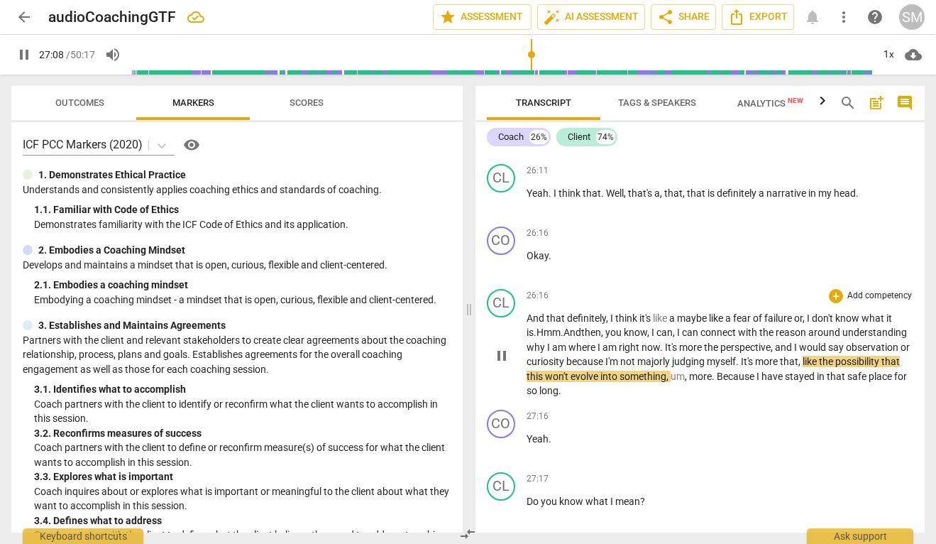
scroll to position [8739, 0]
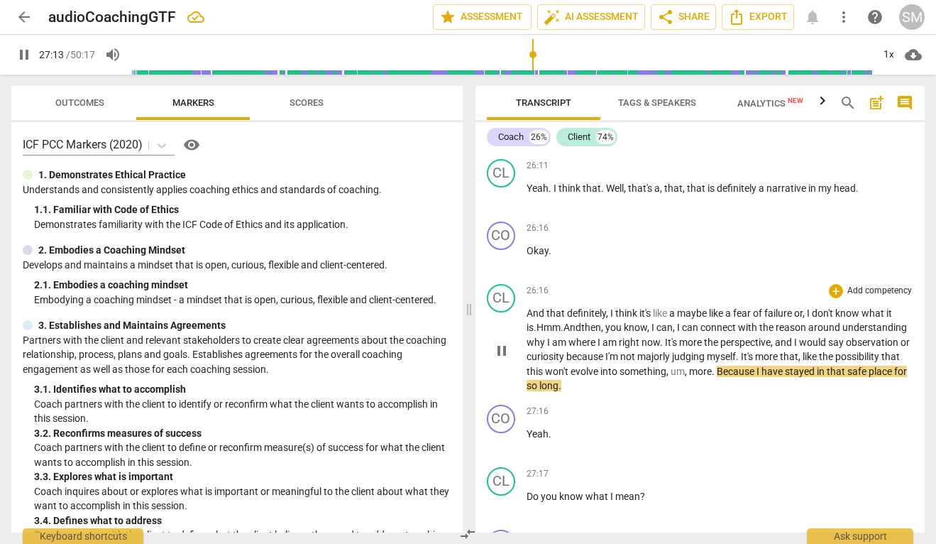
click at [689, 365] on span "," at bounding box center [687, 370] width 4 height 11
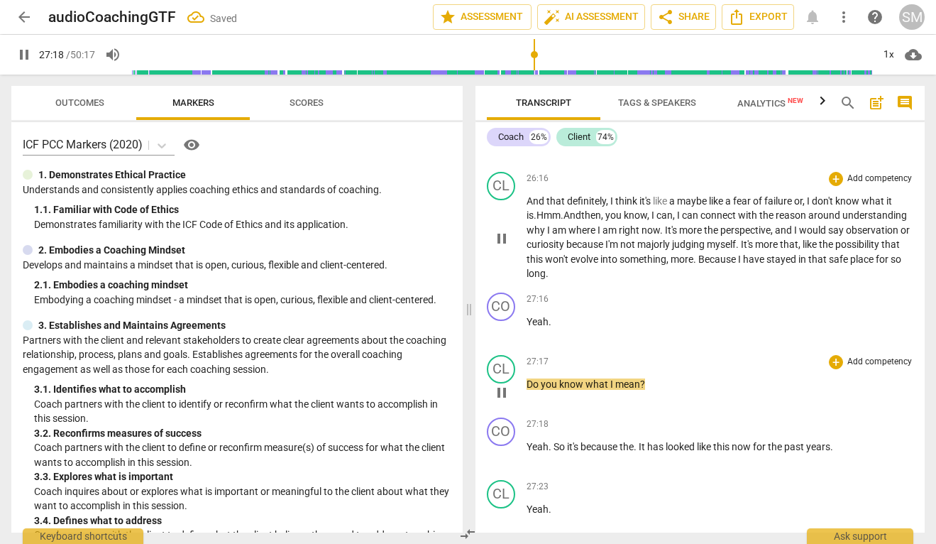
scroll to position [8853, 0]
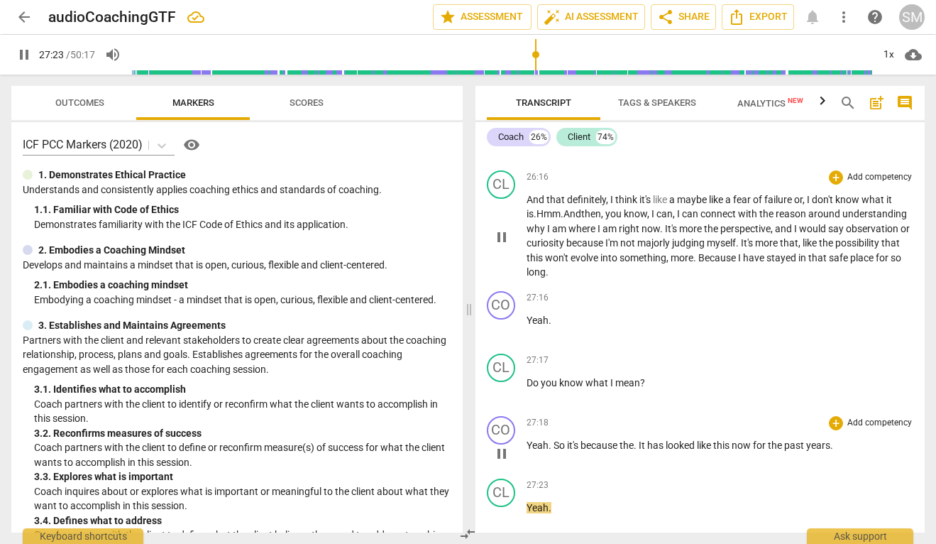
click at [641, 439] on span "It" at bounding box center [643, 444] width 9 height 11
type input "1645"
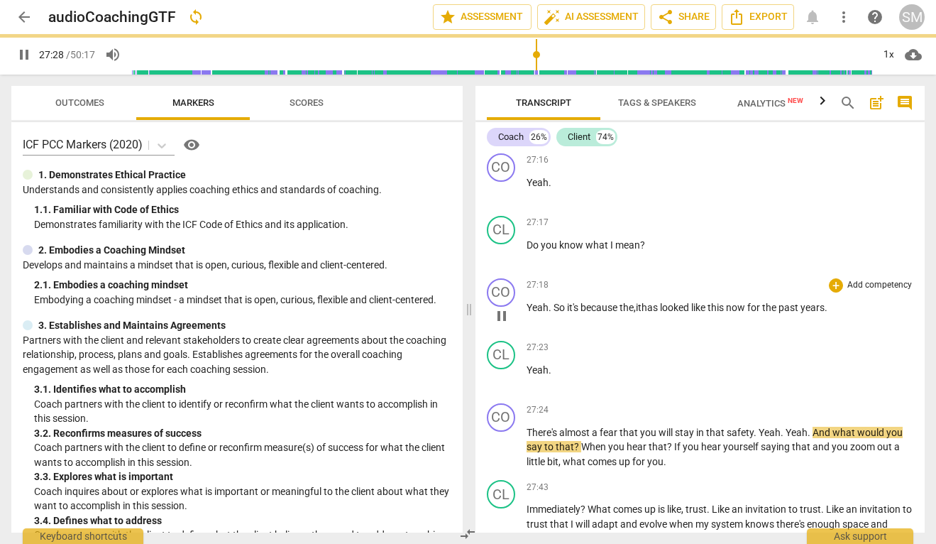
scroll to position [8992, 0]
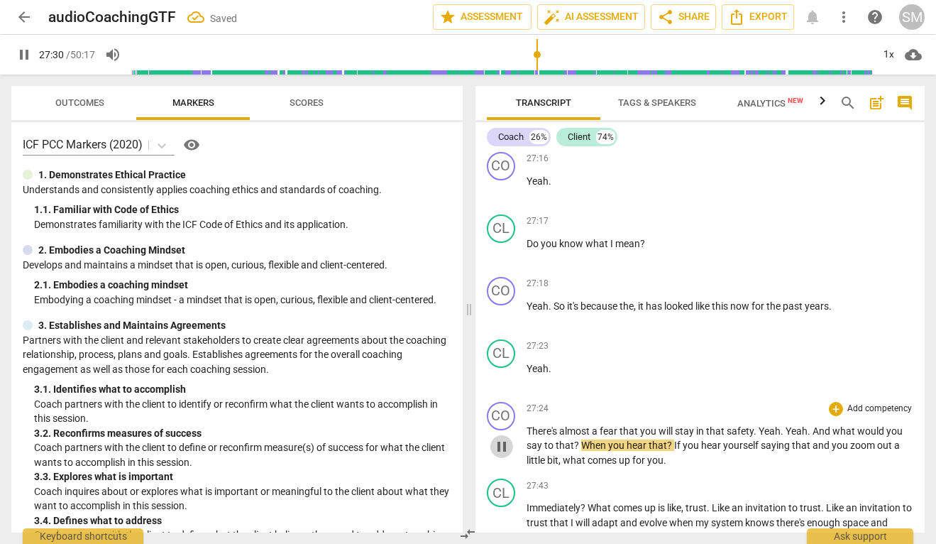
click at [502, 438] on span "pause" at bounding box center [501, 446] width 17 height 17
type input "1651"
click at [761, 425] on span "Yeah" at bounding box center [770, 430] width 22 height 11
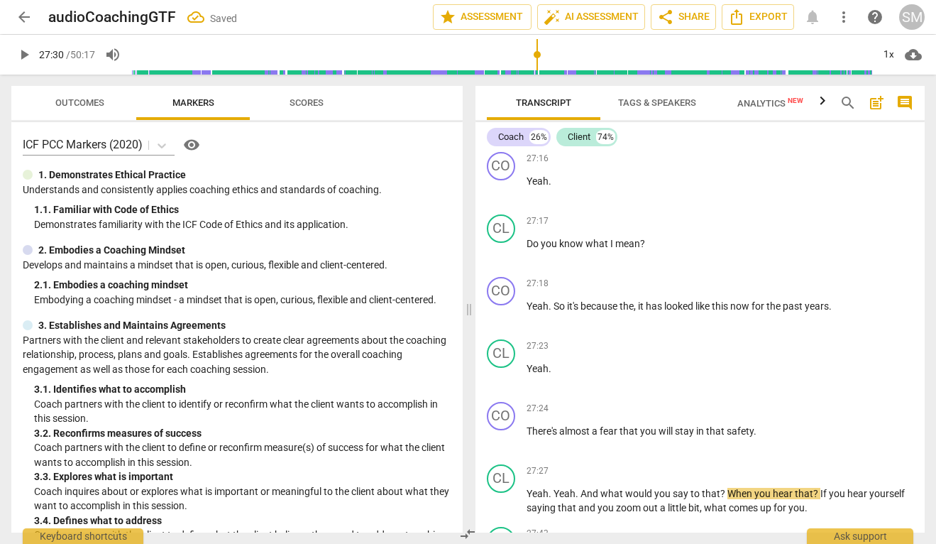
click at [761, 424] on p "There's almost a fear that you will stay in that safety ." at bounding box center [720, 431] width 387 height 15
click at [582, 488] on span "And" at bounding box center [590, 493] width 20 height 11
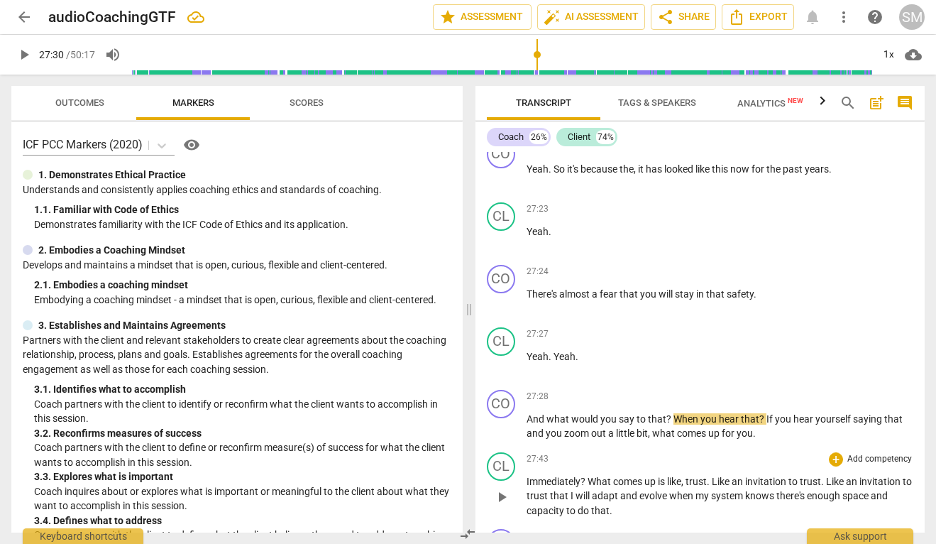
scroll to position [9138, 0]
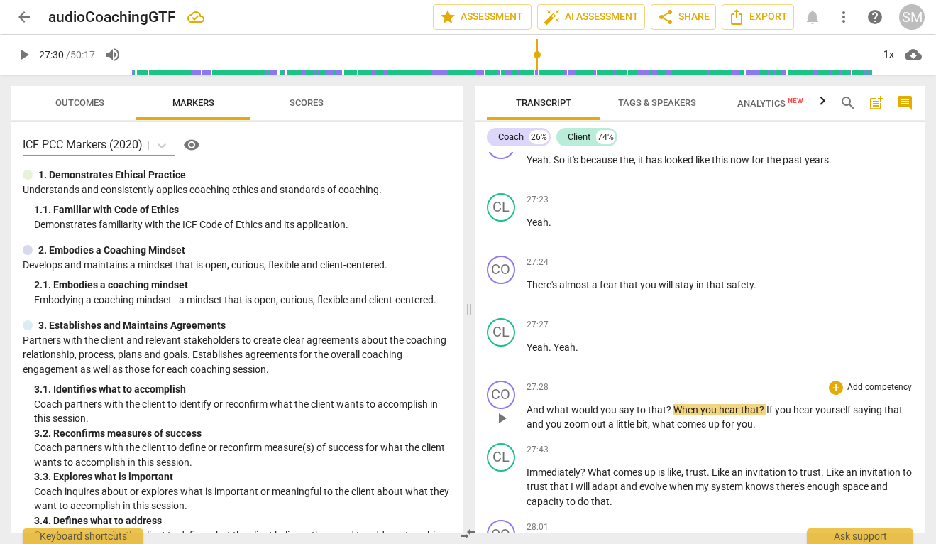
click at [763, 402] on p "And what would you say to that ? When you hear that ? If you hear yourself sayi…" at bounding box center [720, 416] width 387 height 29
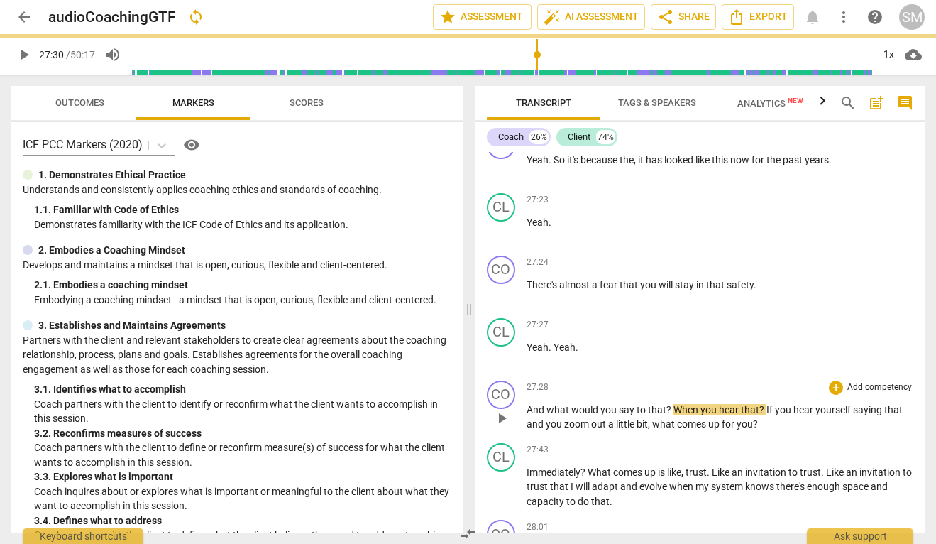
click at [504, 409] on span "play_arrow" at bounding box center [501, 417] width 17 height 17
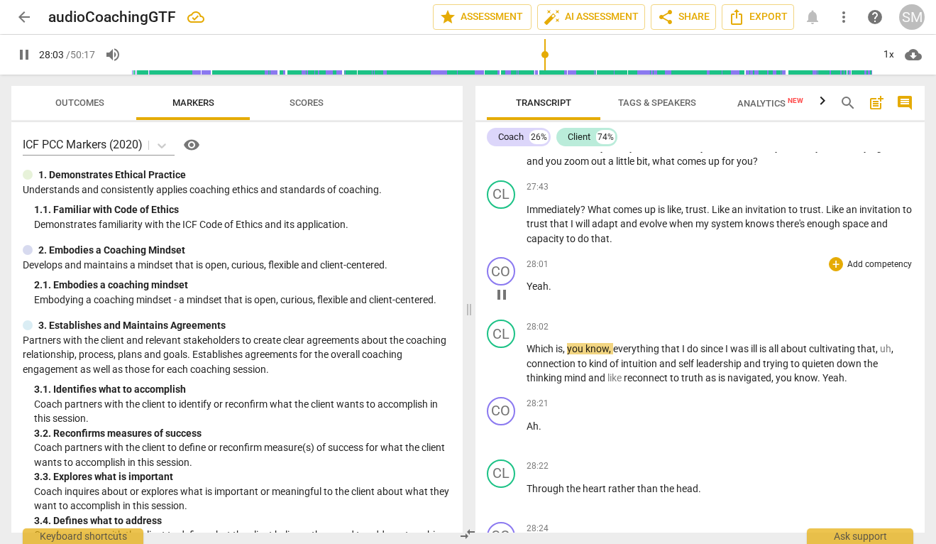
scroll to position [9401, 0]
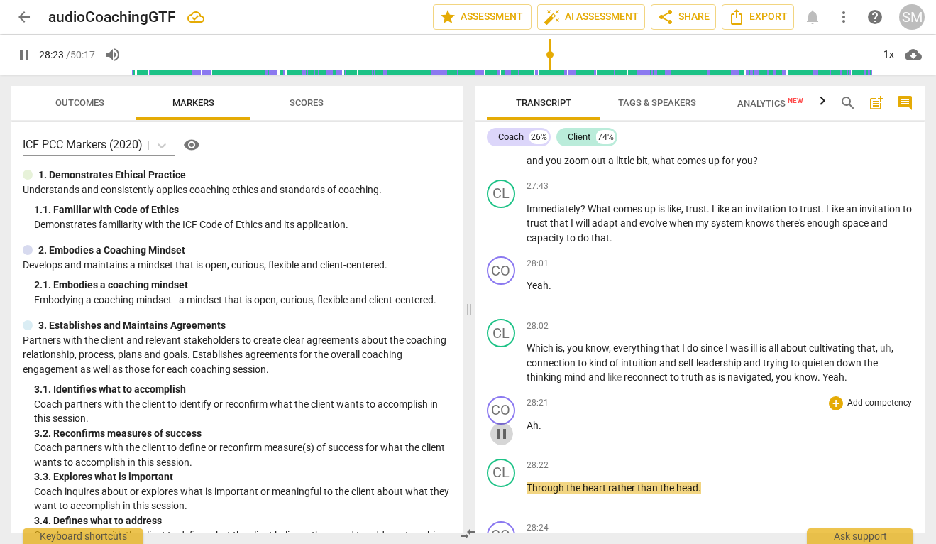
click at [499, 425] on span "pause" at bounding box center [501, 433] width 17 height 17
type input "1704"
click at [847, 341] on p "Which is , you know , everything that I do since I was ill is all about cultiva…" at bounding box center [720, 363] width 387 height 44
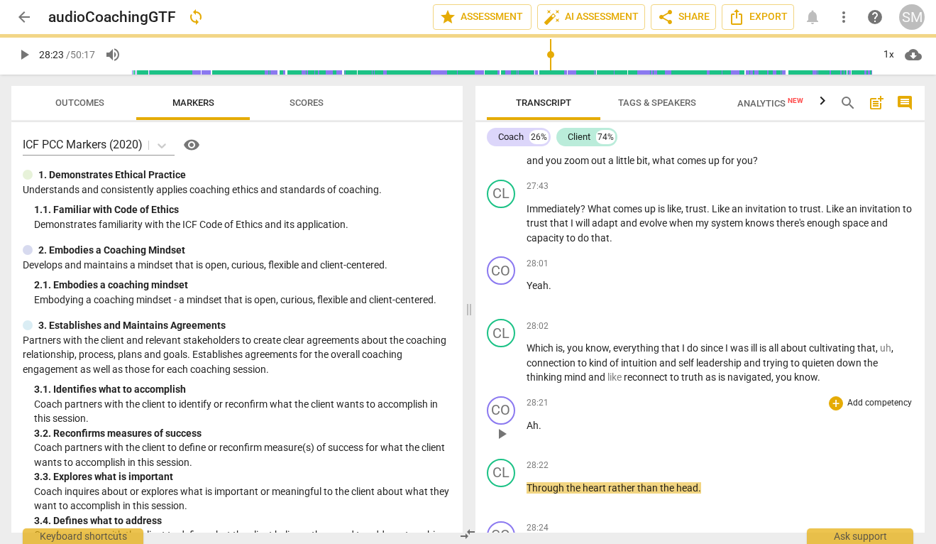
click at [551, 418] on p "Ah ." at bounding box center [720, 425] width 387 height 15
click at [822, 341] on p "Which is , you know , everything that I do since I was ill is all about cultiva…" at bounding box center [720, 363] width 387 height 44
click at [554, 418] on p "Yeah" at bounding box center [720, 425] width 387 height 15
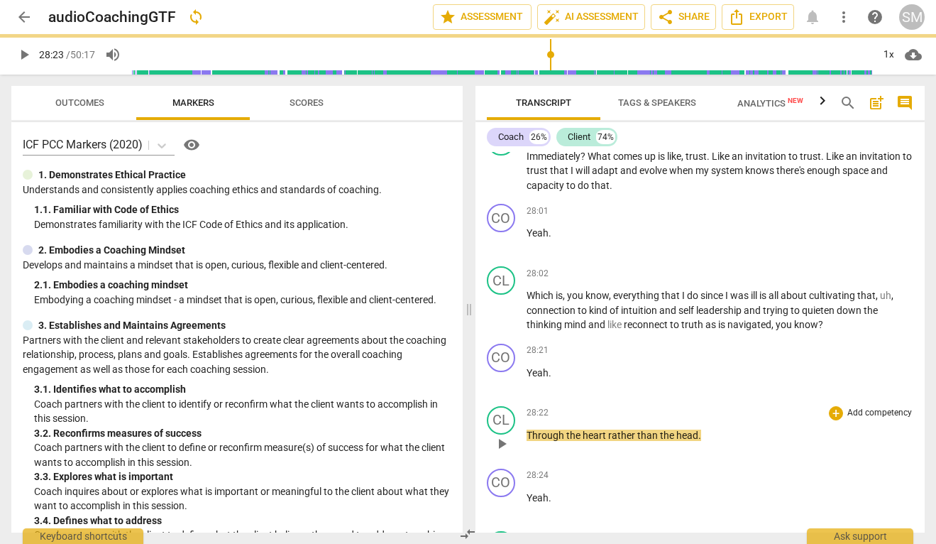
scroll to position [9454, 0]
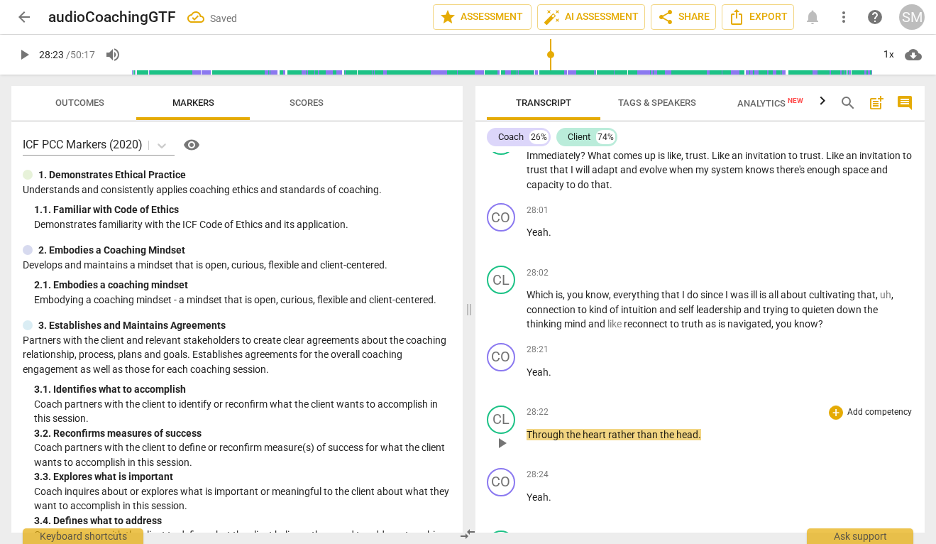
click at [499, 434] on span "play_arrow" at bounding box center [501, 442] width 17 height 17
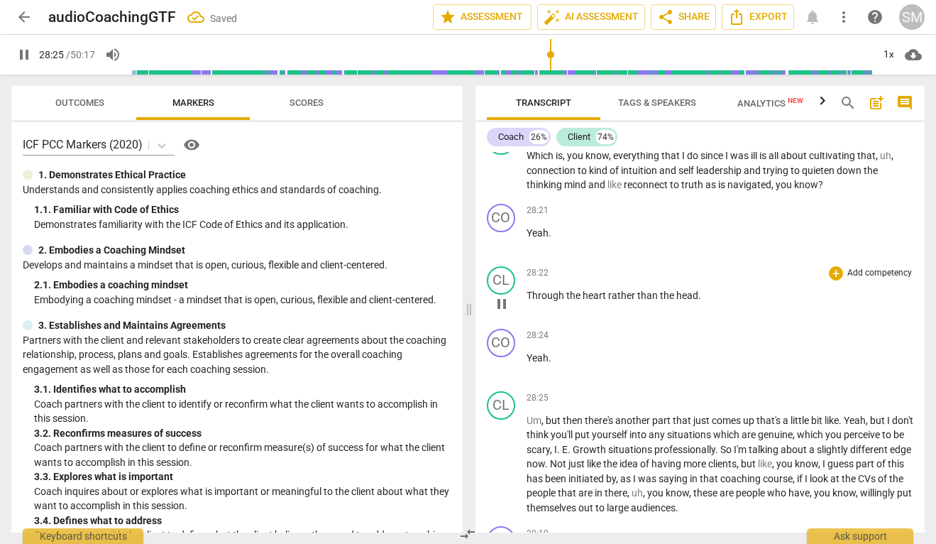
scroll to position [9597, 0]
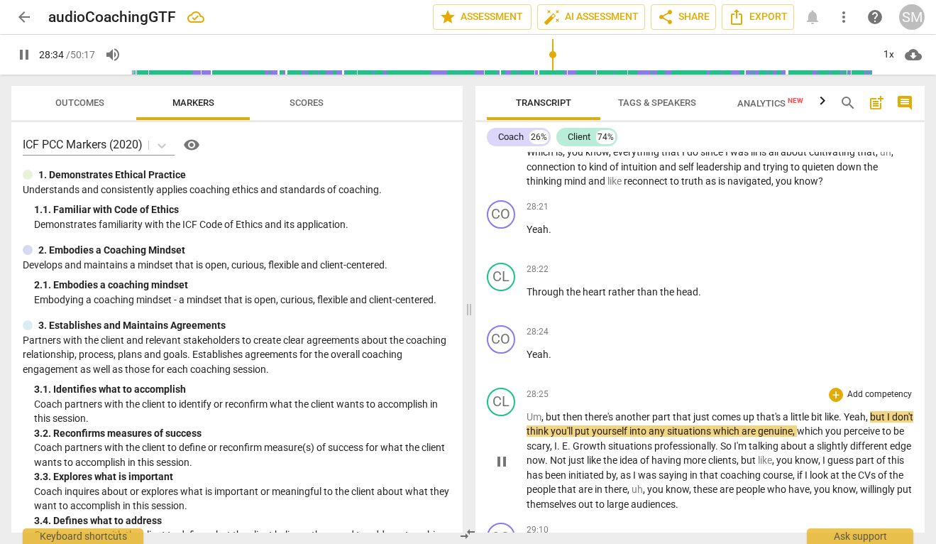
click at [848, 411] on span "Yeah" at bounding box center [855, 416] width 22 height 11
type input "1715"
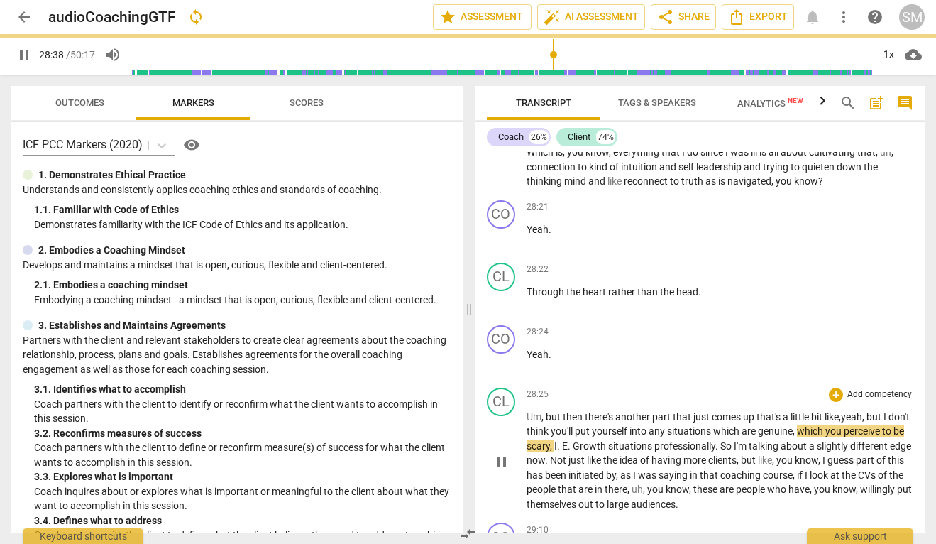
scroll to position [9630, 0]
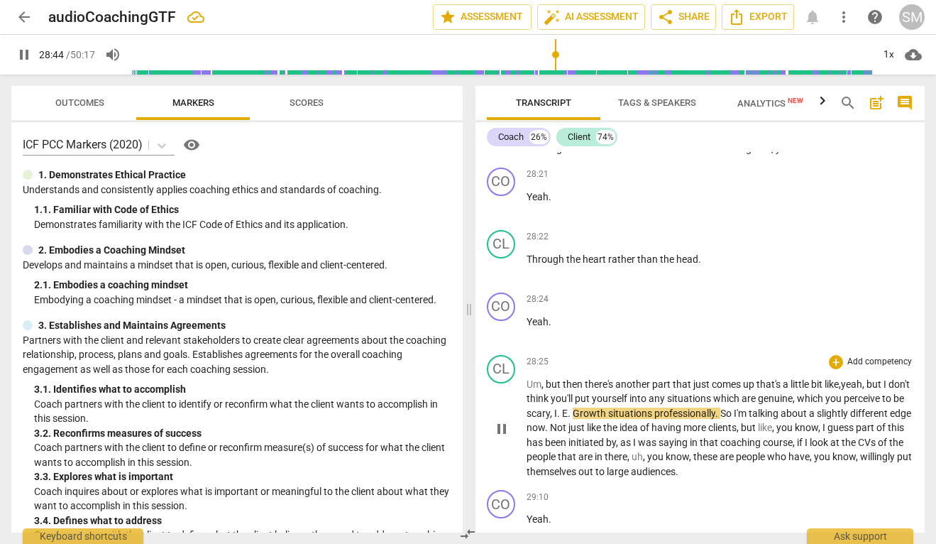
click at [493, 420] on span "pause" at bounding box center [501, 428] width 17 height 17
type input "1725"
click at [573, 407] on span "." at bounding box center [570, 412] width 5 height 11
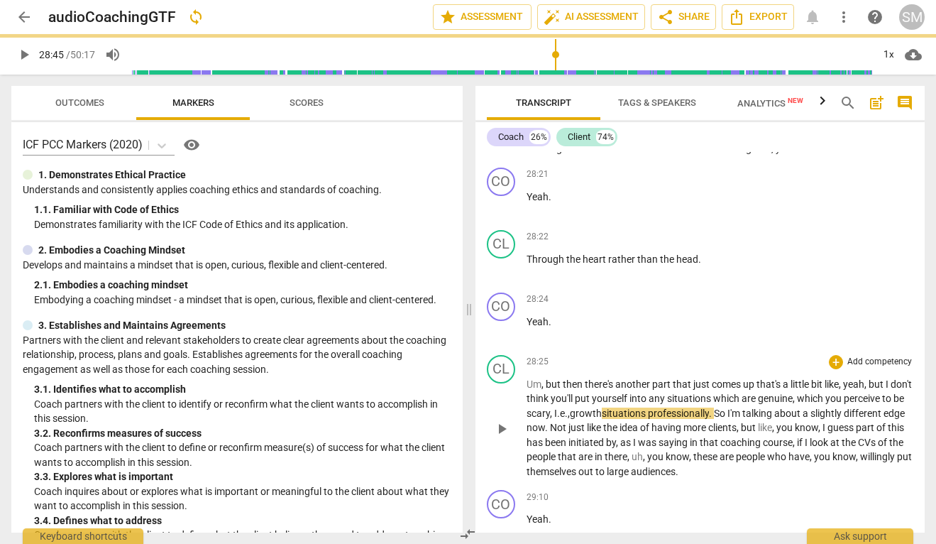
click at [500, 420] on span "play_arrow" at bounding box center [501, 428] width 17 height 17
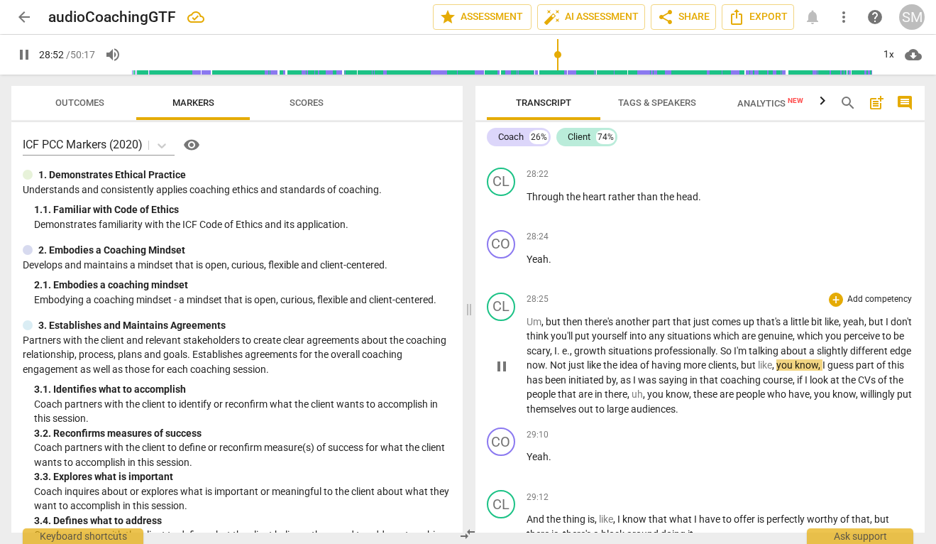
scroll to position [9695, 0]
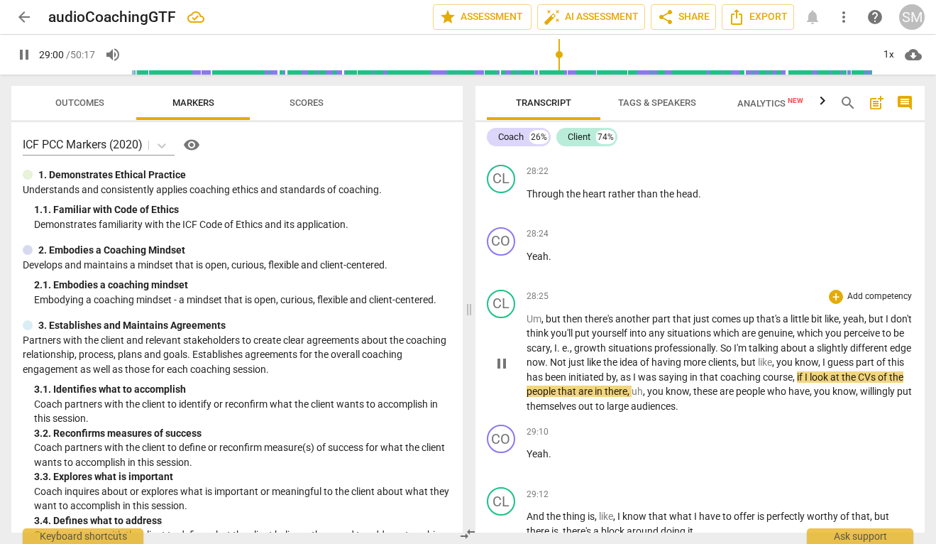
click at [502, 355] on span "pause" at bounding box center [501, 363] width 17 height 17
type input "1741"
click at [690, 371] on span "saying" at bounding box center [674, 376] width 31 height 11
click at [501, 355] on span "play_arrow" at bounding box center [501, 363] width 17 height 17
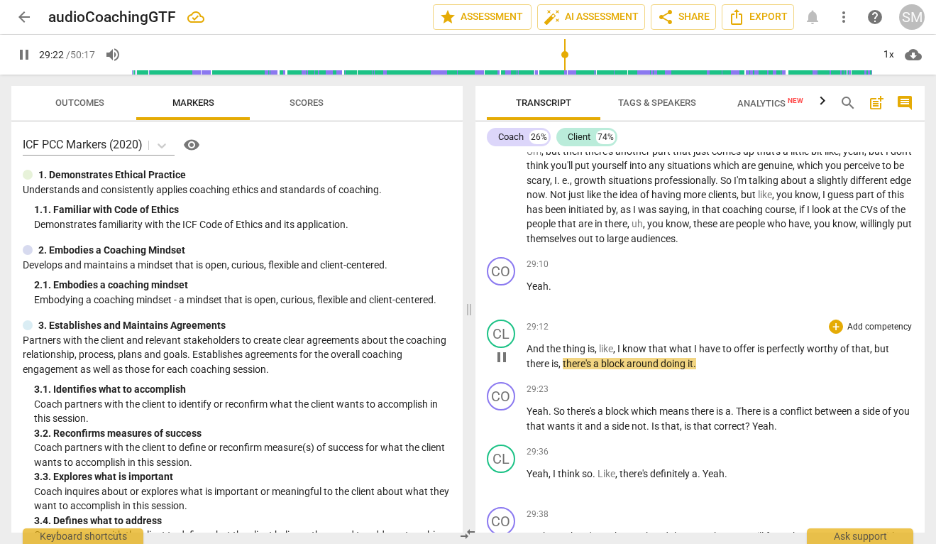
scroll to position [9864, 0]
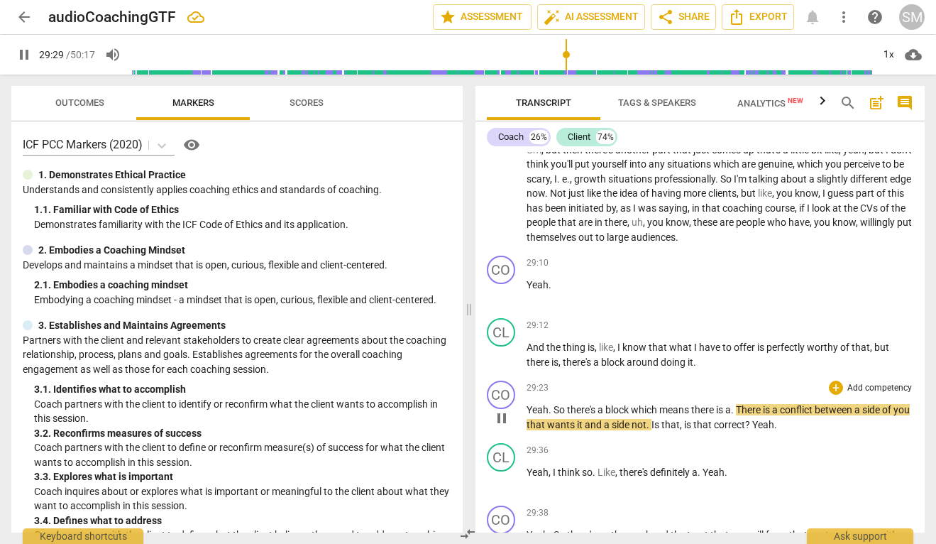
click at [743, 404] on span "There" at bounding box center [749, 409] width 27 height 11
type input "1771"
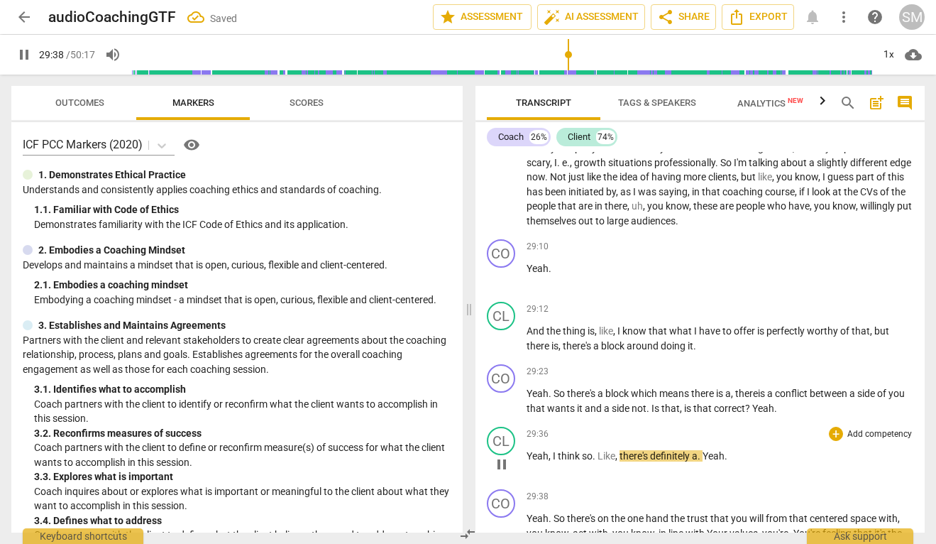
scroll to position [9901, 0]
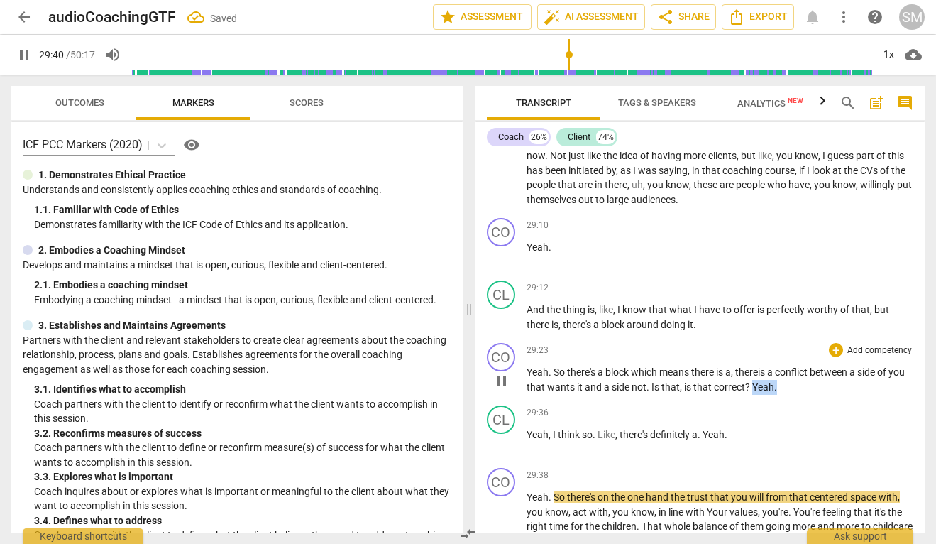
drag, startPoint x: 770, startPoint y: 341, endPoint x: 798, endPoint y: 341, distance: 28.4
click at [798, 365] on p "Yeah . So there's a block which means there is a, t here is a conflict between …" at bounding box center [720, 379] width 387 height 29
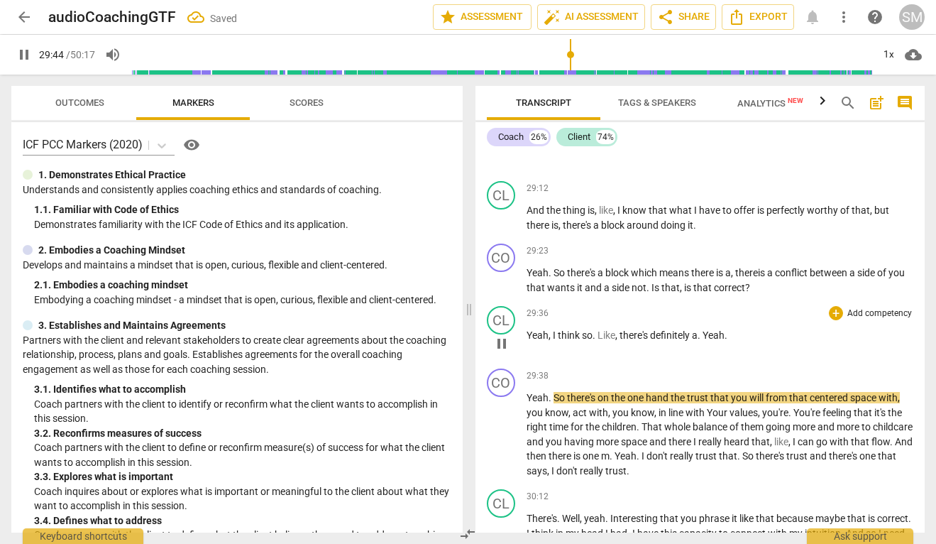
scroll to position [10003, 0]
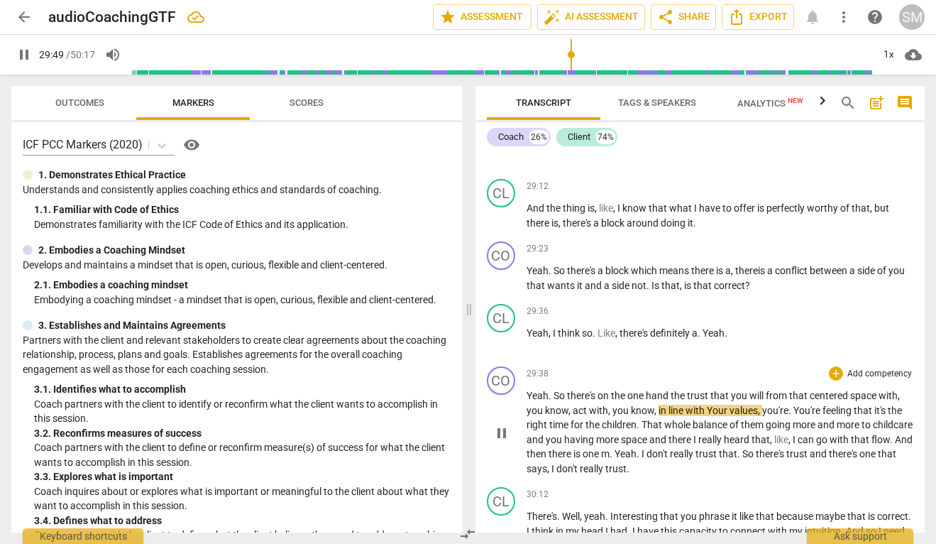
click at [712, 404] on span "Your" at bounding box center [718, 409] width 23 height 11
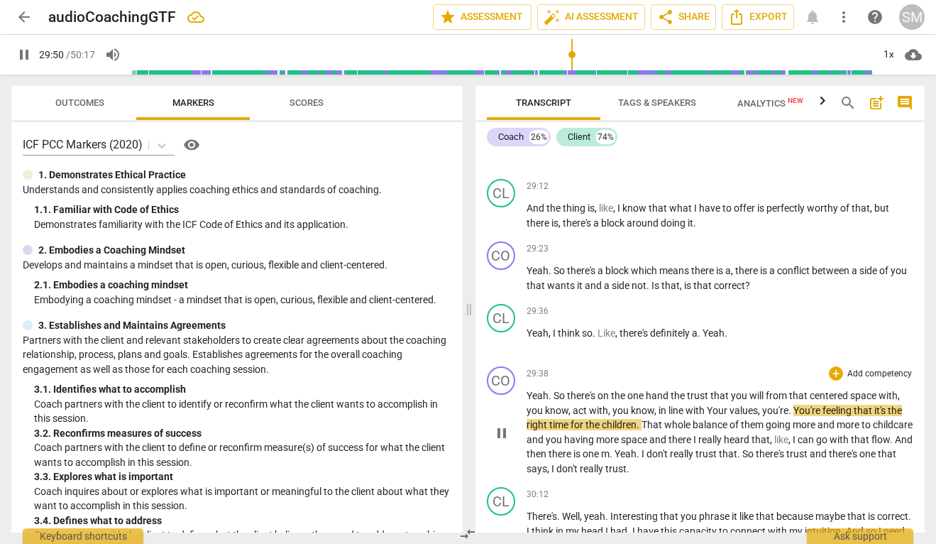
type input "1791"
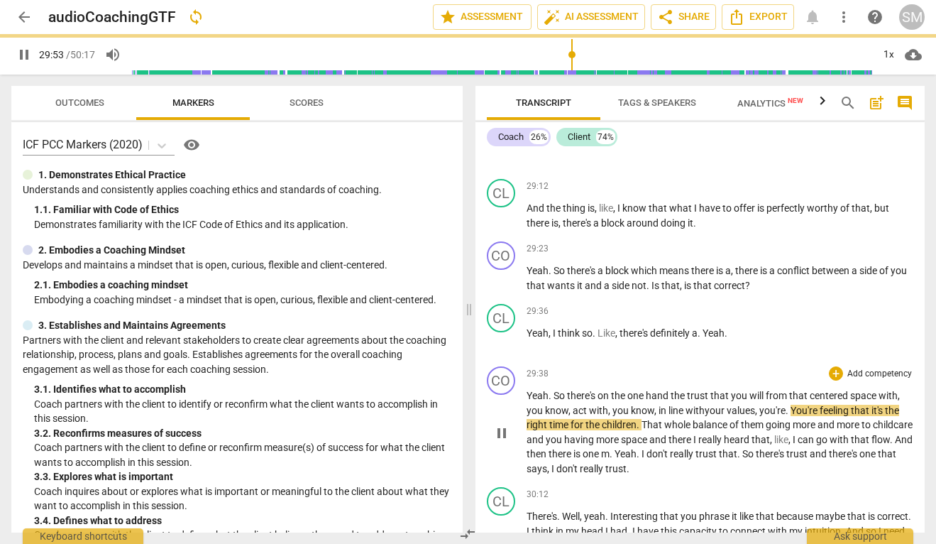
click at [791, 404] on span "." at bounding box center [788, 409] width 5 height 11
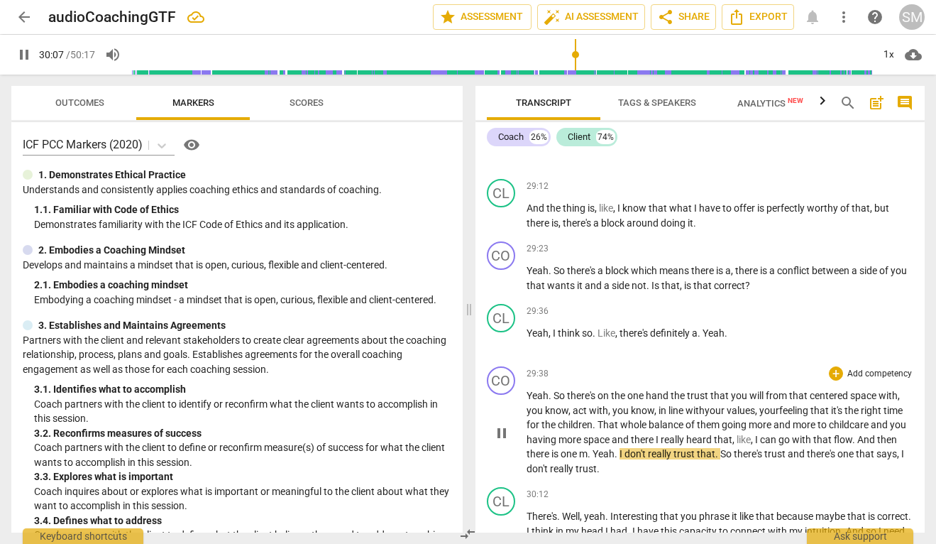
click at [593, 448] on span "." at bounding box center [590, 453] width 5 height 11
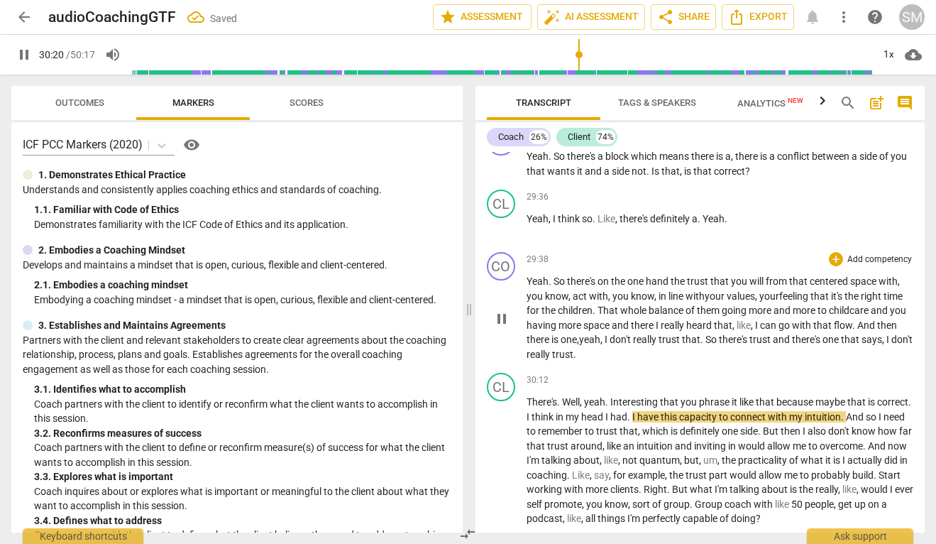
scroll to position [10119, 0]
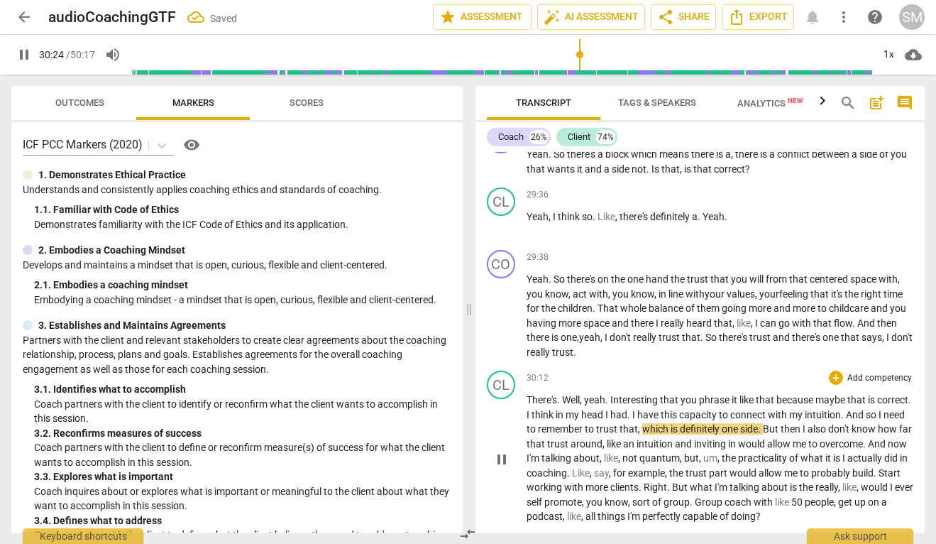
type input "1824"
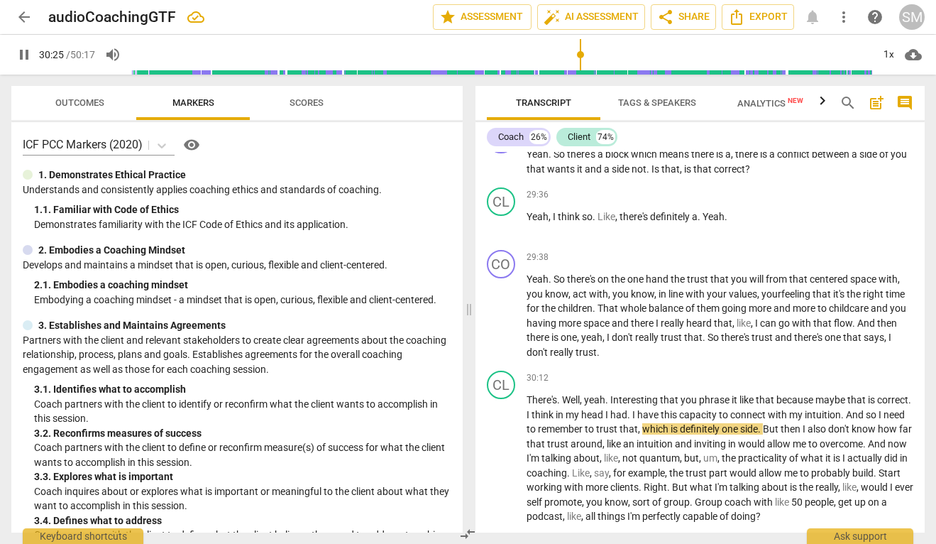
type input "1826"
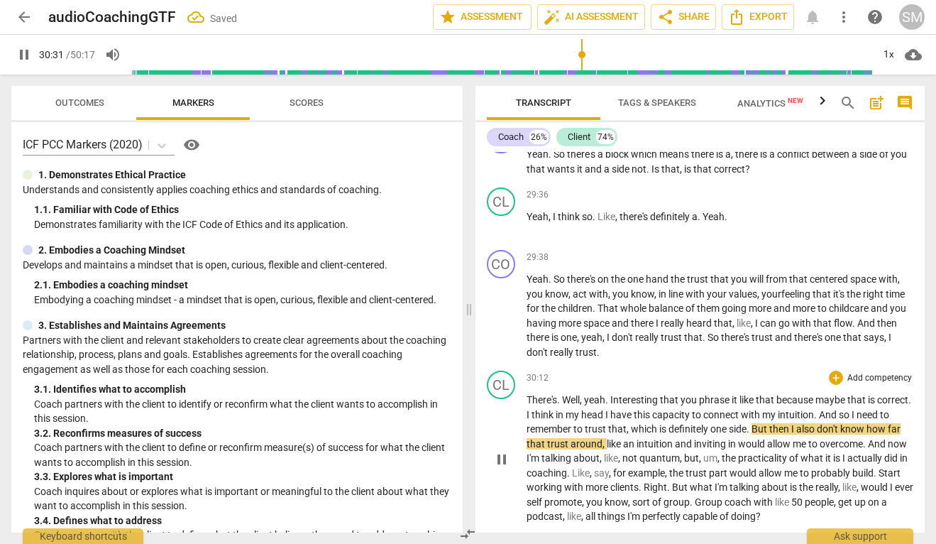
scroll to position [10145, 0]
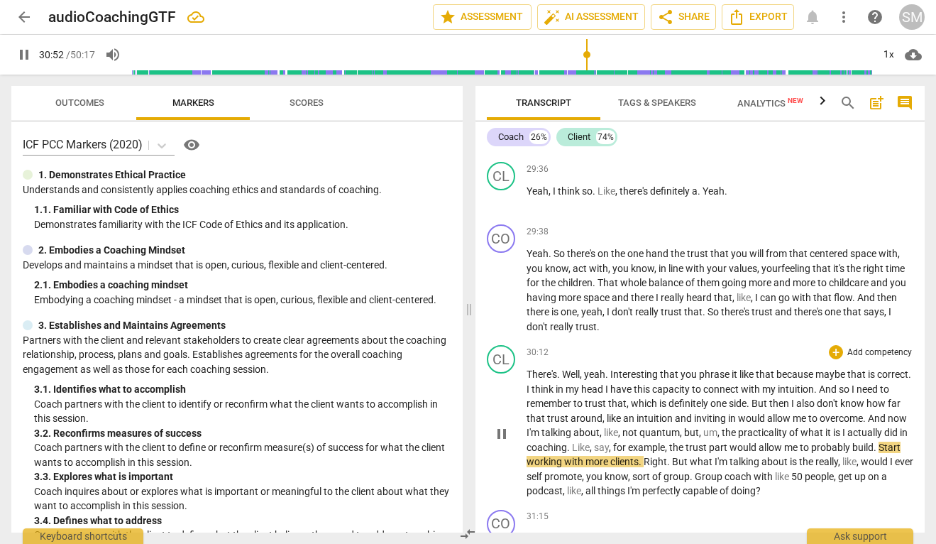
click at [879, 441] on span "Start" at bounding box center [890, 446] width 22 height 11
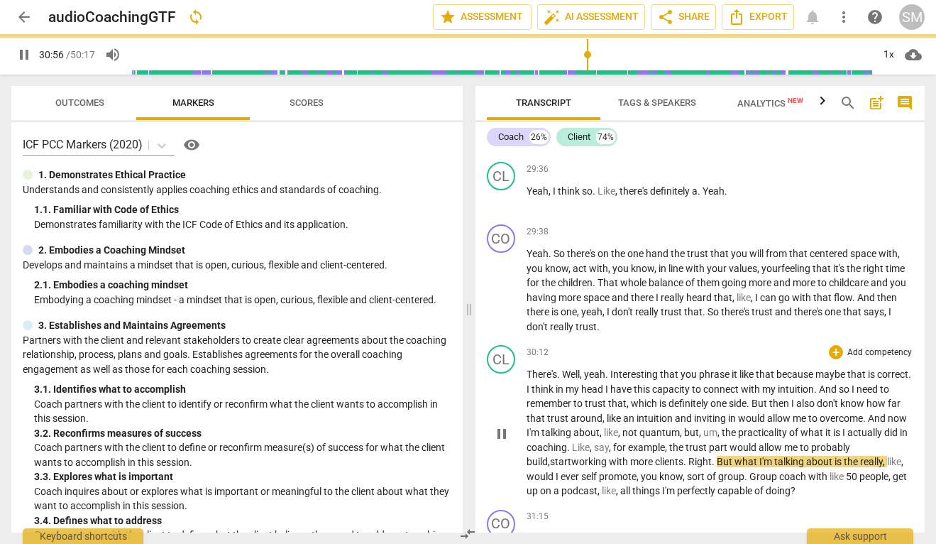
scroll to position [10176, 0]
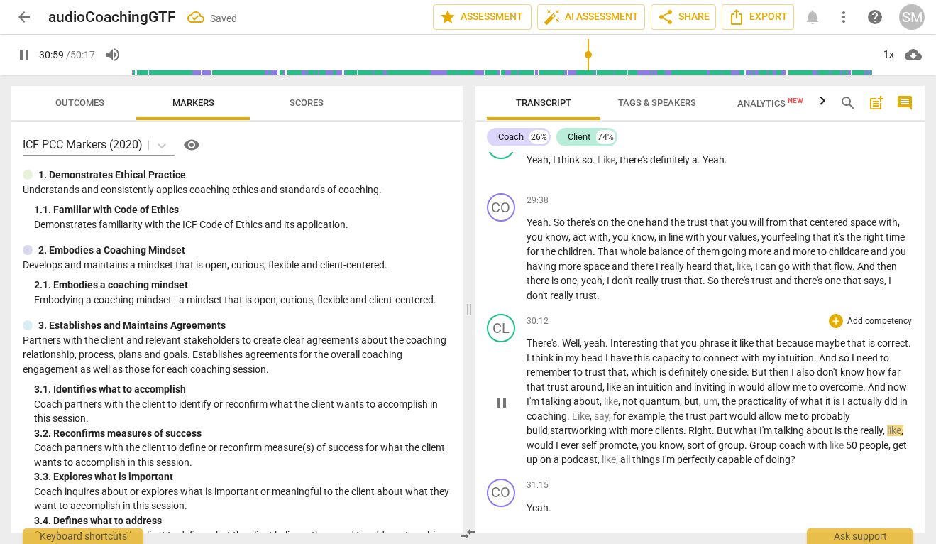
click at [717, 424] on span "." at bounding box center [714, 429] width 5 height 11
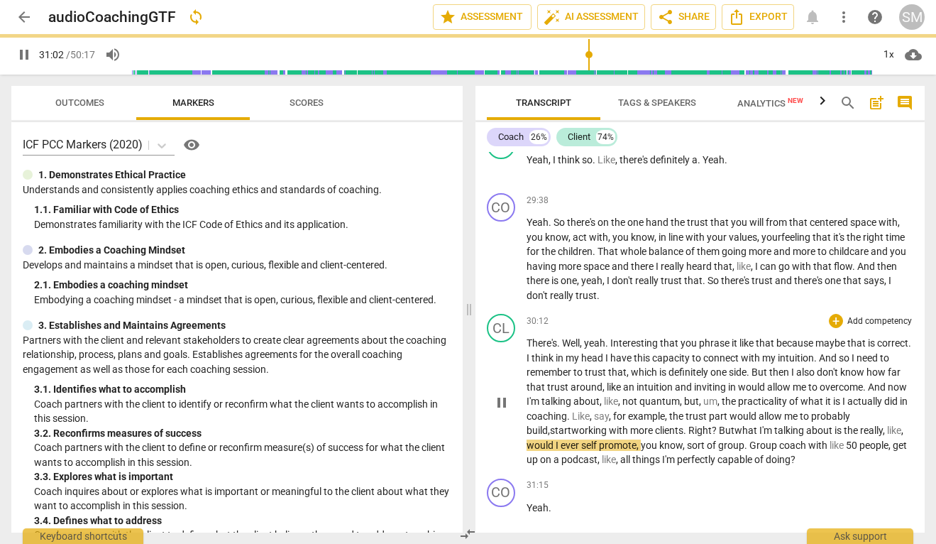
scroll to position [10197, 0]
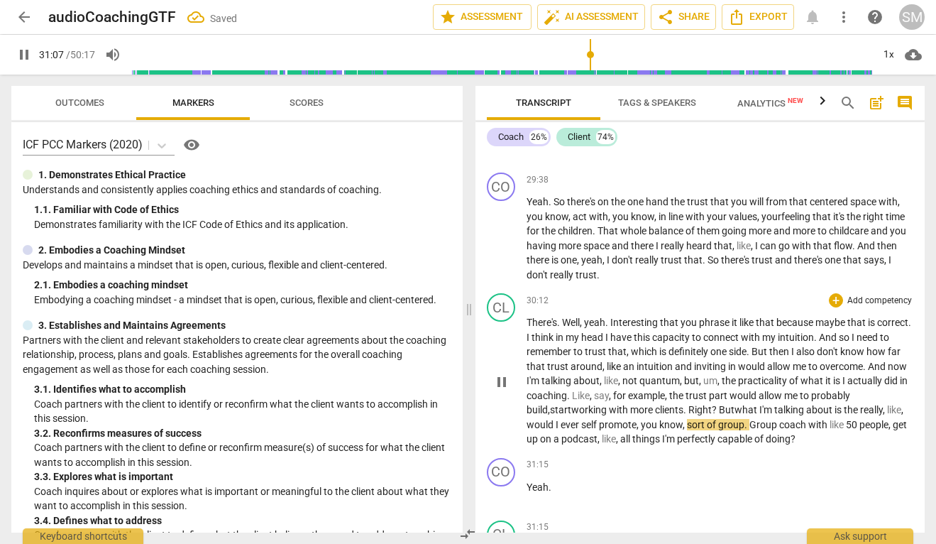
click at [779, 419] on span "Group" at bounding box center [764, 424] width 30 height 11
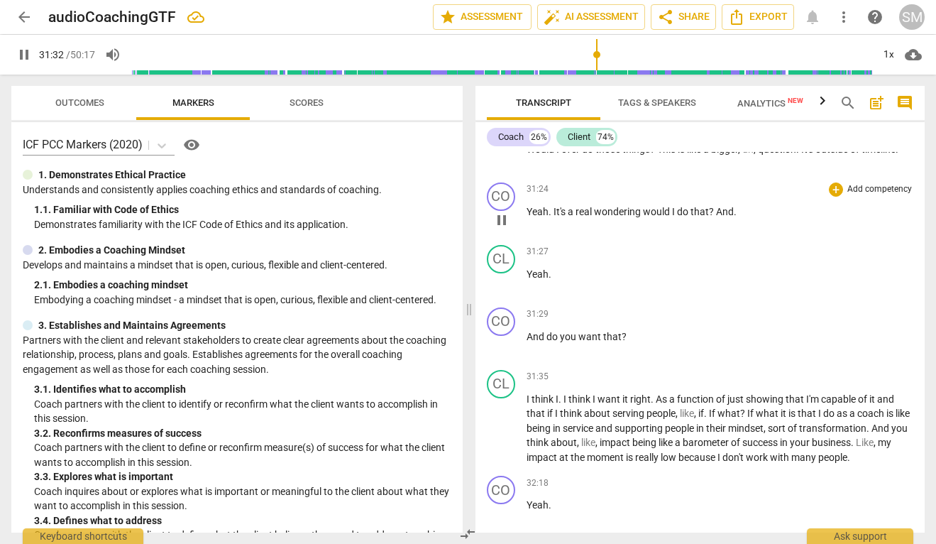
scroll to position [10606, 0]
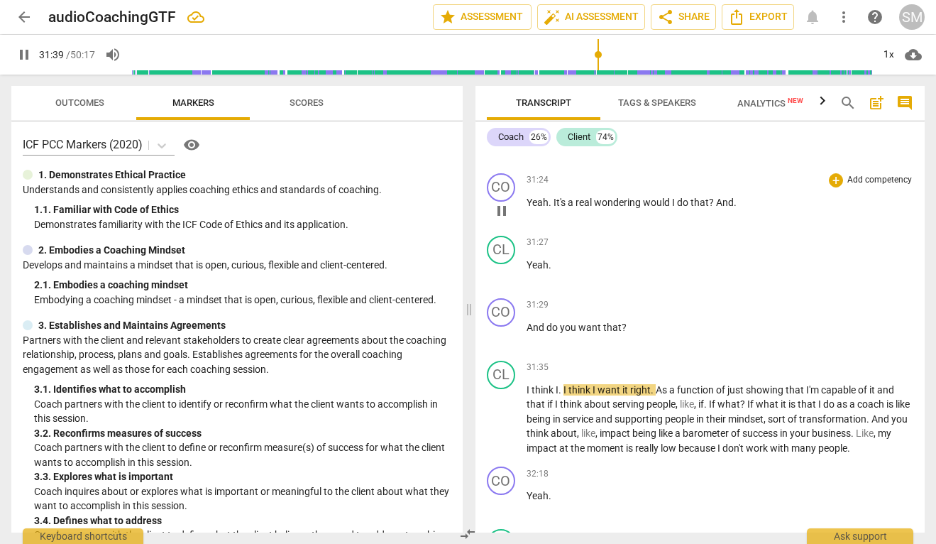
click at [638, 197] on span "wondering" at bounding box center [618, 202] width 49 height 11
type input "1901"
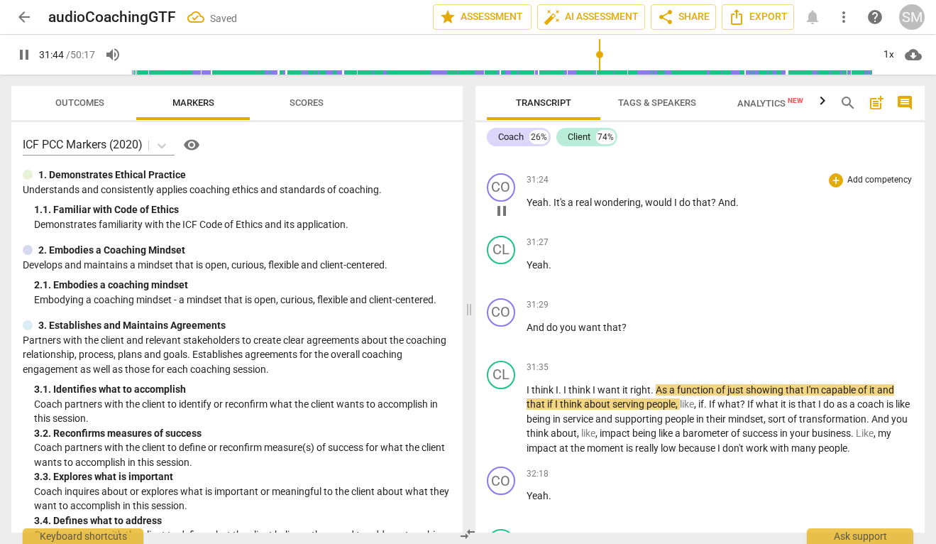
scroll to position [10636, 0]
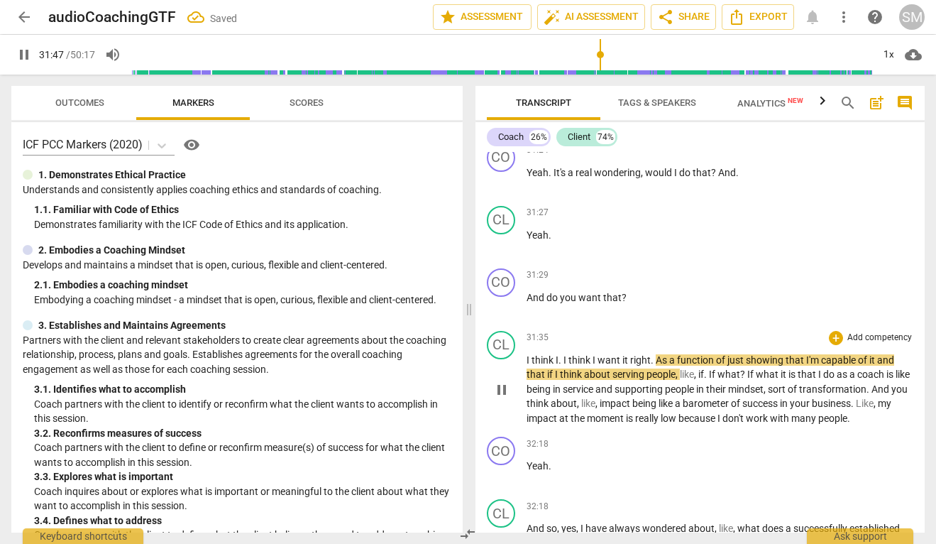
click at [629, 354] on span "it" at bounding box center [626, 359] width 8 height 11
type input "1909"
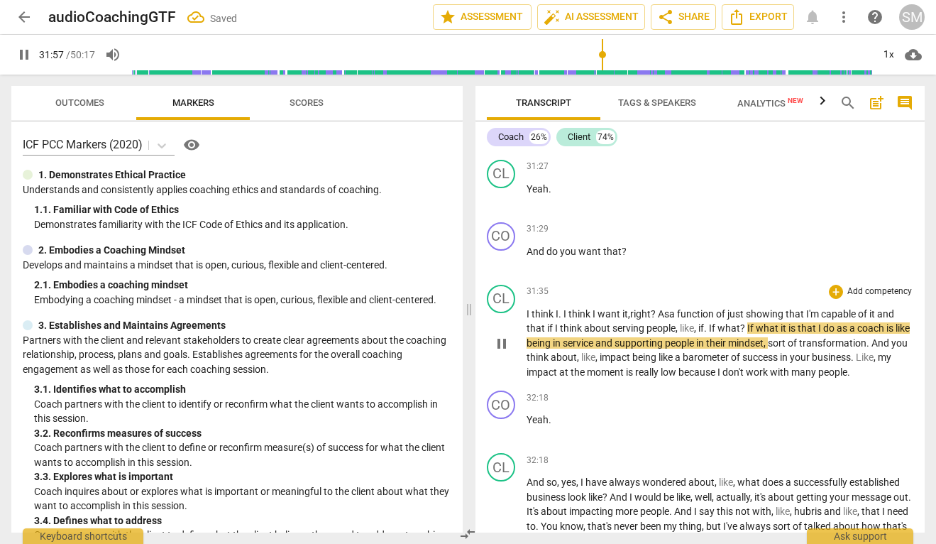
scroll to position [10684, 0]
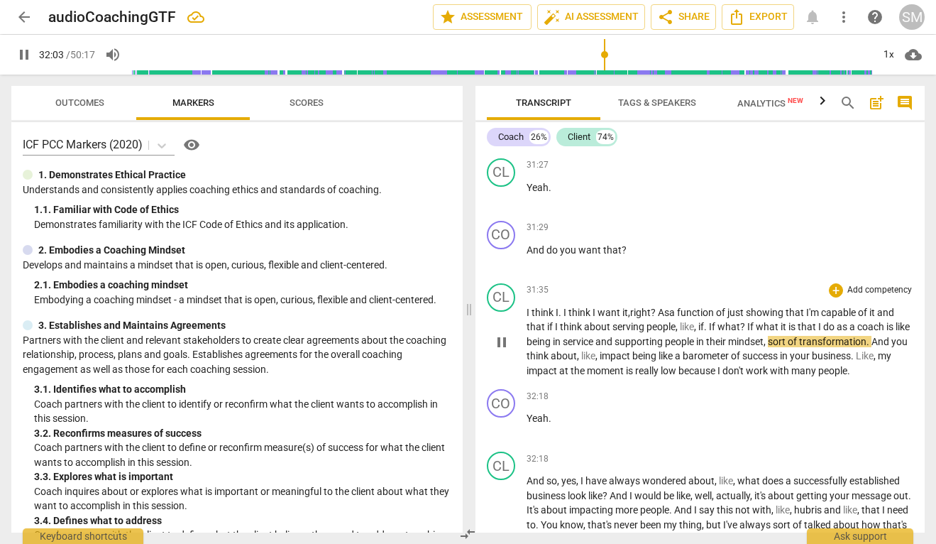
click at [747, 321] on span "?" at bounding box center [743, 326] width 7 height 11
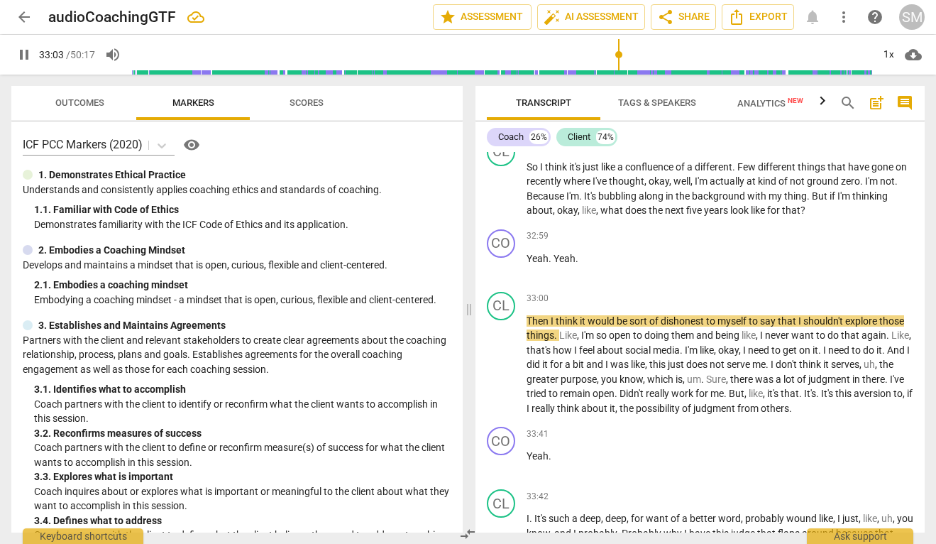
scroll to position [11172, 0]
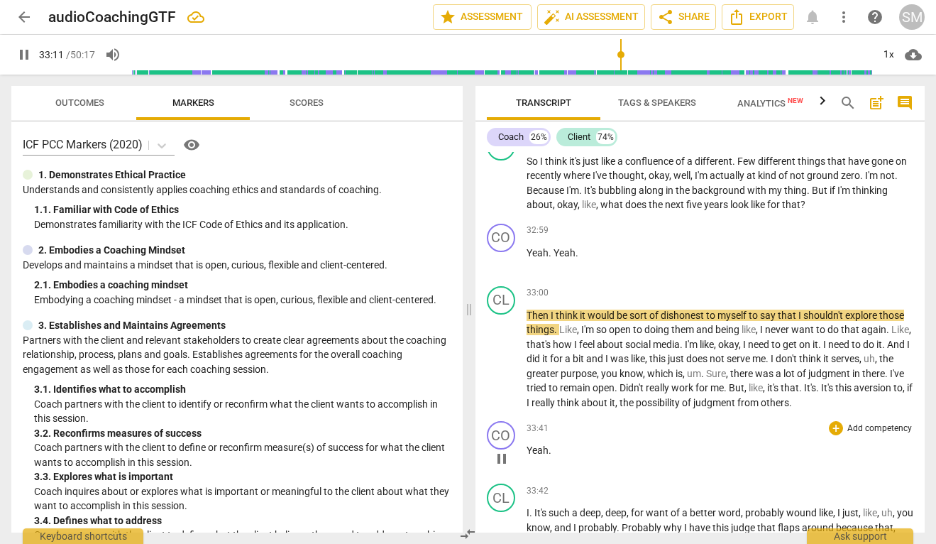
click at [507, 450] on span "pause" at bounding box center [501, 458] width 17 height 17
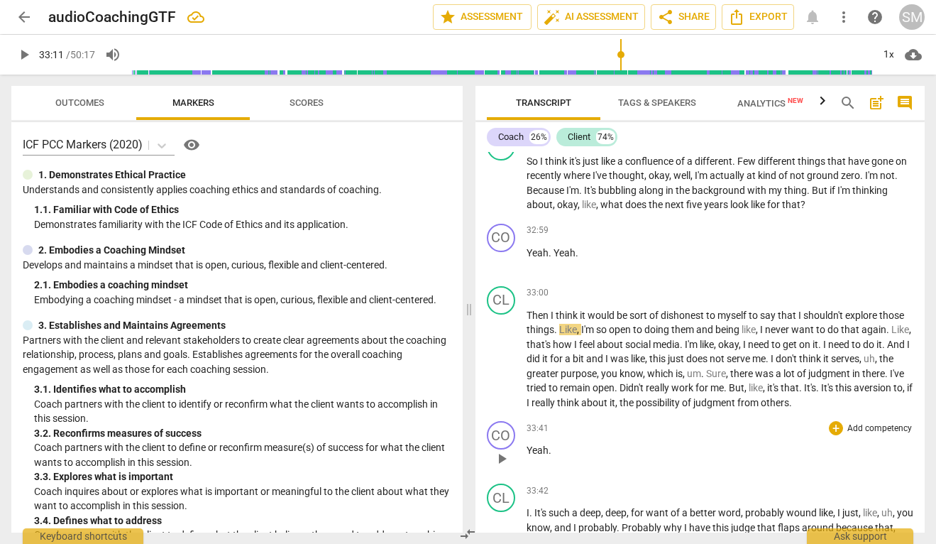
type input "1992"
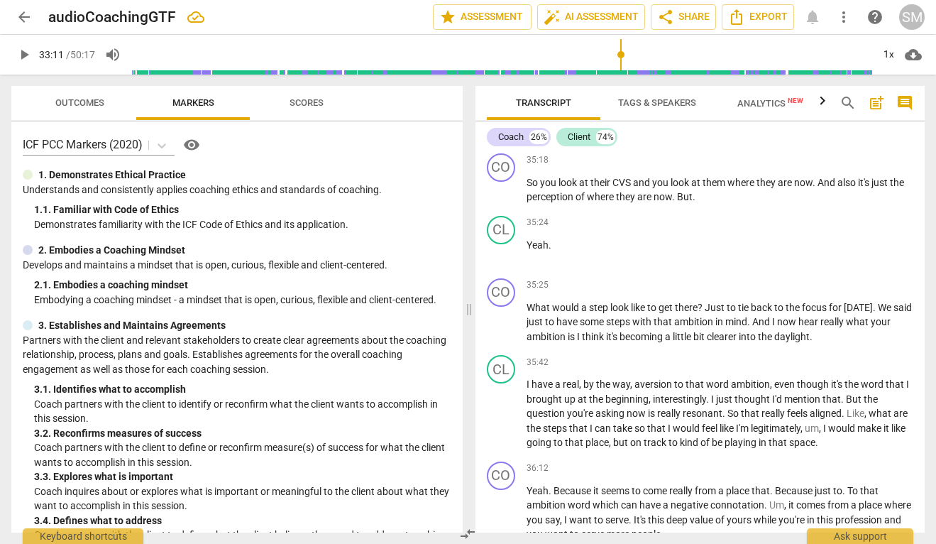
scroll to position [12391, 0]
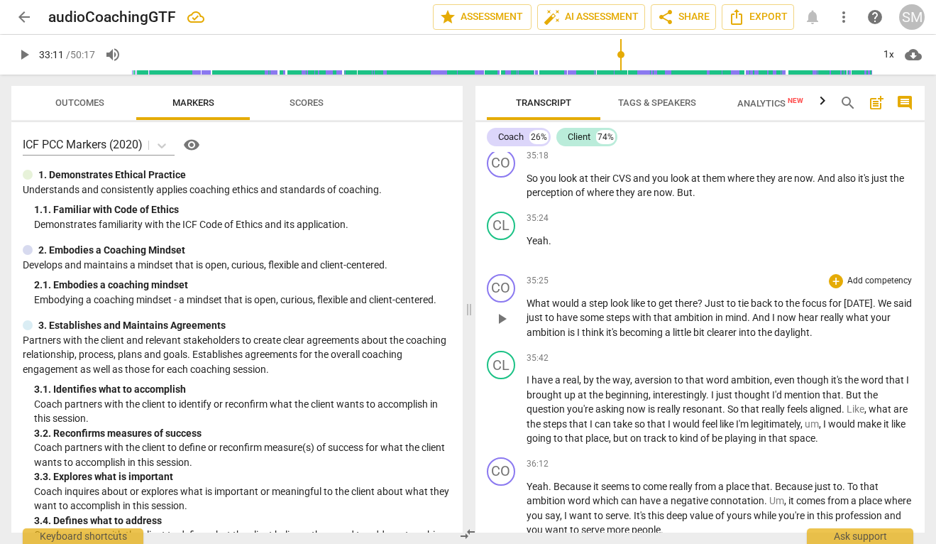
click at [739, 326] on span "clearer" at bounding box center [723, 331] width 32 height 11
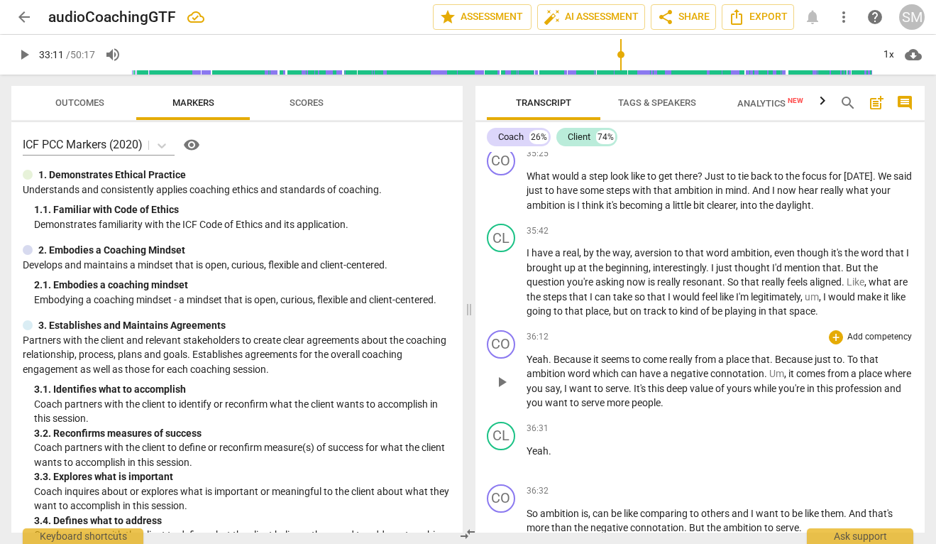
scroll to position [12527, 0]
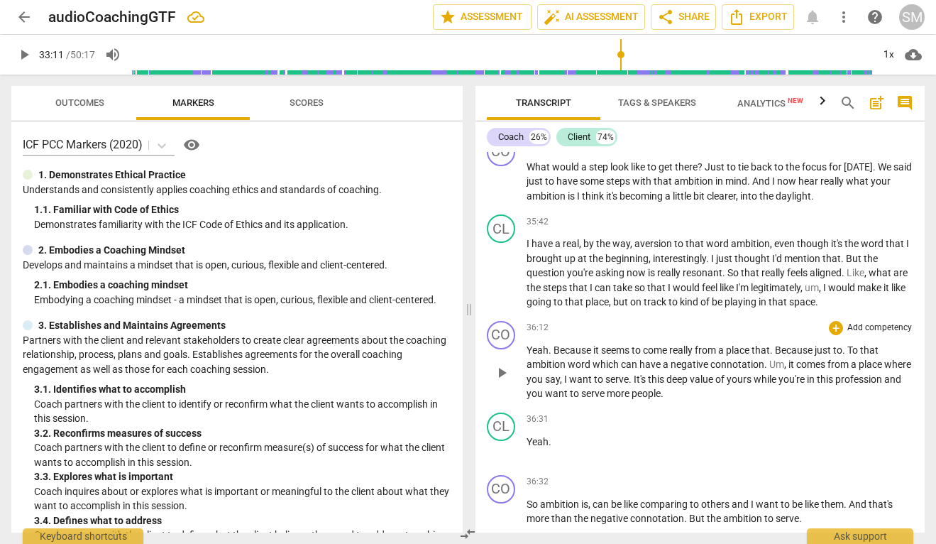
click at [742, 365] on p "Yeah . Because it seems to come really from a place that . Because just to . To…" at bounding box center [720, 372] width 387 height 58
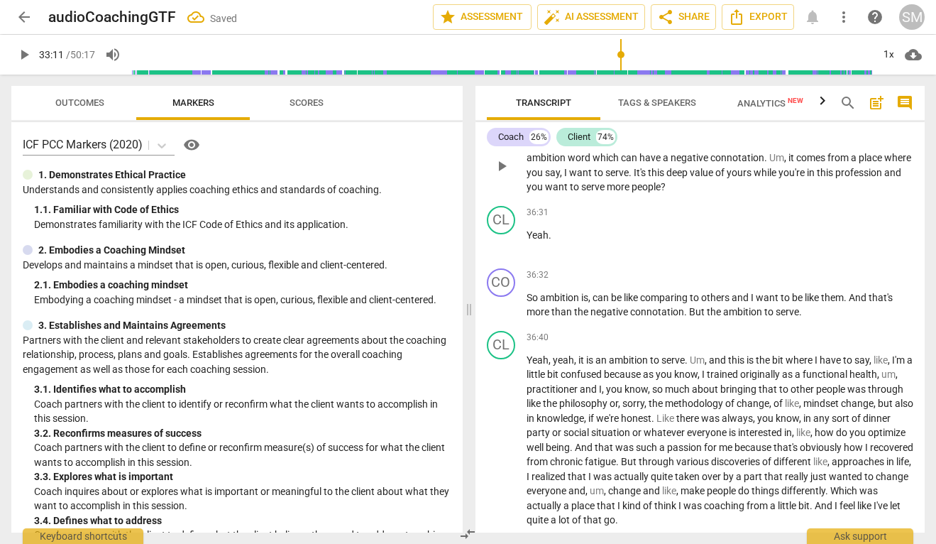
scroll to position [12778, 0]
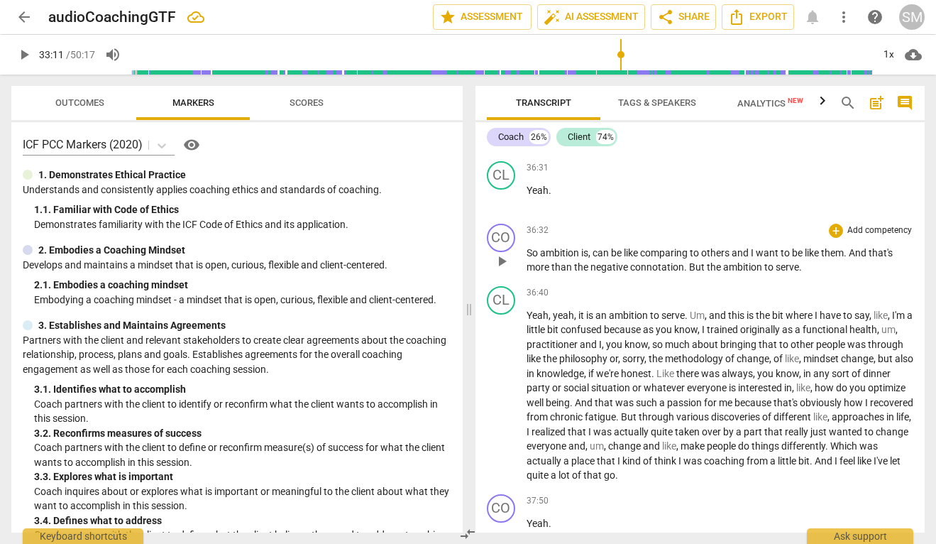
click at [811, 246] on p "So ambition is , can be like comparing to others and I want to be like them . A…" at bounding box center [720, 260] width 387 height 29
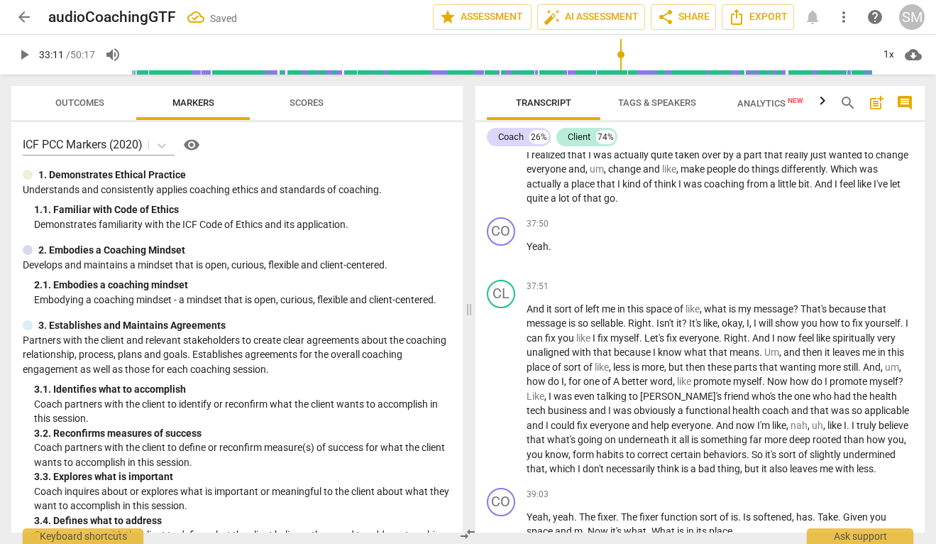
scroll to position [13062, 0]
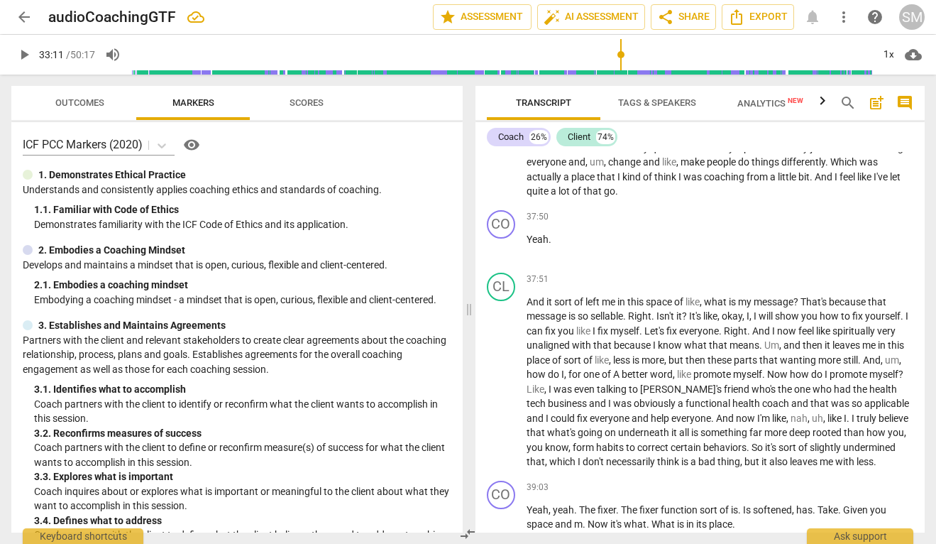
type input "1992"
